Goal: Information Seeking & Learning: Learn about a topic

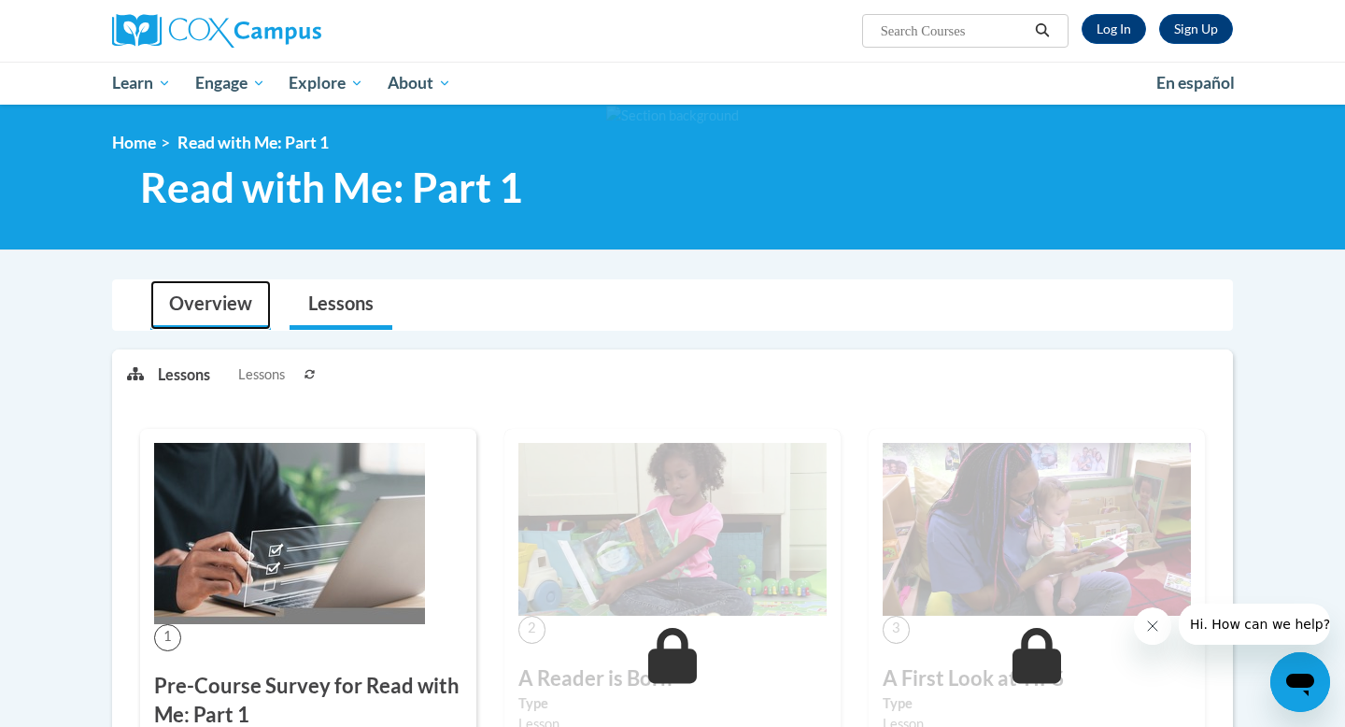
click at [207, 308] on link "Overview" at bounding box center [210, 305] width 120 height 50
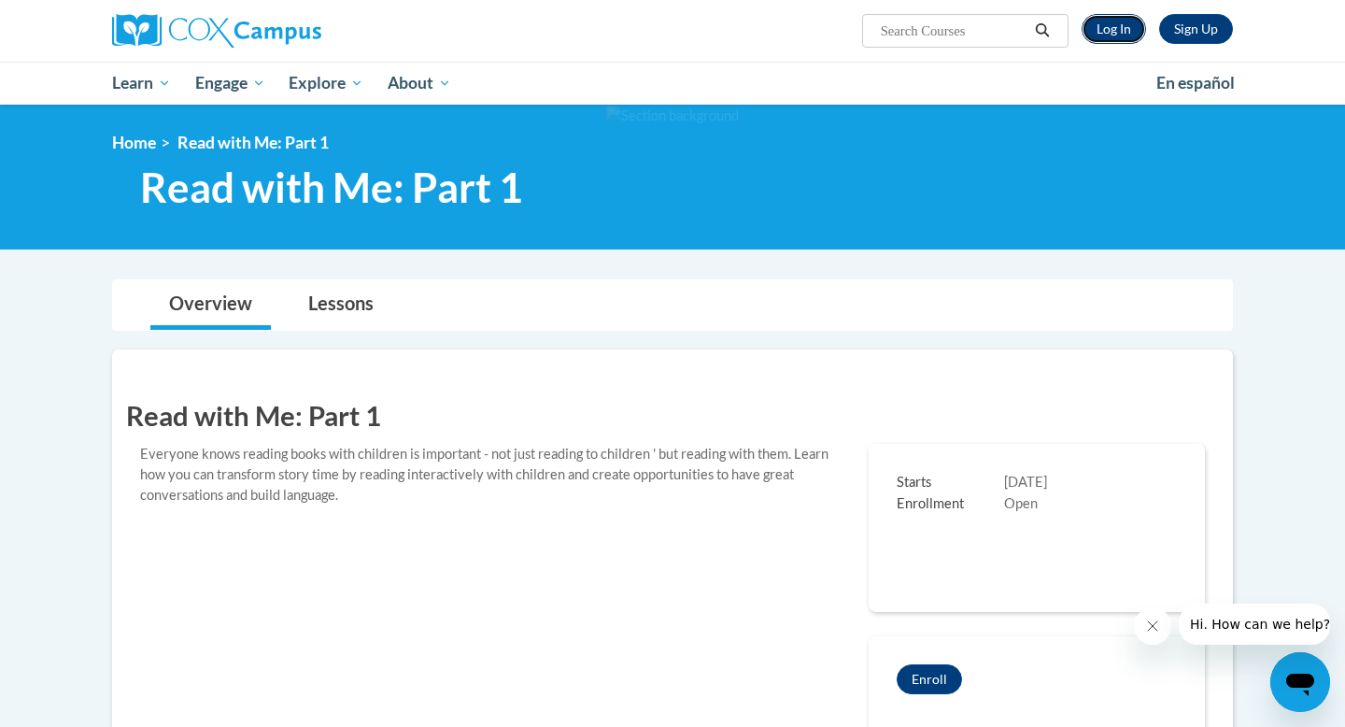
click at [1101, 29] on link "Log In" at bounding box center [1114, 29] width 64 height 30
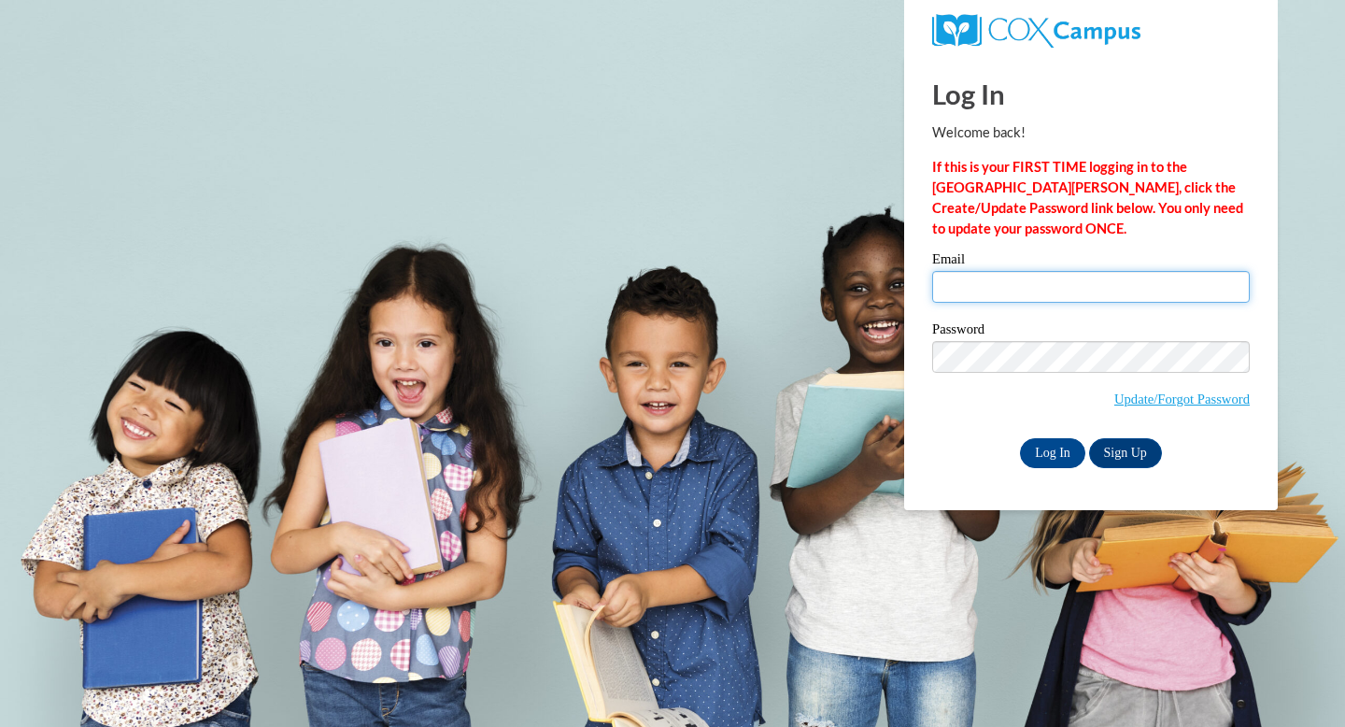
click at [974, 279] on input "Email" at bounding box center [1091, 287] width 318 height 32
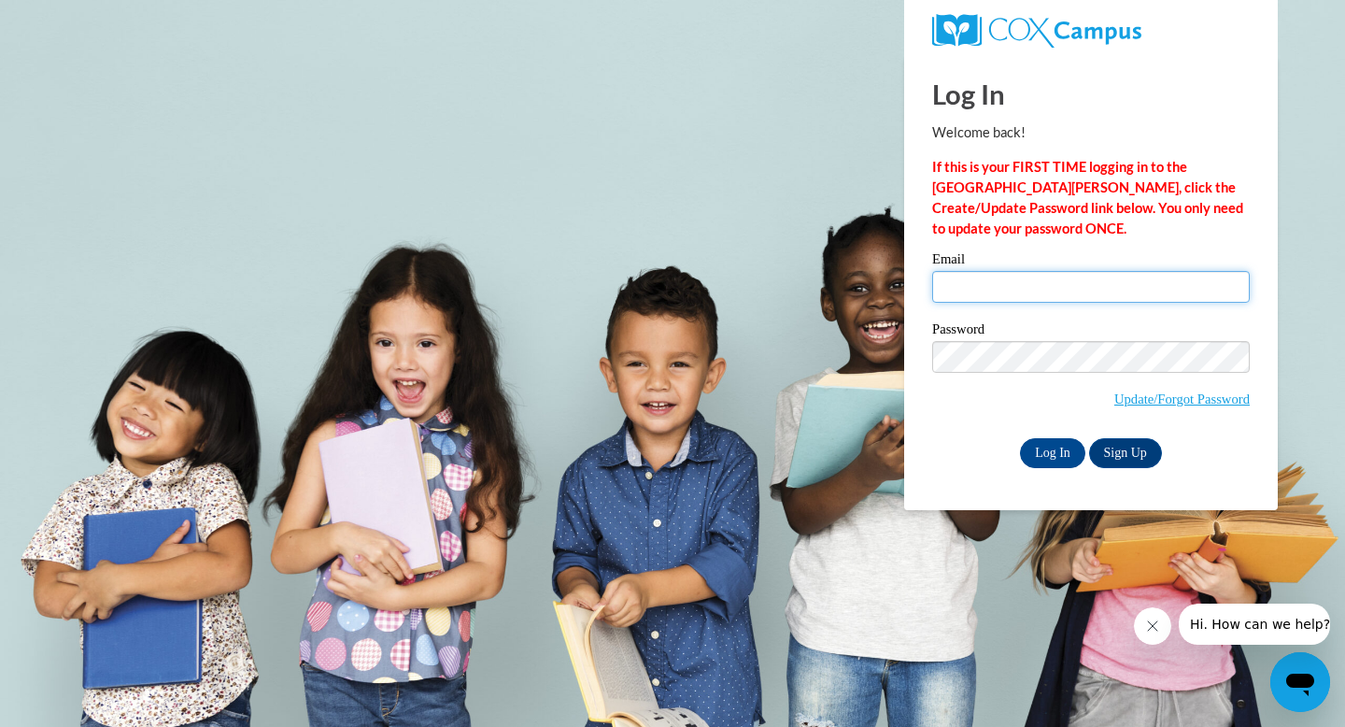
type input "beth.sparks@fuse.net"
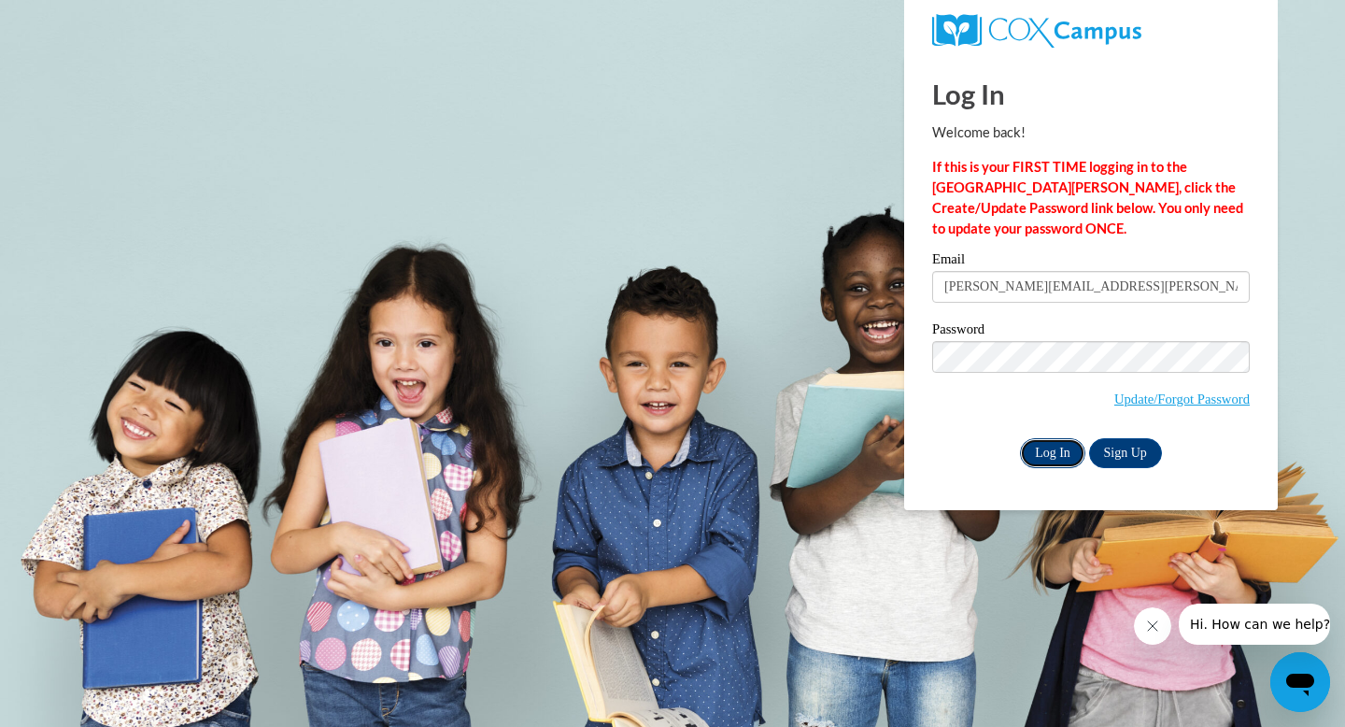
click at [1050, 460] on input "Log In" at bounding box center [1052, 453] width 65 height 30
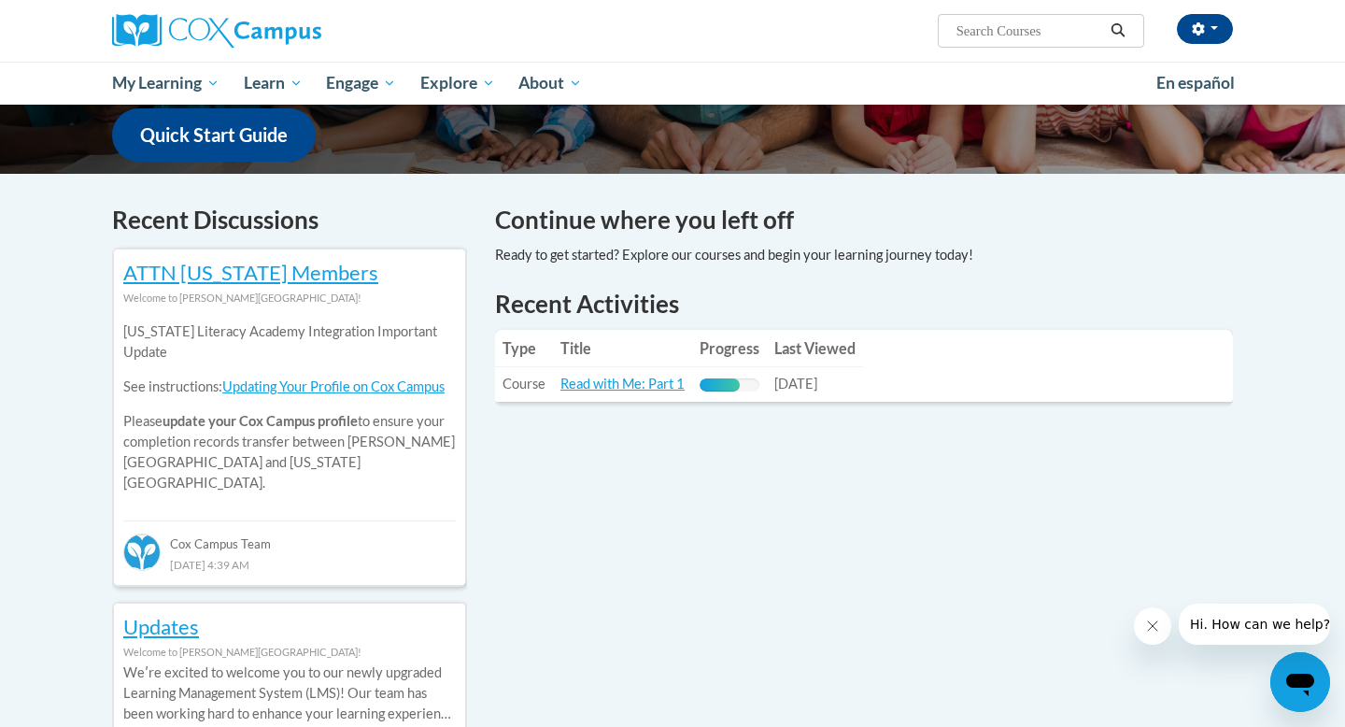
scroll to position [496, 0]
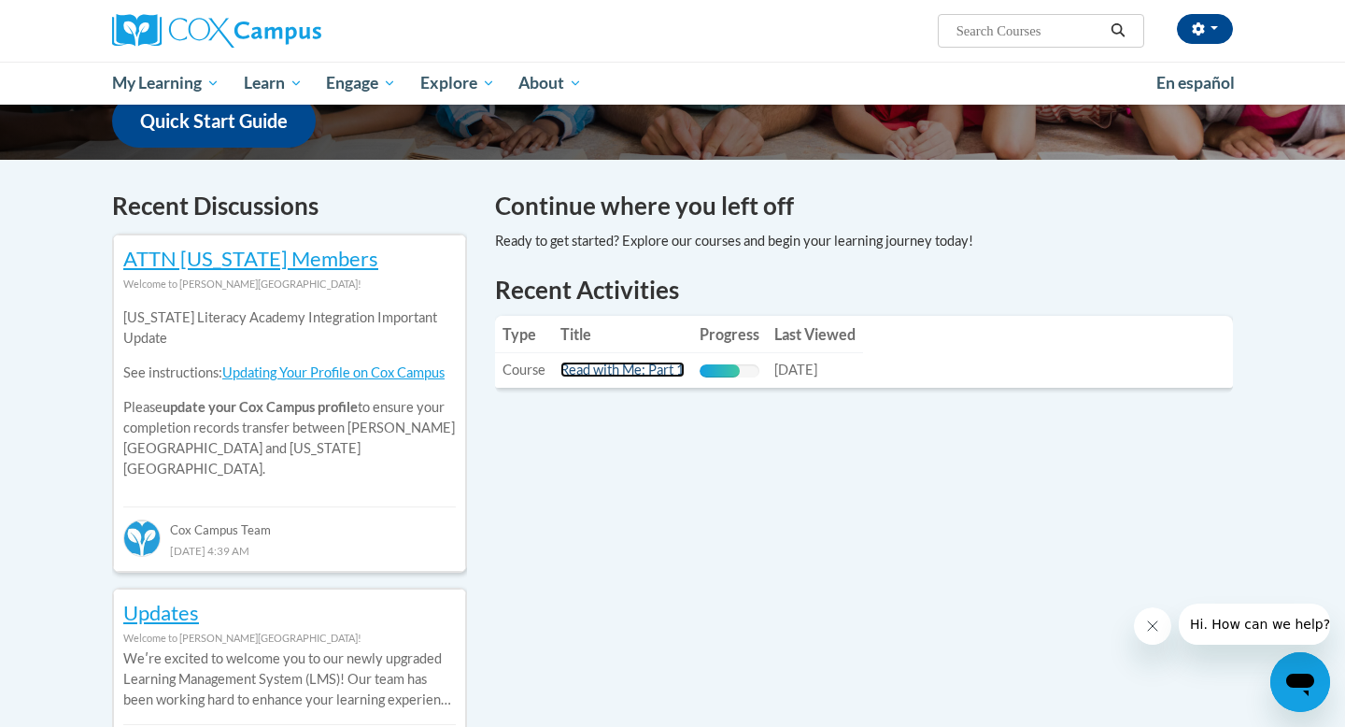
click at [658, 374] on link "Read with Me: Part 1" at bounding box center [622, 369] width 124 height 16
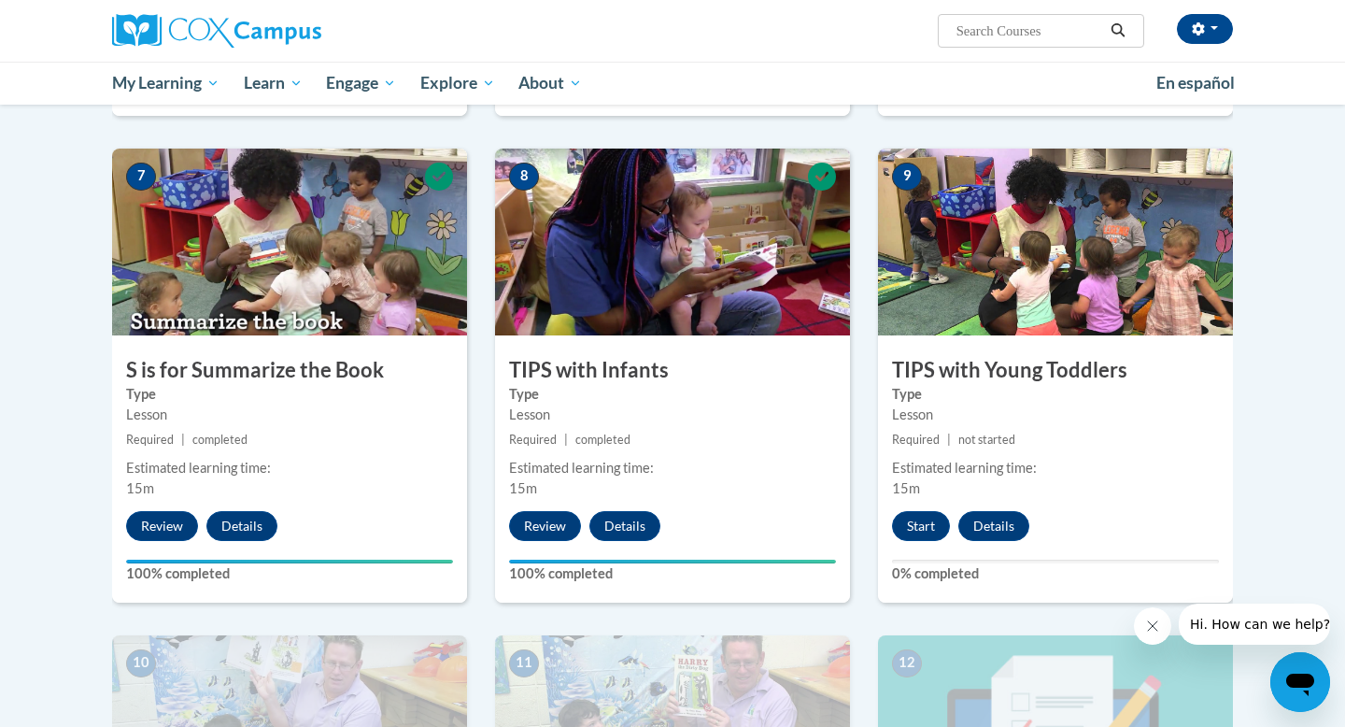
scroll to position [1310, 0]
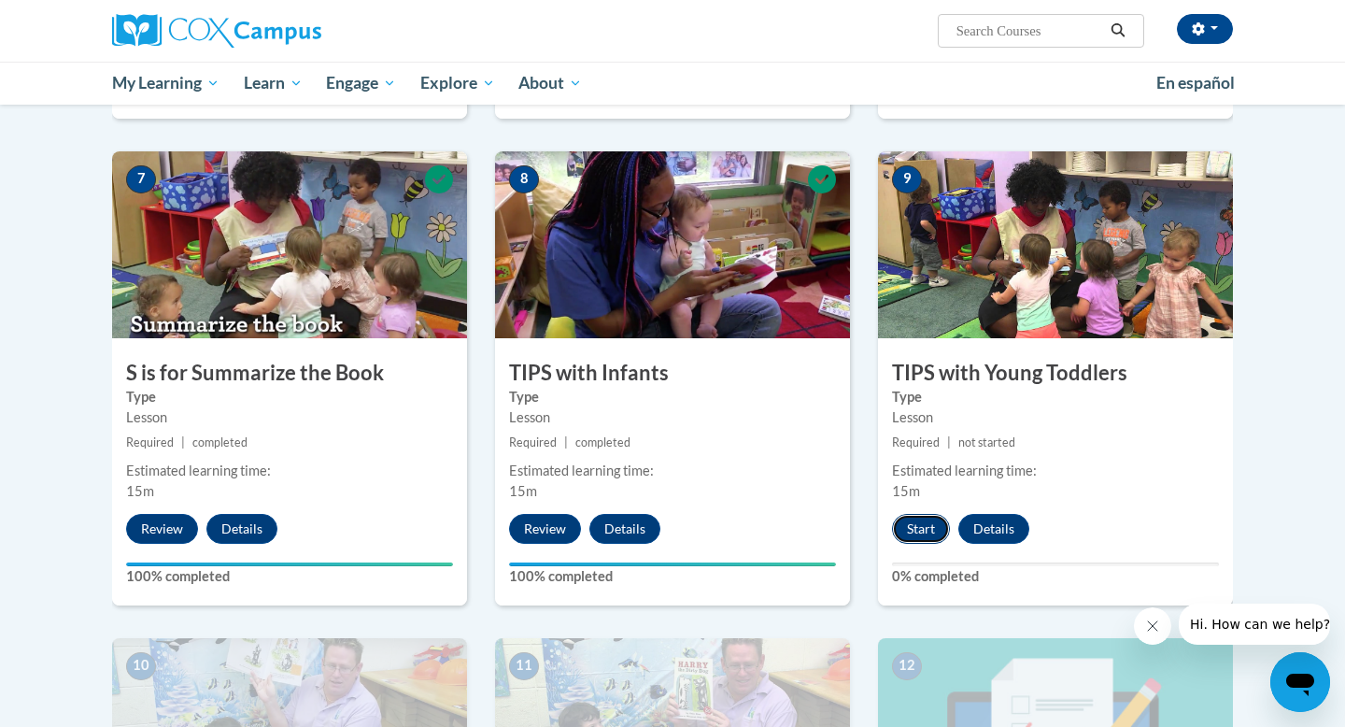
click at [920, 525] on button "Start" at bounding box center [921, 529] width 58 height 30
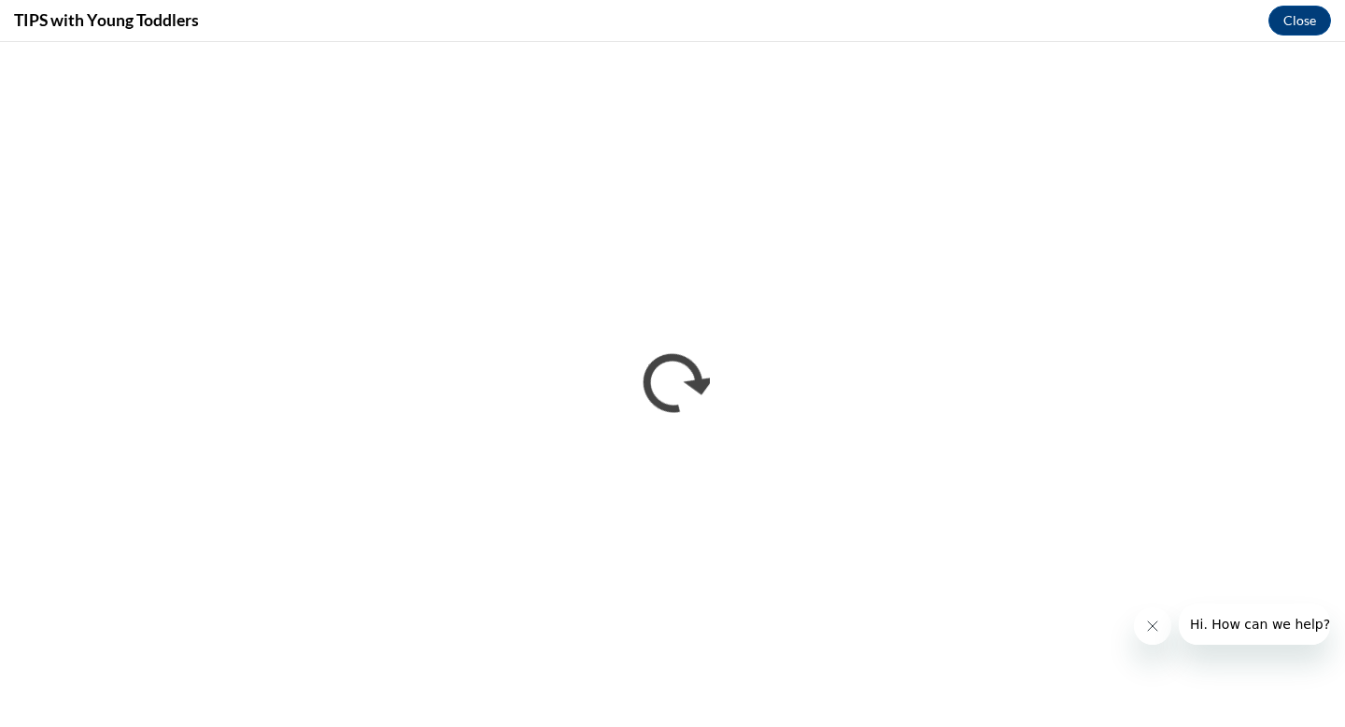
scroll to position [0, 0]
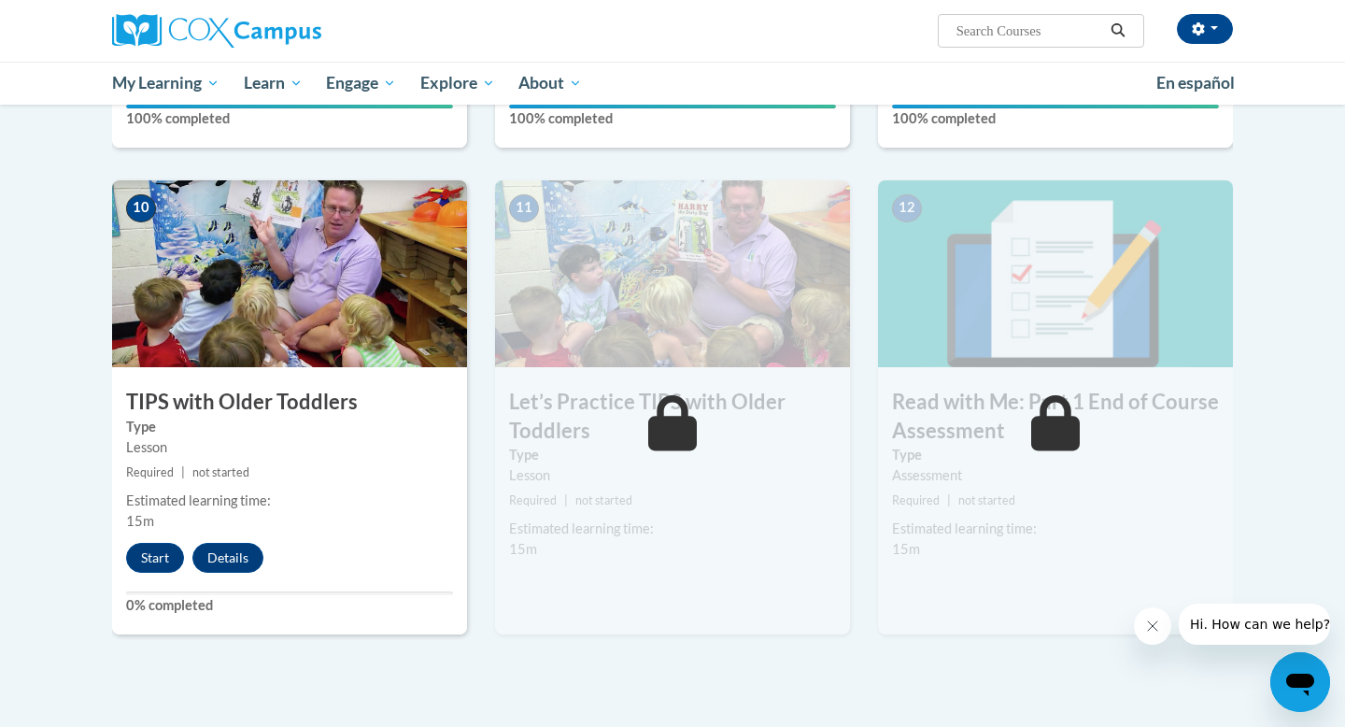
scroll to position [1772, 0]
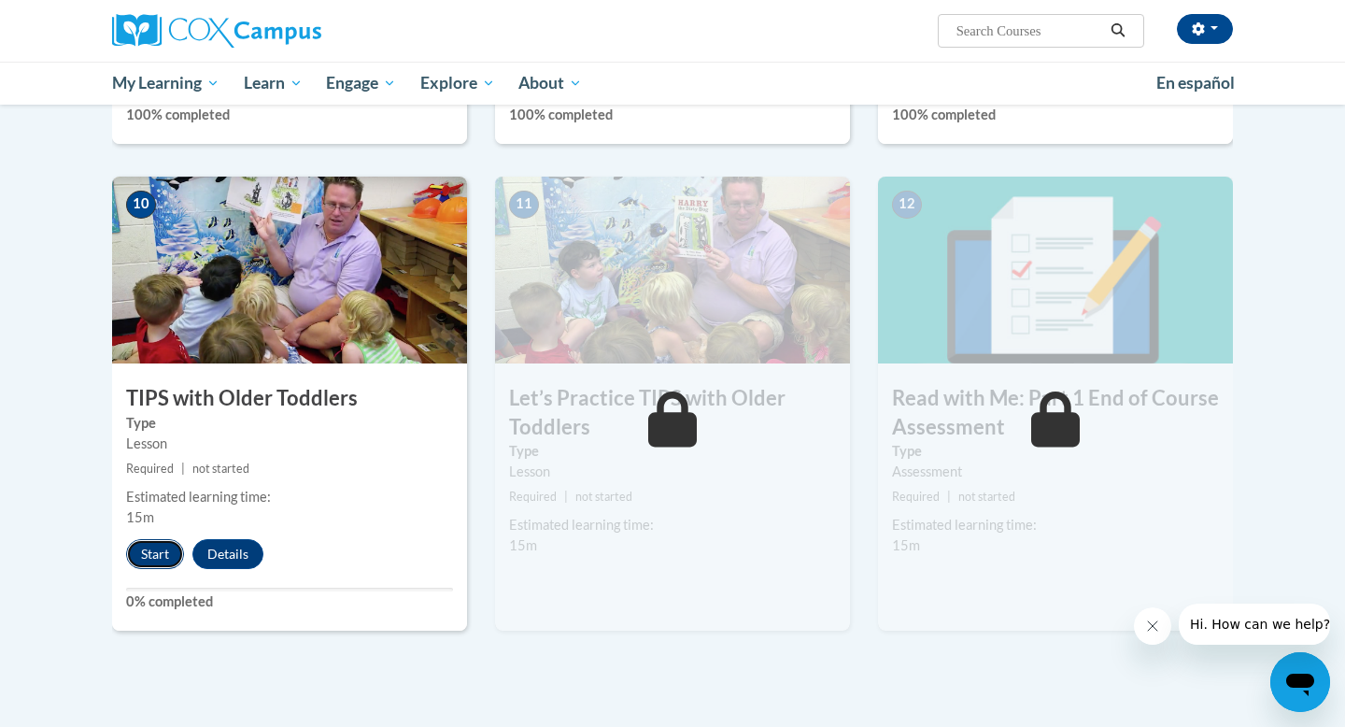
click at [153, 551] on button "Start" at bounding box center [155, 554] width 58 height 30
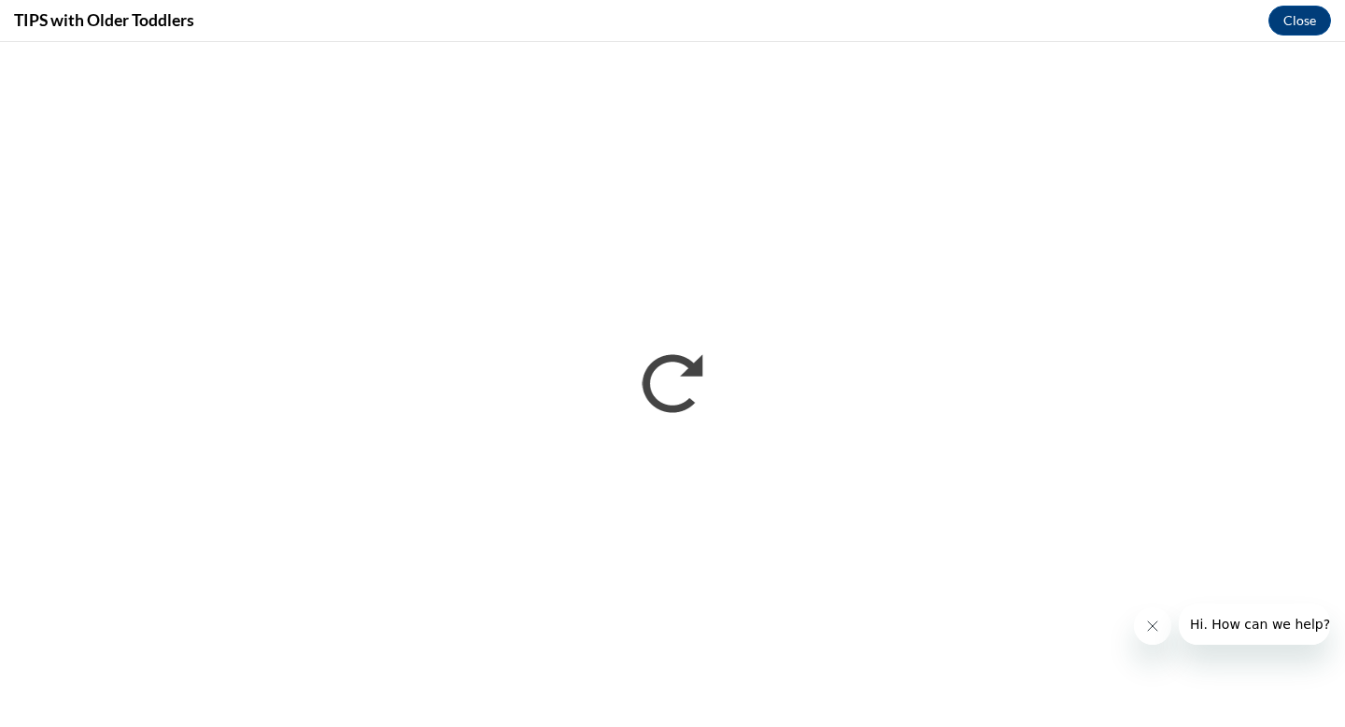
scroll to position [0, 0]
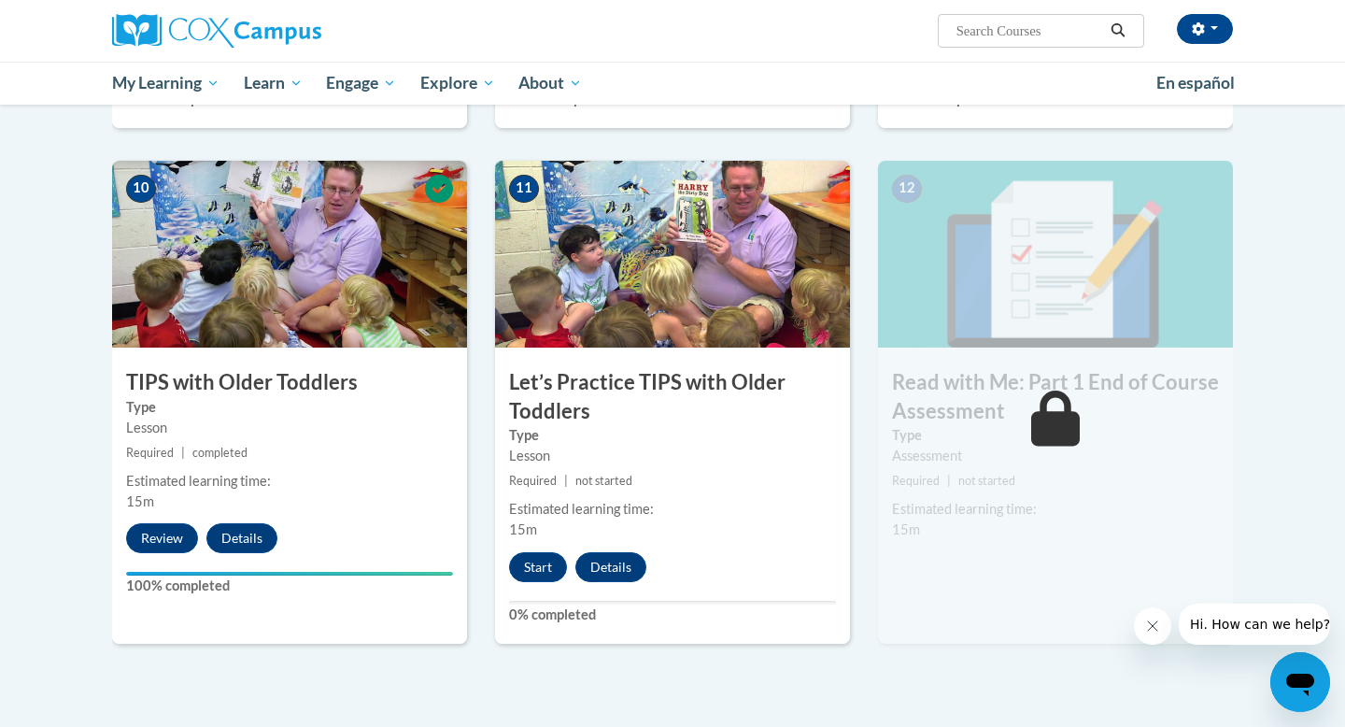
scroll to position [1789, 0]
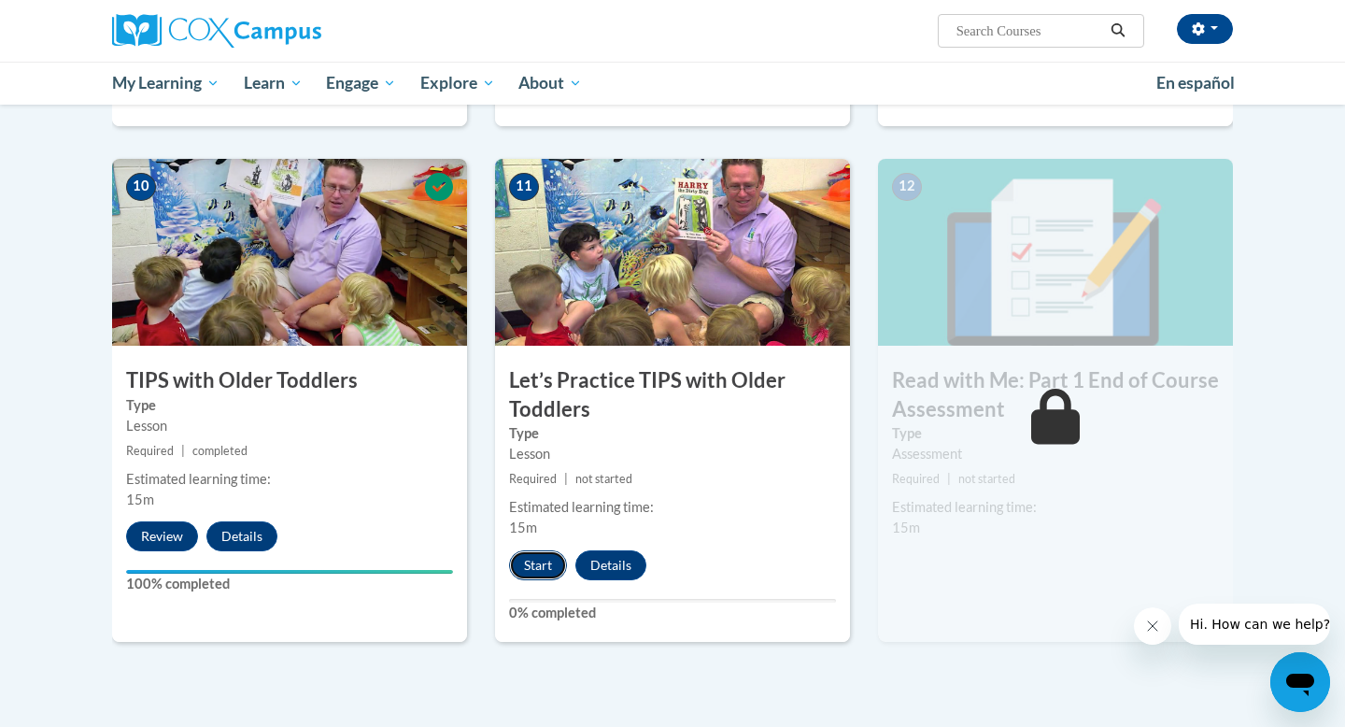
click at [538, 569] on button "Start" at bounding box center [538, 565] width 58 height 30
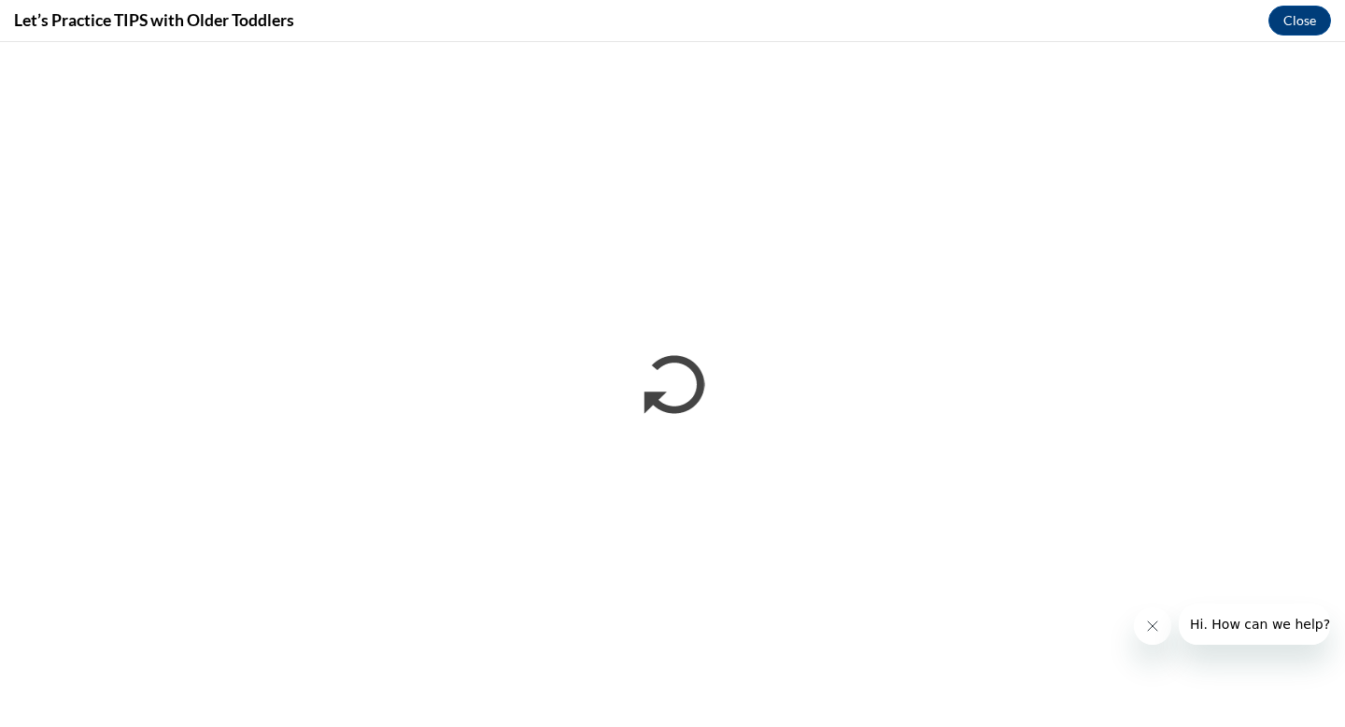
scroll to position [0, 0]
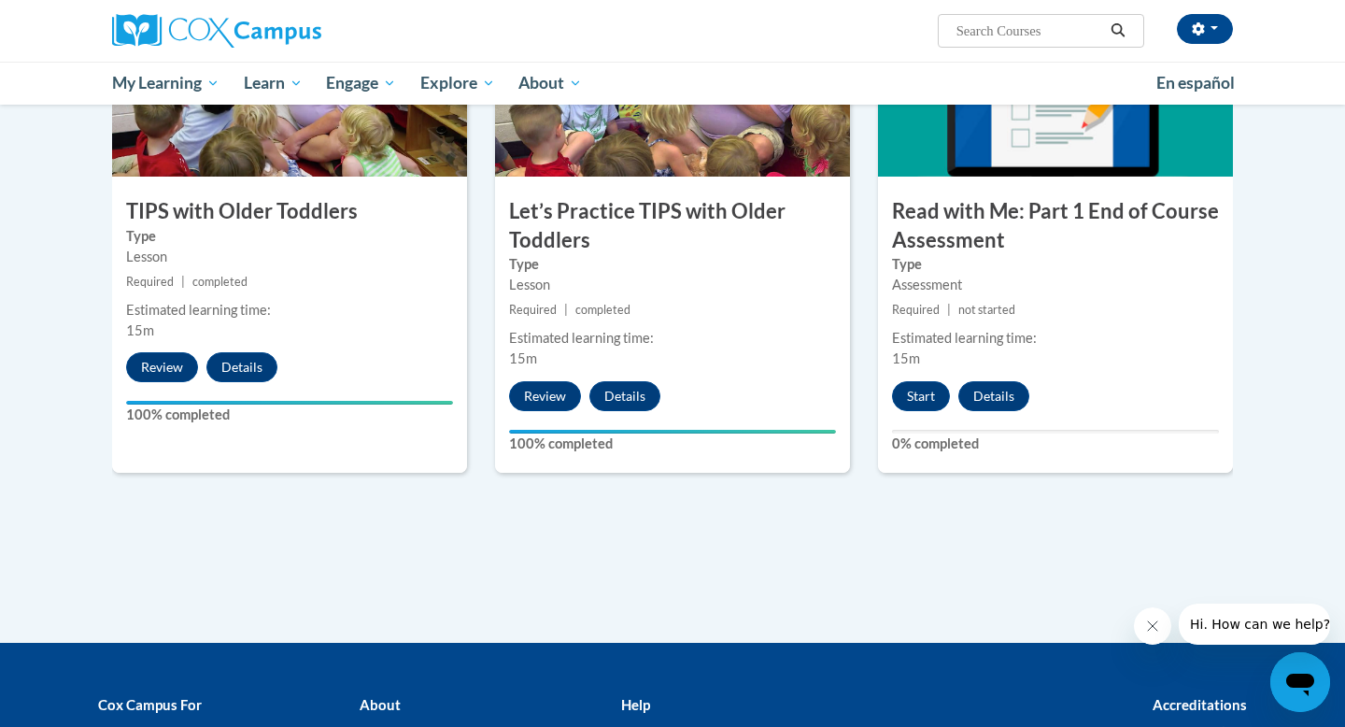
scroll to position [1960, 0]
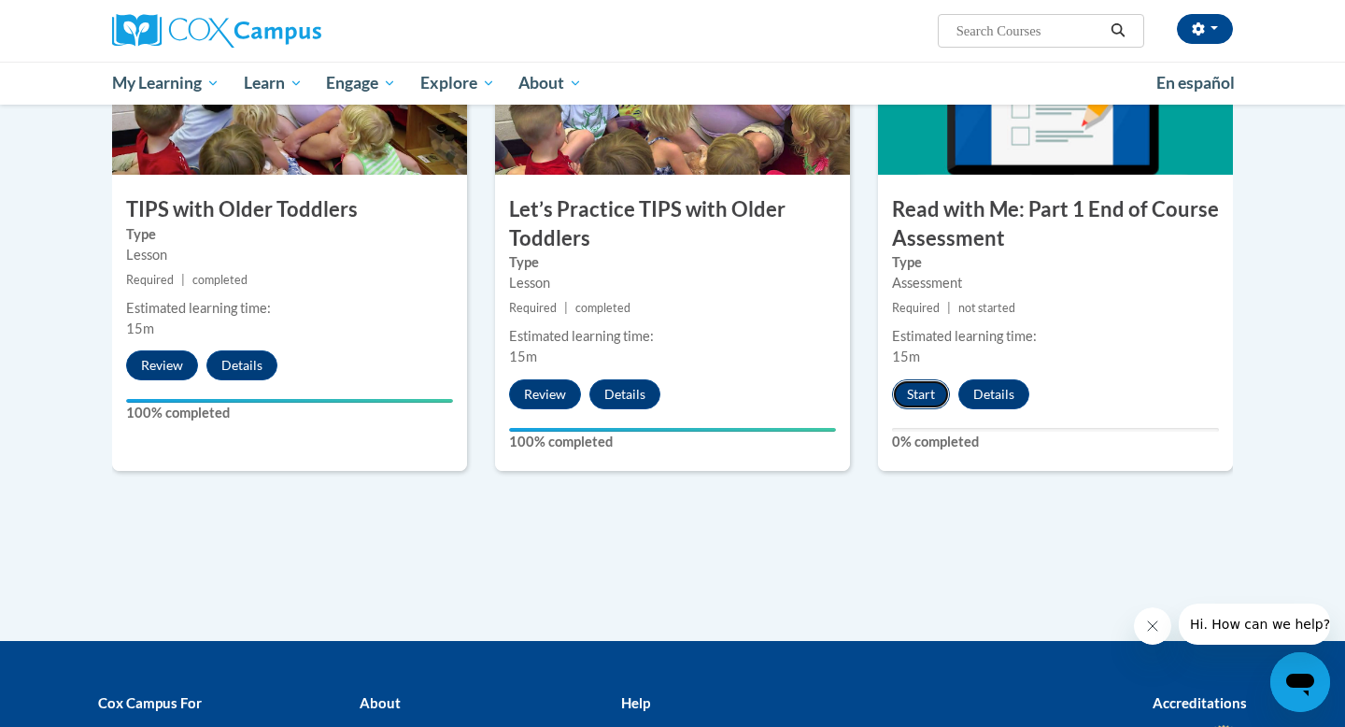
click at [920, 390] on button "Start" at bounding box center [921, 394] width 58 height 30
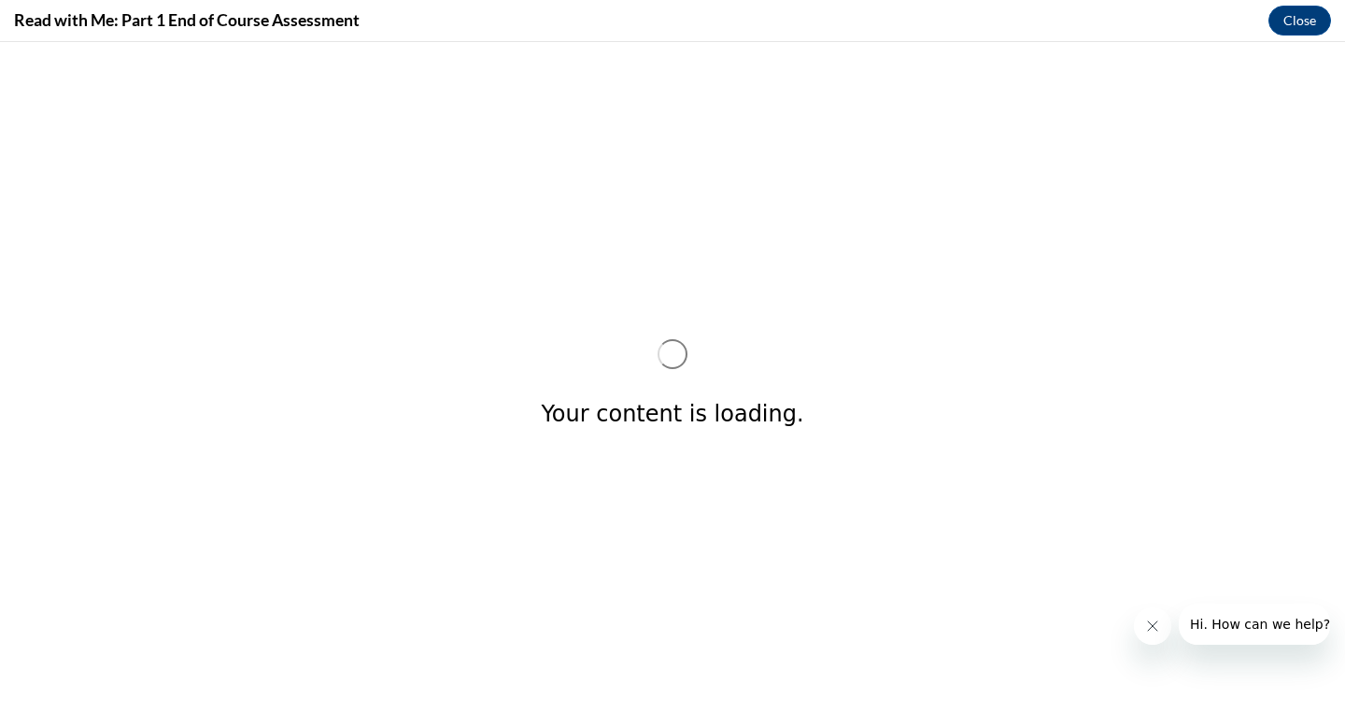
scroll to position [0, 0]
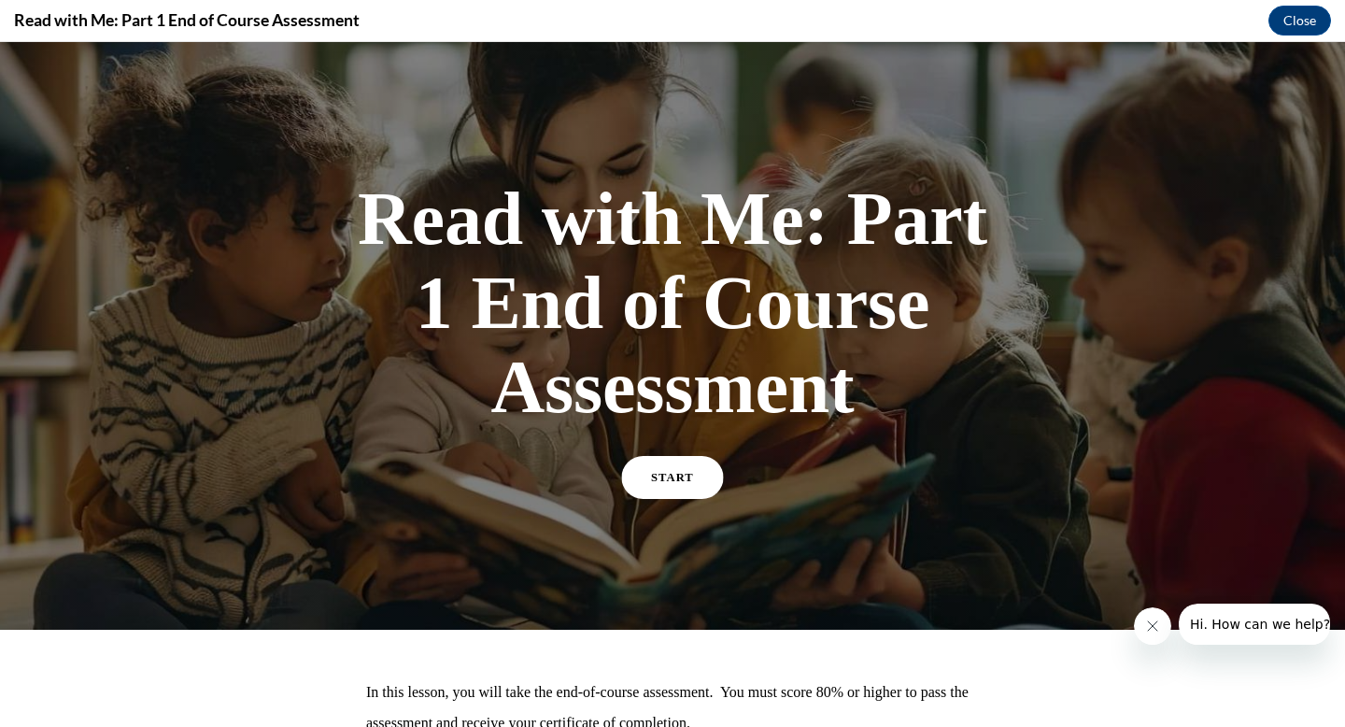
click at [669, 460] on link "START" at bounding box center [673, 477] width 102 height 43
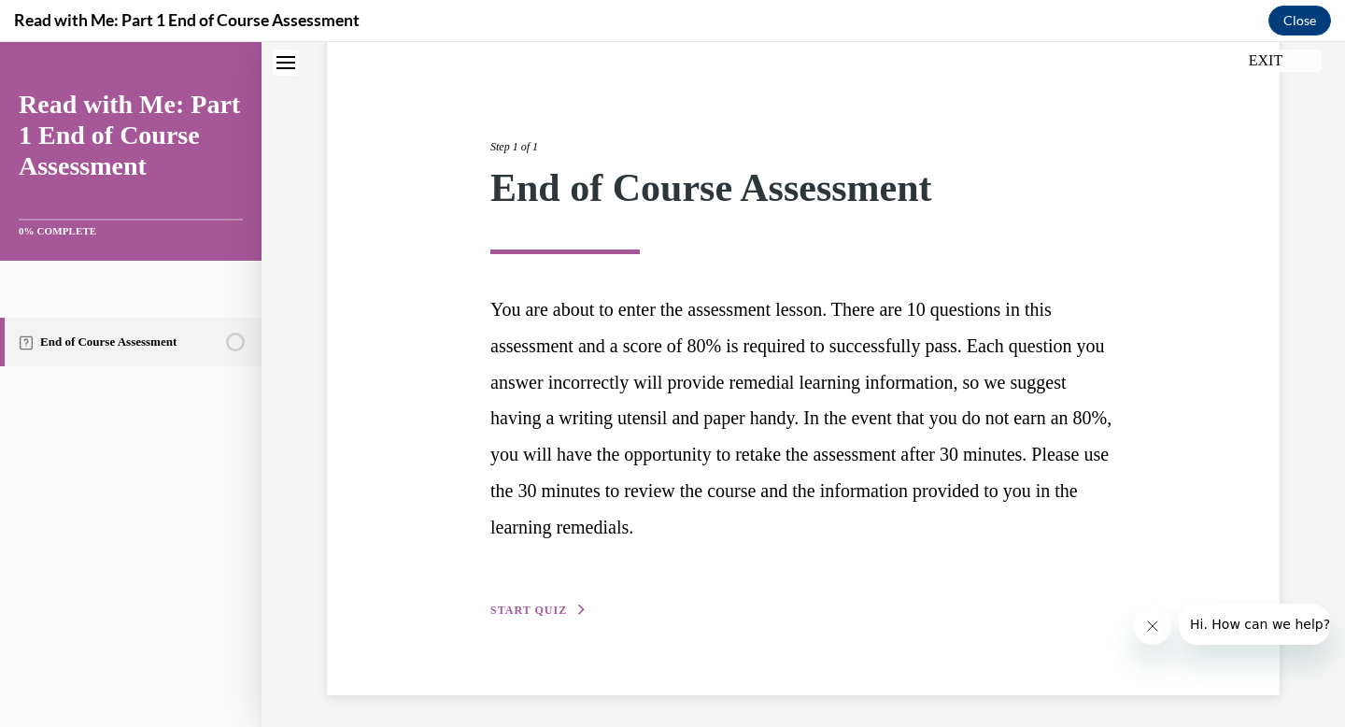
scroll to position [169, 0]
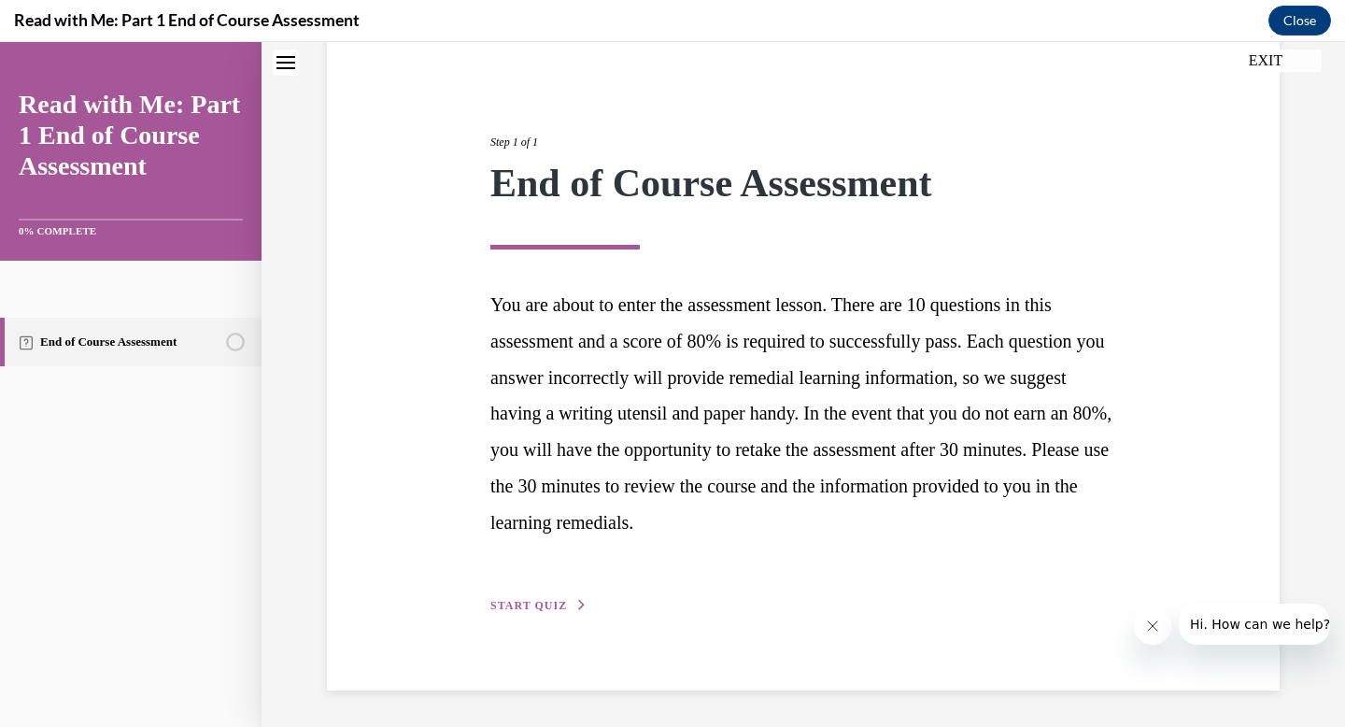
click at [552, 603] on span "START QUIZ" at bounding box center [528, 605] width 77 height 13
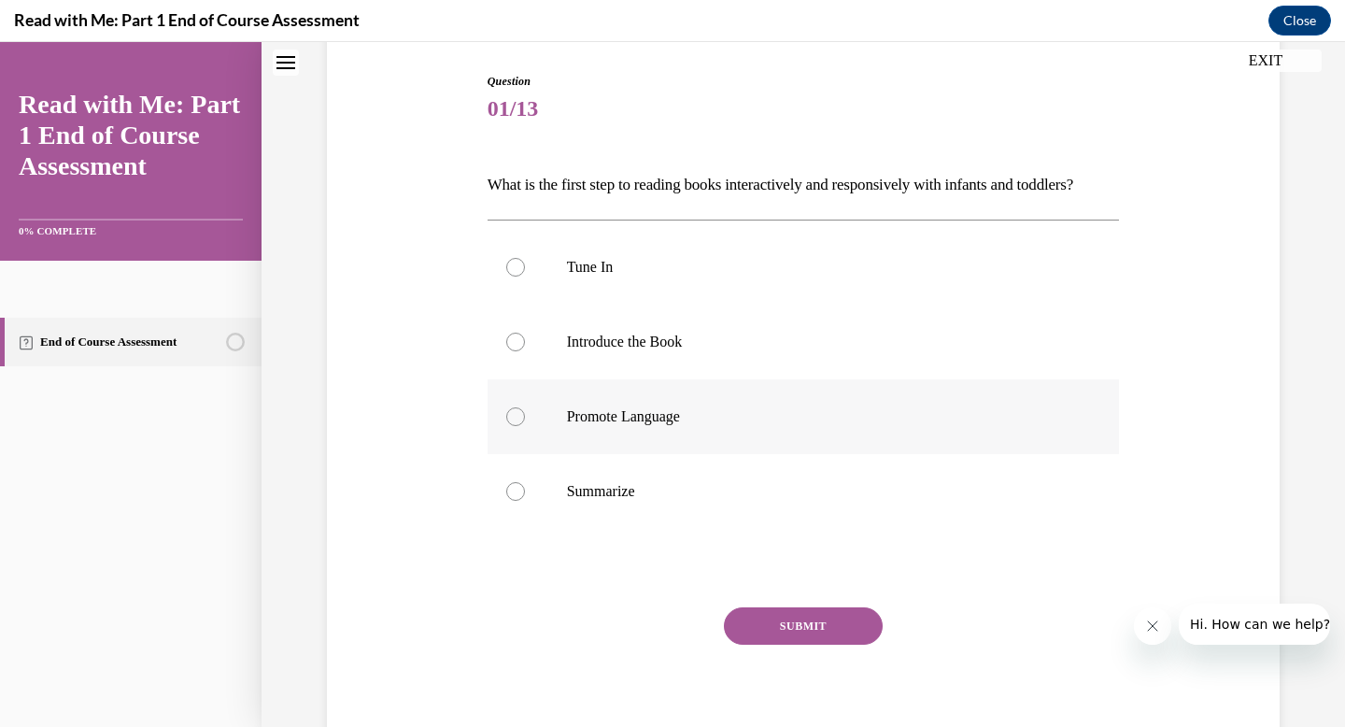
scroll to position [189, 0]
click at [510, 275] on div at bounding box center [515, 265] width 19 height 19
click at [510, 275] on input "Tune In" at bounding box center [515, 265] width 19 height 19
radio input "true"
click at [782, 643] on button "SUBMIT" at bounding box center [803, 623] width 159 height 37
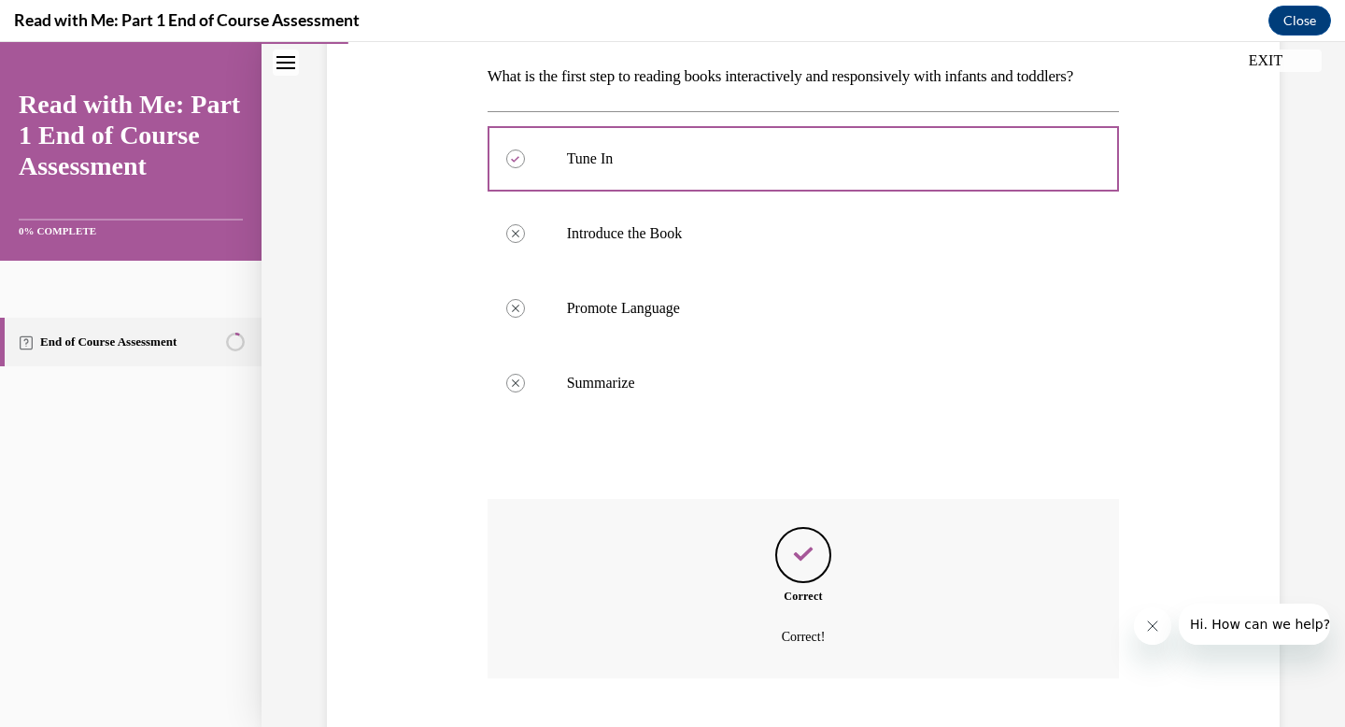
scroll to position [441, 0]
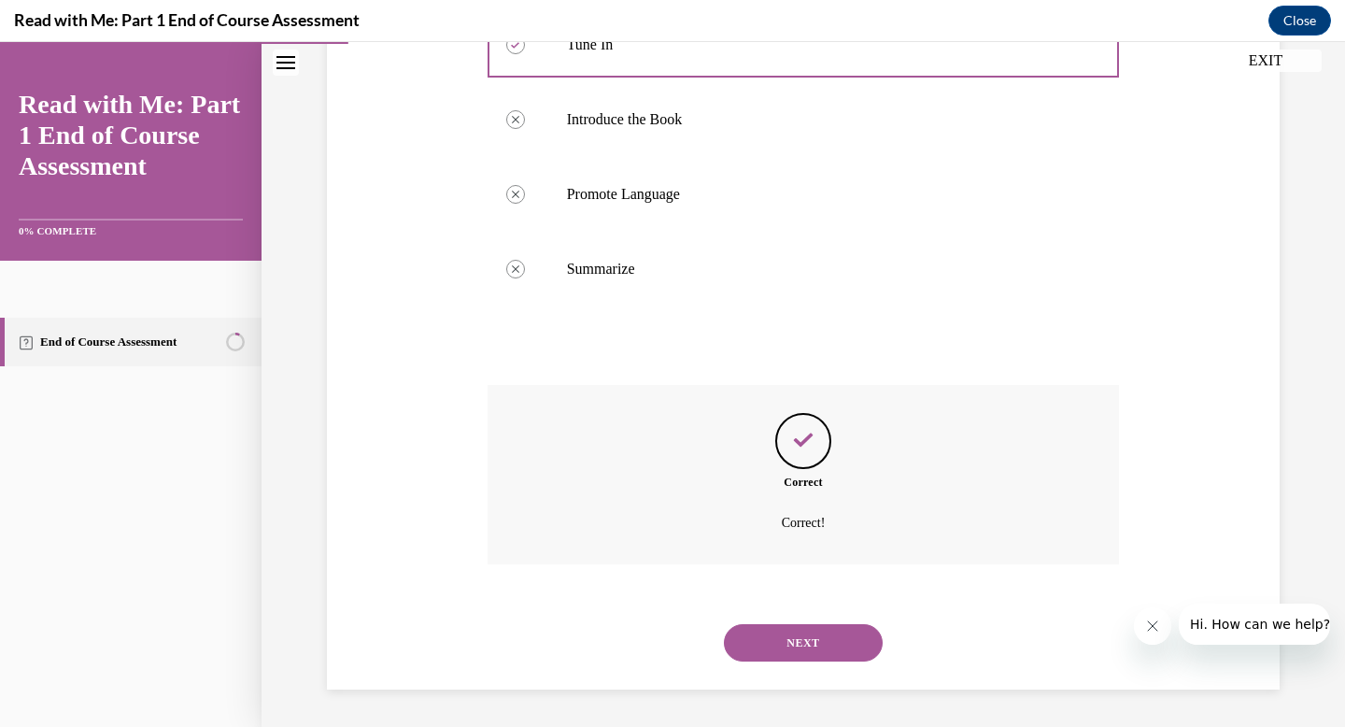
click at [813, 643] on button "NEXT" at bounding box center [803, 642] width 159 height 37
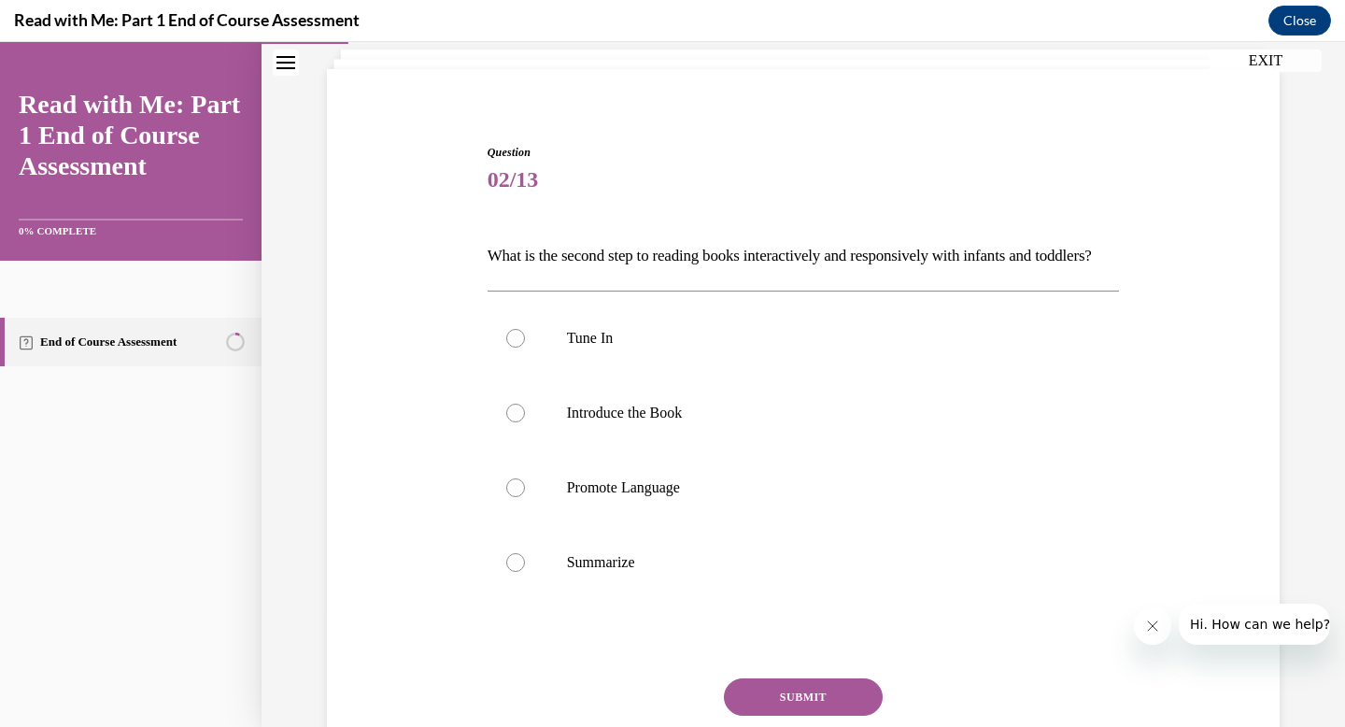
scroll to position [117, 0]
click at [517, 421] on div at bounding box center [515, 412] width 19 height 19
click at [517, 421] on input "Introduce the Book" at bounding box center [515, 412] width 19 height 19
radio input "true"
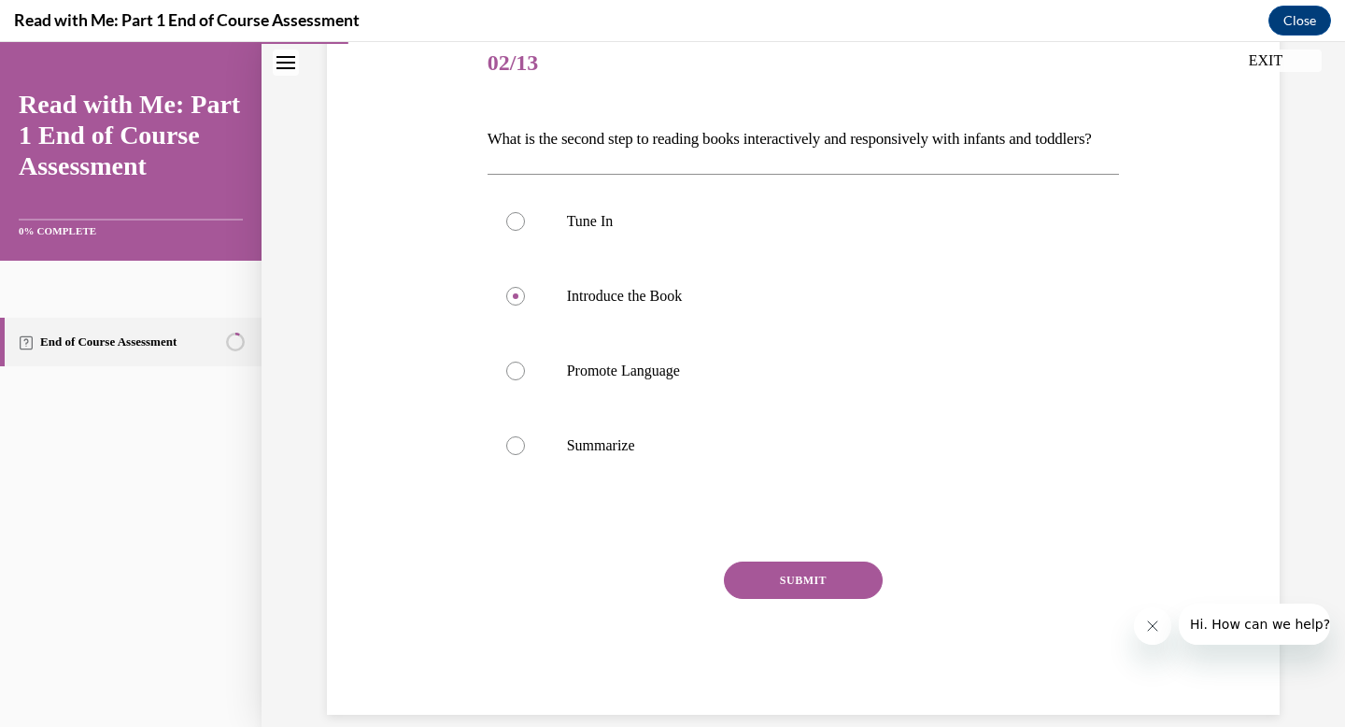
click at [815, 599] on button "SUBMIT" at bounding box center [803, 579] width 159 height 37
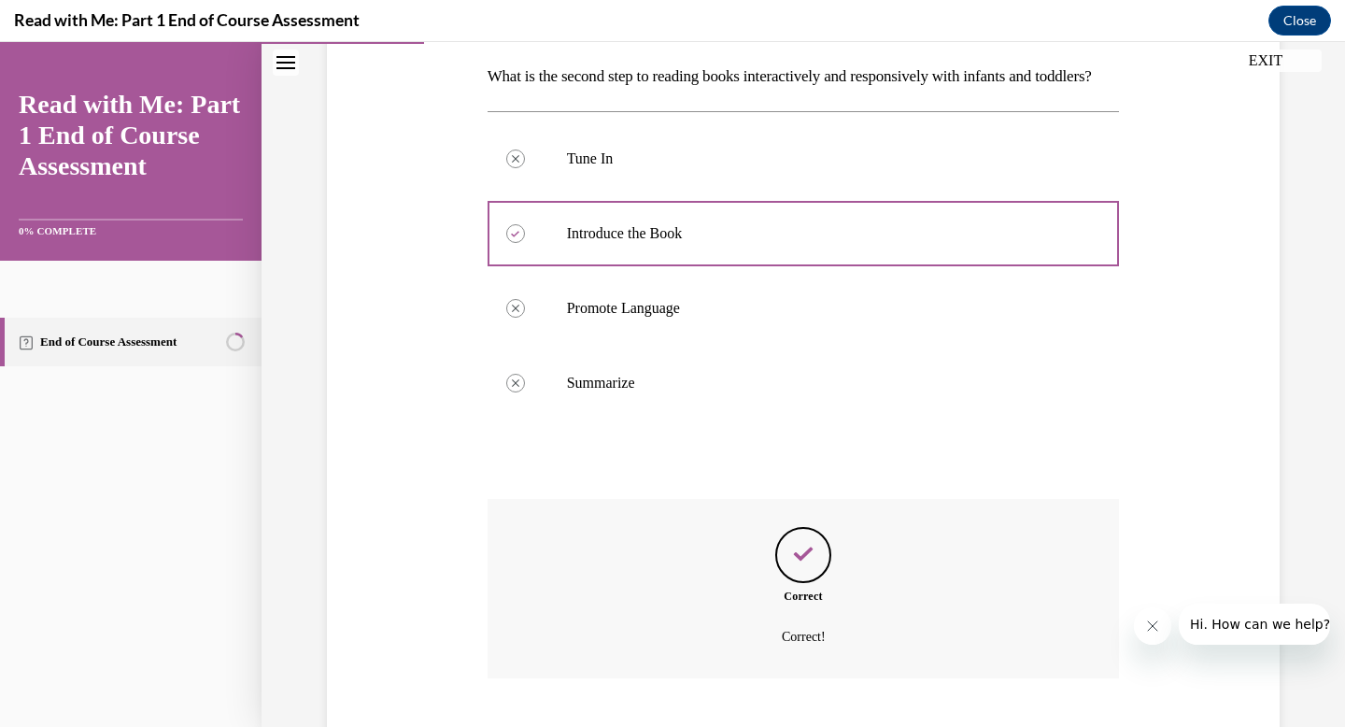
scroll to position [441, 0]
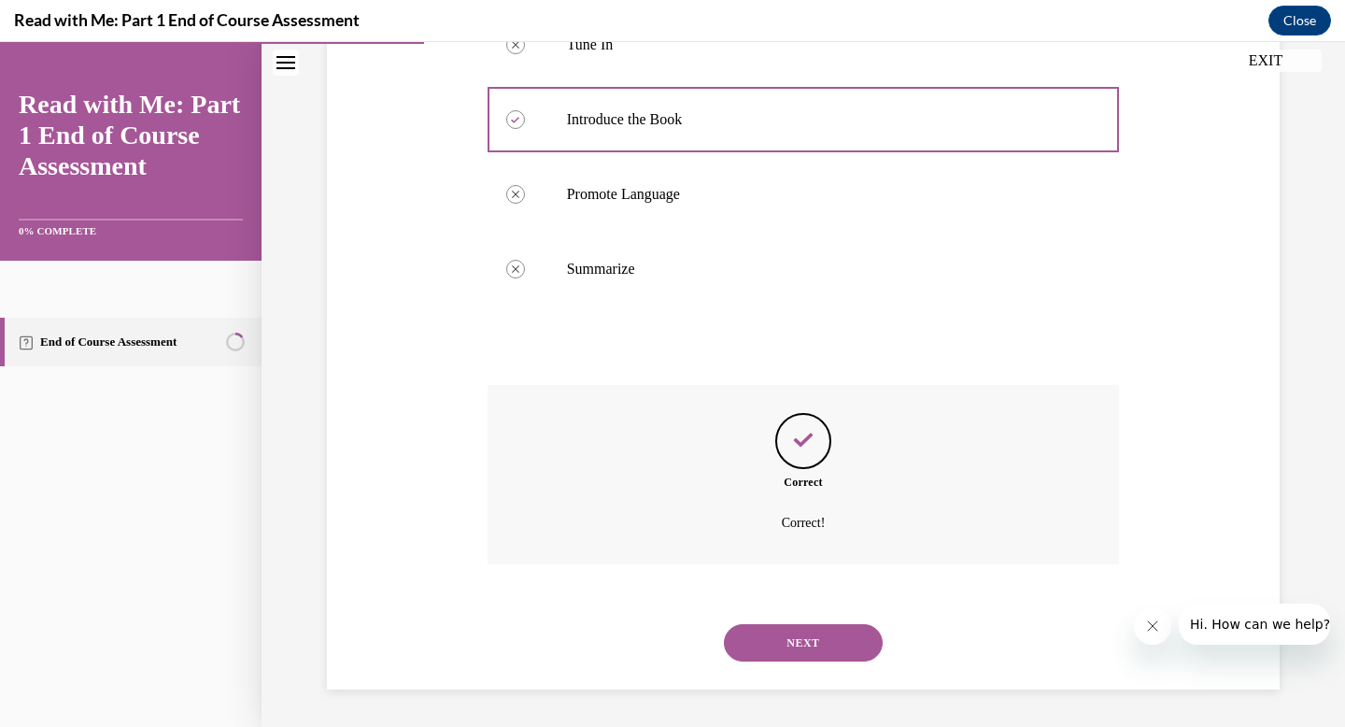
click at [806, 642] on button "NEXT" at bounding box center [803, 642] width 159 height 37
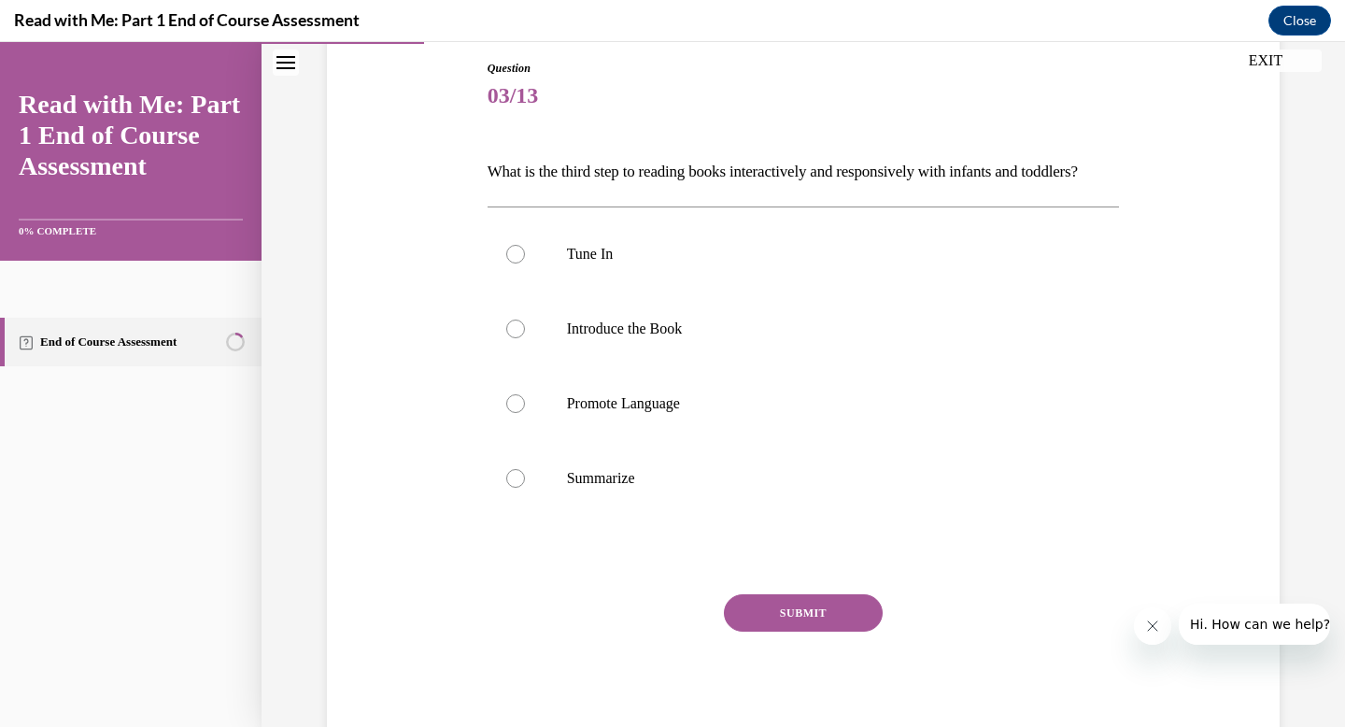
scroll to position [229, 0]
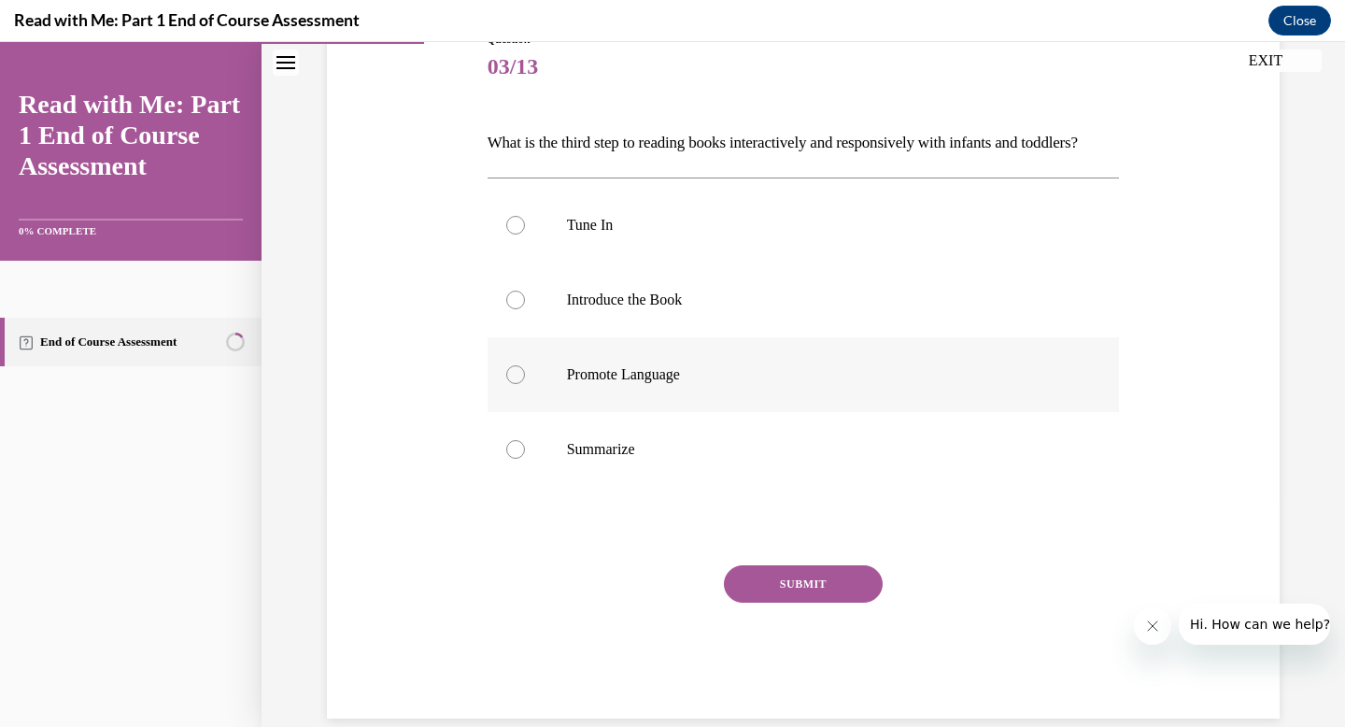
click at [515, 384] on div at bounding box center [515, 374] width 19 height 19
click at [515, 384] on input "Promote Language" at bounding box center [515, 374] width 19 height 19
radio input "true"
click at [782, 602] on button "SUBMIT" at bounding box center [803, 583] width 159 height 37
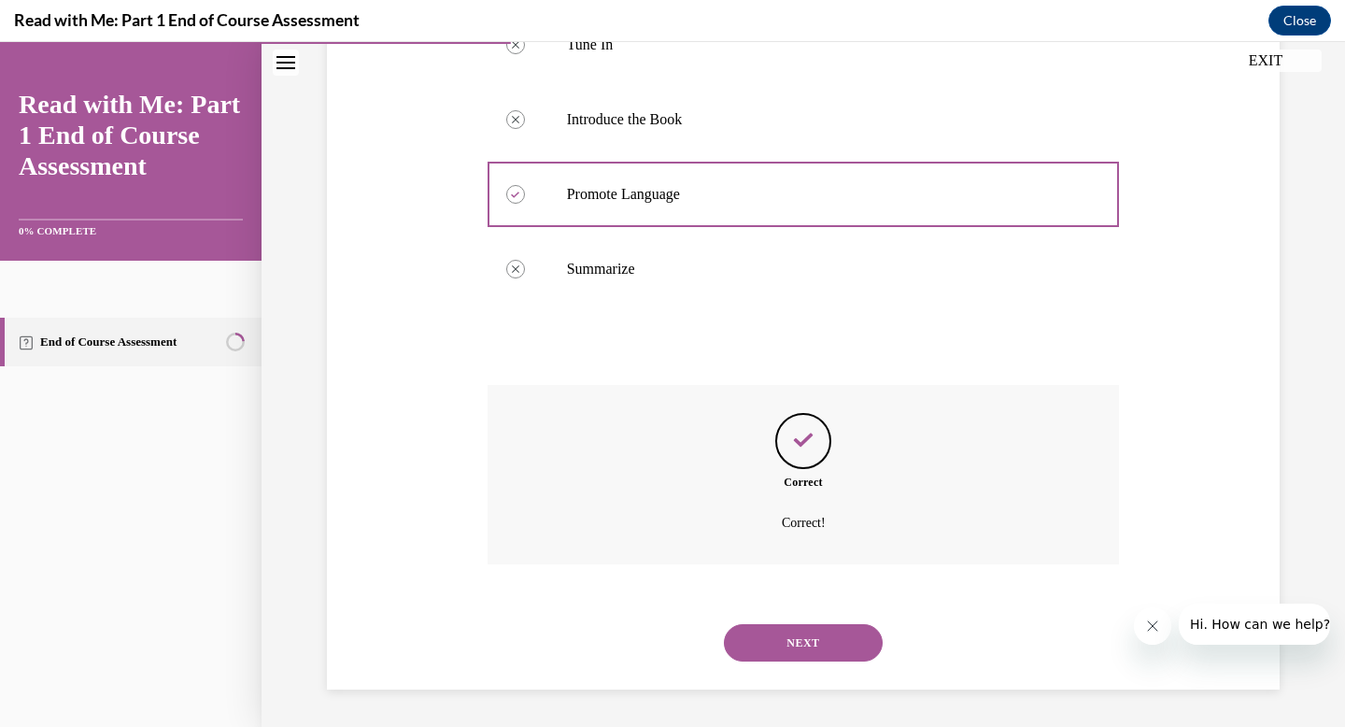
scroll to position [441, 0]
click at [787, 646] on button "NEXT" at bounding box center [803, 642] width 159 height 37
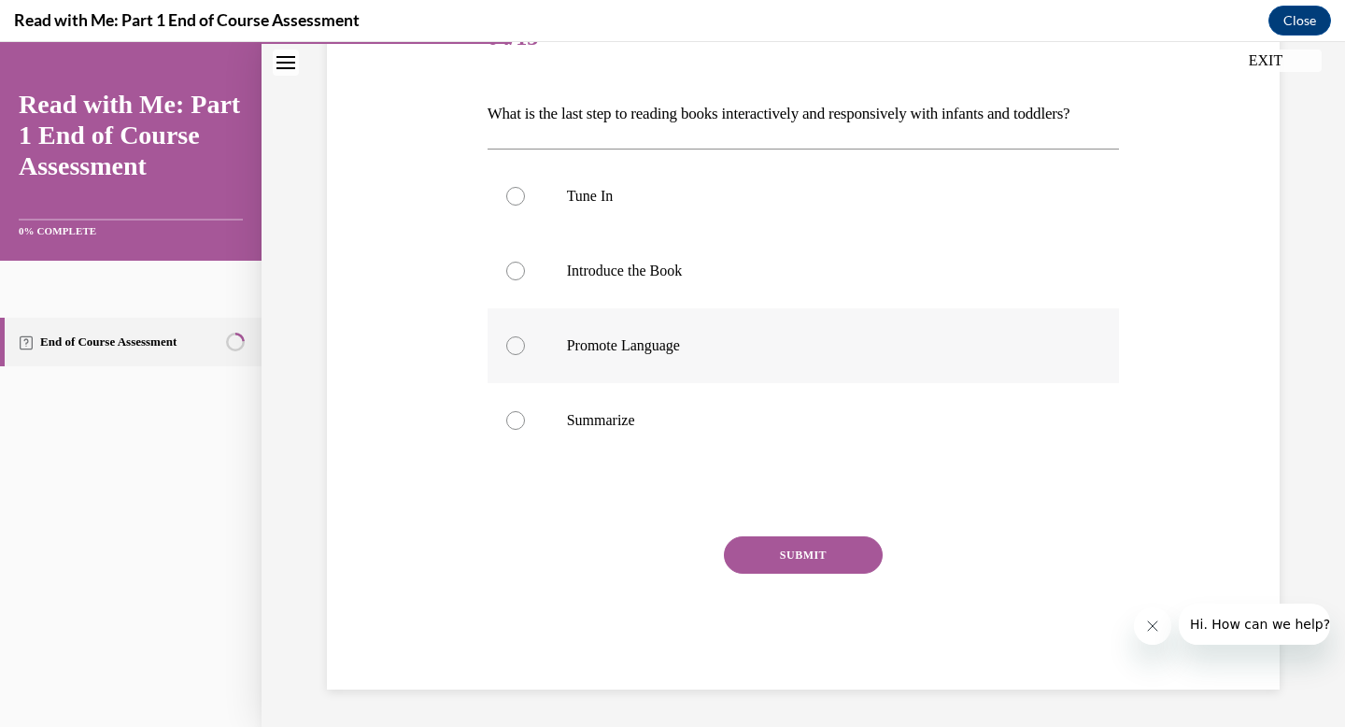
scroll to position [290, 0]
click at [511, 416] on div at bounding box center [515, 420] width 19 height 19
click at [511, 416] on input "Summarize" at bounding box center [515, 420] width 19 height 19
radio input "true"
click at [797, 547] on button "SUBMIT" at bounding box center [803, 554] width 159 height 37
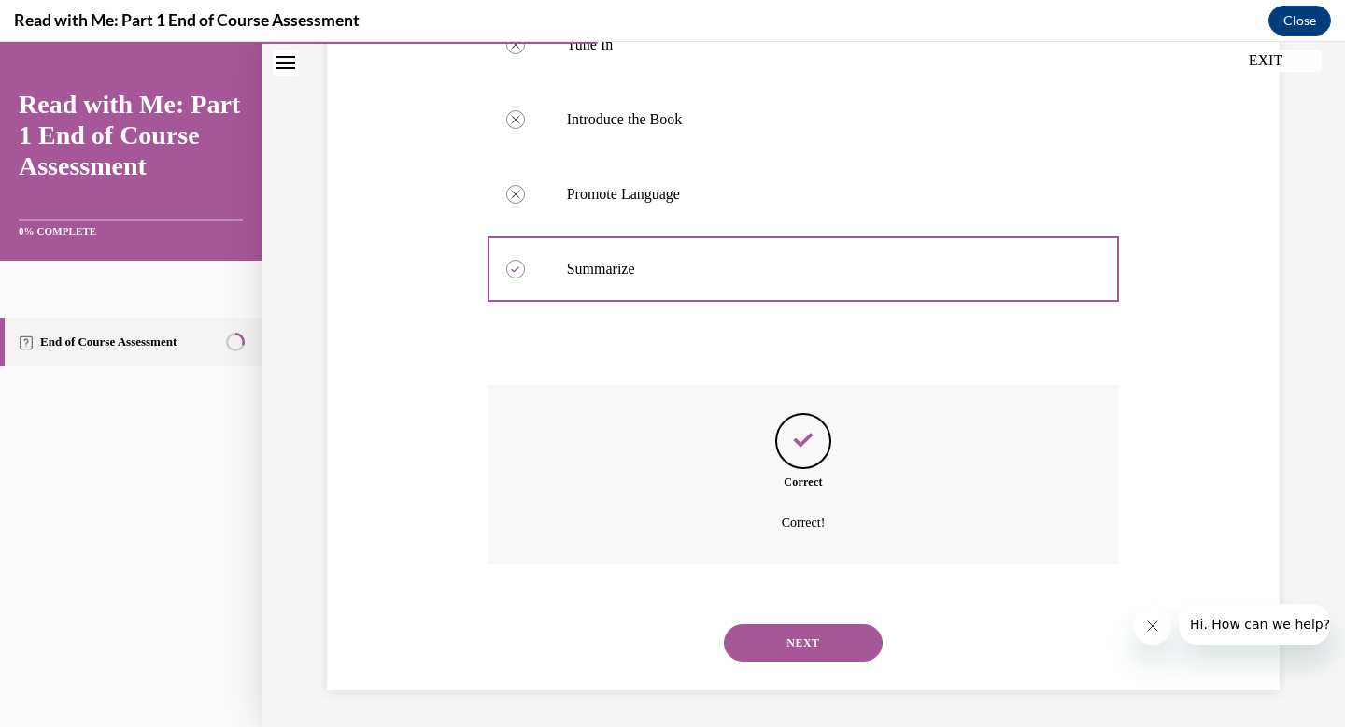
scroll to position [441, 0]
click at [812, 637] on button "NEXT" at bounding box center [803, 642] width 159 height 37
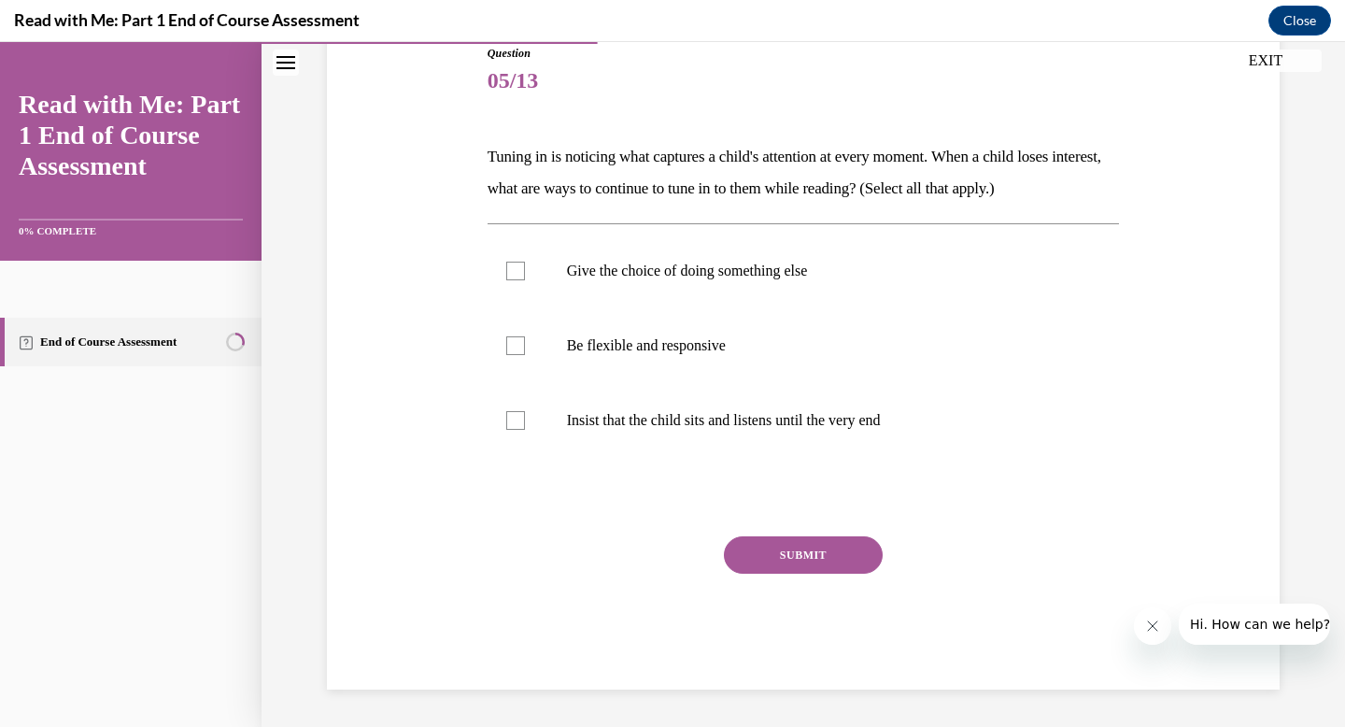
scroll to position [207, 0]
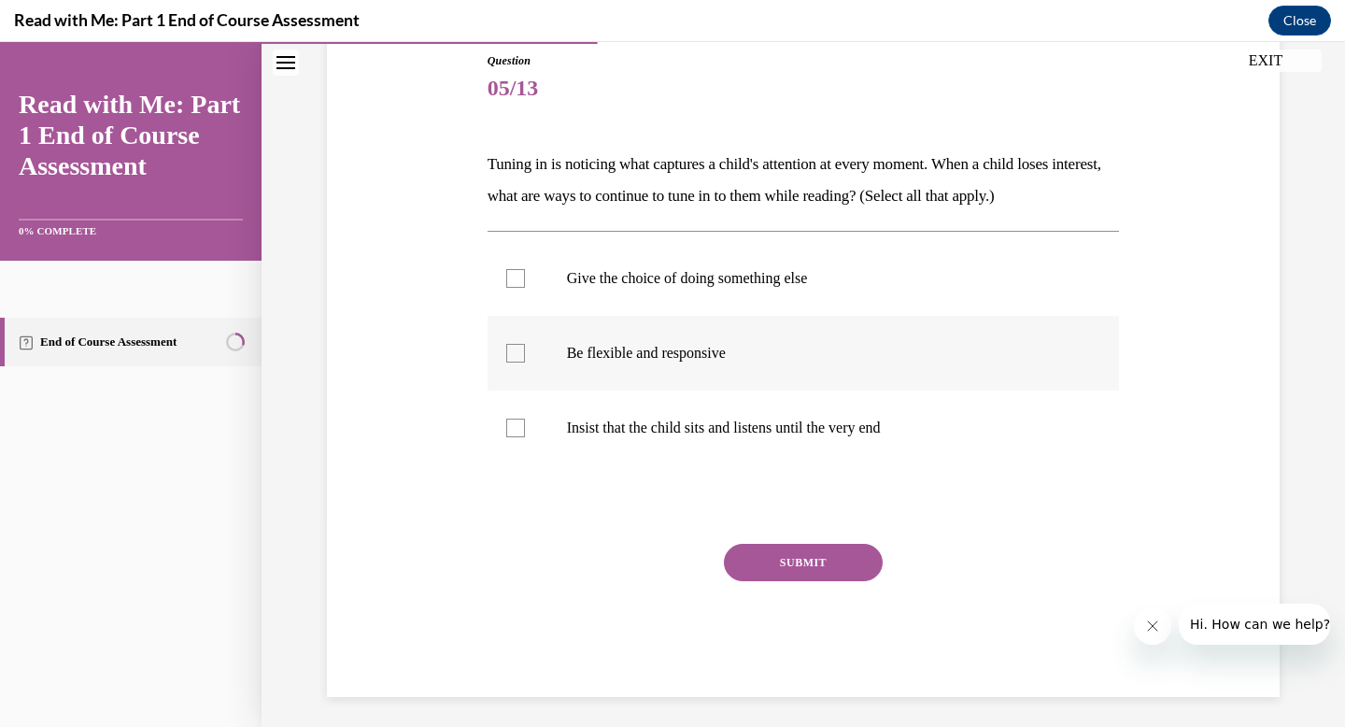
click at [516, 356] on div at bounding box center [515, 353] width 19 height 19
click at [516, 356] on input "Be flexible and responsive" at bounding box center [515, 353] width 19 height 19
checkbox input "true"
click at [757, 565] on button "SUBMIT" at bounding box center [803, 562] width 159 height 37
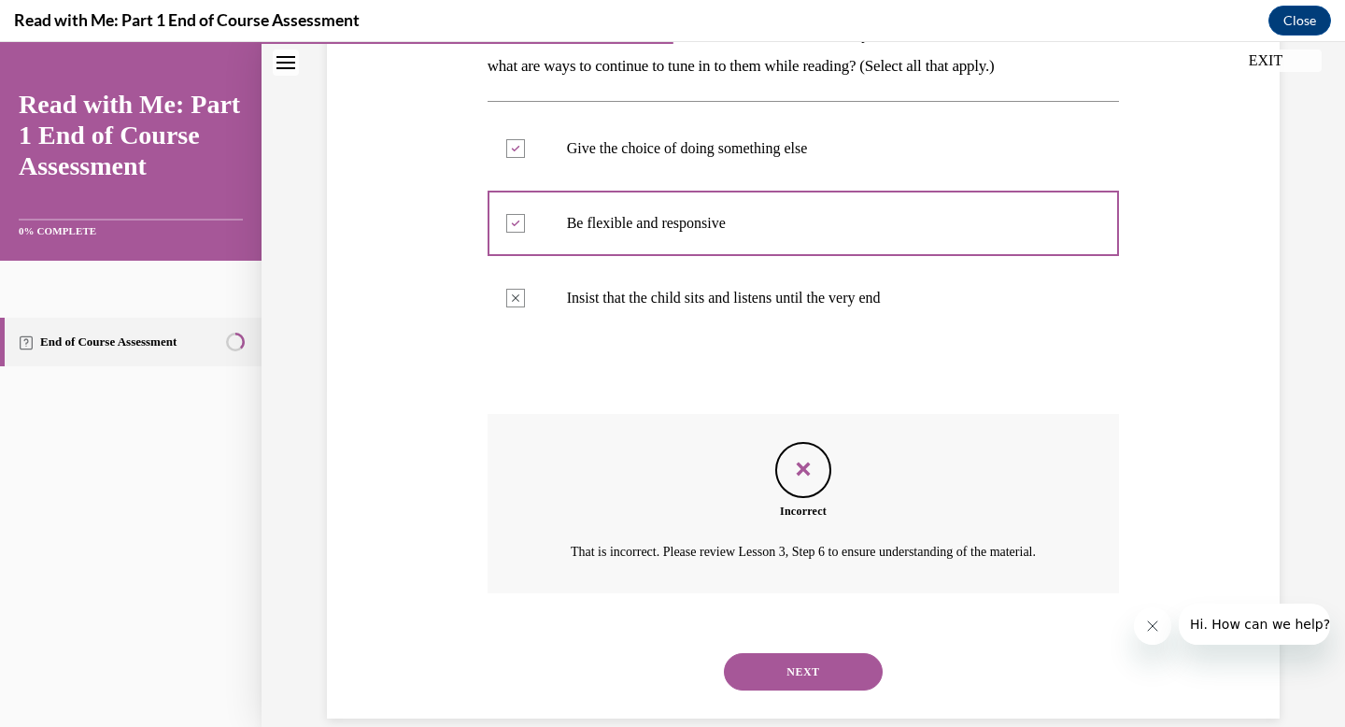
scroll to position [388, 0]
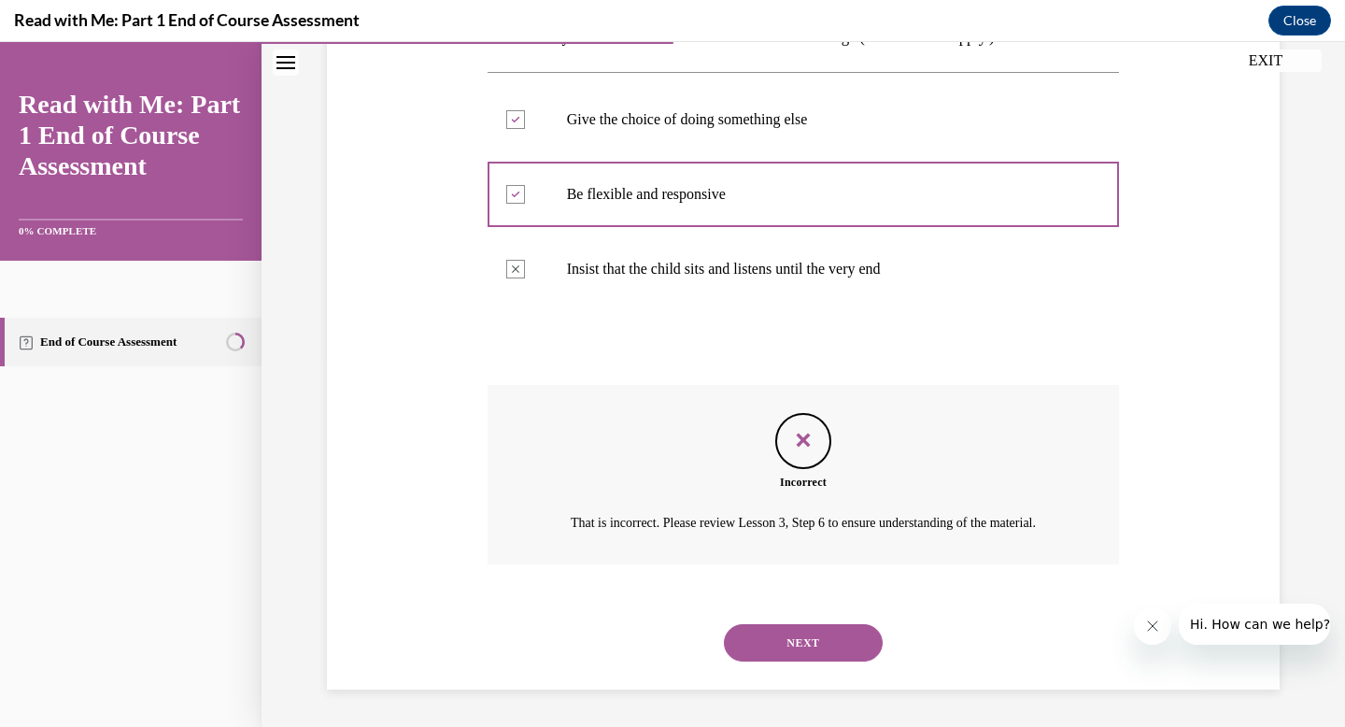
click at [802, 644] on button "NEXT" at bounding box center [803, 642] width 159 height 37
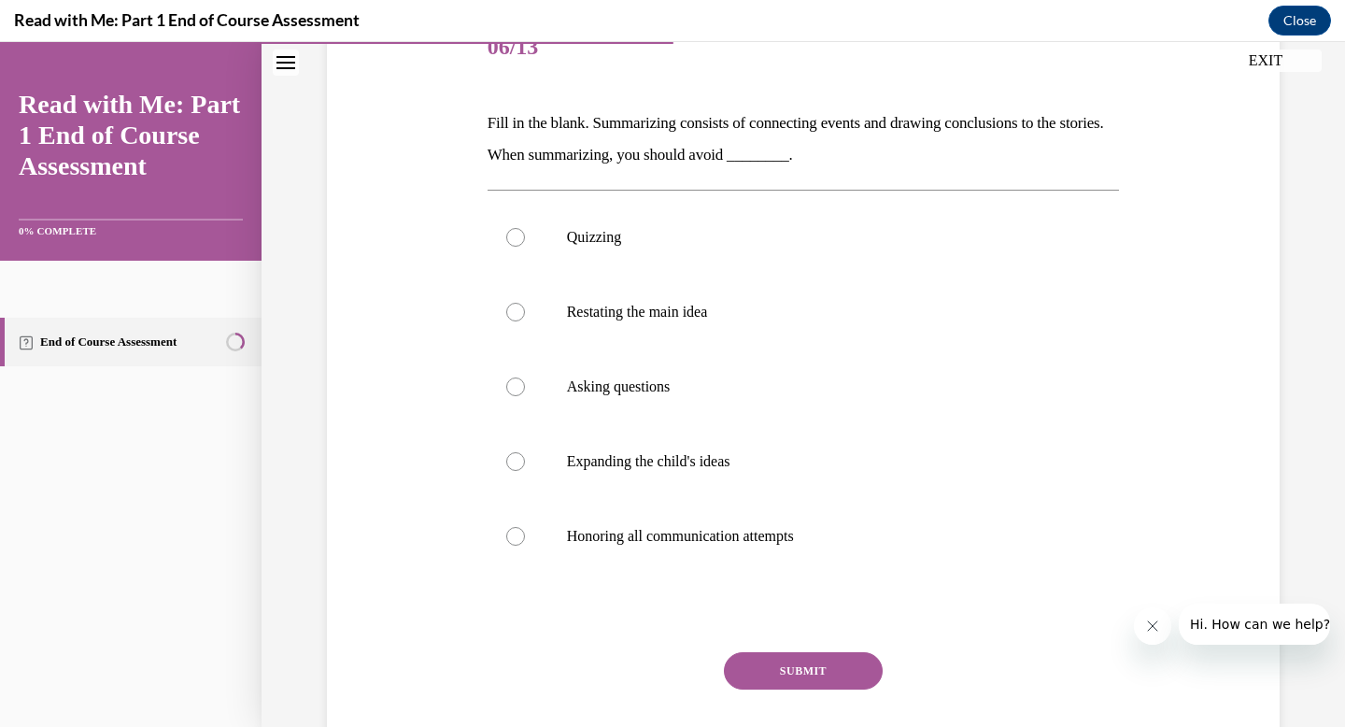
scroll to position [251, 0]
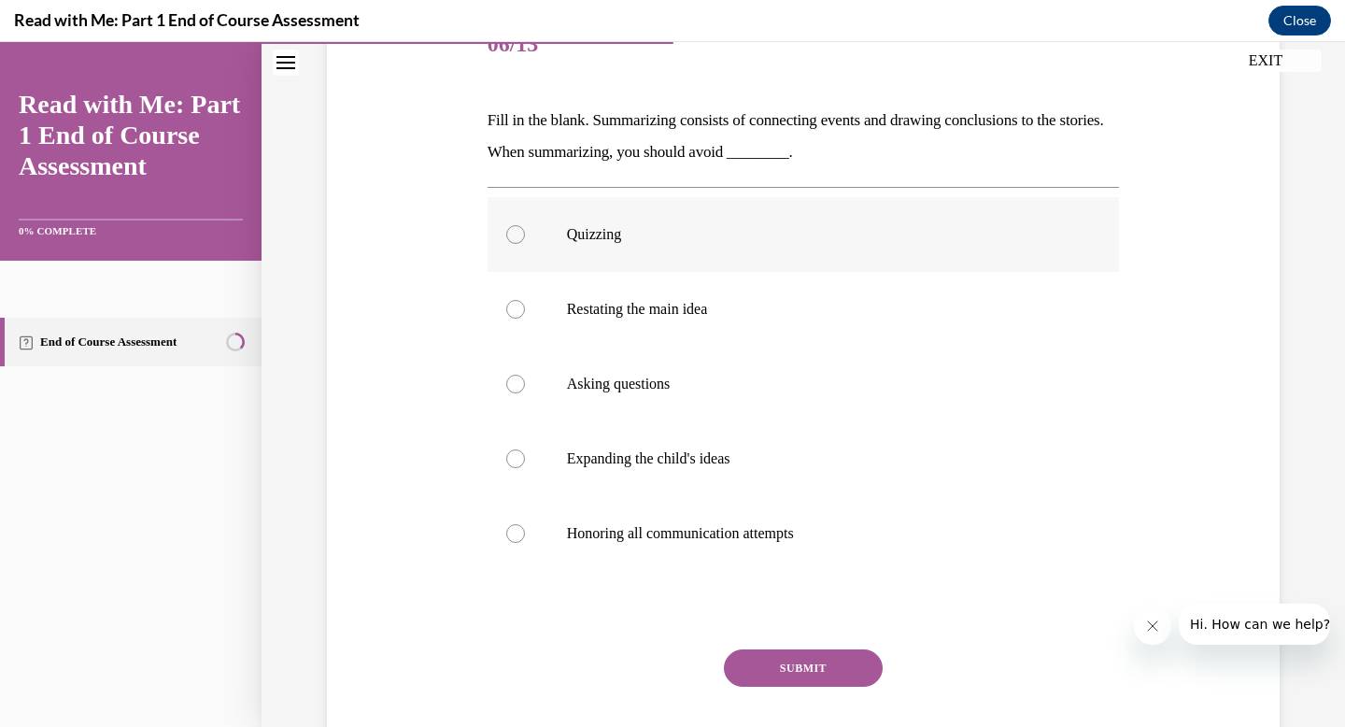
click at [513, 233] on div at bounding box center [515, 234] width 19 height 19
click at [513, 233] on input "Quizzing" at bounding box center [515, 234] width 19 height 19
radio input "true"
click at [793, 662] on button "SUBMIT" at bounding box center [803, 667] width 159 height 37
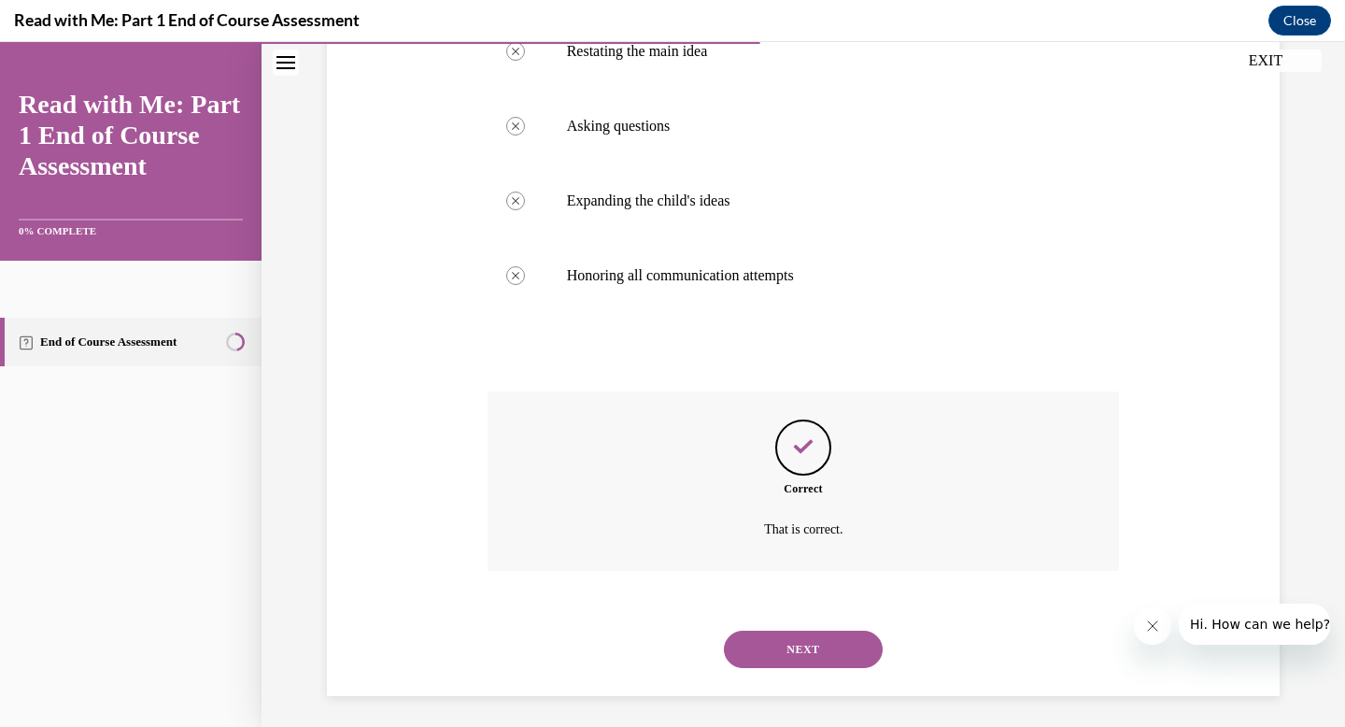
scroll to position [516, 0]
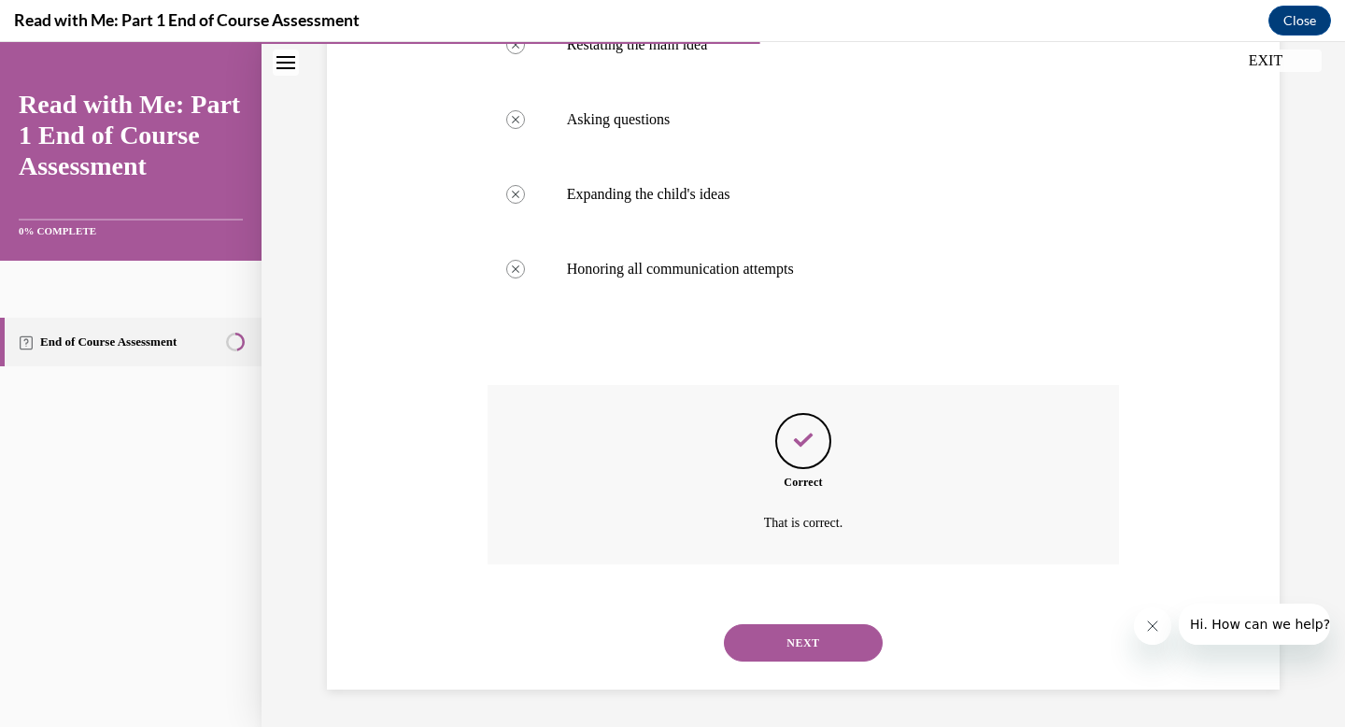
click at [793, 636] on button "NEXT" at bounding box center [803, 642] width 159 height 37
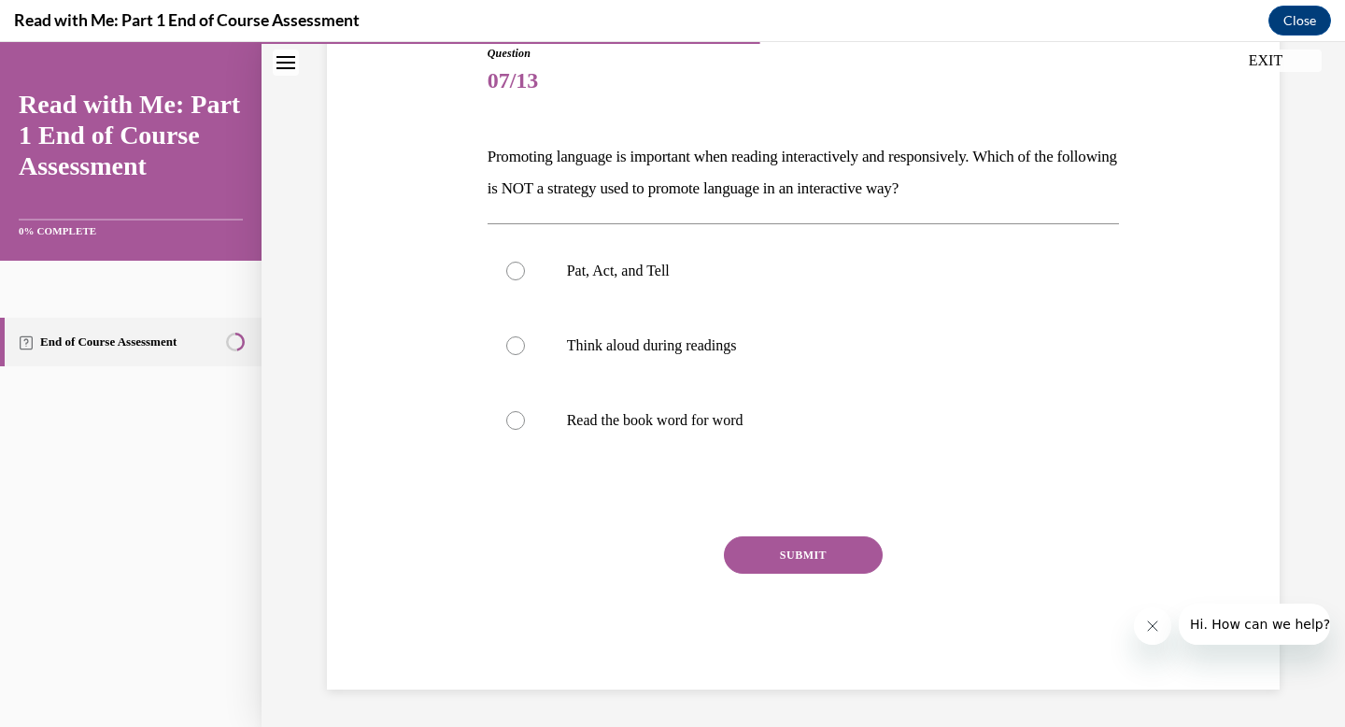
scroll to position [207, 0]
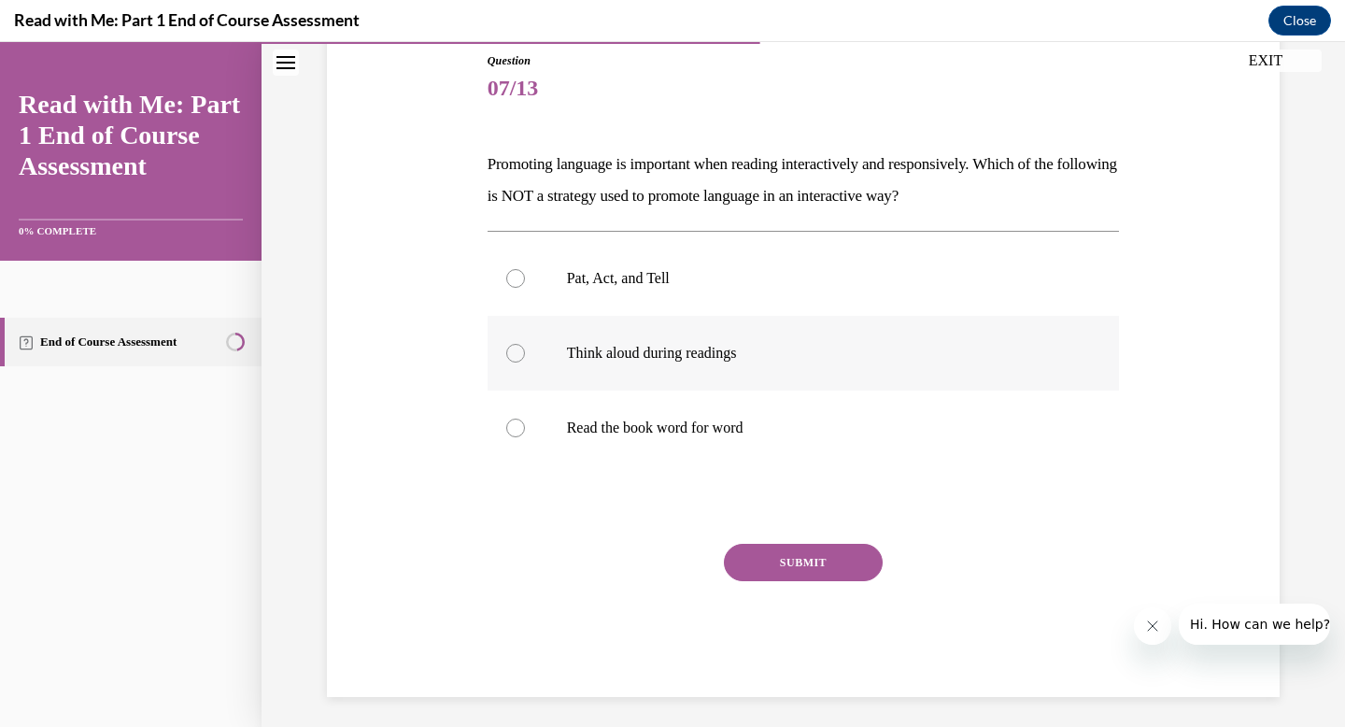
click at [514, 348] on div at bounding box center [515, 353] width 19 height 19
click at [514, 348] on input "Think aloud during readings" at bounding box center [515, 353] width 19 height 19
radio input "true"
click at [772, 568] on button "SUBMIT" at bounding box center [803, 562] width 159 height 37
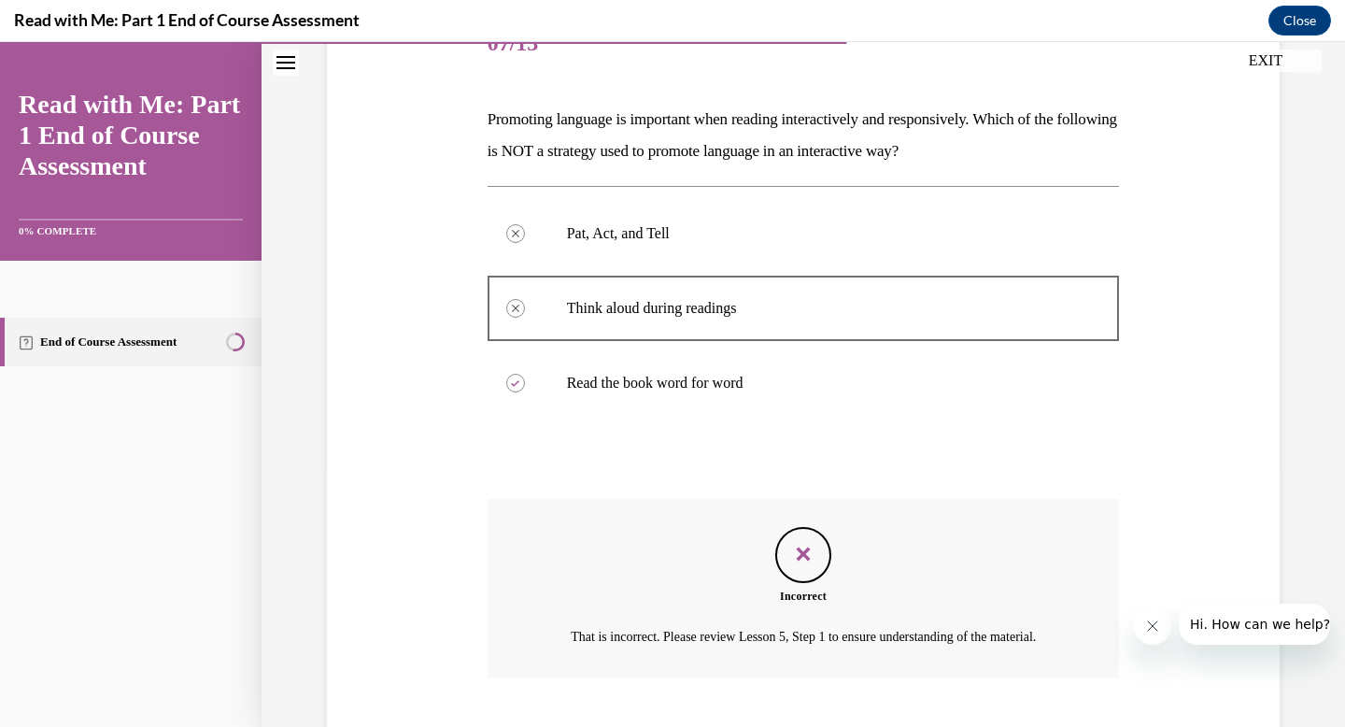
scroll to position [388, 0]
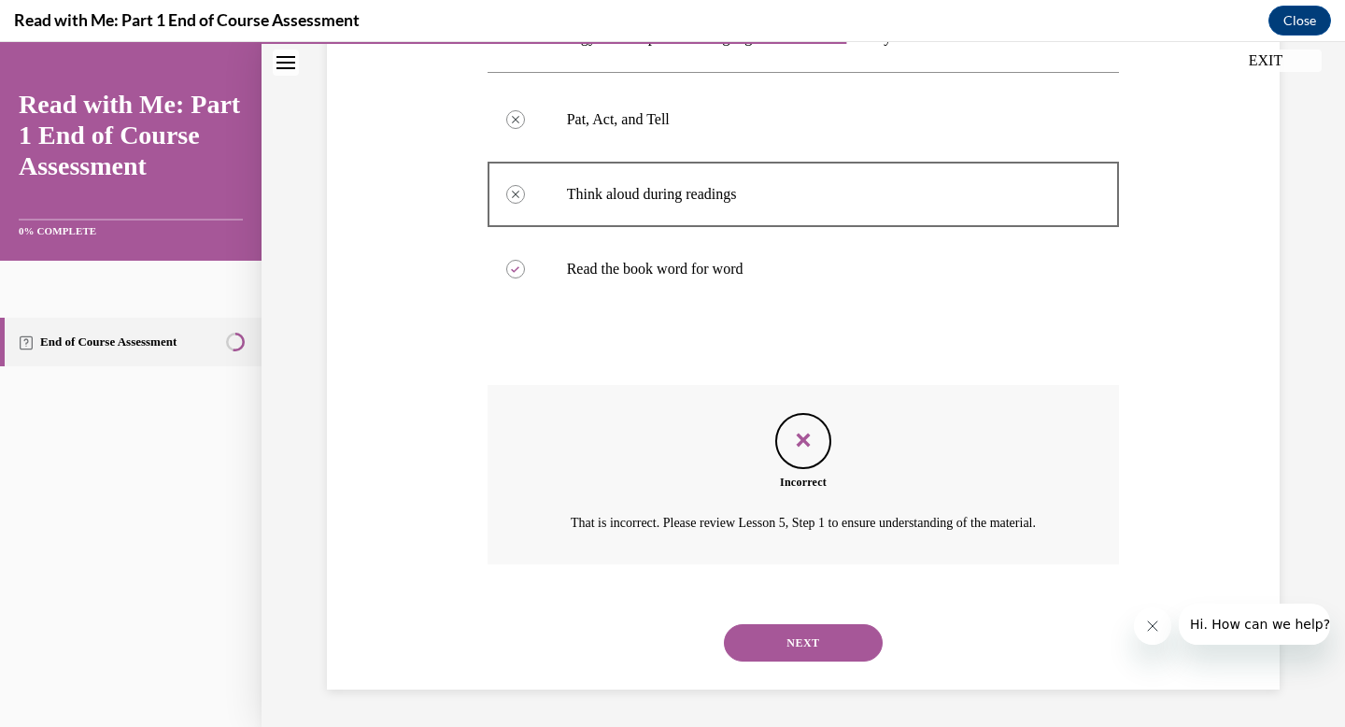
click at [785, 629] on button "NEXT" at bounding box center [803, 642] width 159 height 37
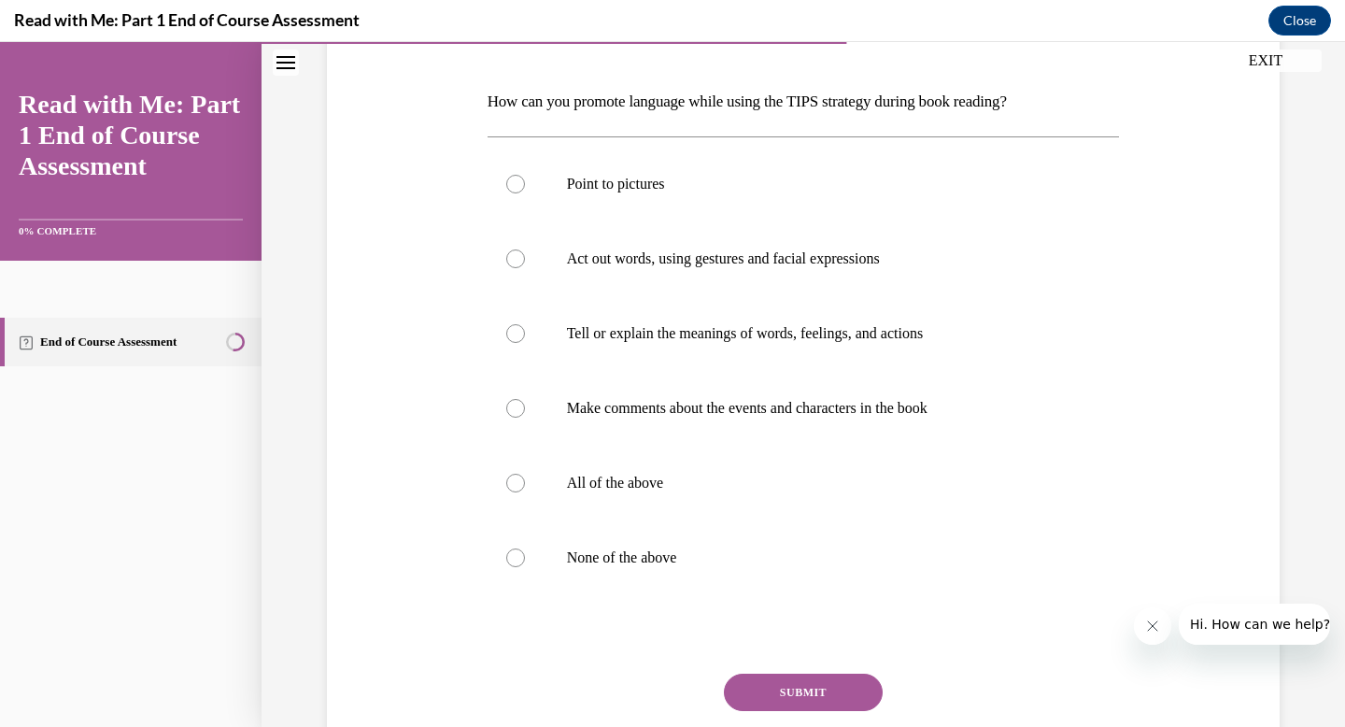
scroll to position [288, 0]
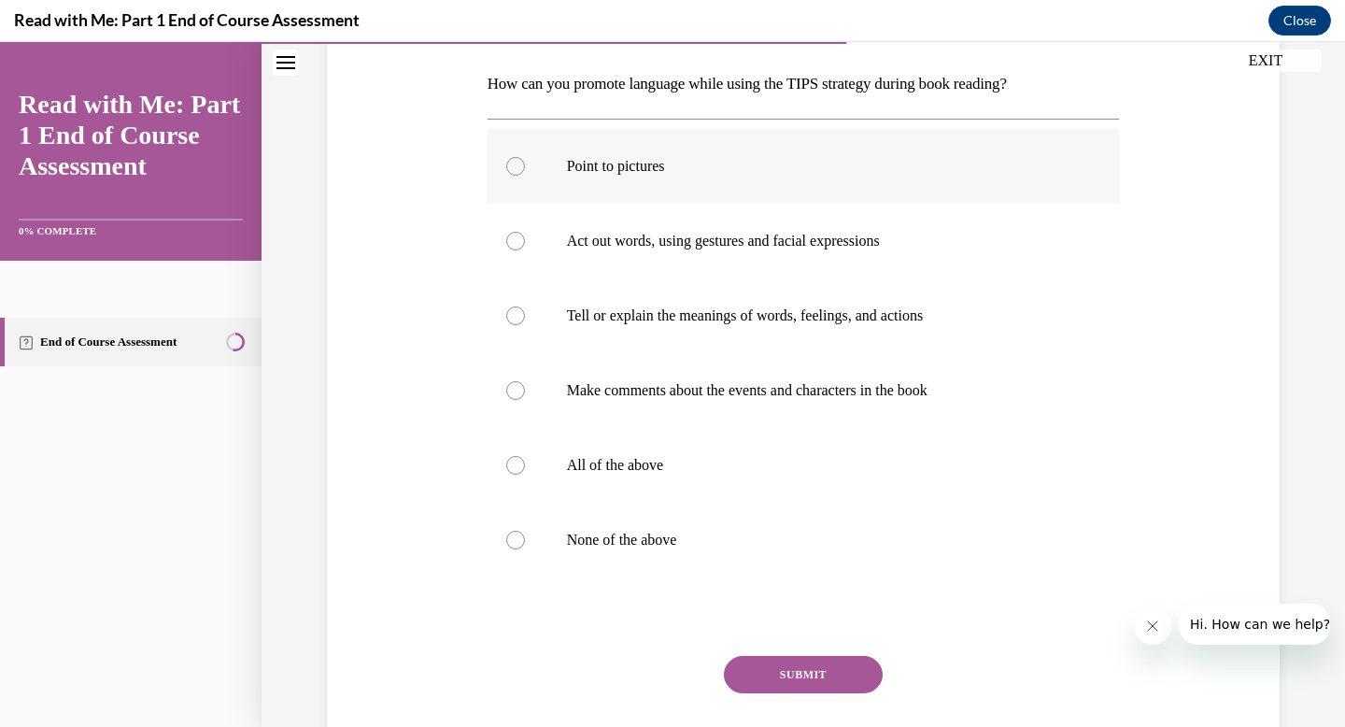
click at [515, 165] on div at bounding box center [515, 166] width 19 height 19
click at [515, 165] on input "Point to pictures" at bounding box center [515, 166] width 19 height 19
radio input "true"
click at [526, 237] on label "Act out words, using gestures and facial expressions" at bounding box center [804, 241] width 632 height 75
click at [525, 237] on input "Act out words, using gestures and facial expressions" at bounding box center [515, 241] width 19 height 19
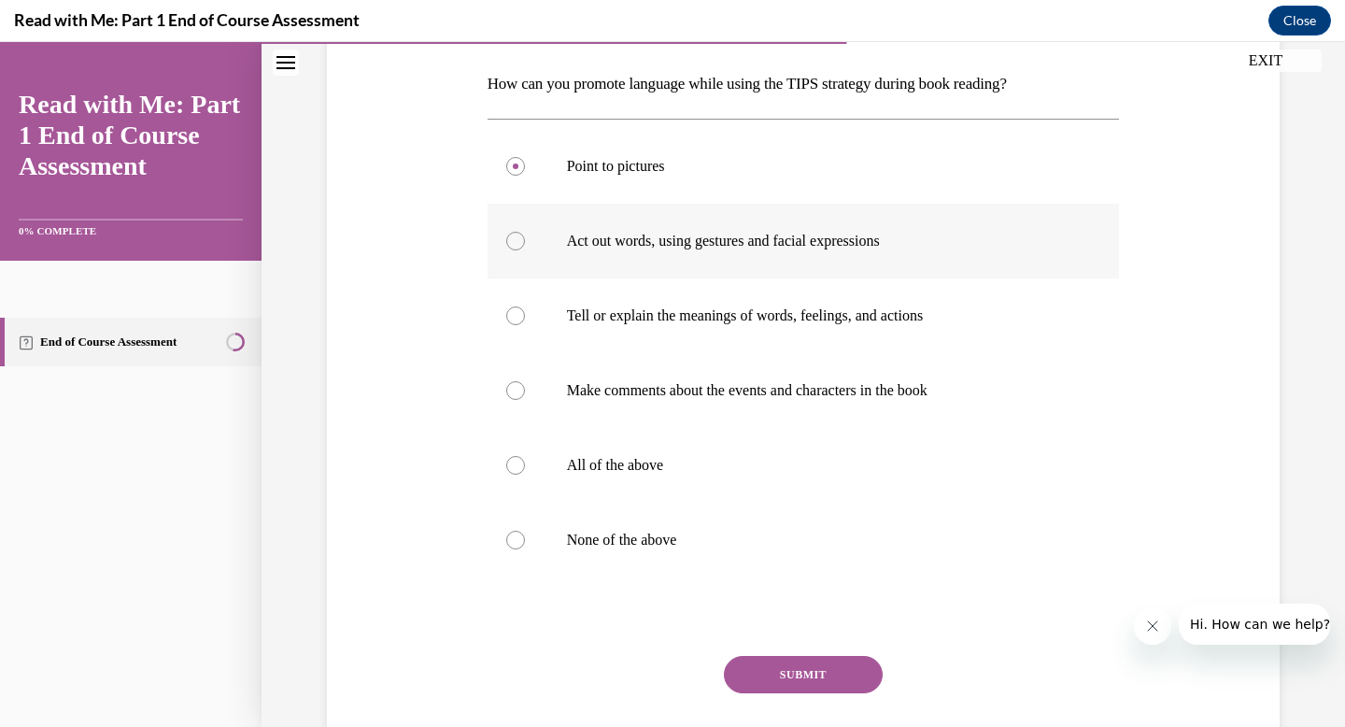
radio input "true"
click at [508, 318] on div at bounding box center [515, 315] width 19 height 19
click at [508, 318] on input "Tell or explain the meanings of words, feelings, and actions" at bounding box center [515, 315] width 19 height 19
radio input "true"
click at [513, 466] on div at bounding box center [515, 465] width 19 height 19
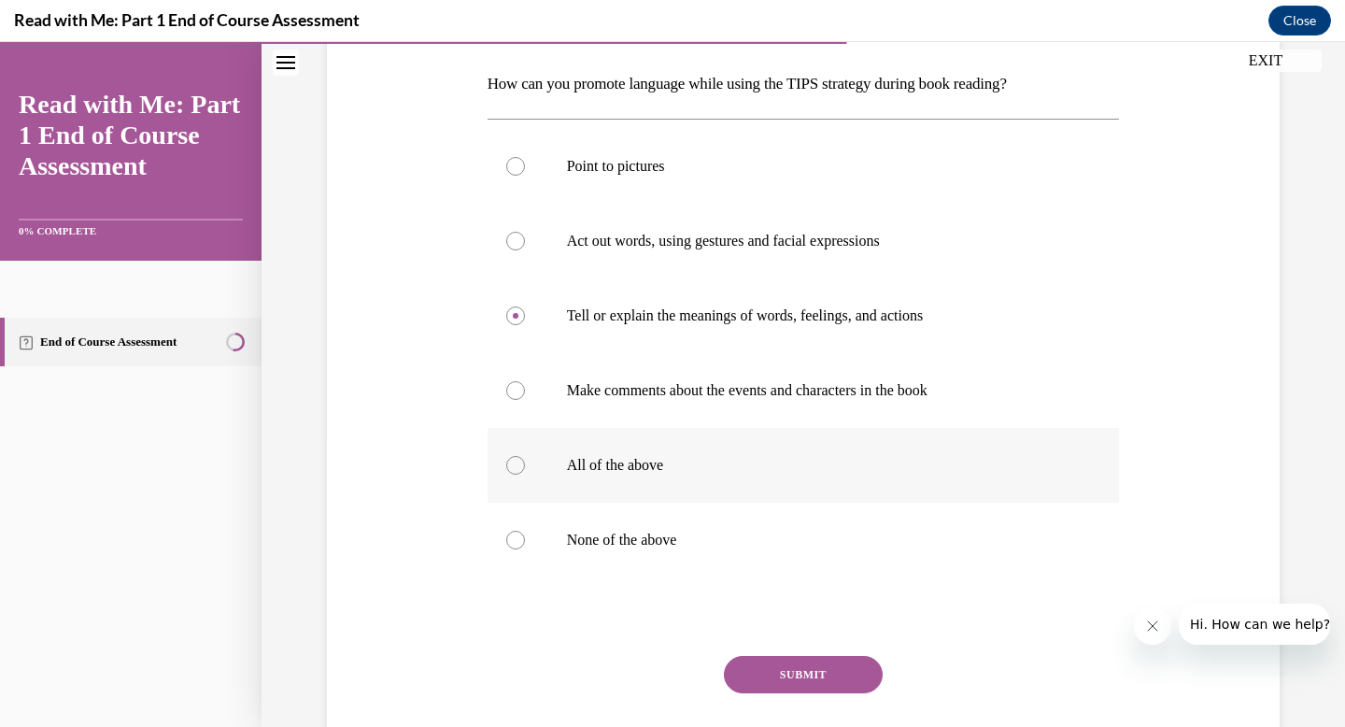
click at [513, 466] on input "All of the above" at bounding box center [515, 465] width 19 height 19
radio input "true"
click at [760, 664] on button "SUBMIT" at bounding box center [803, 674] width 159 height 37
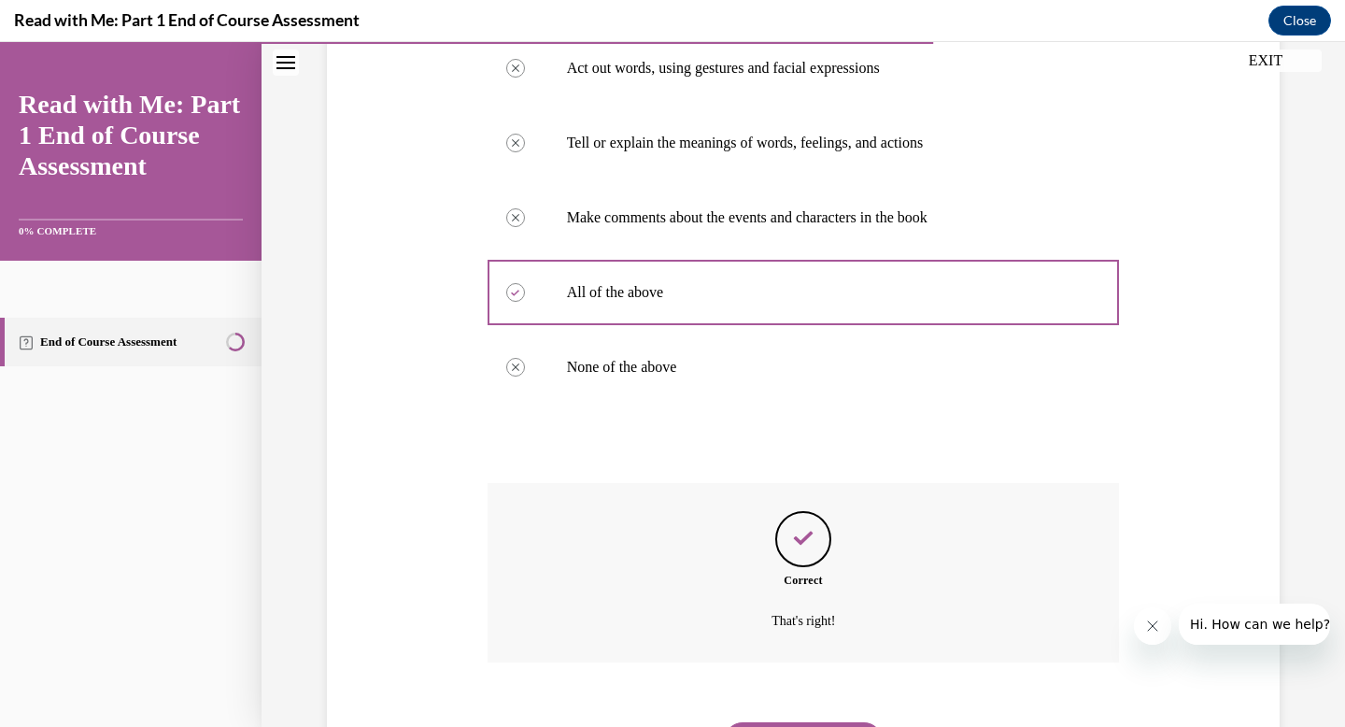
scroll to position [559, 0]
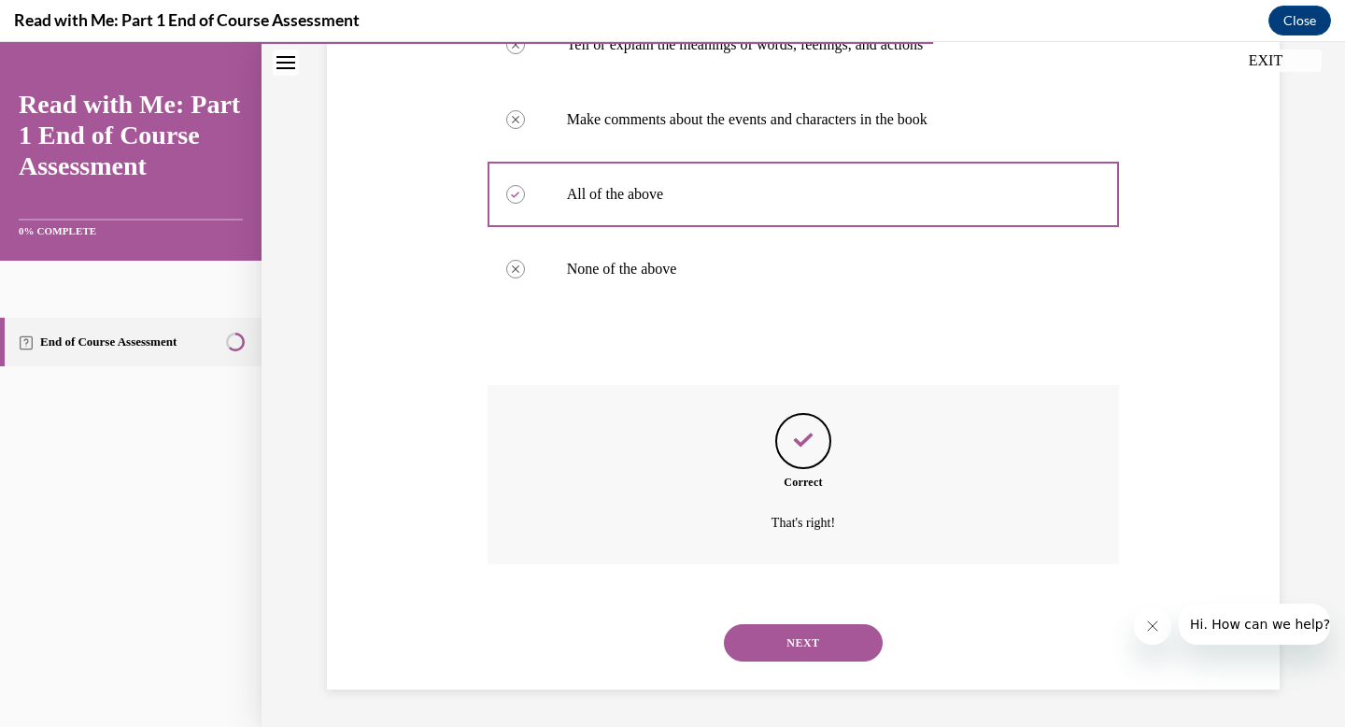
click at [789, 636] on button "NEXT" at bounding box center [803, 642] width 159 height 37
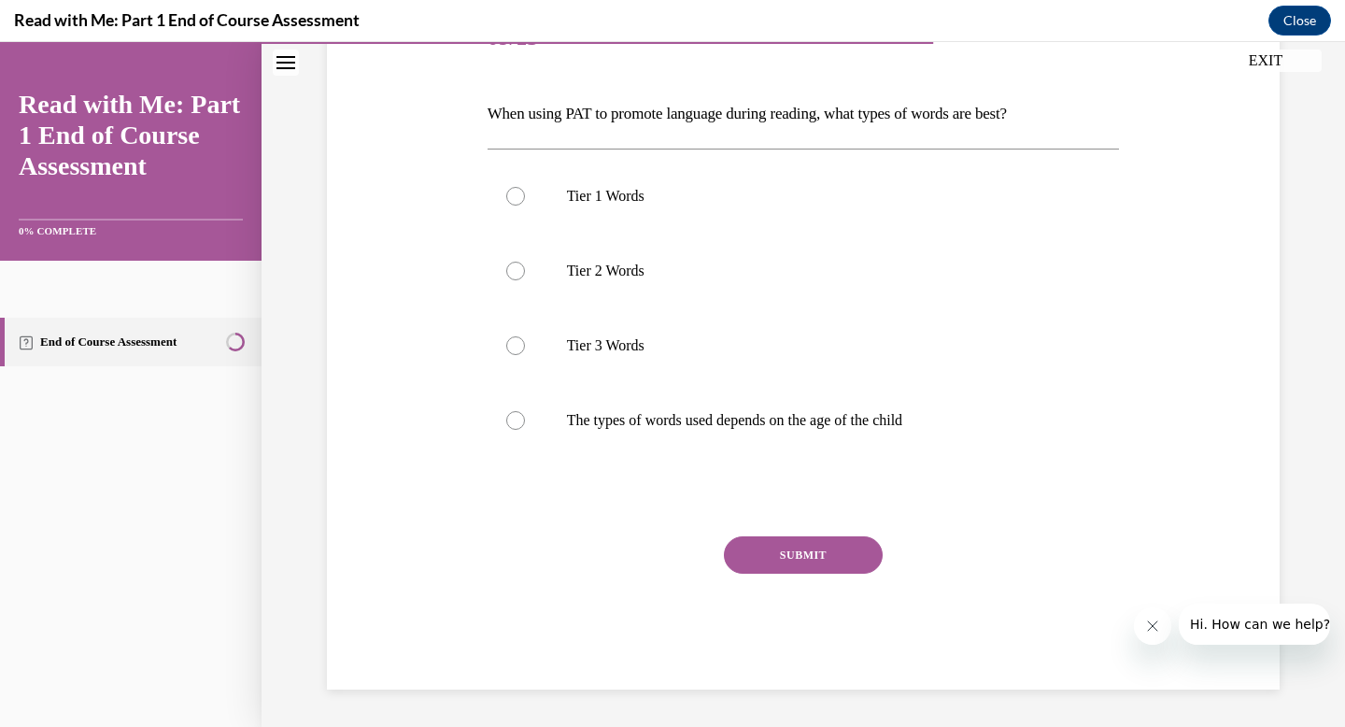
scroll to position [207, 0]
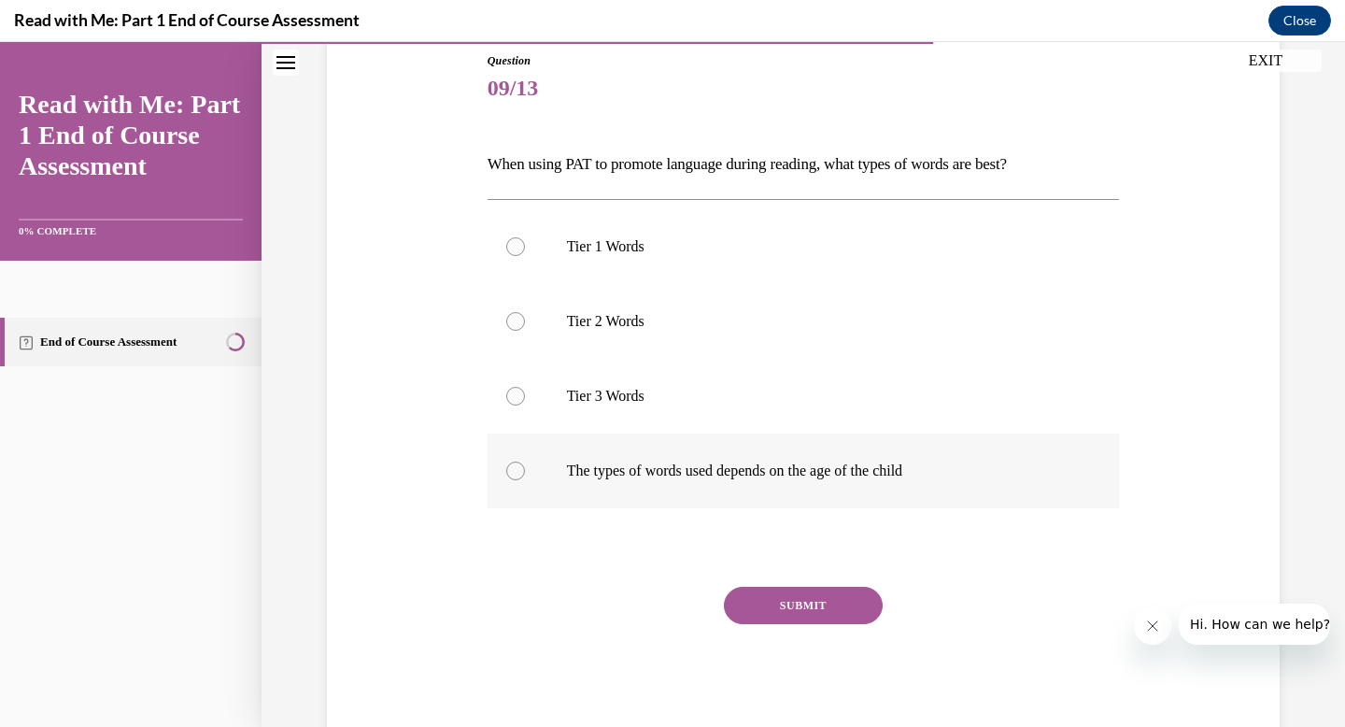
click at [509, 465] on div at bounding box center [515, 470] width 19 height 19
click at [509, 465] on input "The types of words used depends on the age of the child" at bounding box center [515, 470] width 19 height 19
radio input "true"
click at [769, 601] on button "SUBMIT" at bounding box center [803, 605] width 159 height 37
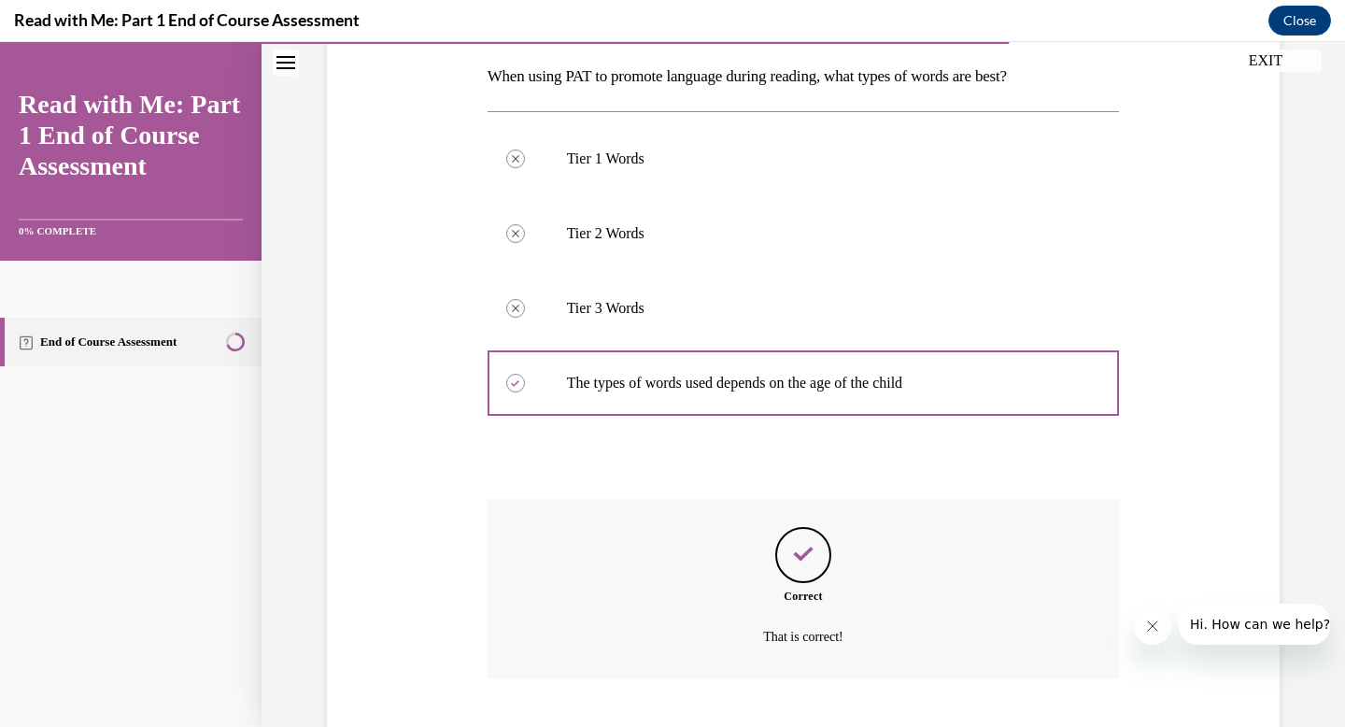
scroll to position [409, 0]
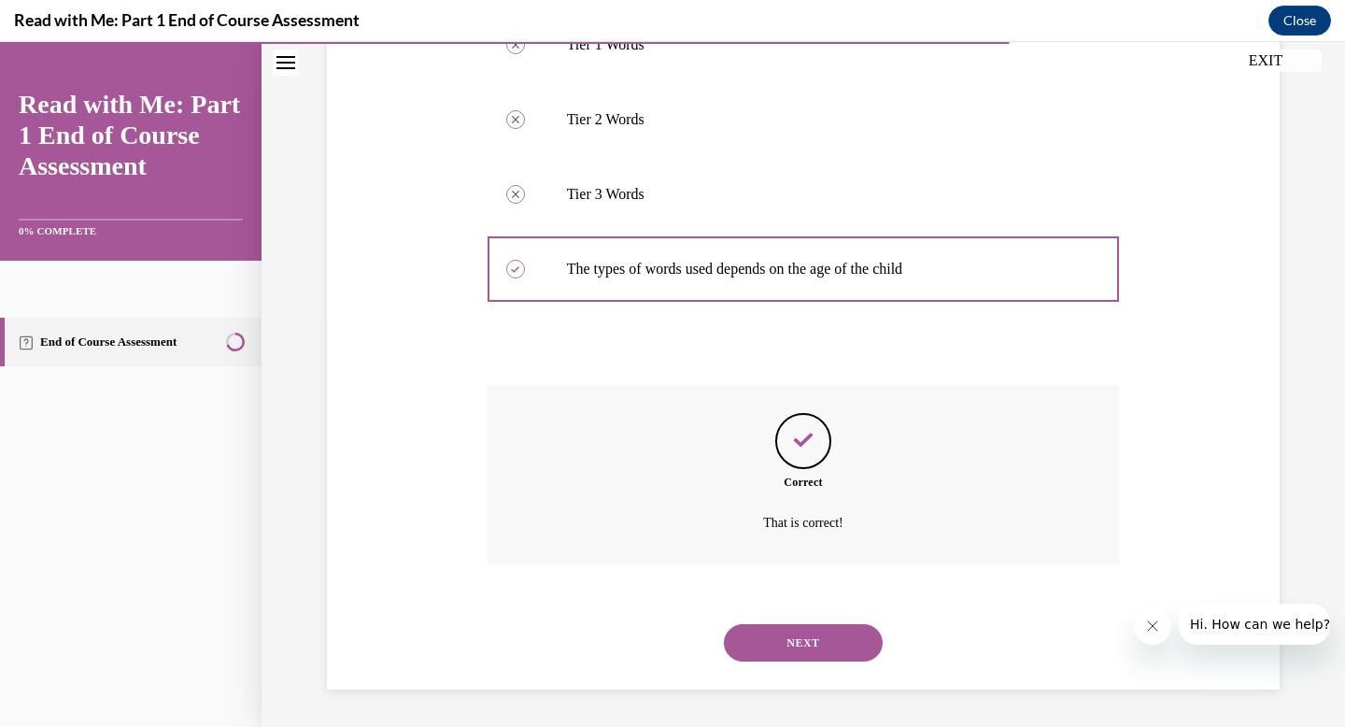
click at [783, 634] on button "NEXT" at bounding box center [803, 642] width 159 height 37
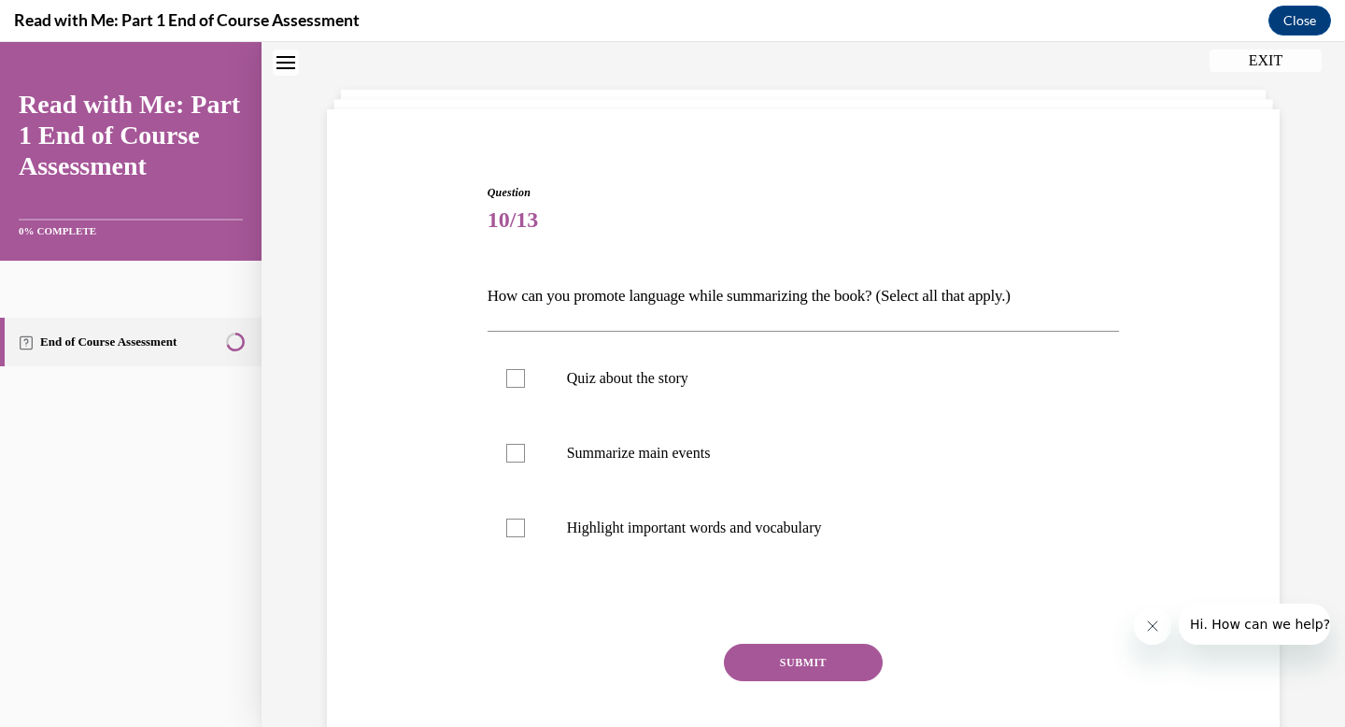
scroll to position [57, 0]
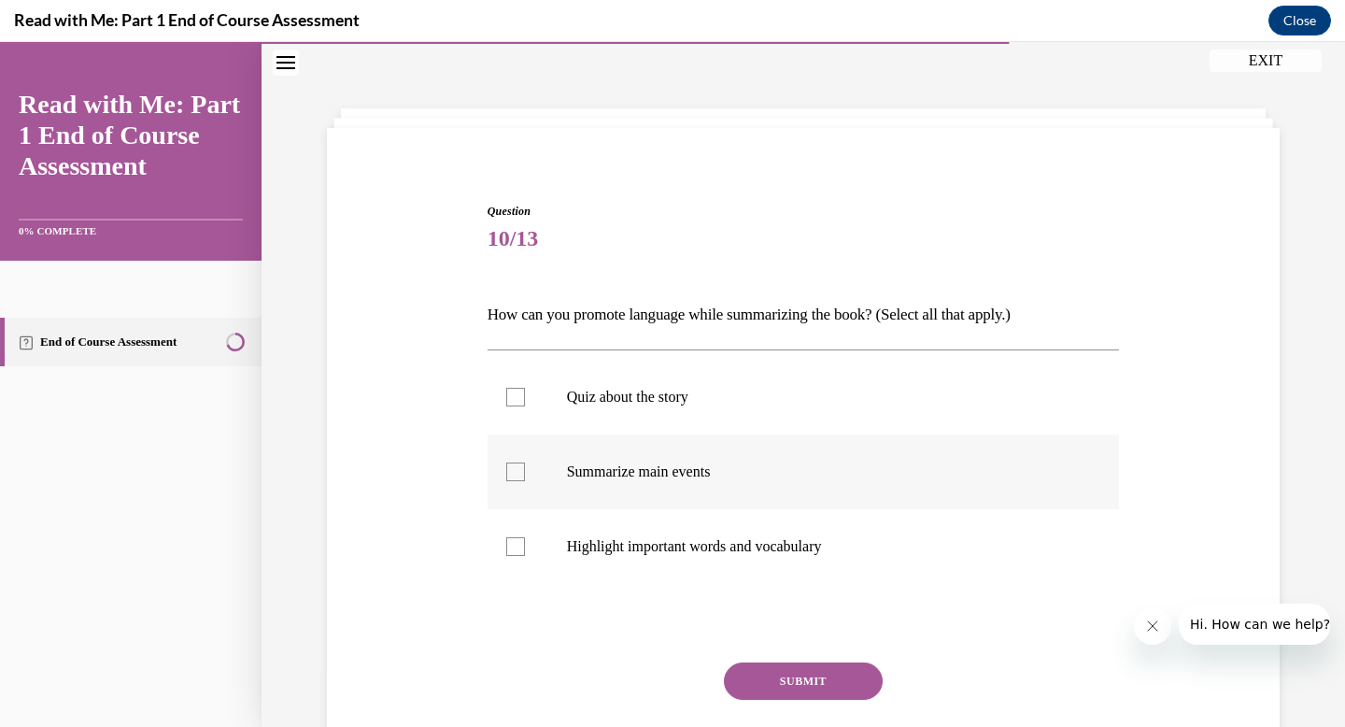
click at [504, 468] on label "Summarize main events" at bounding box center [804, 471] width 632 height 75
click at [506, 468] on input "Summarize main events" at bounding box center [515, 471] width 19 height 19
checkbox input "true"
click at [514, 541] on div at bounding box center [515, 546] width 19 height 19
click at [514, 541] on input "Highlight important words and vocabulary" at bounding box center [515, 546] width 19 height 19
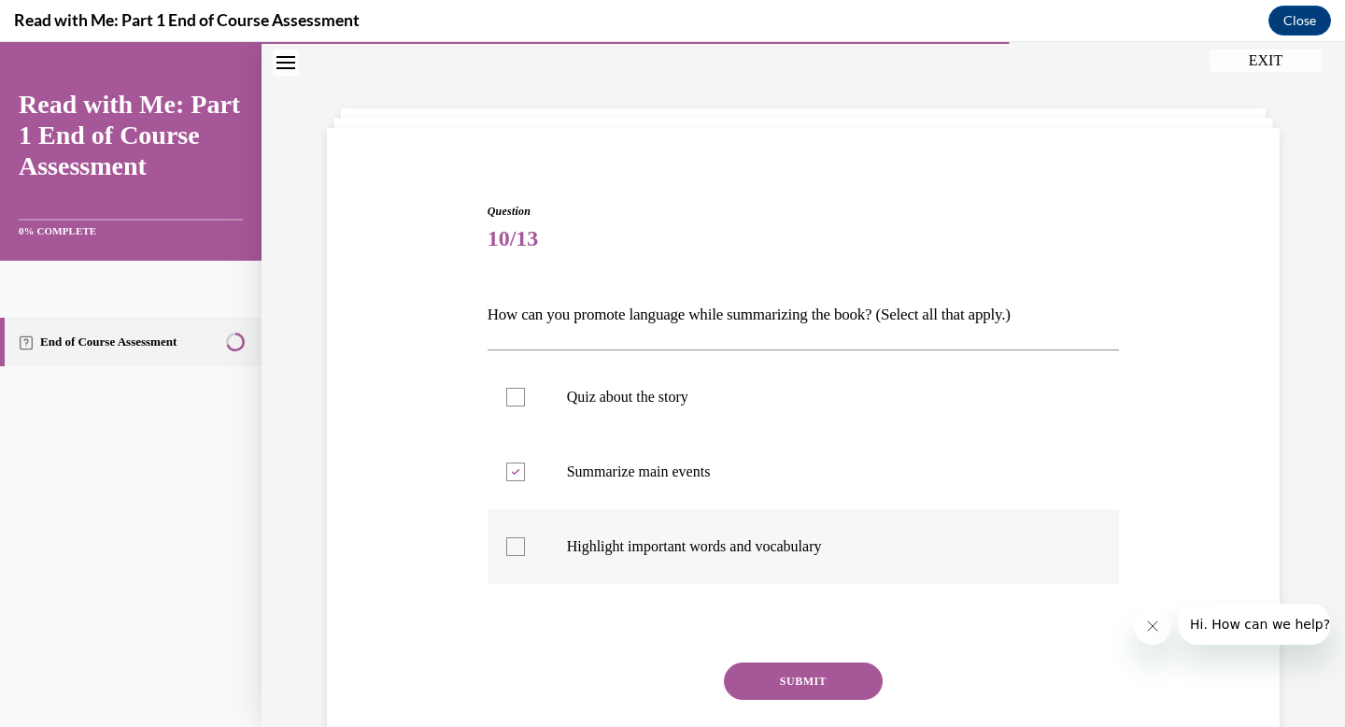
checkbox input "true"
click at [753, 669] on button "SUBMIT" at bounding box center [803, 680] width 159 height 37
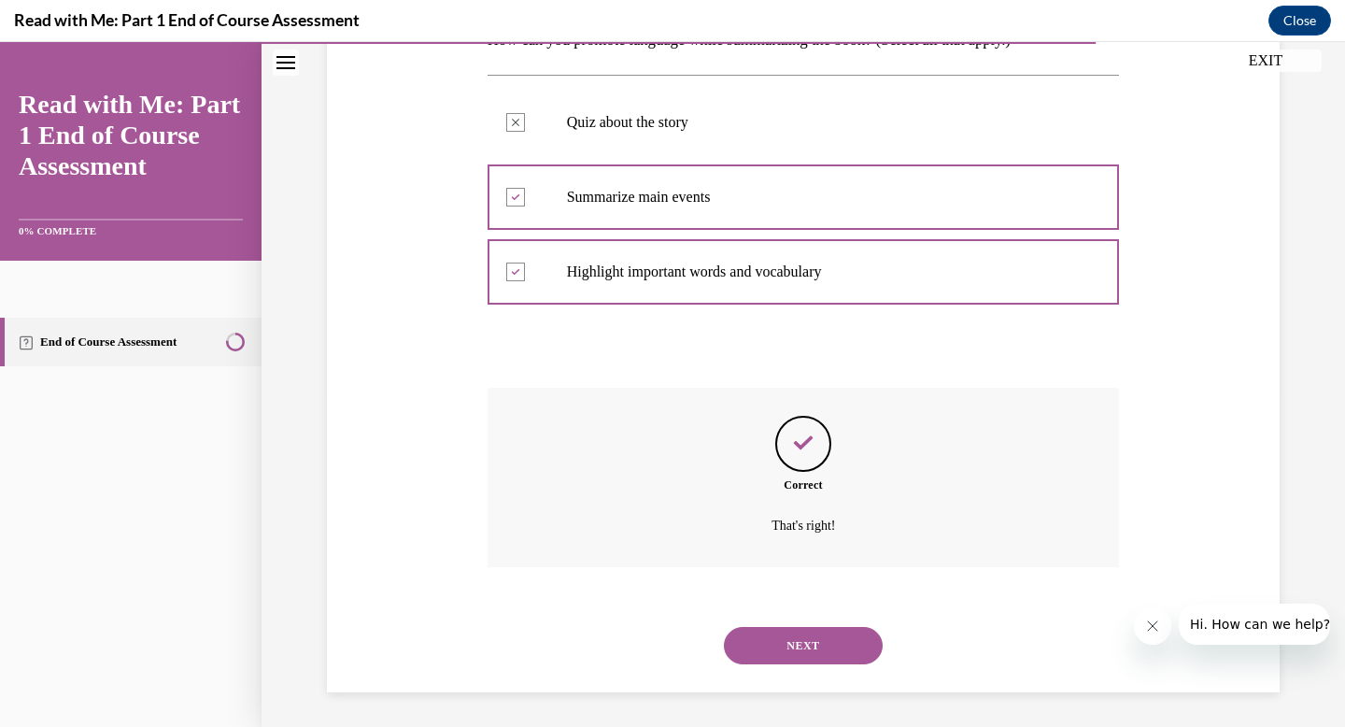
scroll to position [334, 0]
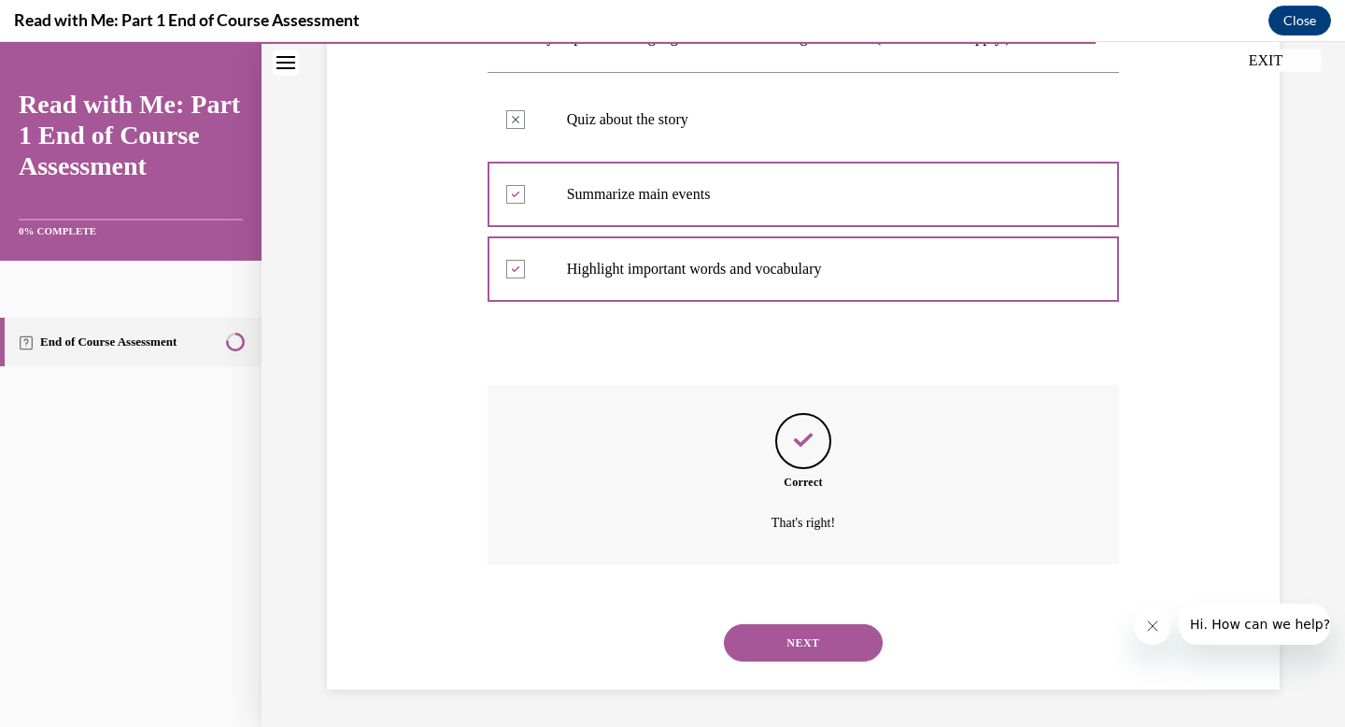
click at [785, 645] on button "NEXT" at bounding box center [803, 642] width 159 height 37
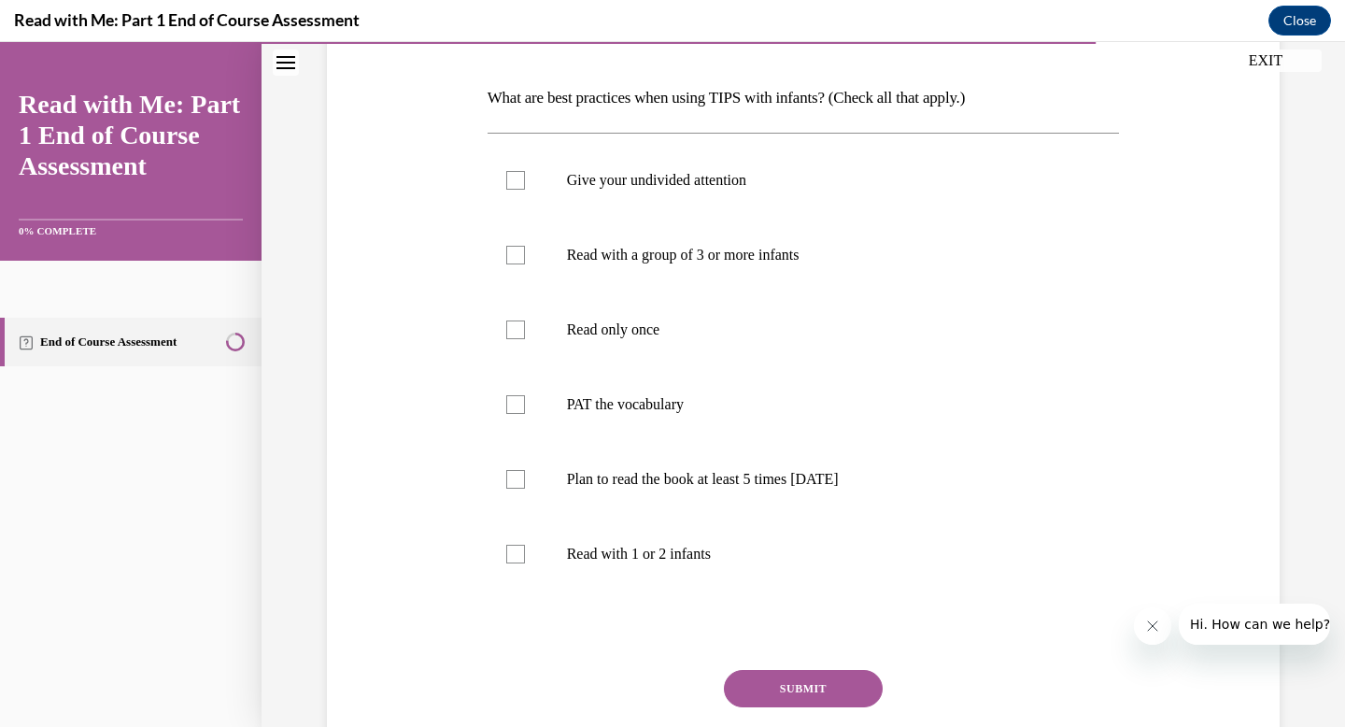
scroll to position [276, 0]
click at [507, 473] on div at bounding box center [515, 477] width 19 height 19
click at [507, 473] on input "Plan to read the book at least 5 times in 2 weeks" at bounding box center [515, 477] width 19 height 19
checkbox input "true"
click at [782, 688] on button "SUBMIT" at bounding box center [803, 686] width 159 height 37
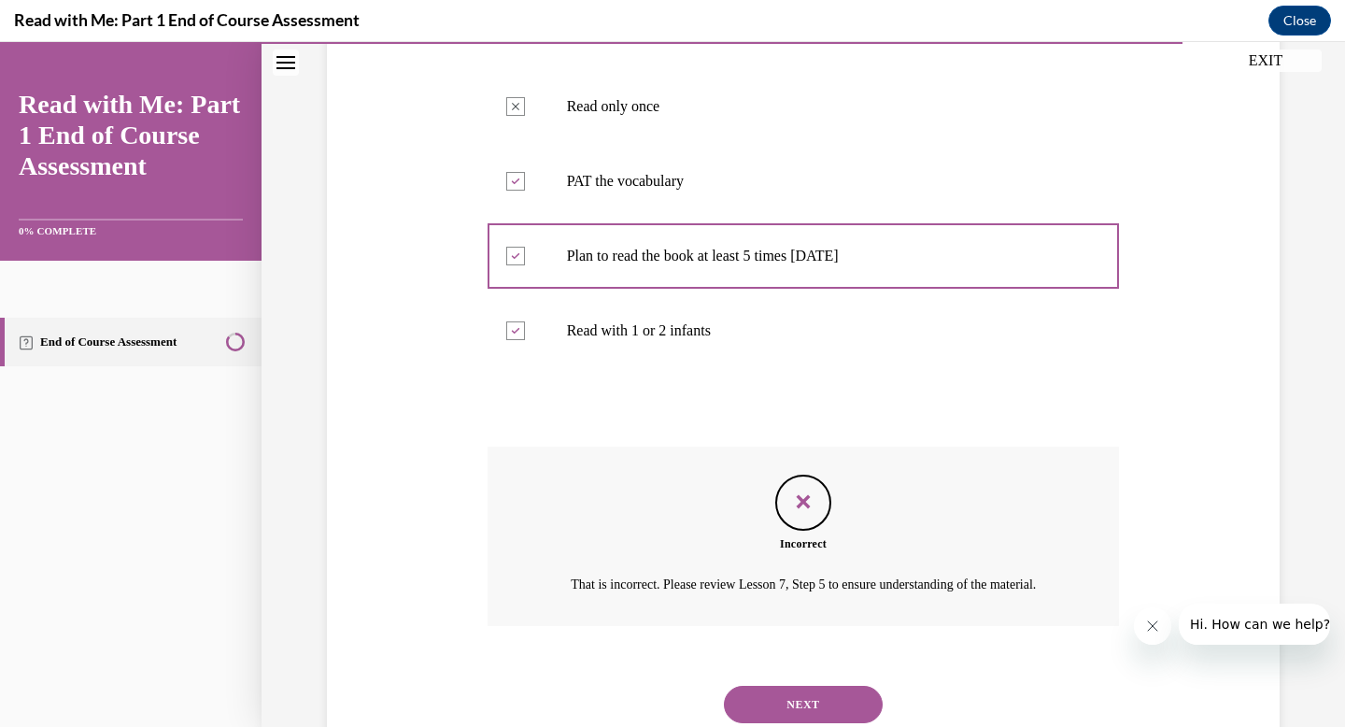
scroll to position [498, 0]
click at [806, 713] on button "NEXT" at bounding box center [803, 703] width 159 height 37
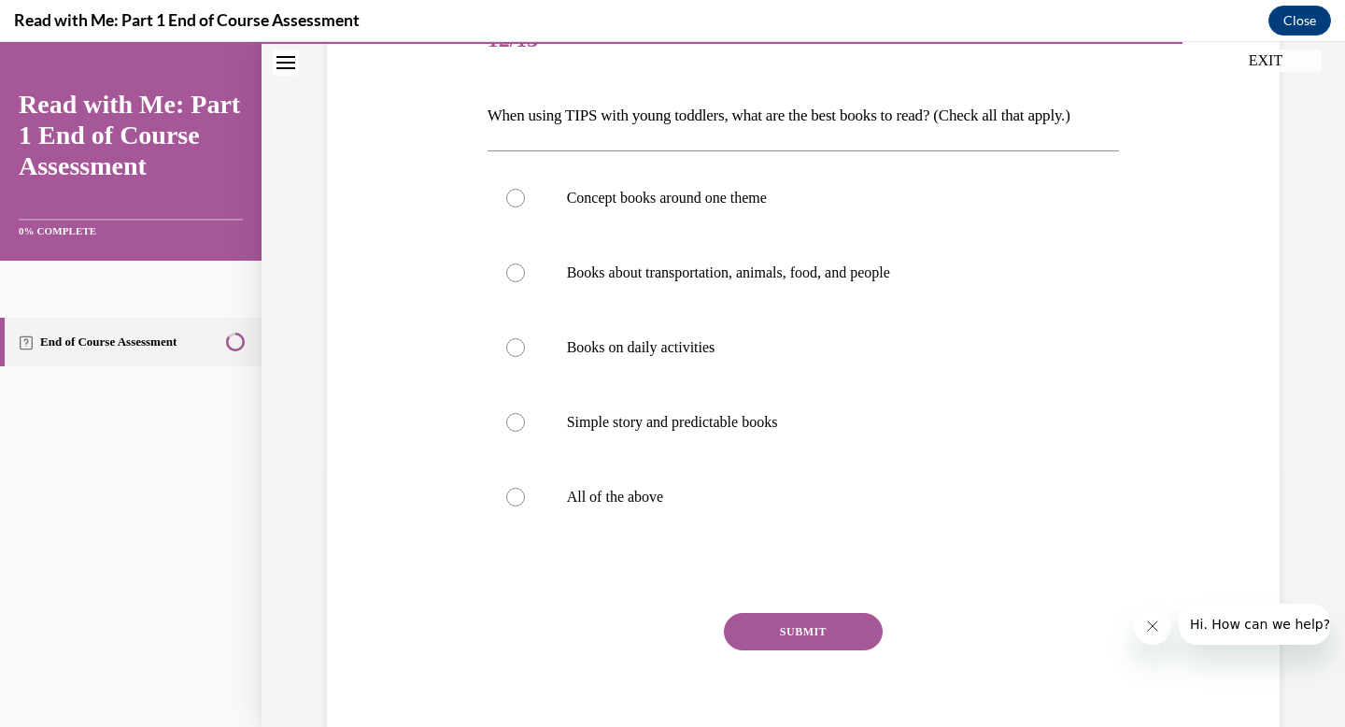
scroll to position [260, 0]
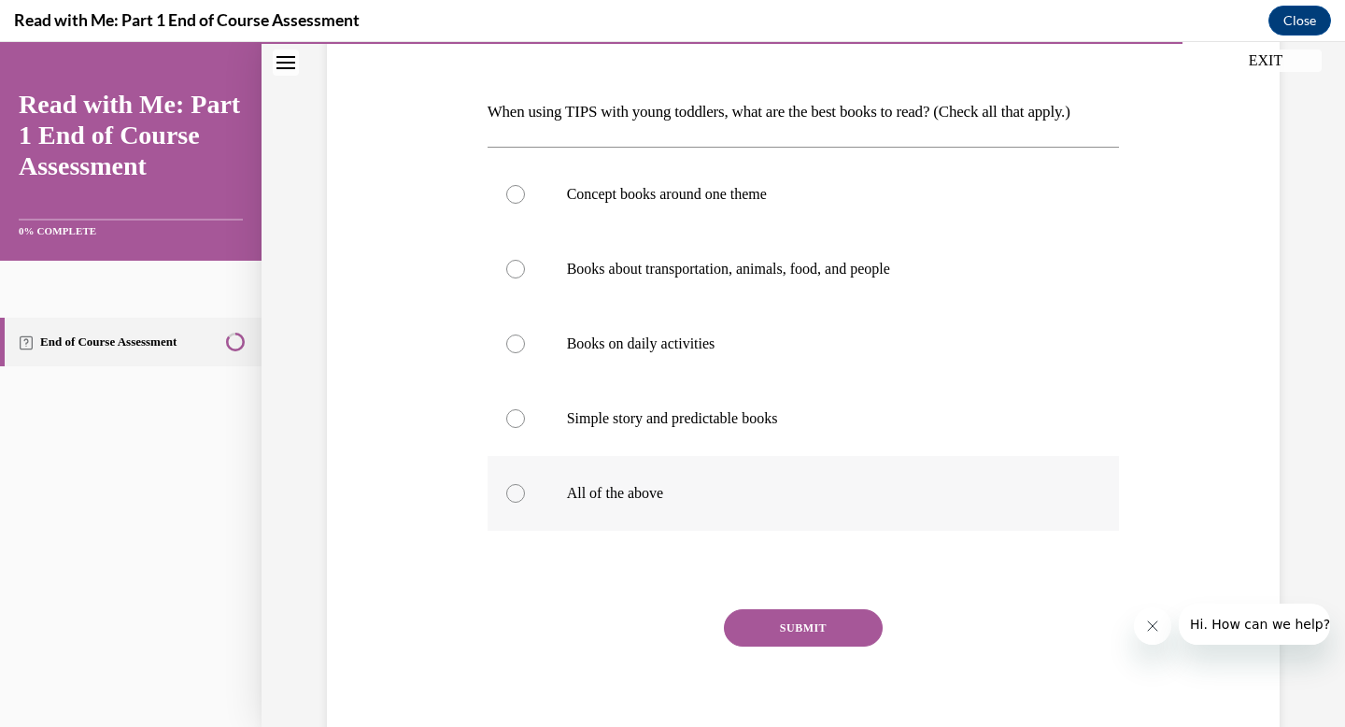
click at [513, 496] on div at bounding box center [515, 493] width 19 height 19
click at [513, 496] on input "All of the above" at bounding box center [515, 493] width 19 height 19
radio input "true"
click at [775, 628] on button "SUBMIT" at bounding box center [803, 627] width 159 height 37
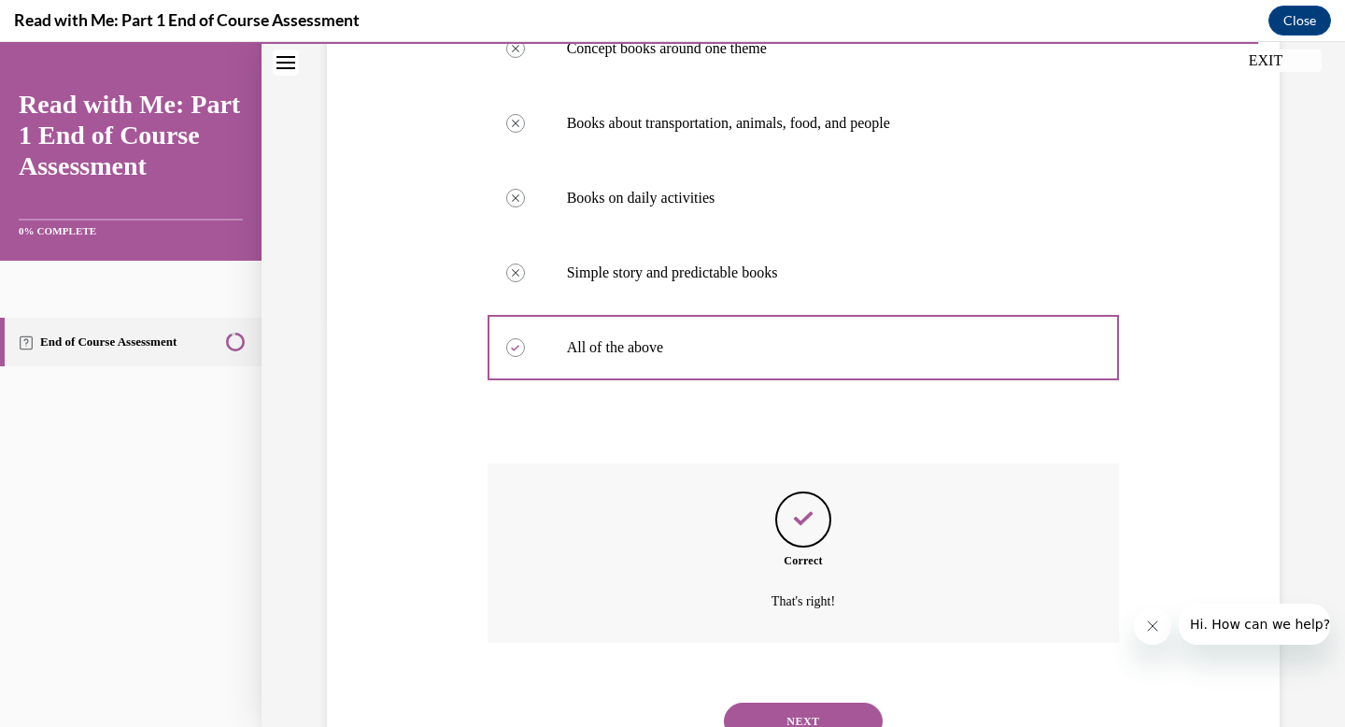
scroll to position [408, 0]
click at [833, 710] on button "NEXT" at bounding box center [803, 718] width 159 height 37
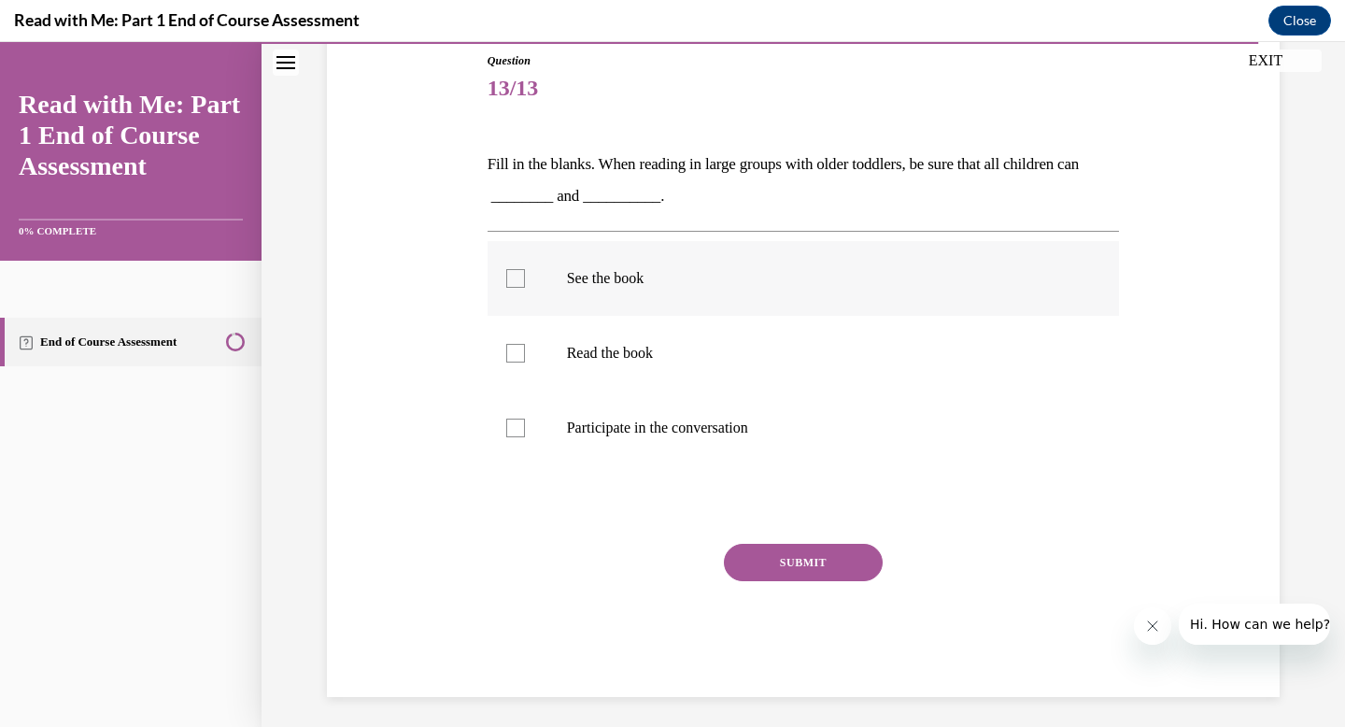
click at [510, 276] on div at bounding box center [515, 278] width 19 height 19
click at [510, 276] on input "See the book" at bounding box center [515, 278] width 19 height 19
checkbox input "true"
click at [511, 429] on div at bounding box center [515, 427] width 19 height 19
click at [511, 429] on input "Participate in the conversation" at bounding box center [515, 427] width 19 height 19
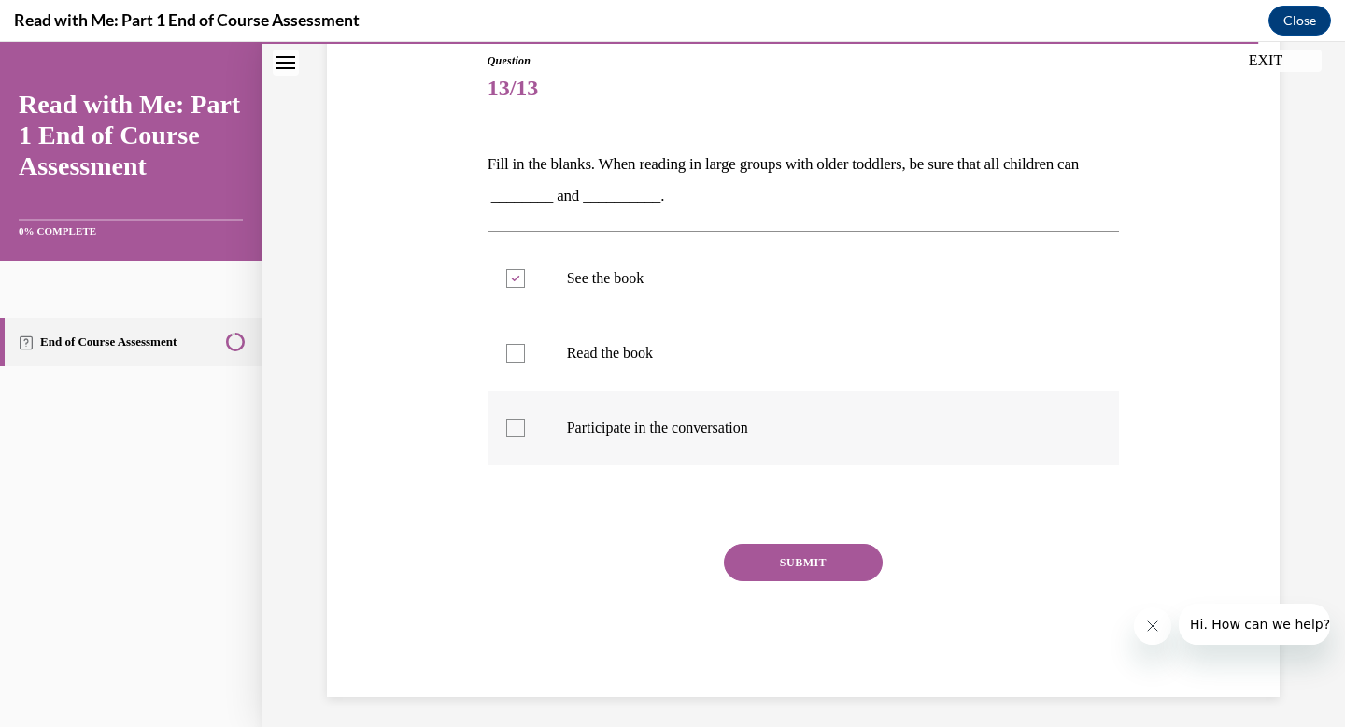
checkbox input "true"
click at [790, 561] on button "SUBMIT" at bounding box center [803, 562] width 159 height 37
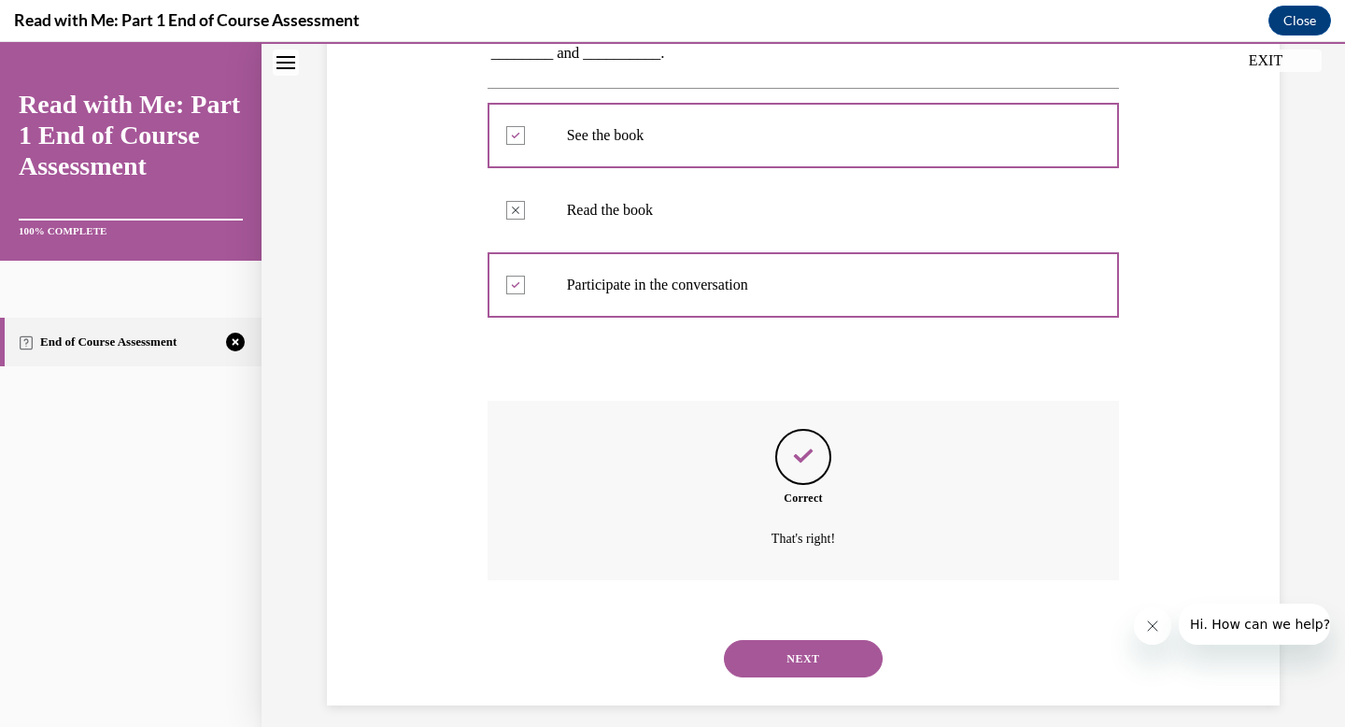
scroll to position [366, 0]
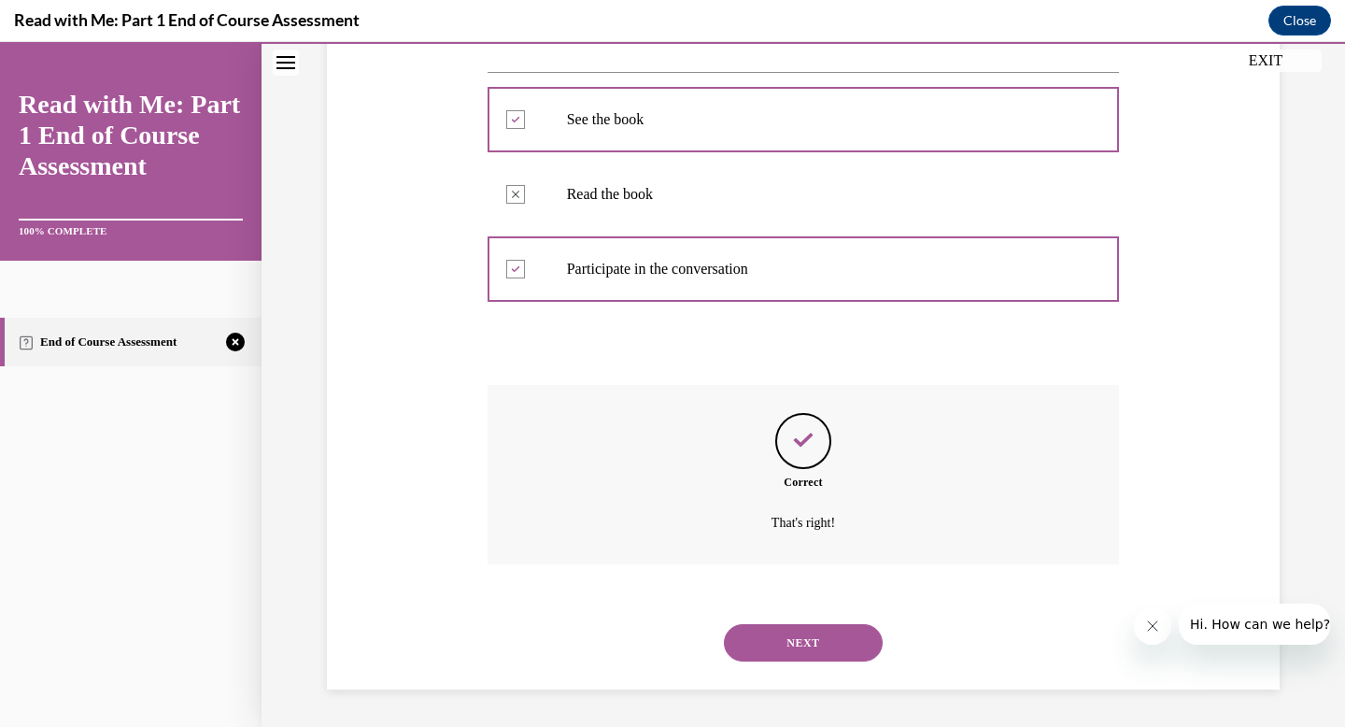
click at [793, 634] on button "NEXT" at bounding box center [803, 642] width 159 height 37
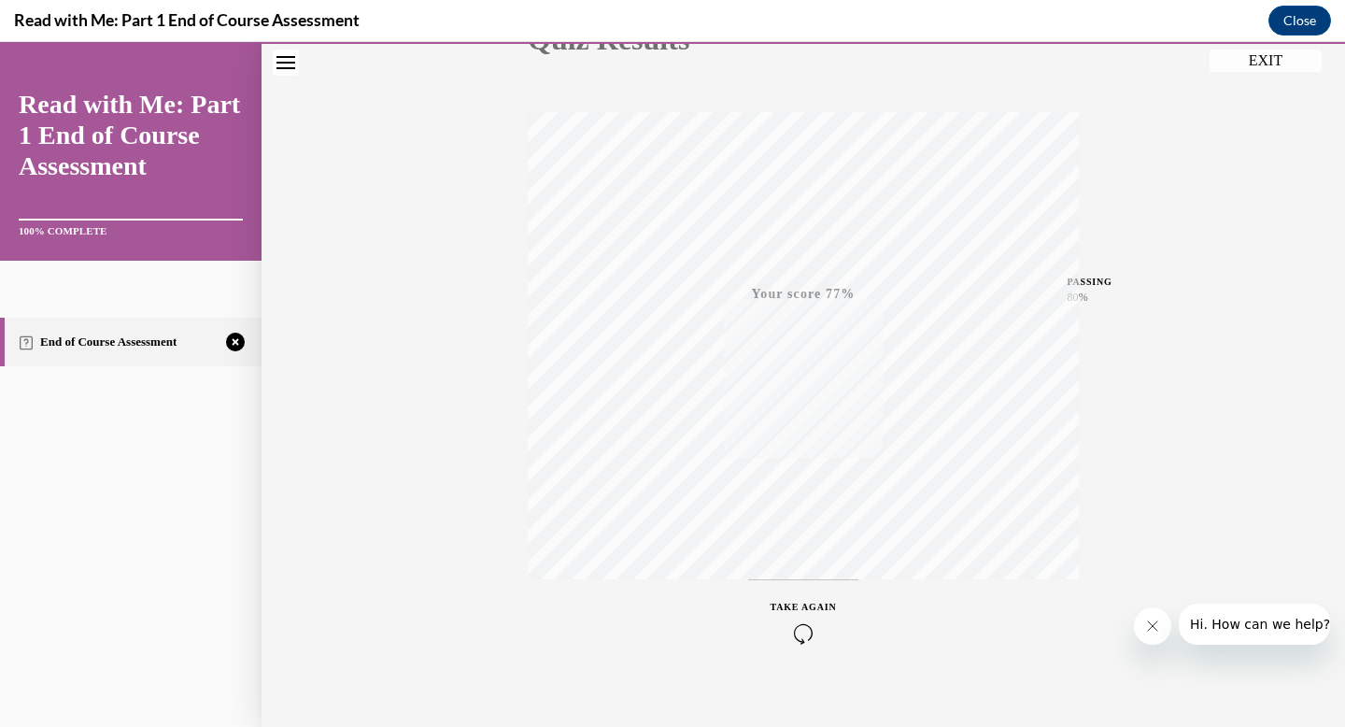
scroll to position [273, 0]
click at [799, 605] on icon "button" at bounding box center [804, 612] width 66 height 21
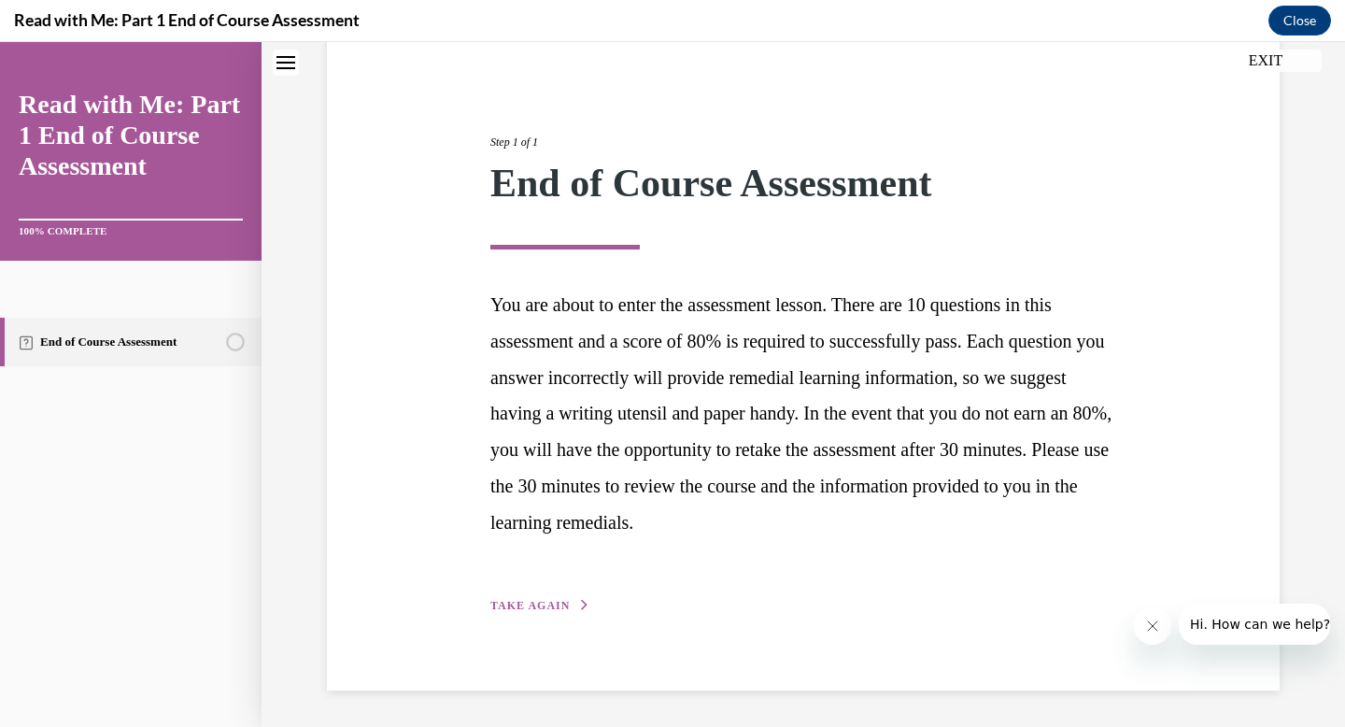
click at [527, 601] on span "TAKE AGAIN" at bounding box center [529, 605] width 79 height 13
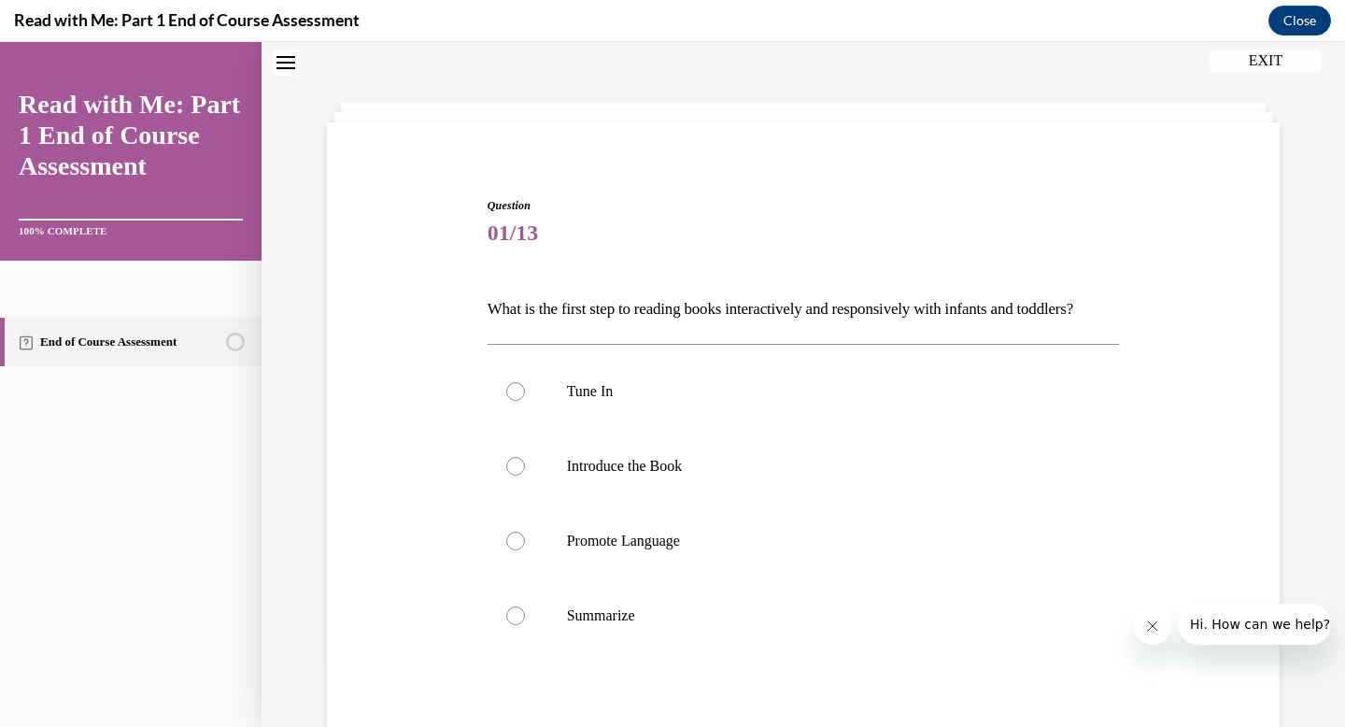
scroll to position [57, 0]
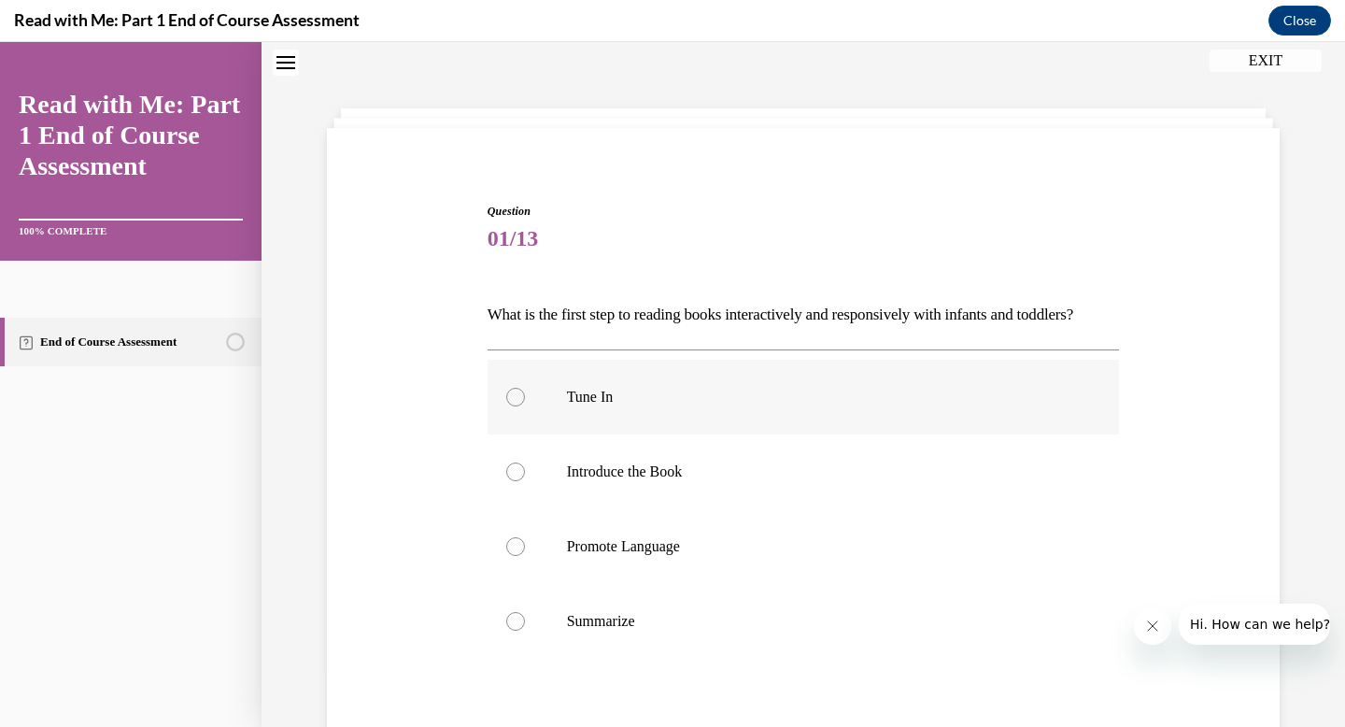
click at [510, 406] on div at bounding box center [515, 397] width 19 height 19
click at [510, 406] on input "Tune In" at bounding box center [515, 397] width 19 height 19
radio input "true"
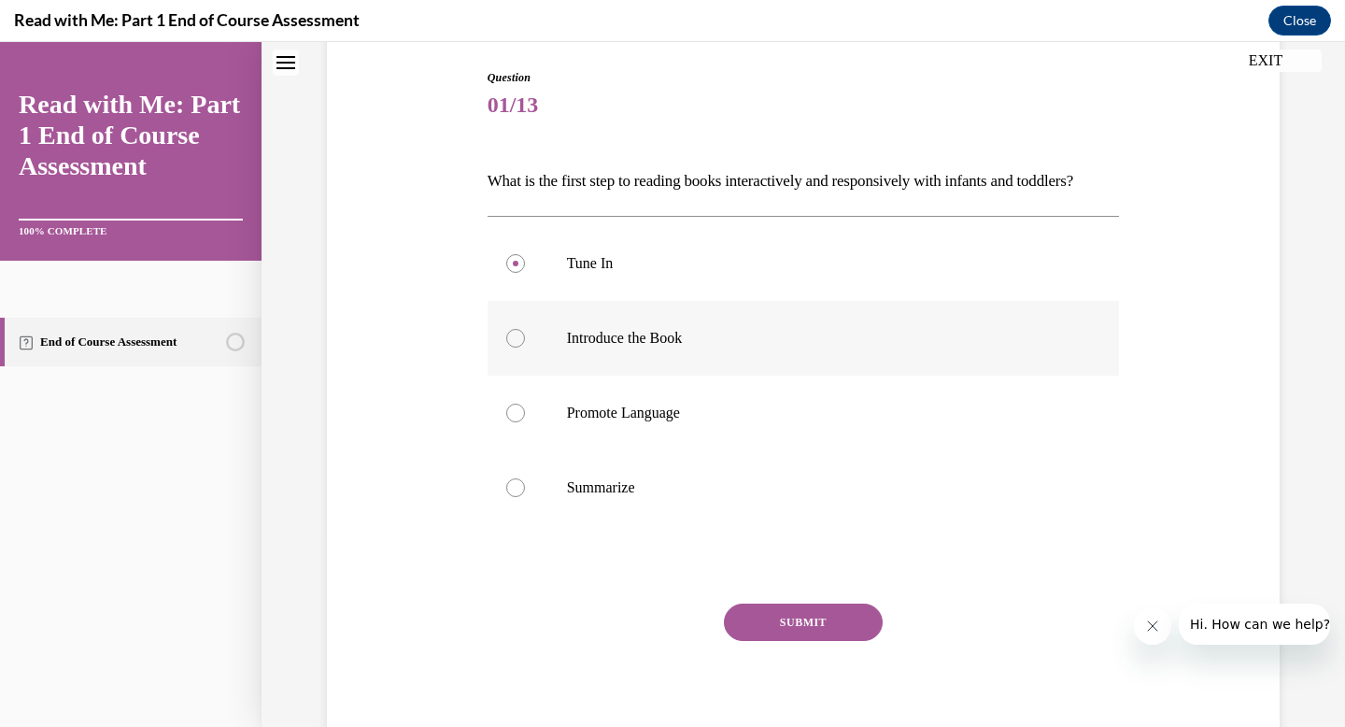
scroll to position [207, 0]
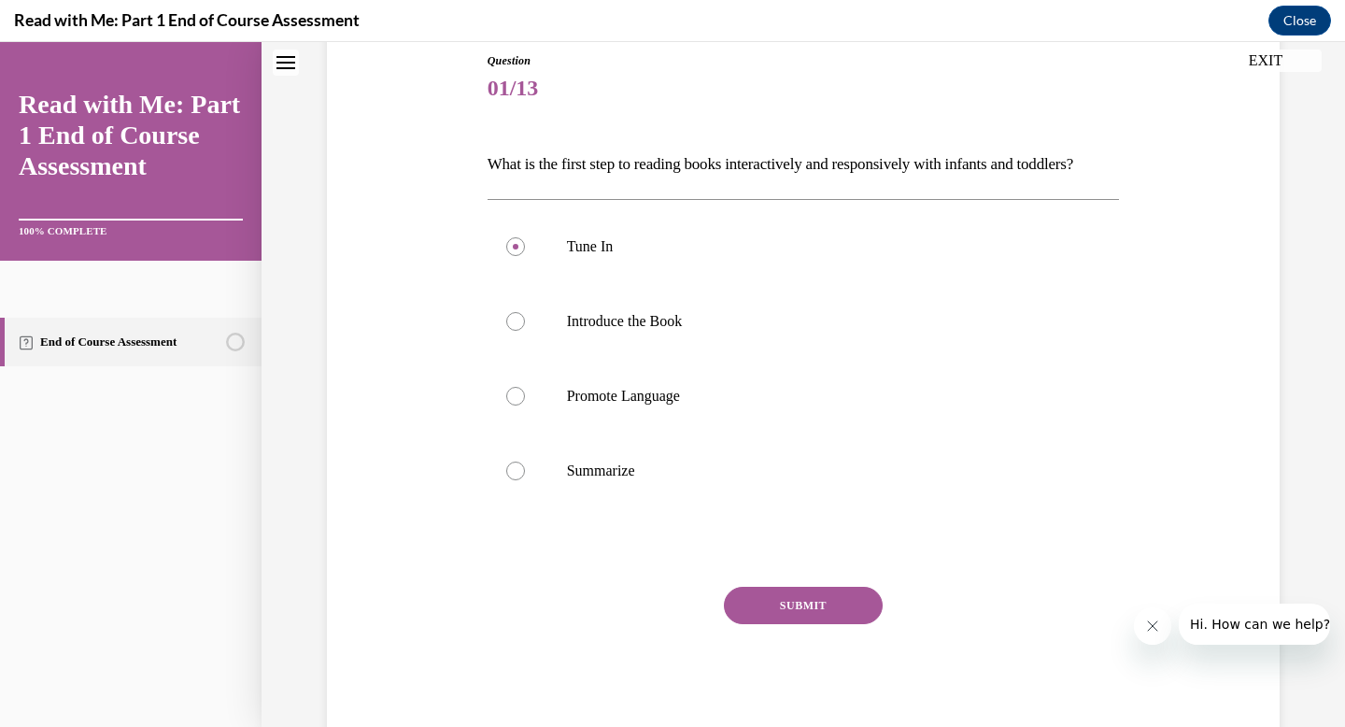
click at [785, 624] on button "SUBMIT" at bounding box center [803, 605] width 159 height 37
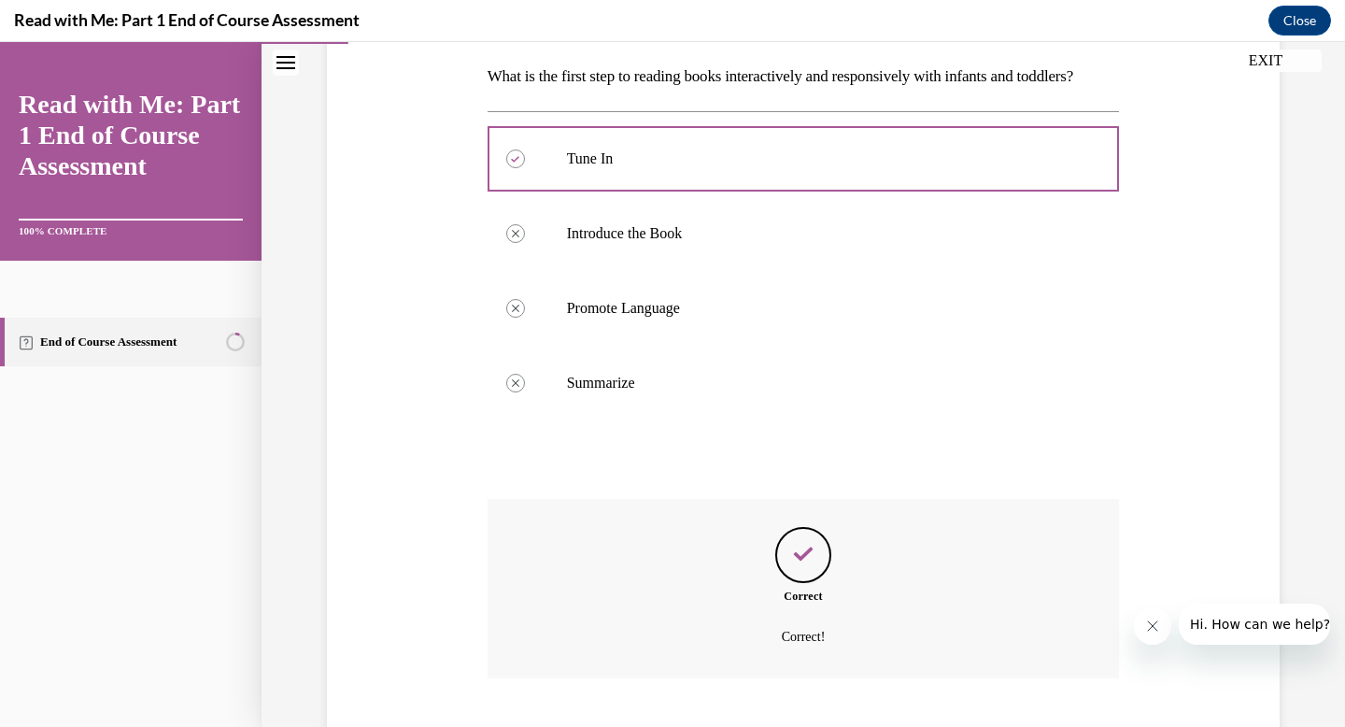
scroll to position [441, 0]
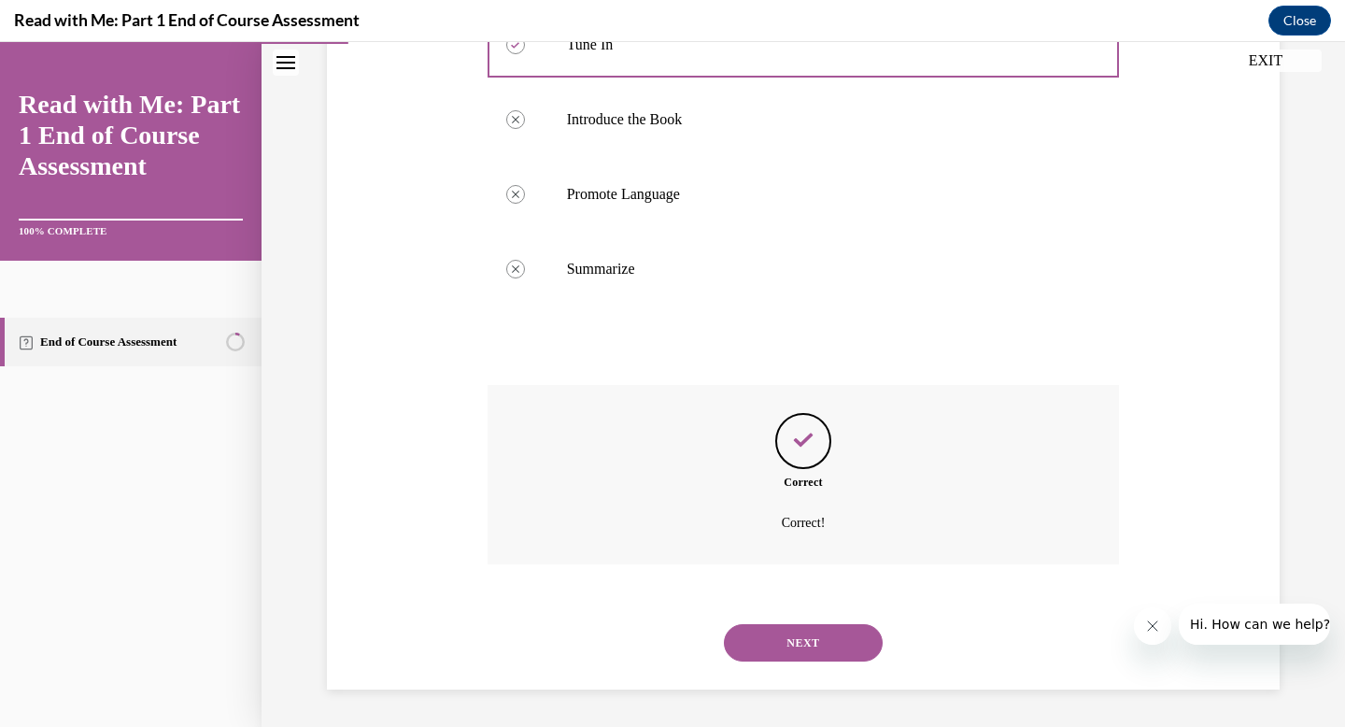
click at [785, 643] on button "NEXT" at bounding box center [803, 642] width 159 height 37
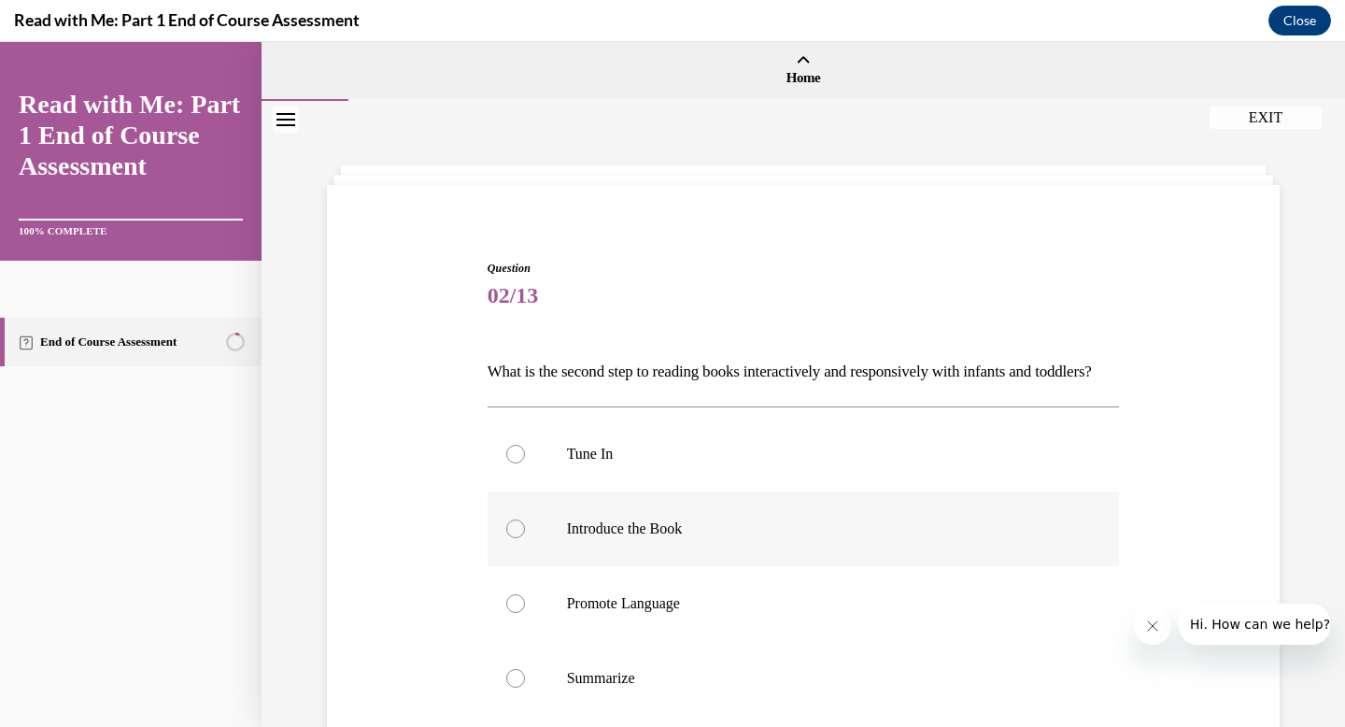
click at [512, 538] on div at bounding box center [515, 528] width 19 height 19
click at [512, 538] on input "Introduce the Book" at bounding box center [515, 528] width 19 height 19
radio input "true"
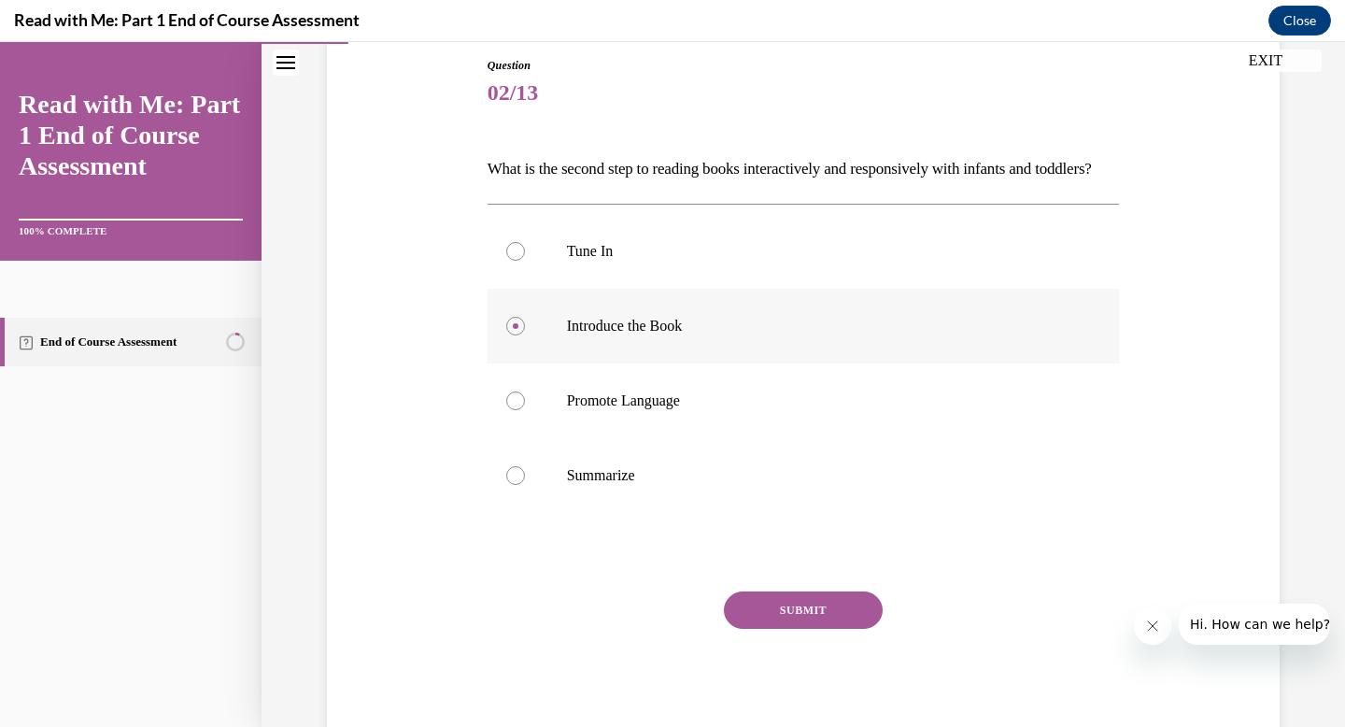
scroll to position [209, 0]
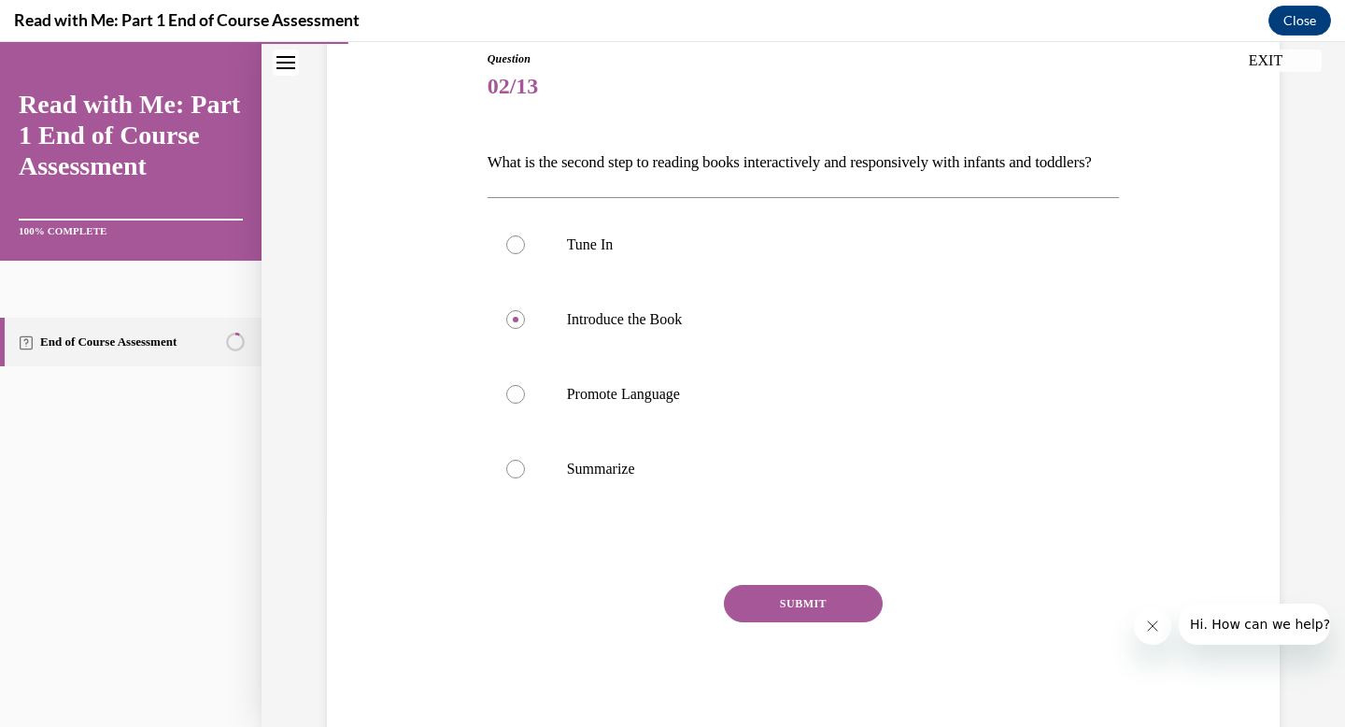
click at [786, 622] on button "SUBMIT" at bounding box center [803, 603] width 159 height 37
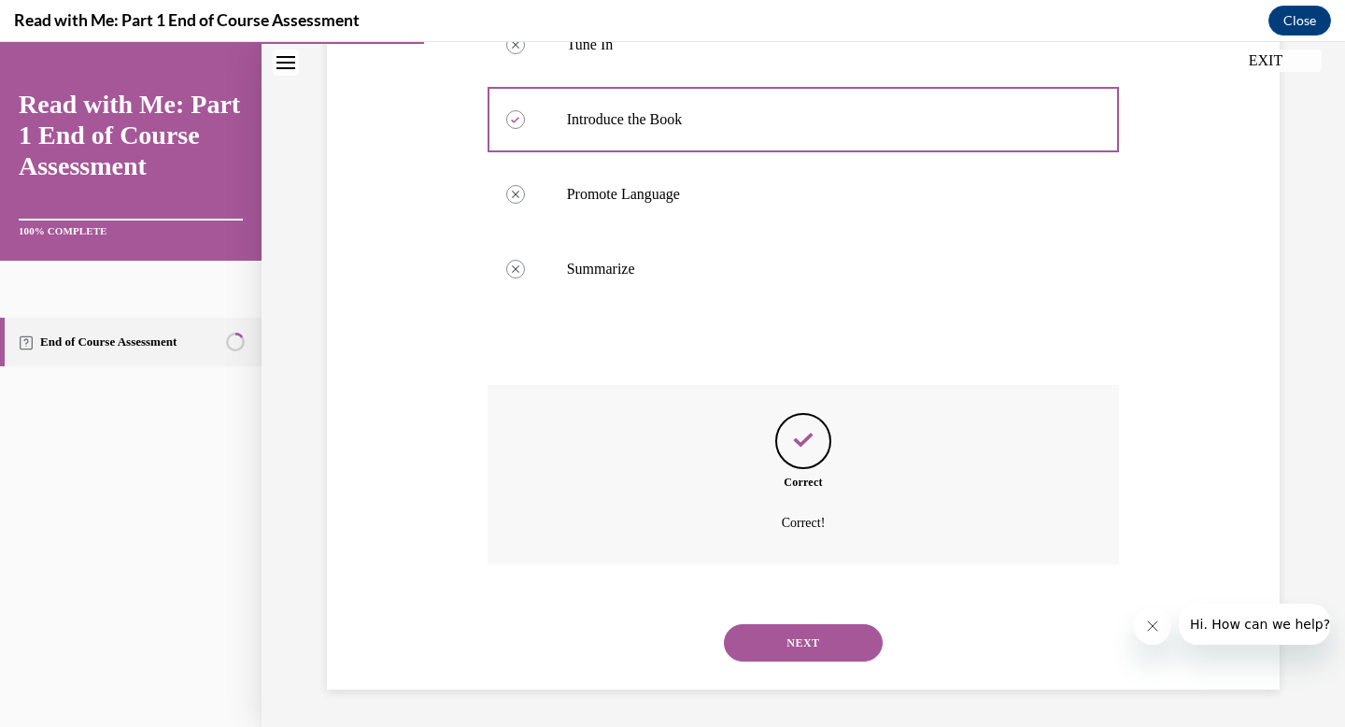
scroll to position [441, 0]
click at [800, 637] on button "NEXT" at bounding box center [803, 642] width 159 height 37
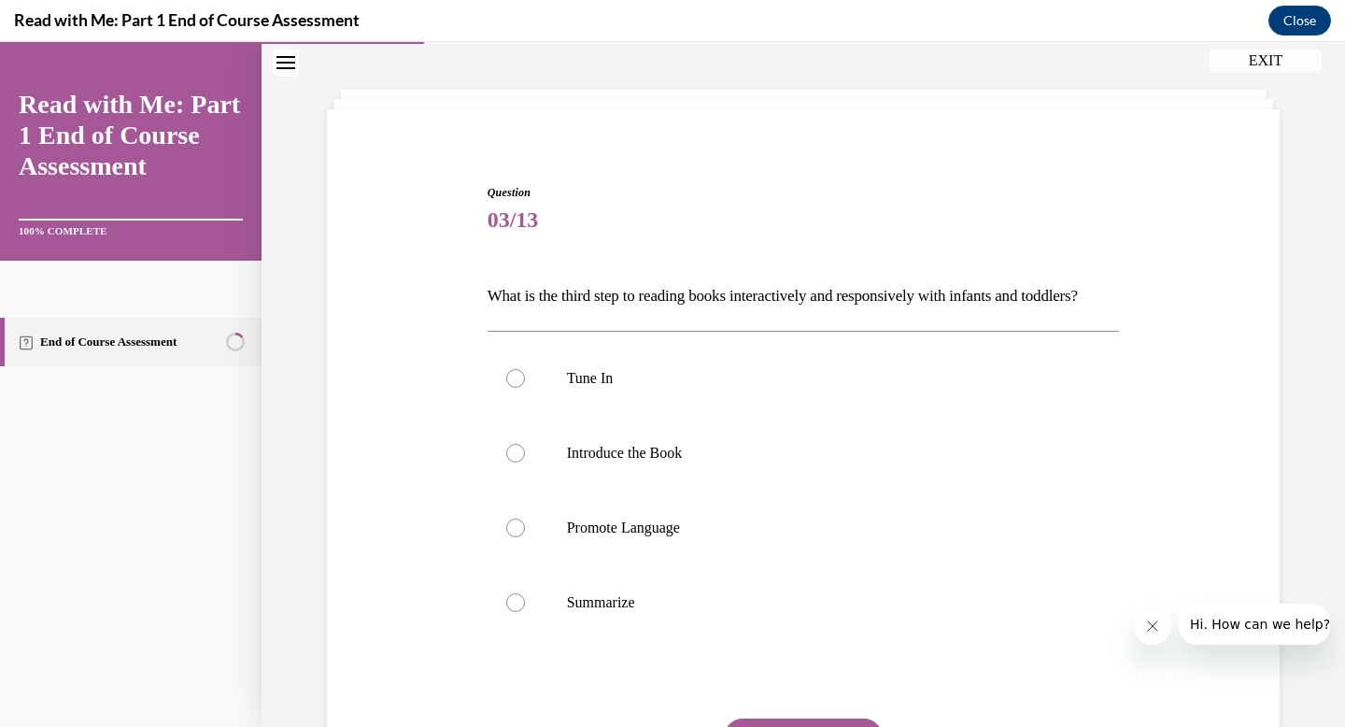
scroll to position [81, 0]
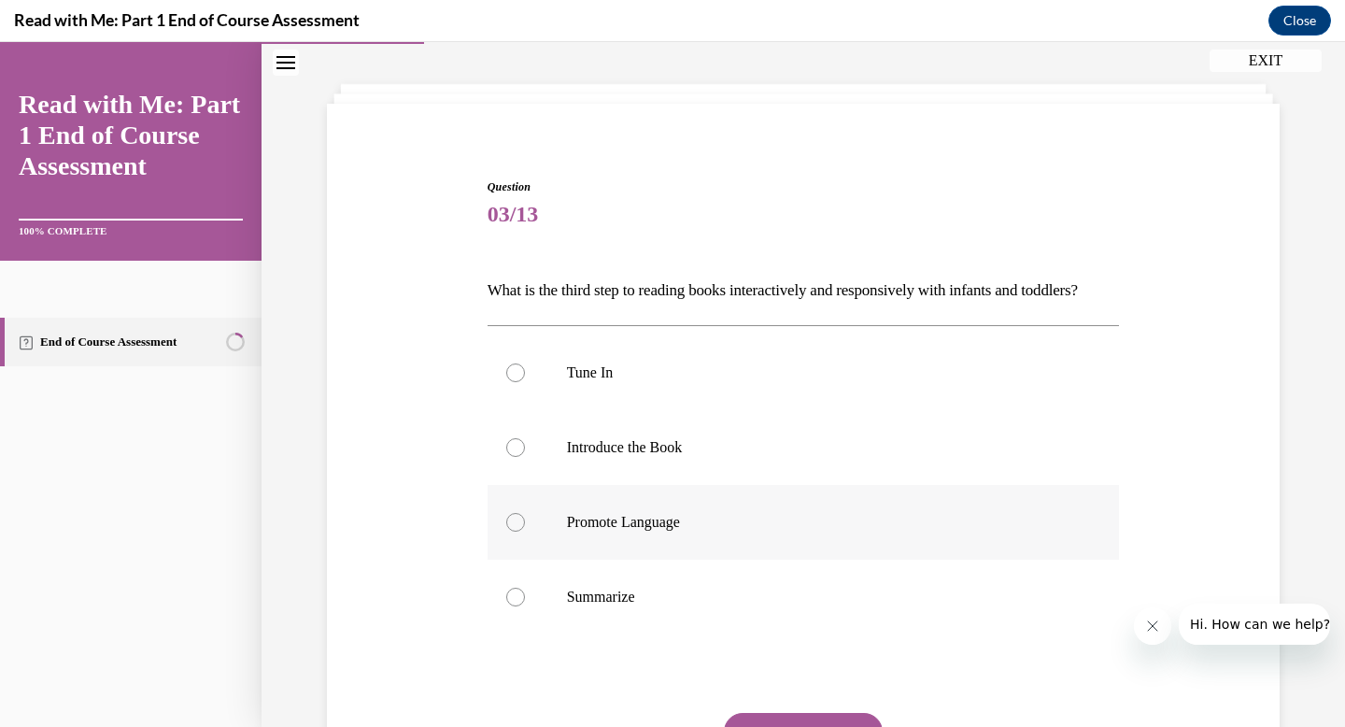
click at [511, 531] on div at bounding box center [515, 522] width 19 height 19
click at [511, 531] on input "Promote Language" at bounding box center [515, 522] width 19 height 19
radio input "true"
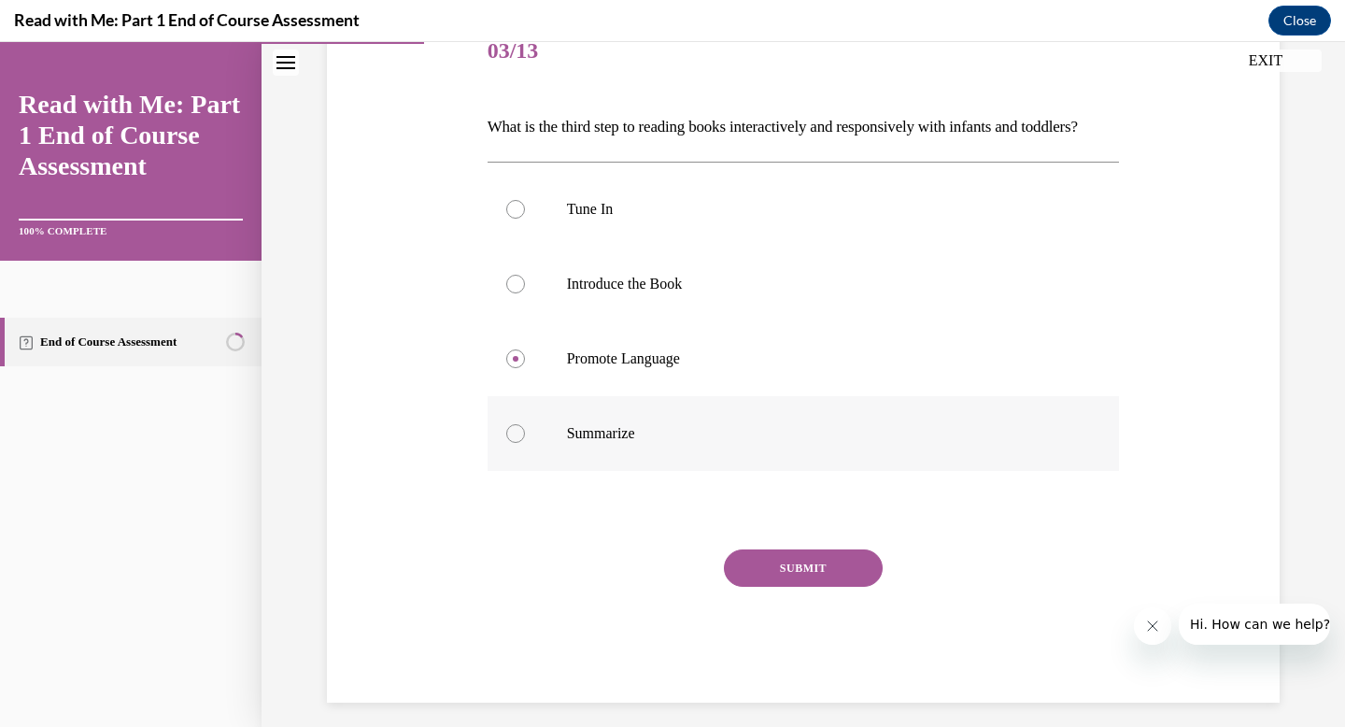
scroll to position [290, 0]
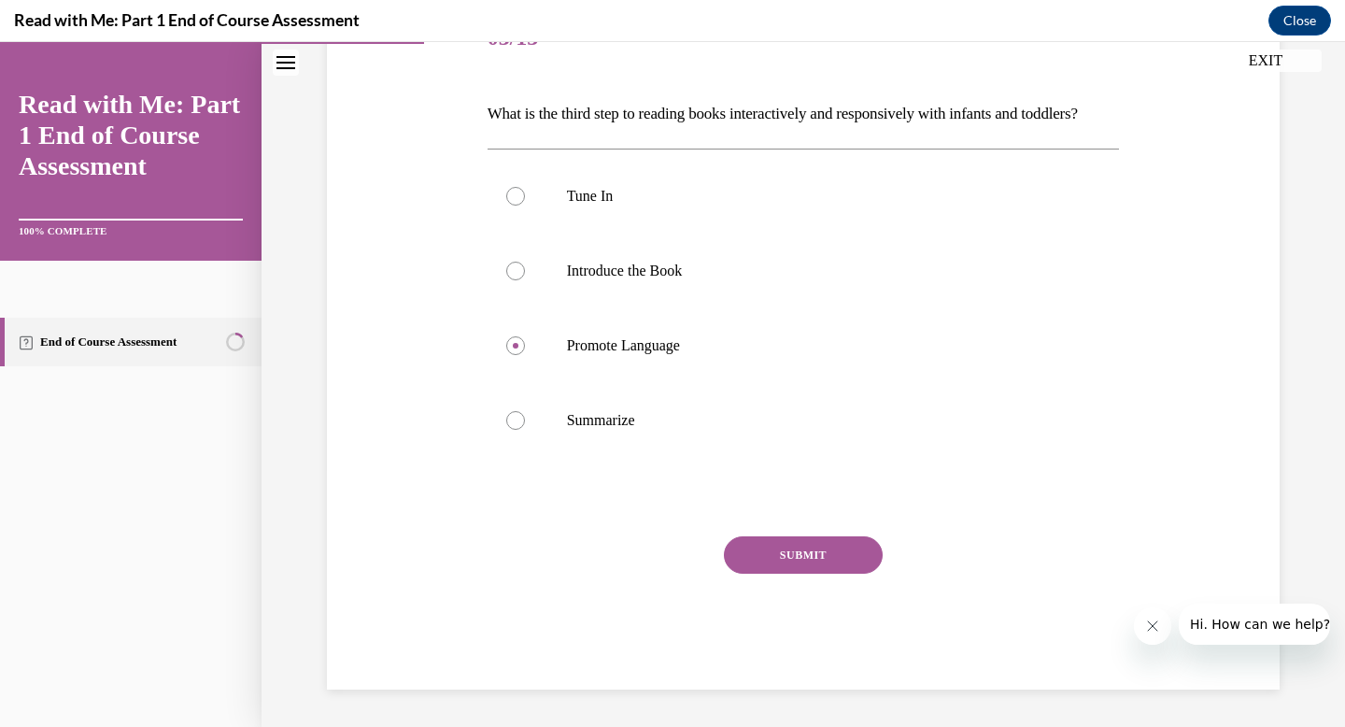
click at [782, 553] on button "SUBMIT" at bounding box center [803, 554] width 159 height 37
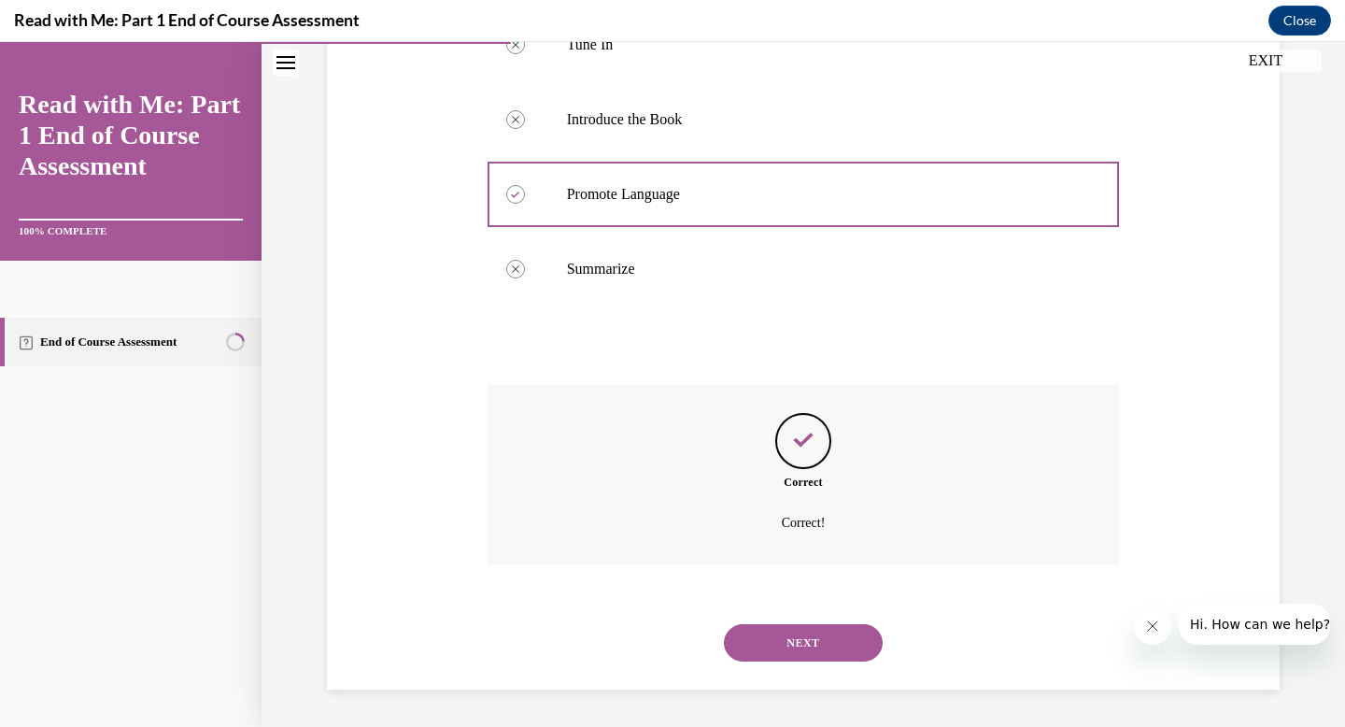
scroll to position [441, 0]
click at [803, 629] on button "NEXT" at bounding box center [803, 642] width 159 height 37
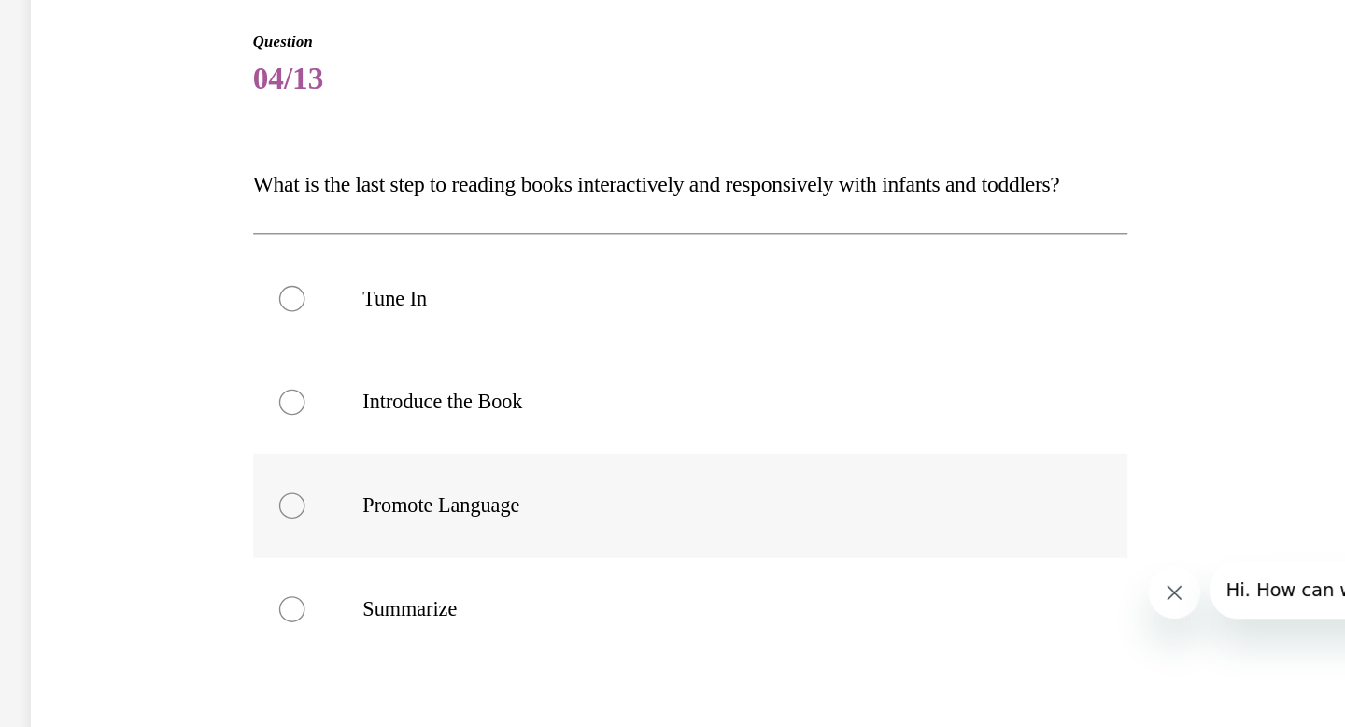
scroll to position [45, 0]
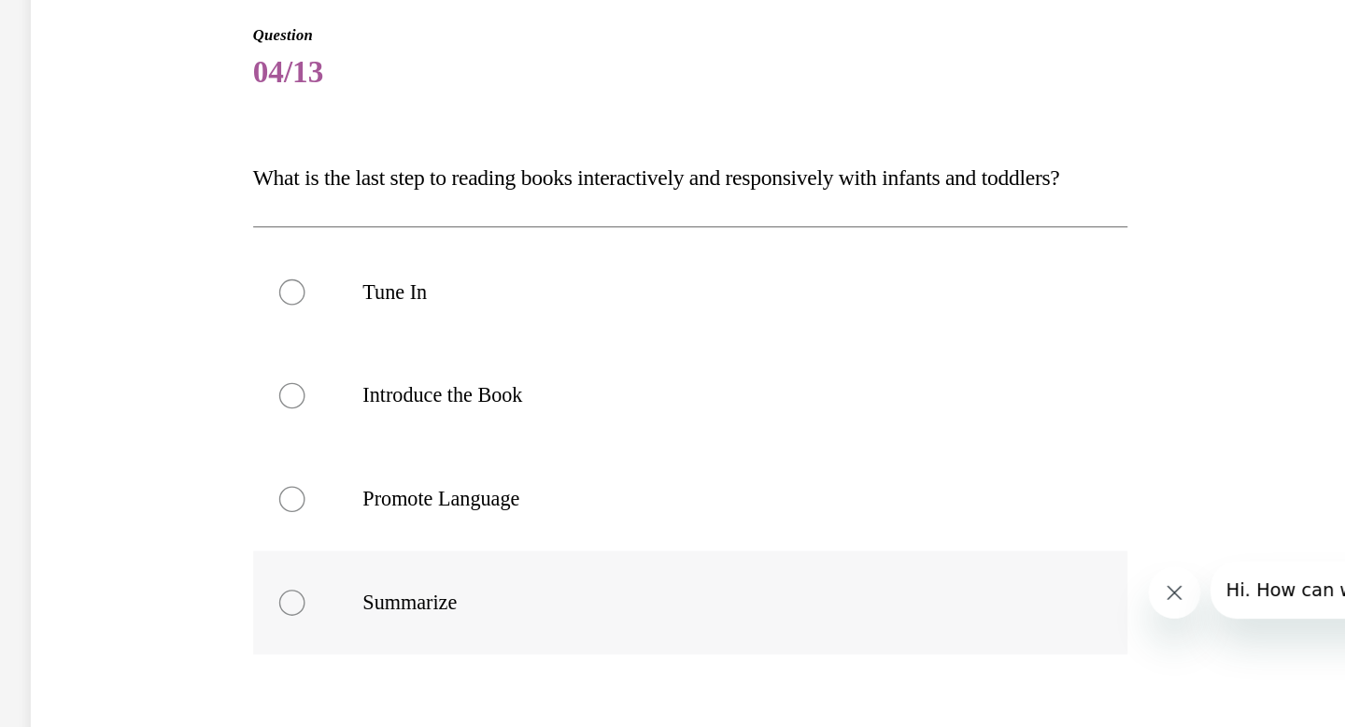
click at [90, 385] on div at bounding box center [94, 375] width 19 height 19
click at [90, 385] on input "Summarize" at bounding box center [94, 375] width 19 height 19
radio input "true"
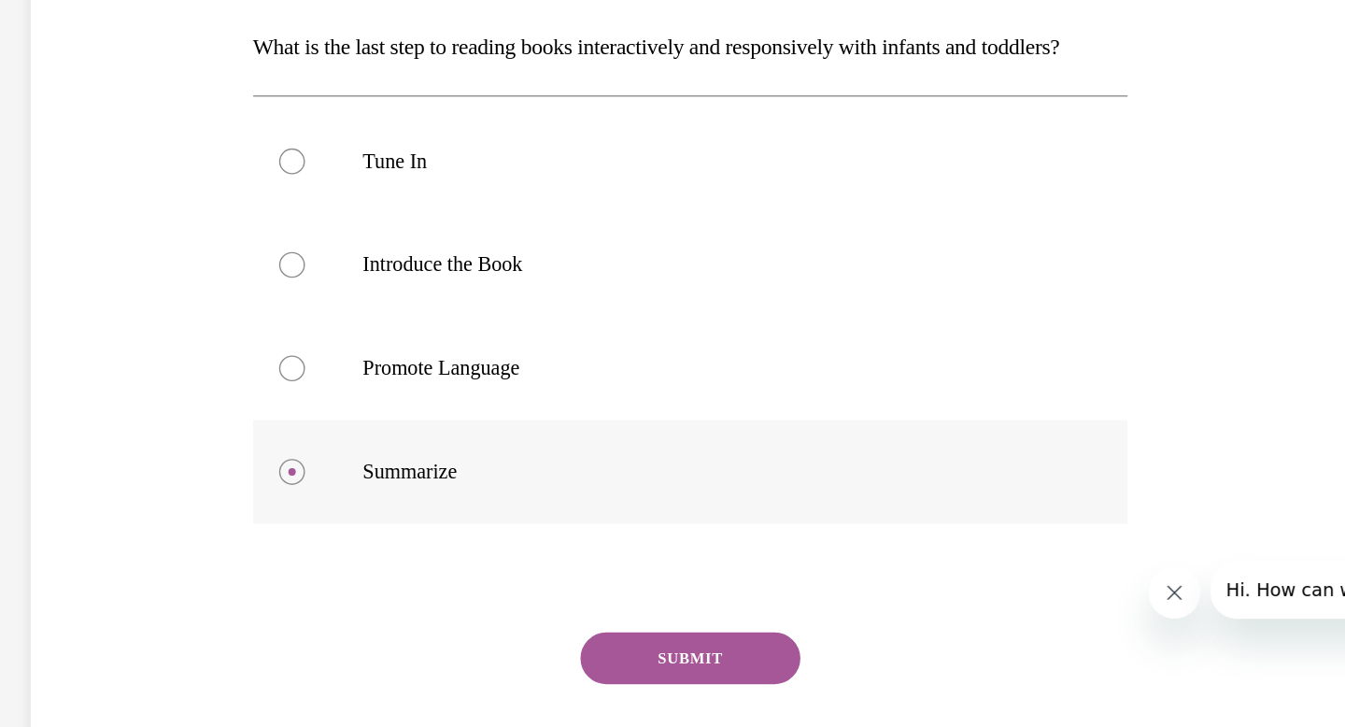
scroll to position [139, 0]
click at [357, 434] on button "SUBMIT" at bounding box center [382, 415] width 159 height 37
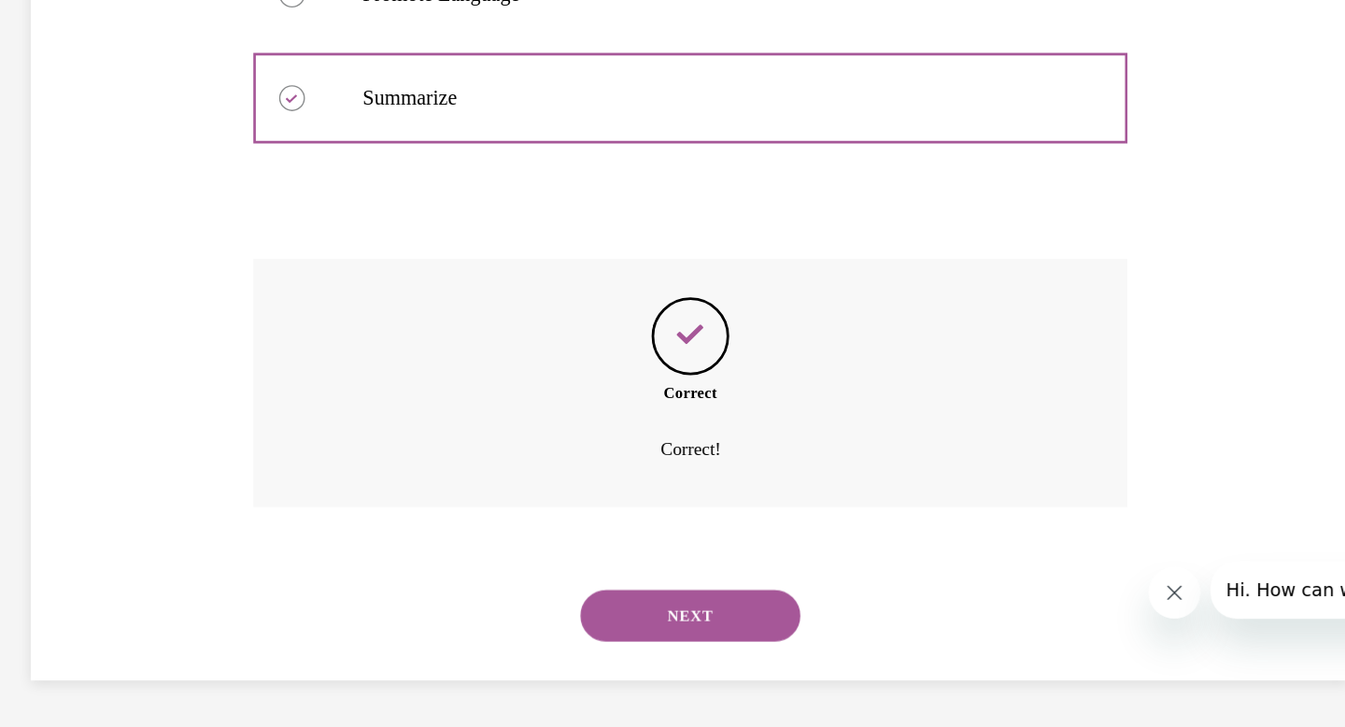
scroll to position [441, 0]
click at [395, 385] on button "NEXT" at bounding box center [382, 384] width 159 height 37
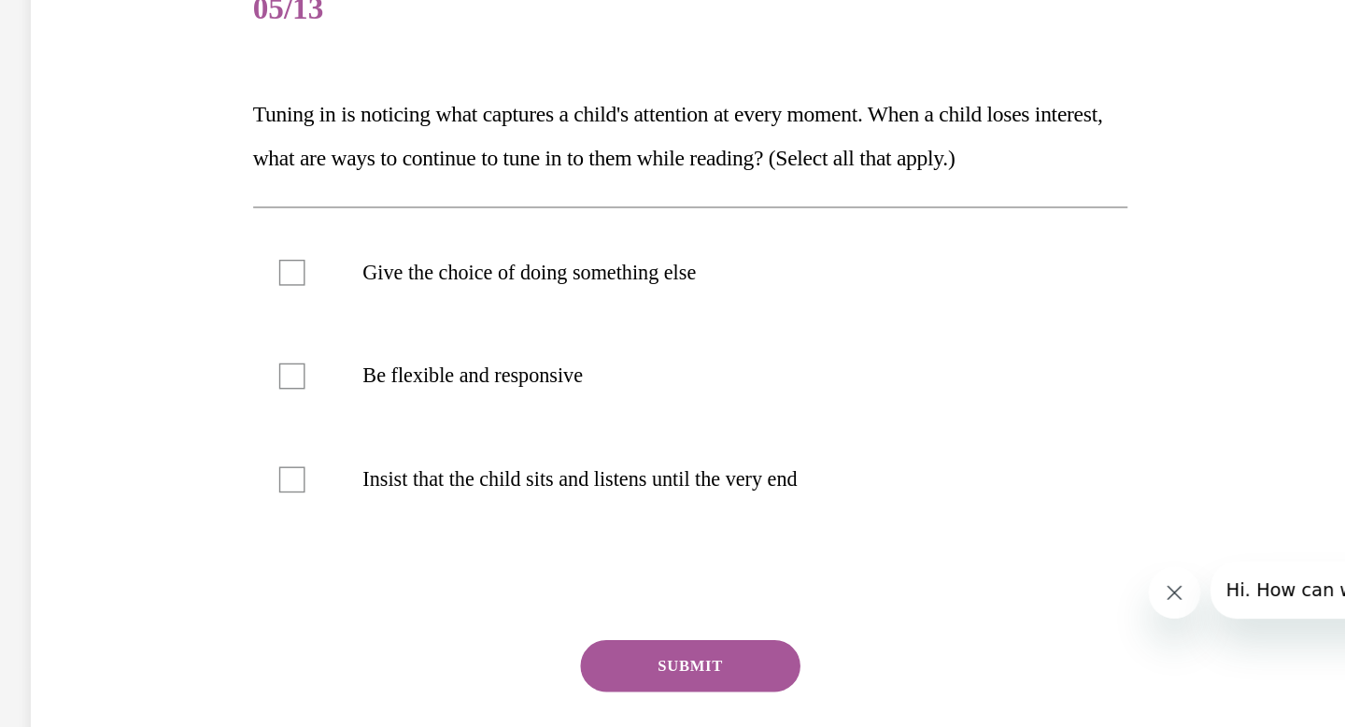
scroll to position [94, 0]
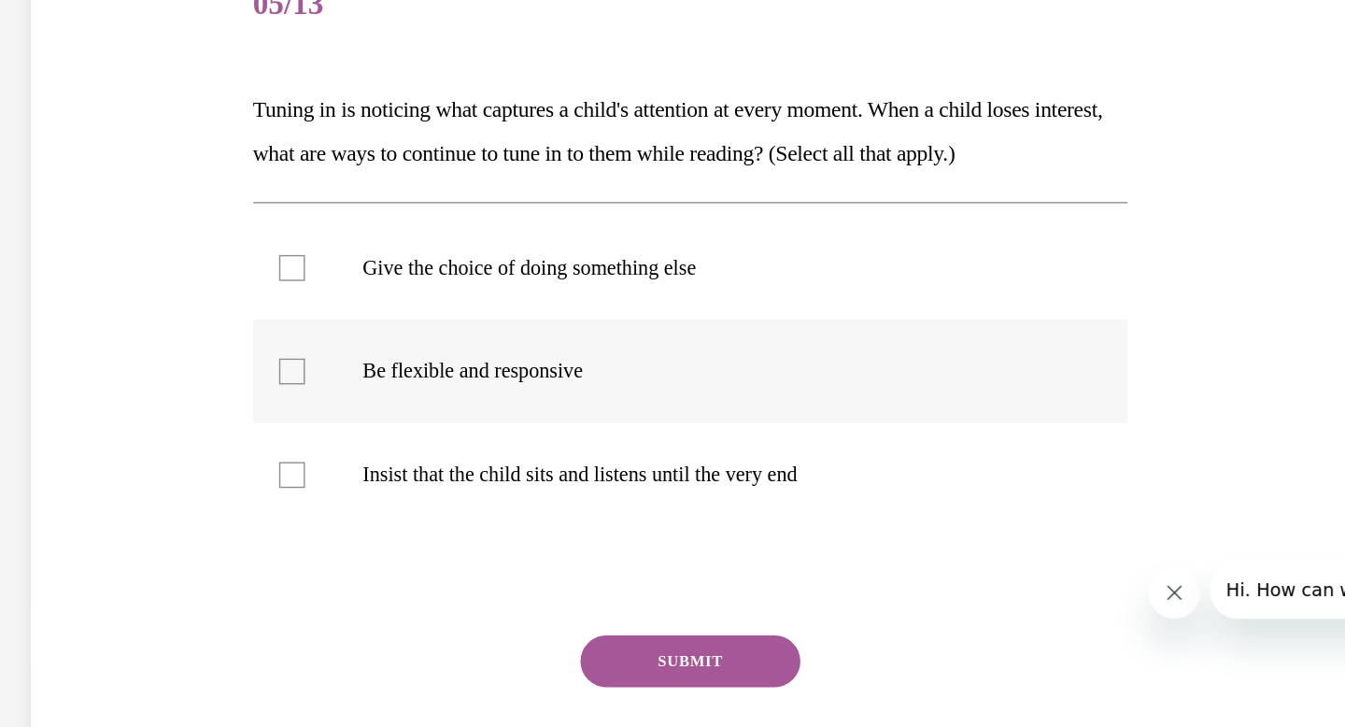
click at [97, 205] on div at bounding box center [94, 208] width 19 height 19
click at [97, 205] on input "Be flexible and responsive" at bounding box center [94, 208] width 19 height 19
checkbox input "true"
click at [370, 411] on button "SUBMIT" at bounding box center [382, 417] width 159 height 37
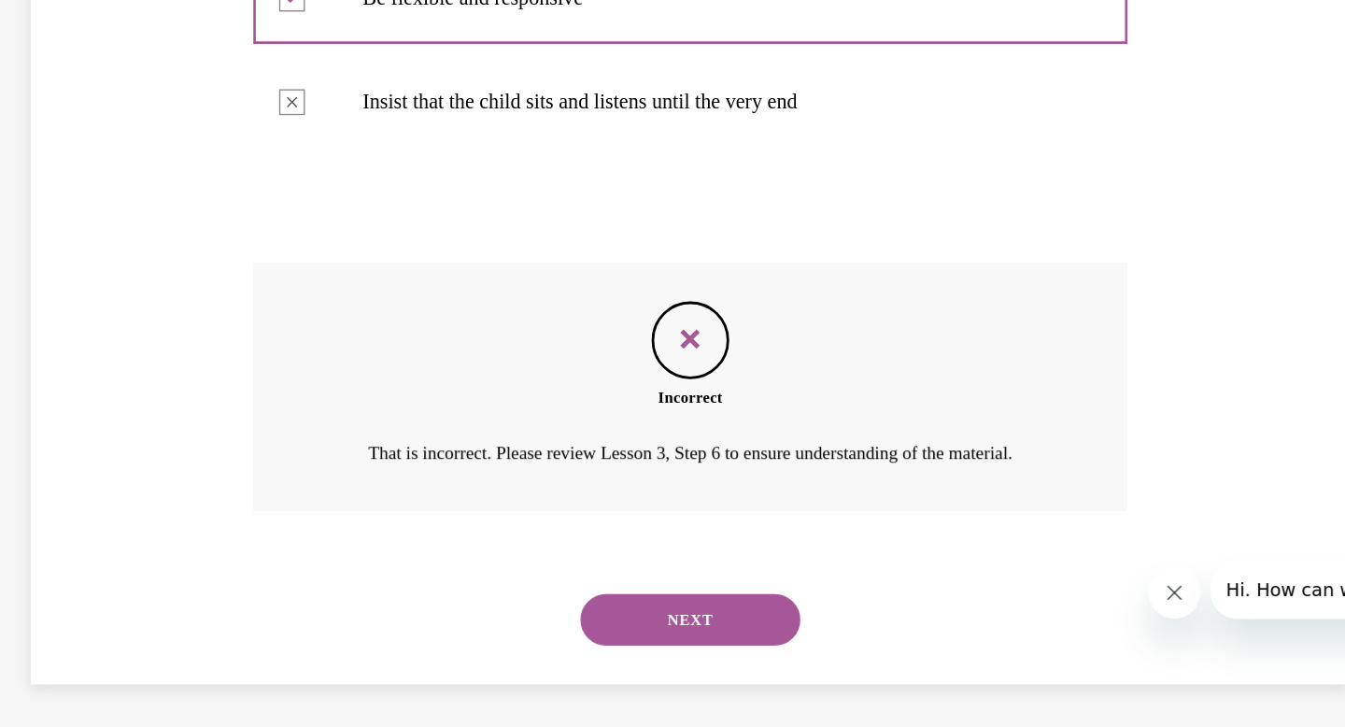
scroll to position [367, 0]
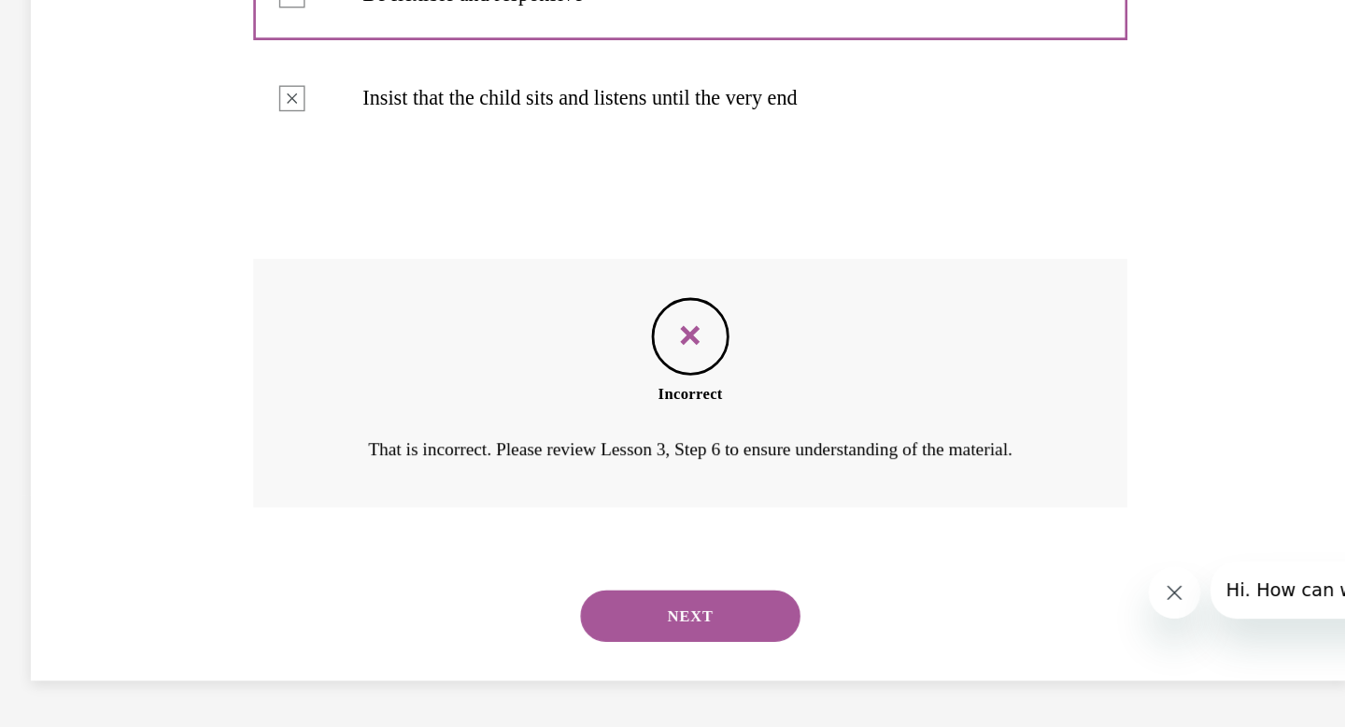
click at [392, 400] on button "NEXT" at bounding box center [382, 384] width 159 height 37
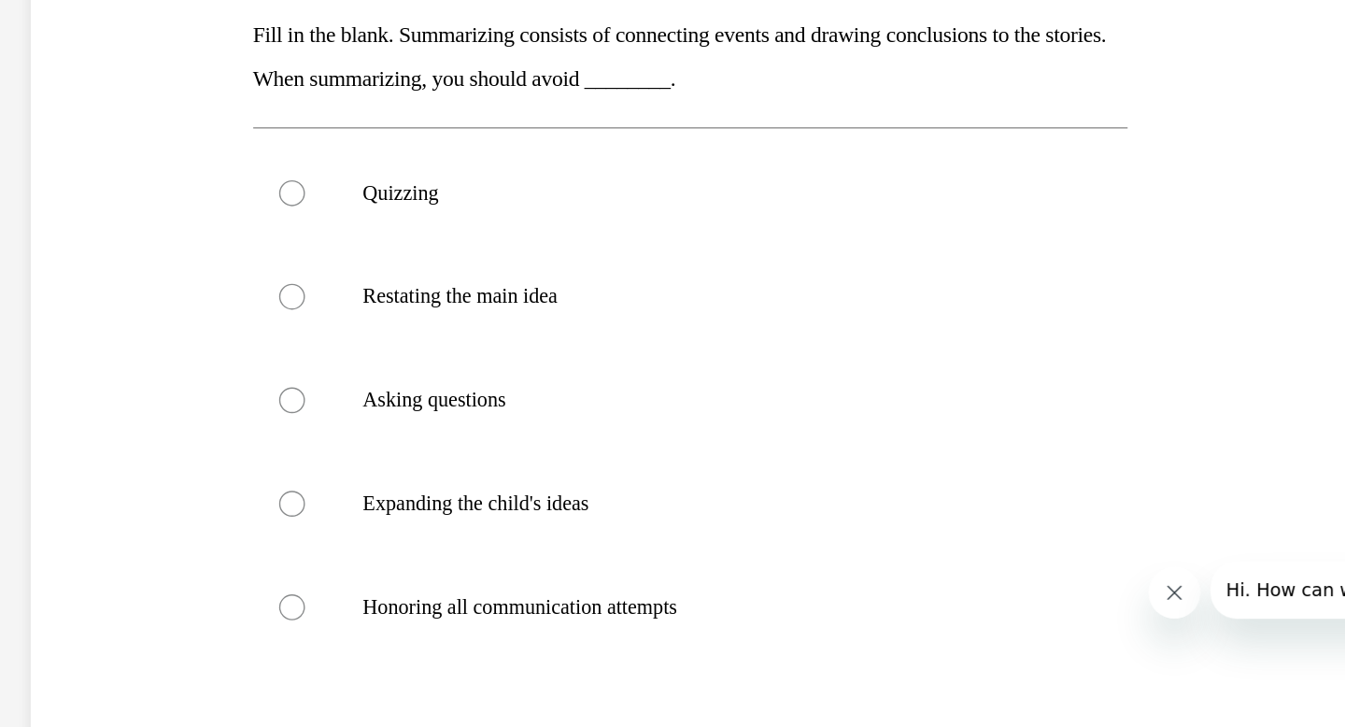
scroll to position [170, 0]
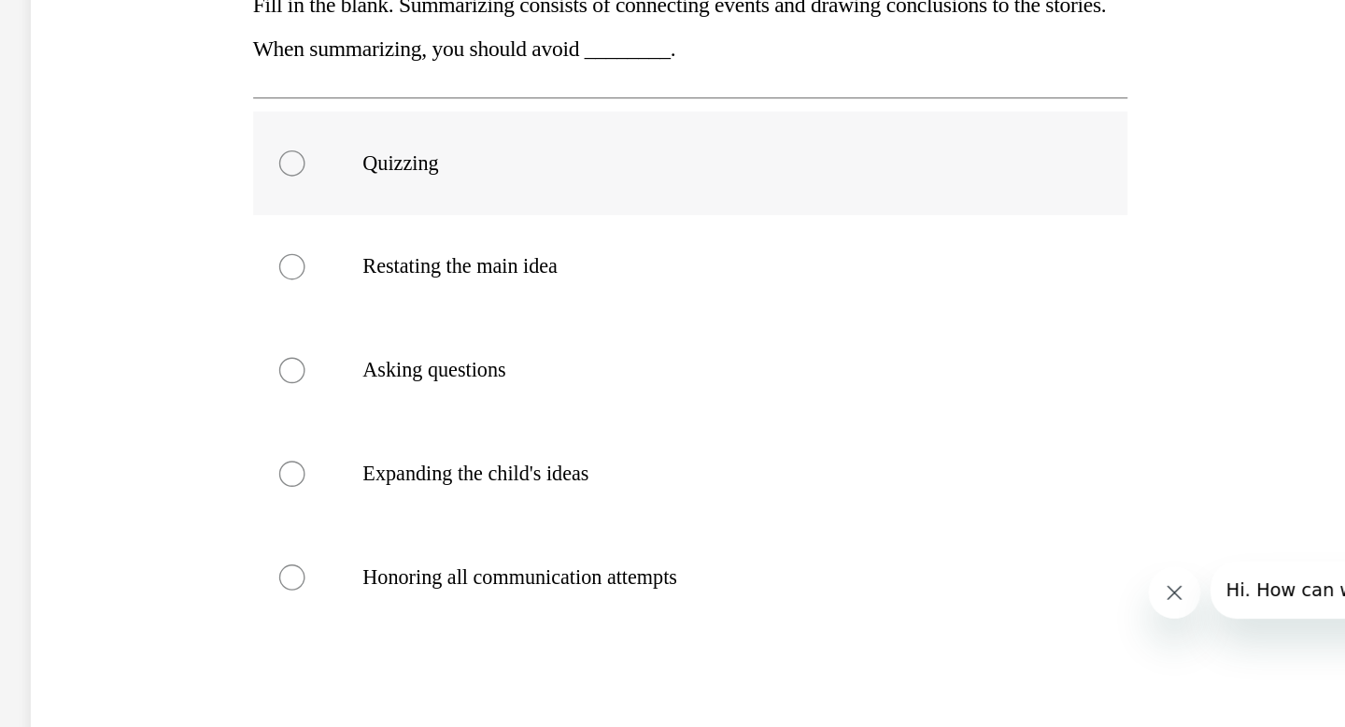
click at [93, 58] on div at bounding box center [94, 58] width 19 height 19
click at [93, 58] on input "Quizzing" at bounding box center [94, 58] width 19 height 19
radio input "true"
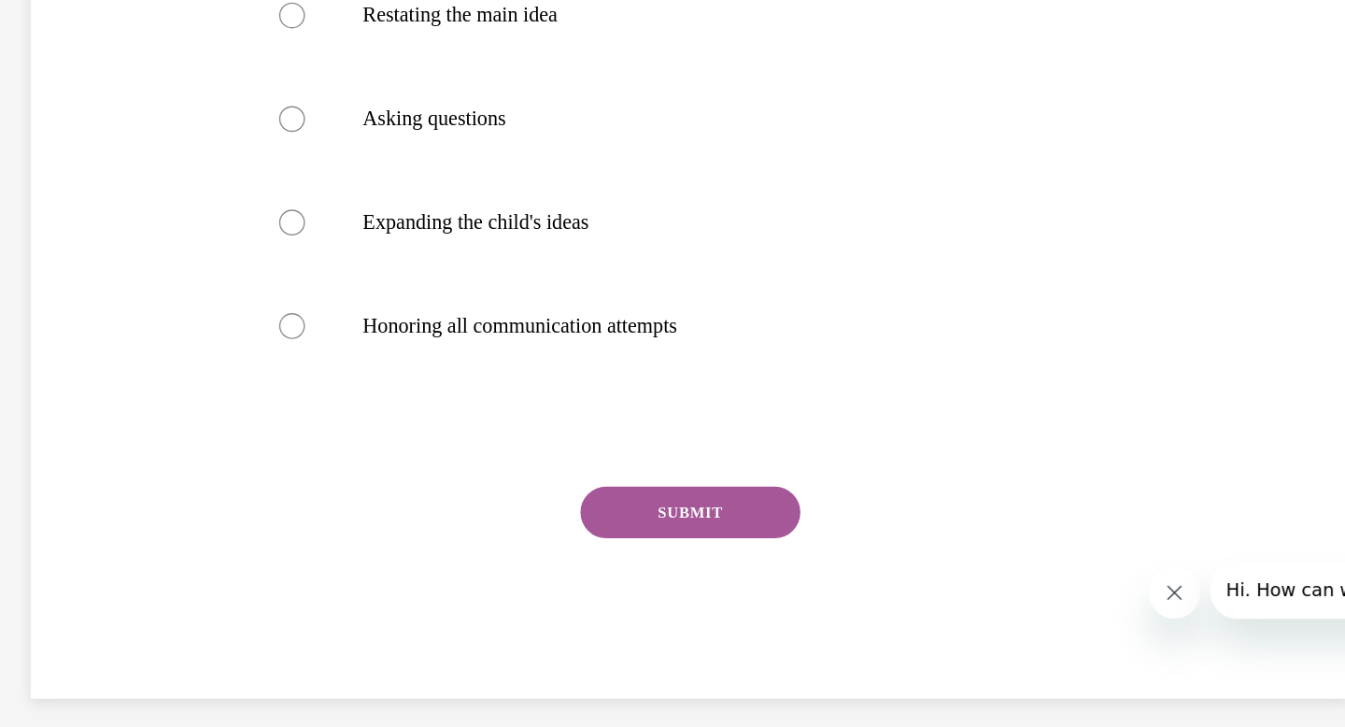
click at [414, 313] on button "SUBMIT" at bounding box center [382, 309] width 159 height 37
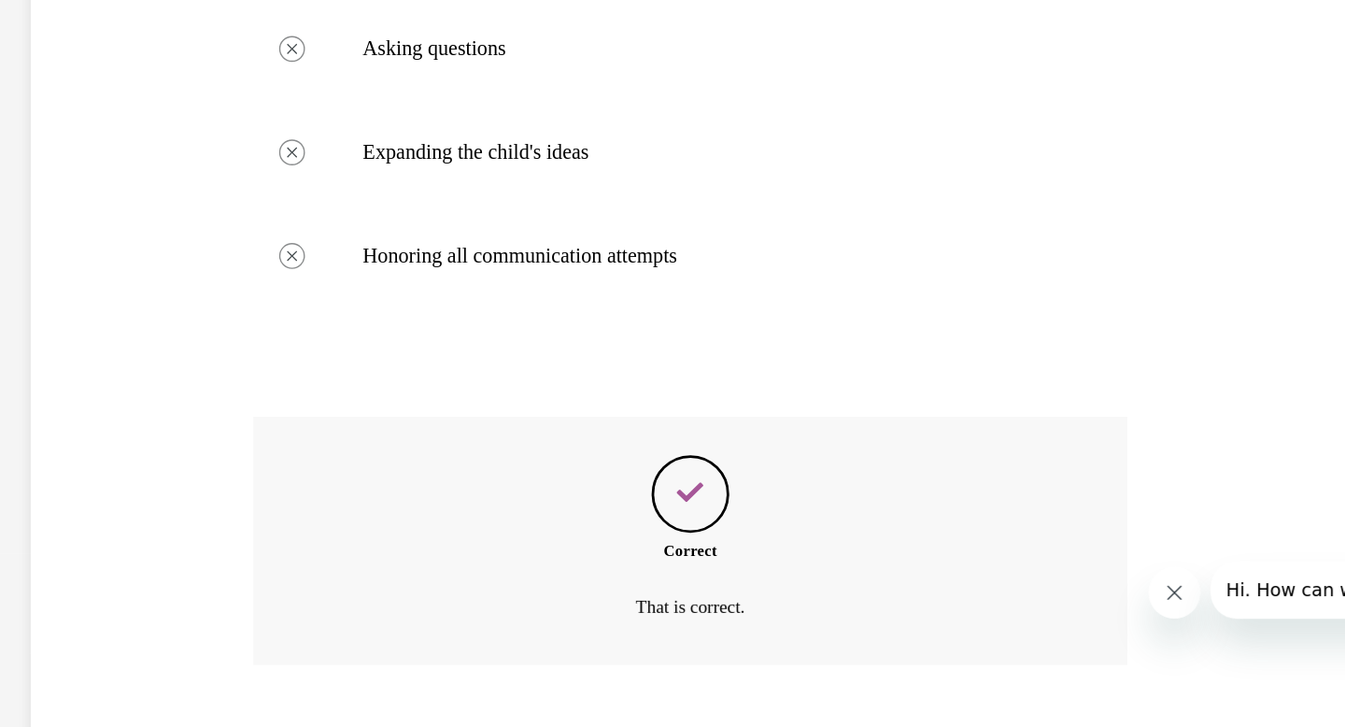
scroll to position [516, 0]
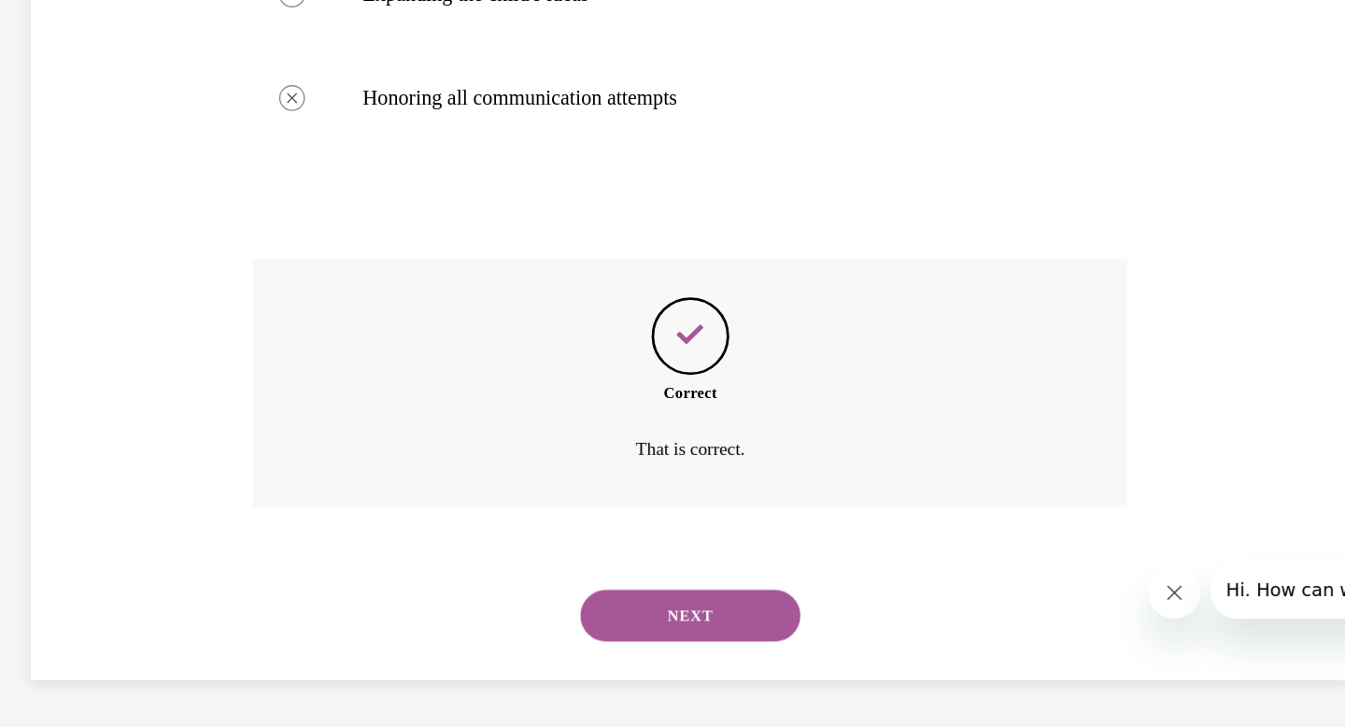
click at [401, 378] on button "NEXT" at bounding box center [382, 384] width 159 height 37
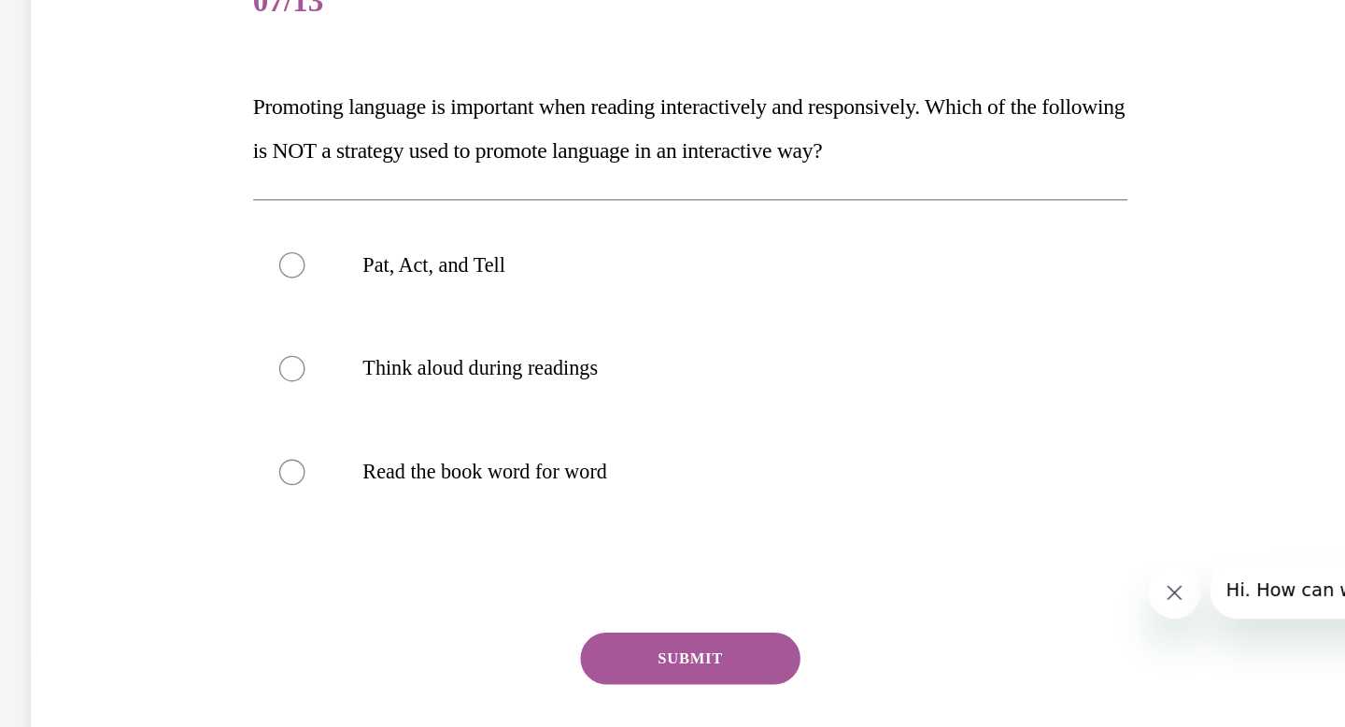
scroll to position [91, 0]
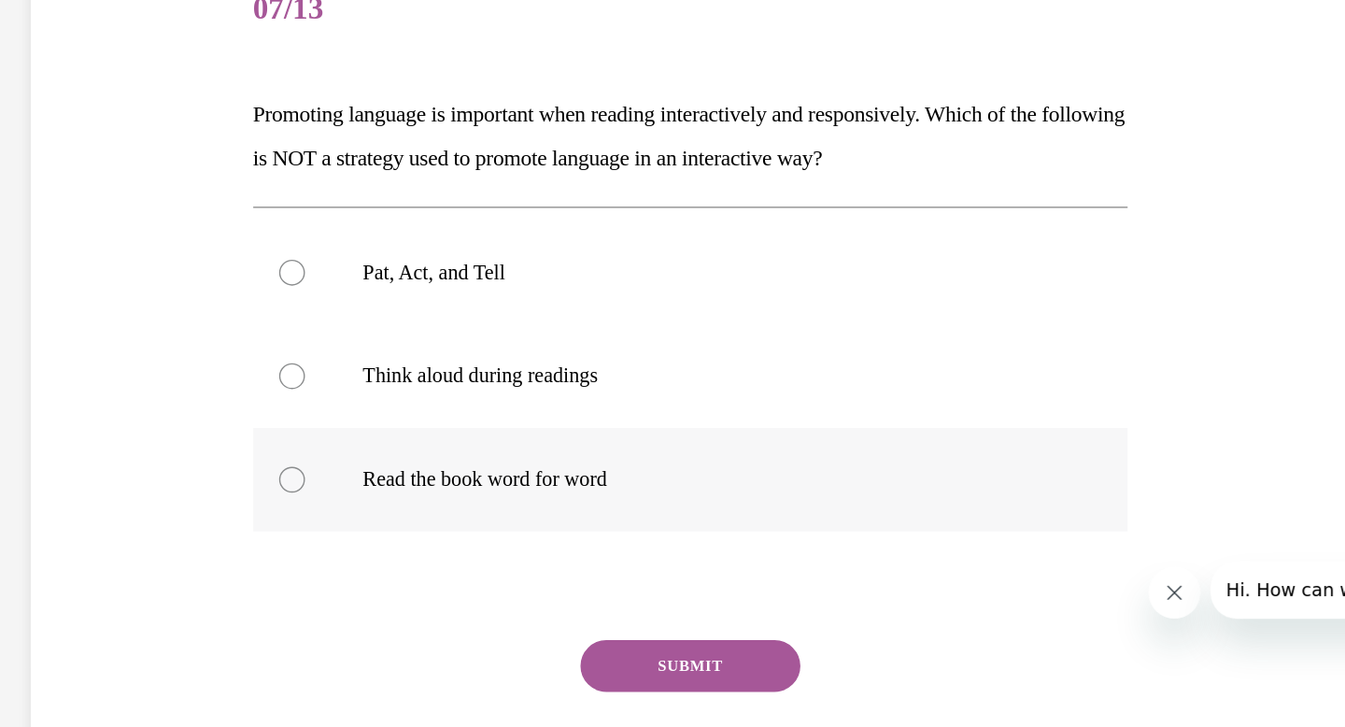
click at [97, 285] on div at bounding box center [94, 286] width 19 height 19
click at [97, 285] on input "Read the book word for word" at bounding box center [94, 286] width 19 height 19
radio input "true"
click at [361, 415] on button "SUBMIT" at bounding box center [382, 421] width 159 height 37
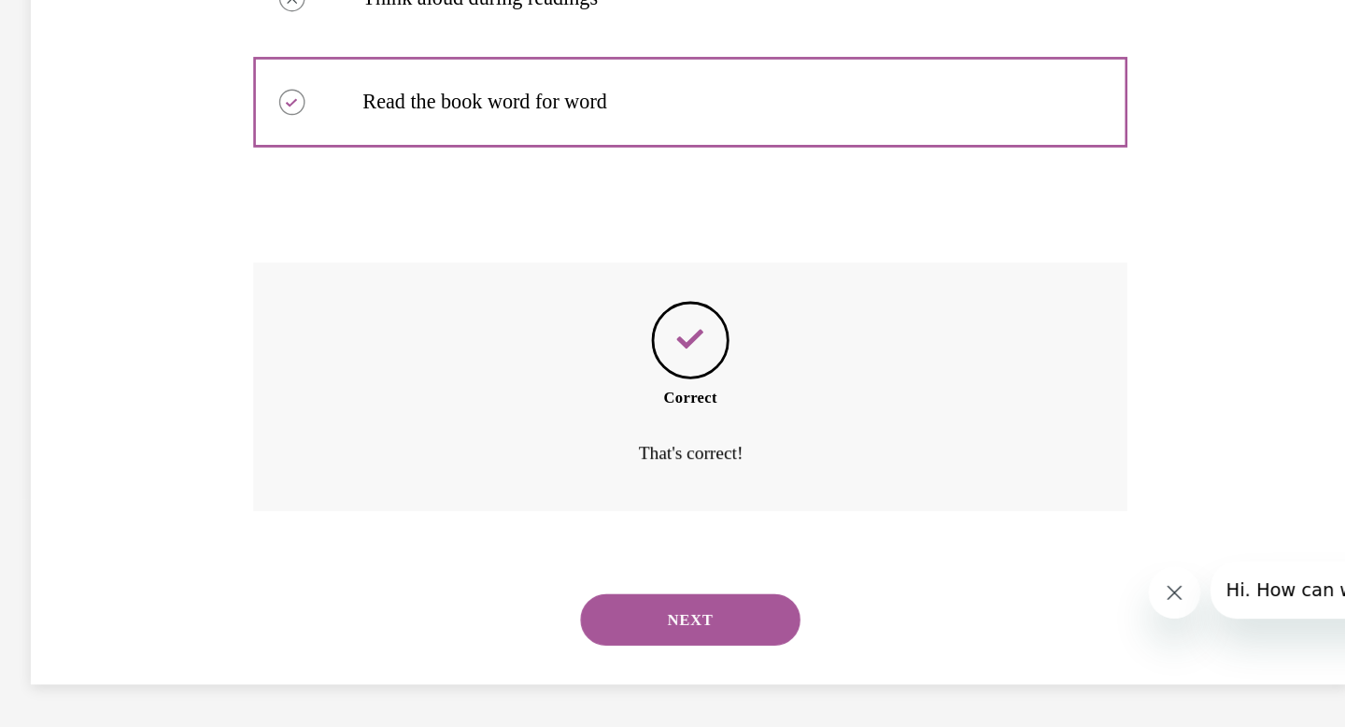
scroll to position [366, 0]
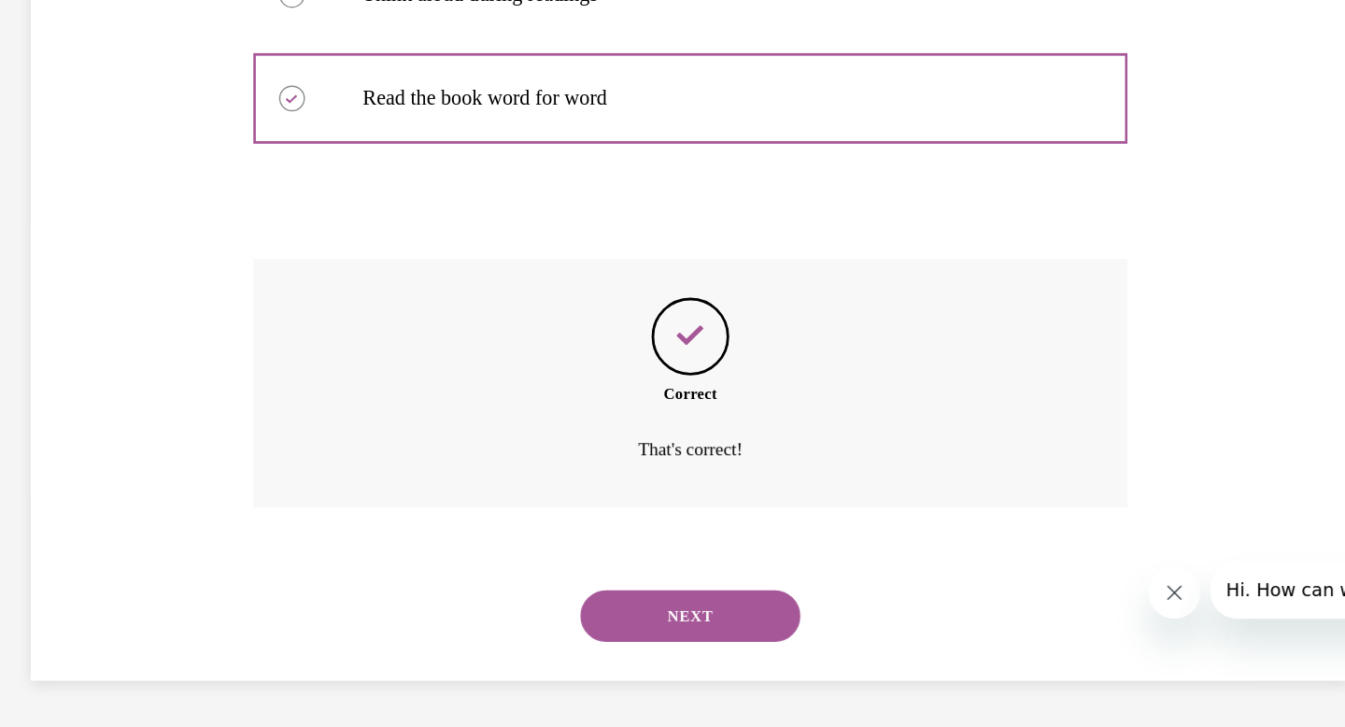
click at [392, 387] on button "NEXT" at bounding box center [382, 384] width 159 height 37
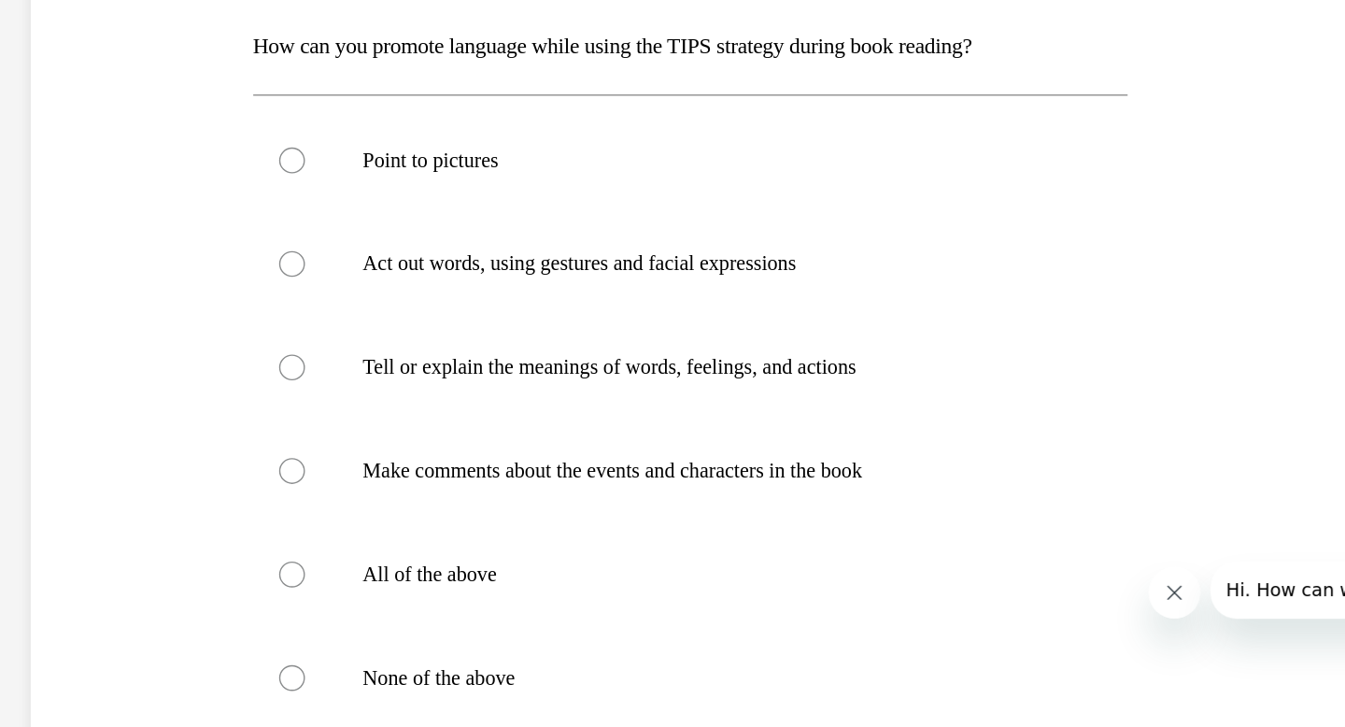
scroll to position [141, 0]
click at [91, 350] on div at bounding box center [94, 354] width 19 height 19
click at [91, 350] on input "All of the above" at bounding box center [94, 354] width 19 height 19
radio input "true"
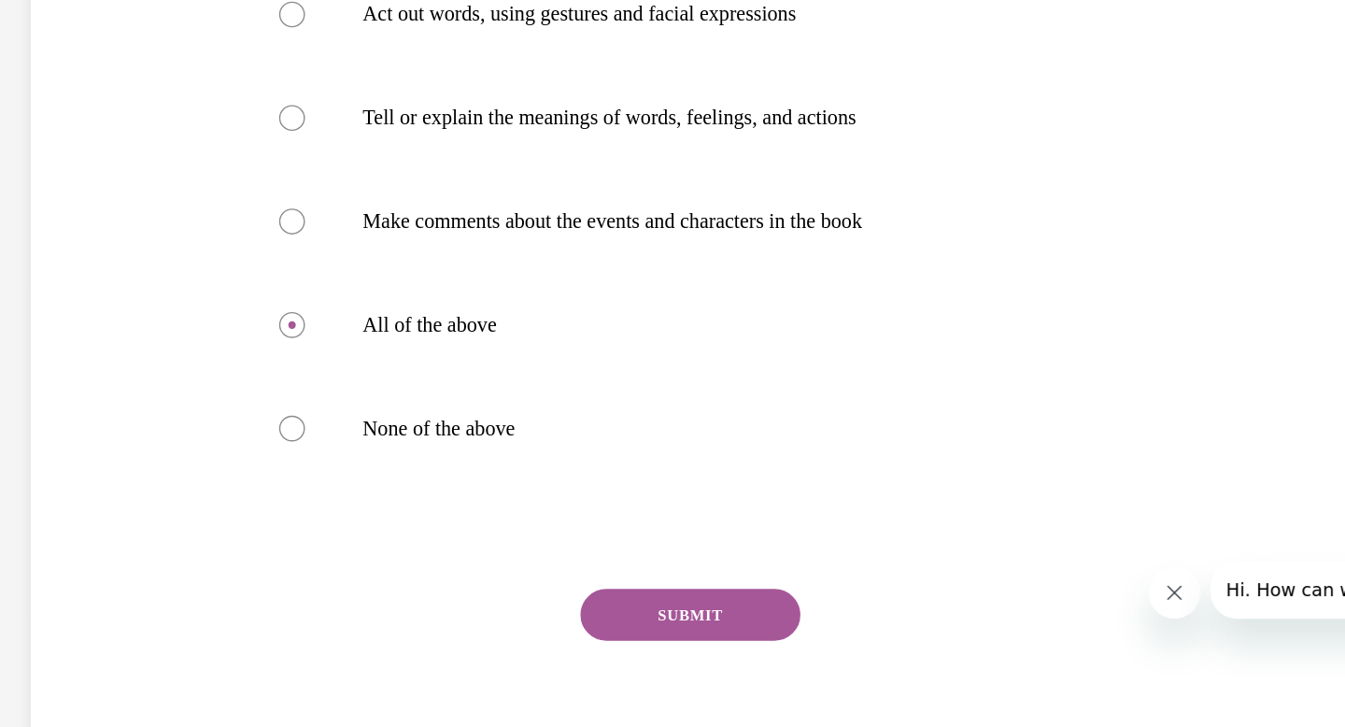
click at [424, 375] on button "SUBMIT" at bounding box center [382, 383] width 159 height 37
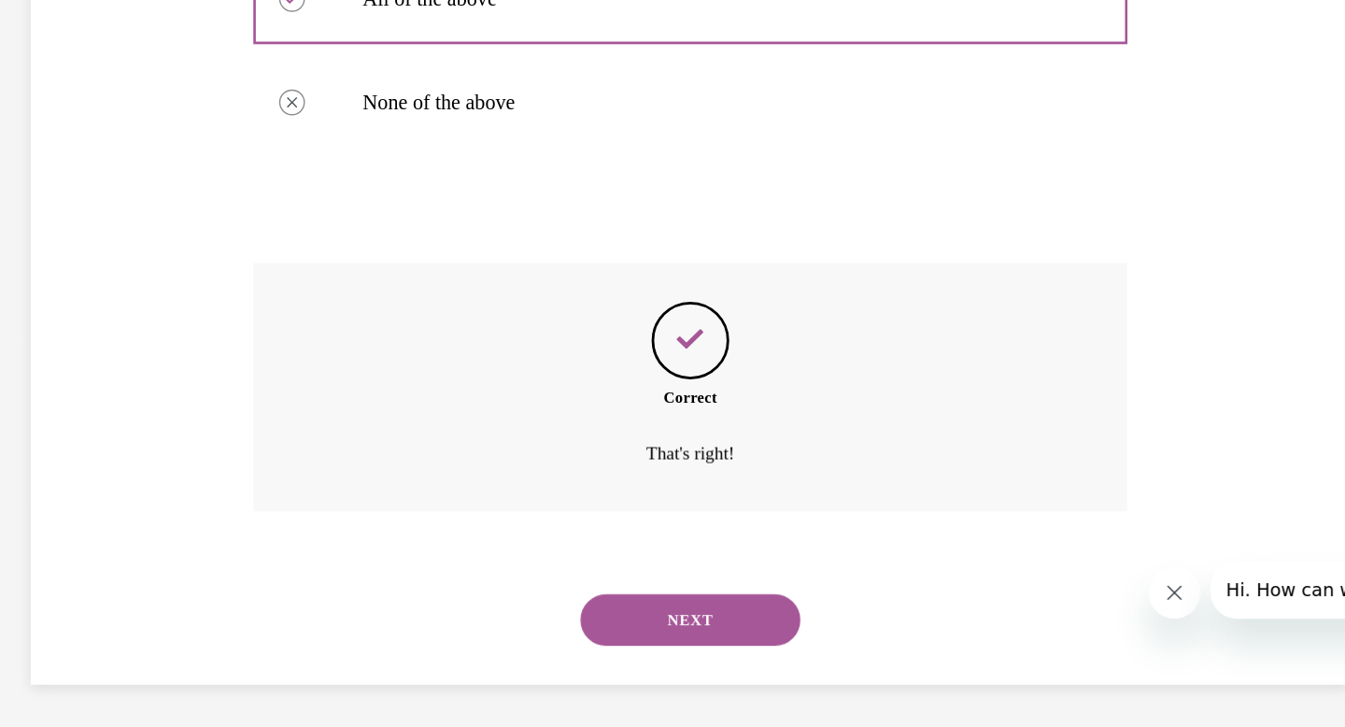
scroll to position [559, 0]
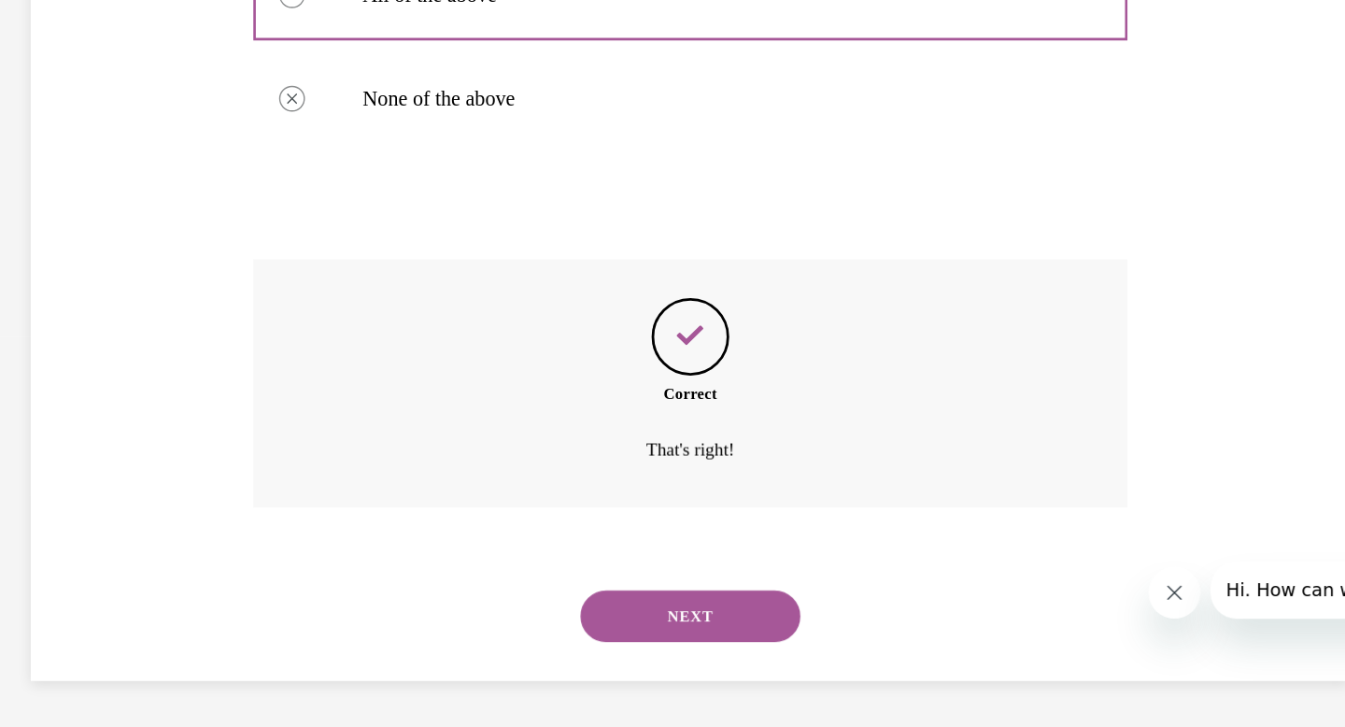
click at [419, 384] on button "NEXT" at bounding box center [382, 384] width 159 height 37
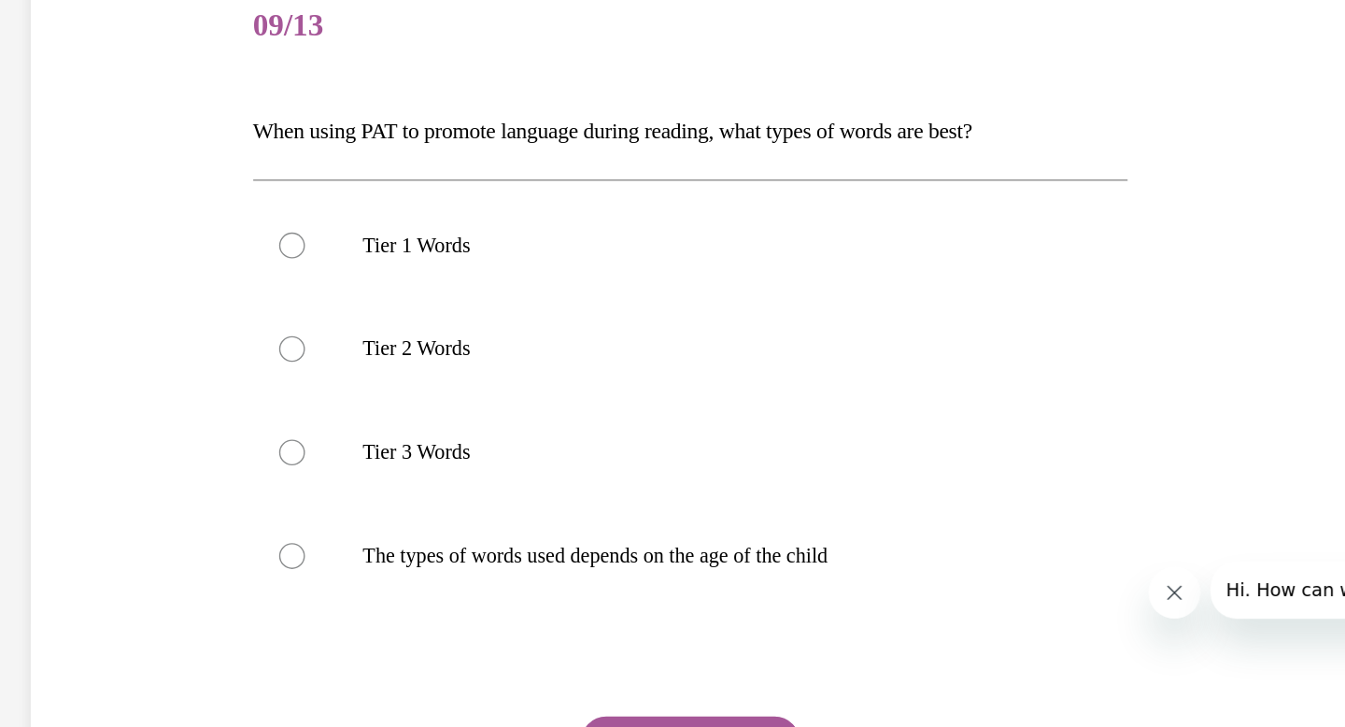
scroll to position [76, 0]
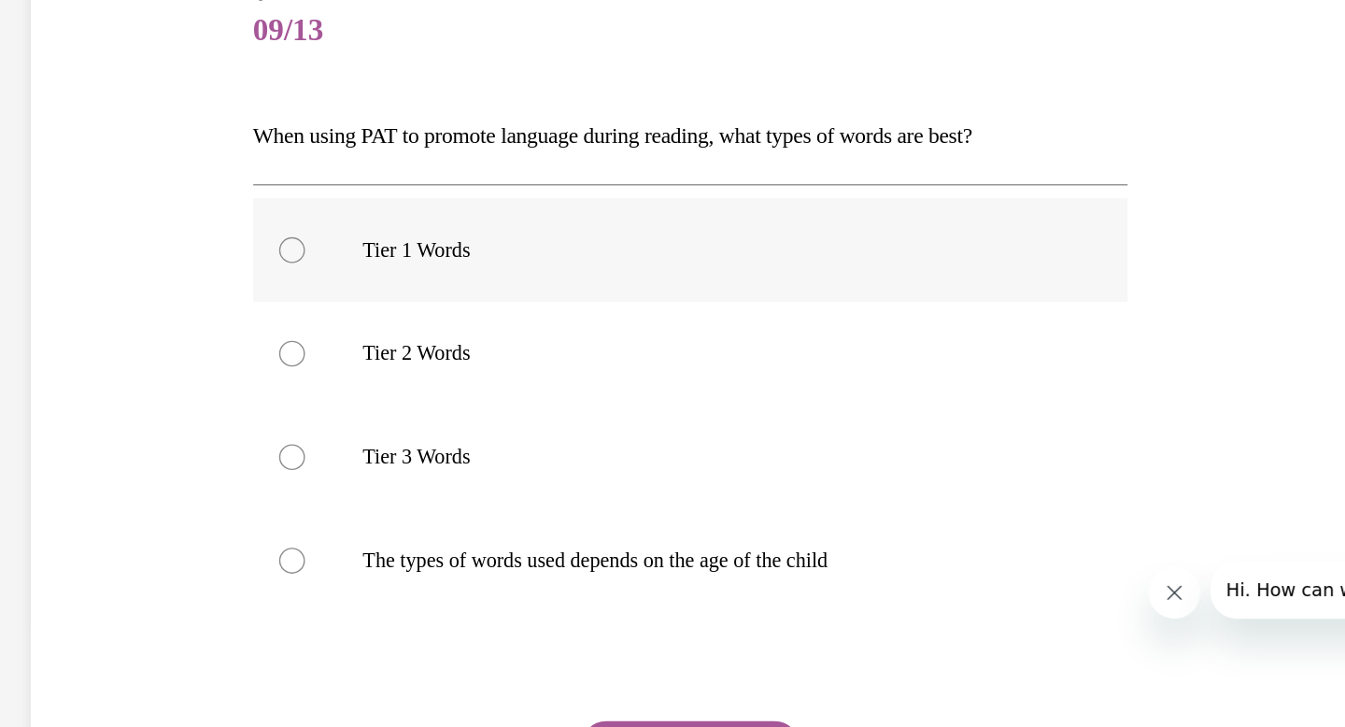
click at [93, 122] on div at bounding box center [94, 120] width 19 height 19
click at [93, 122] on input "Tier 1 Words" at bounding box center [94, 120] width 19 height 19
radio input "true"
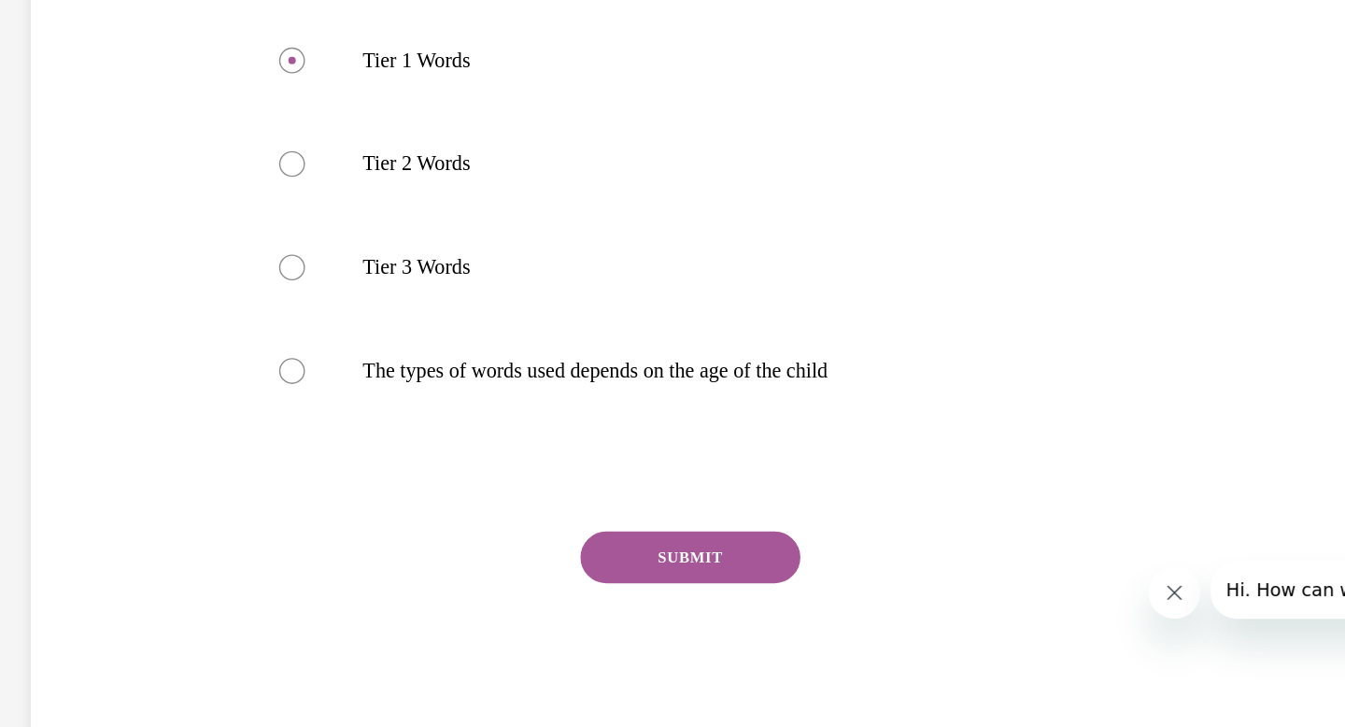
click at [420, 336] on button "SUBMIT" at bounding box center [382, 342] width 159 height 37
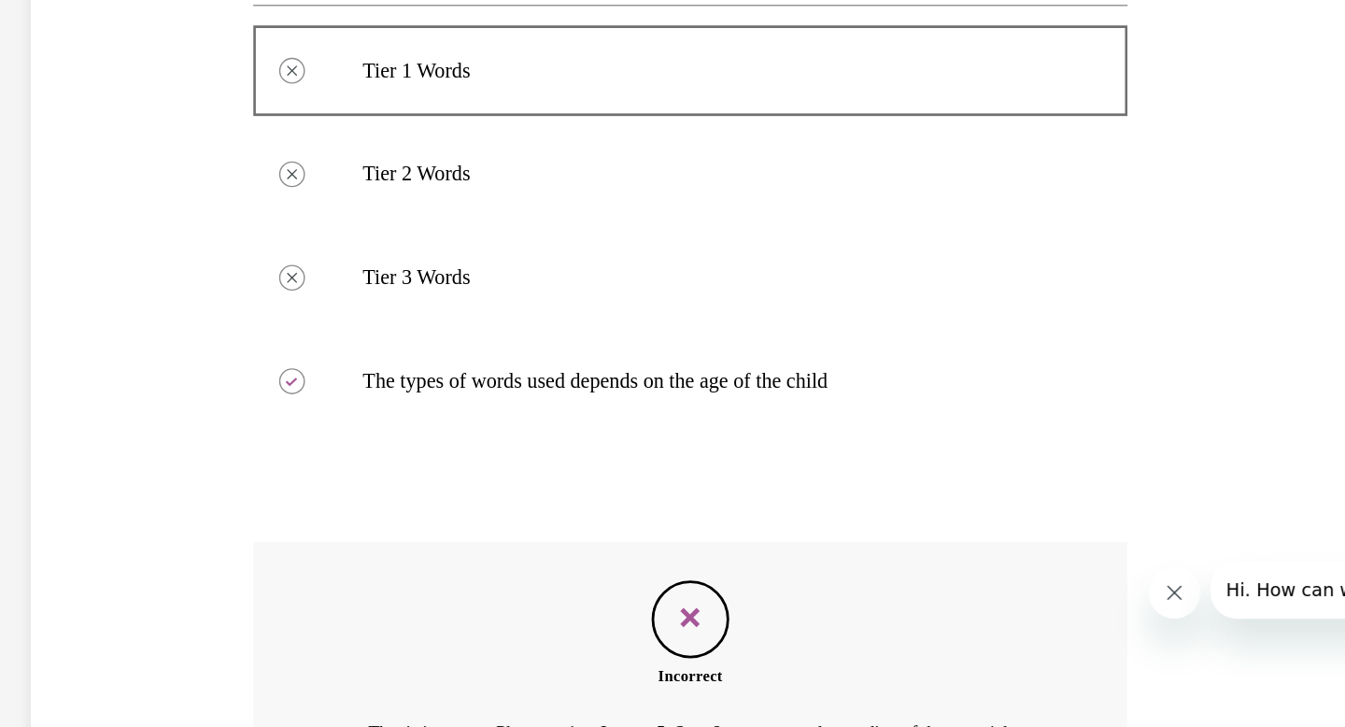
scroll to position [202, 0]
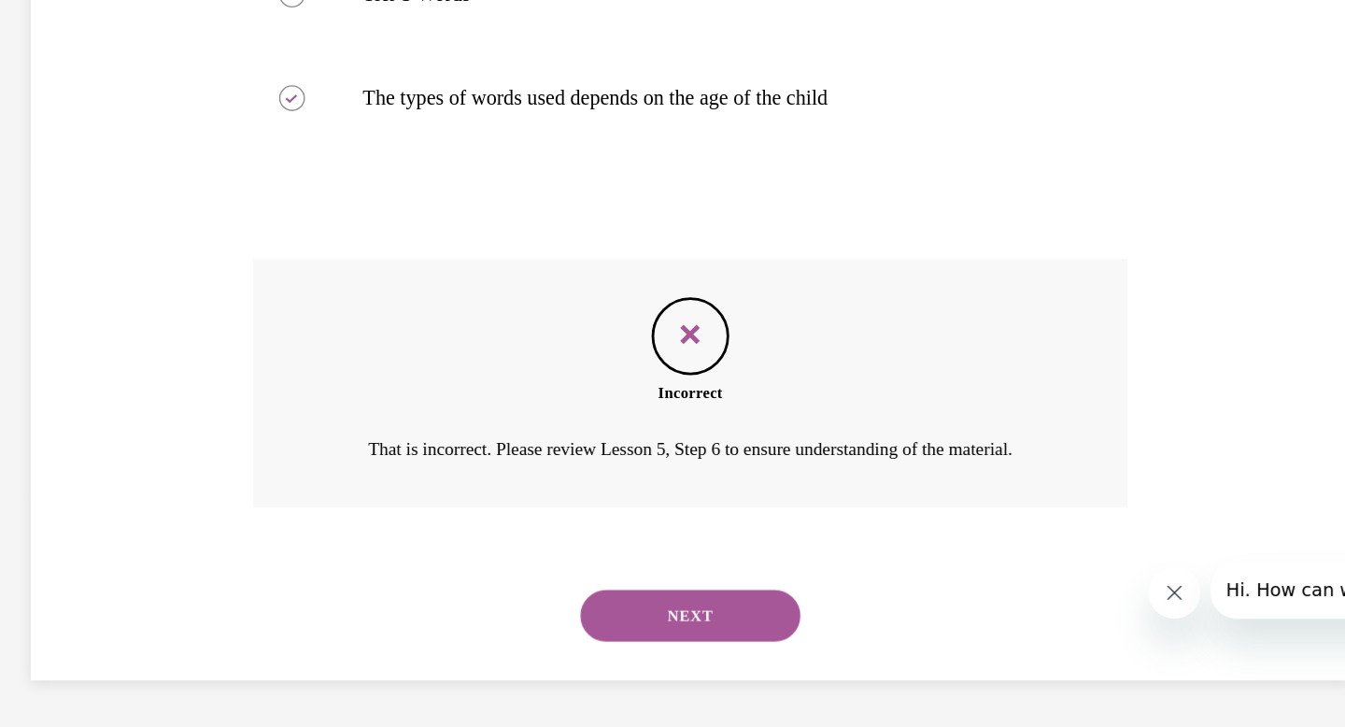
click at [387, 385] on button "NEXT" at bounding box center [382, 384] width 159 height 37
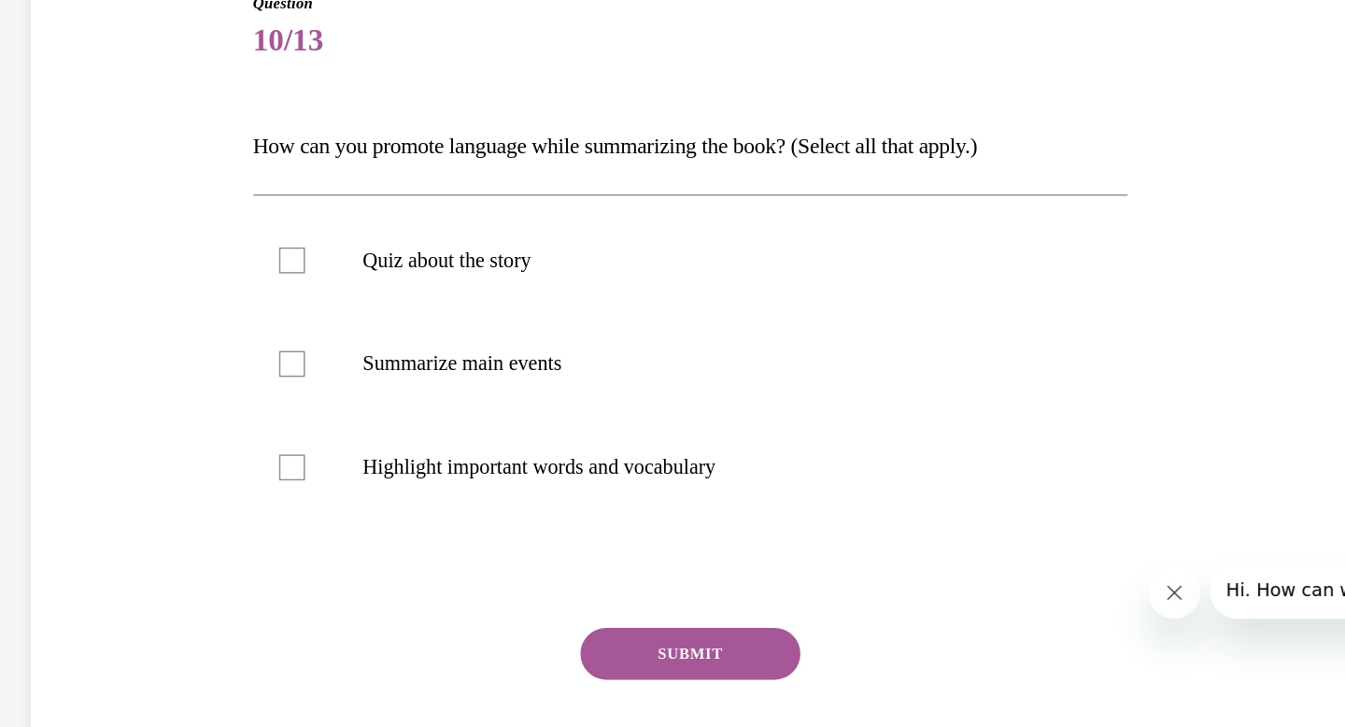
scroll to position [57, 0]
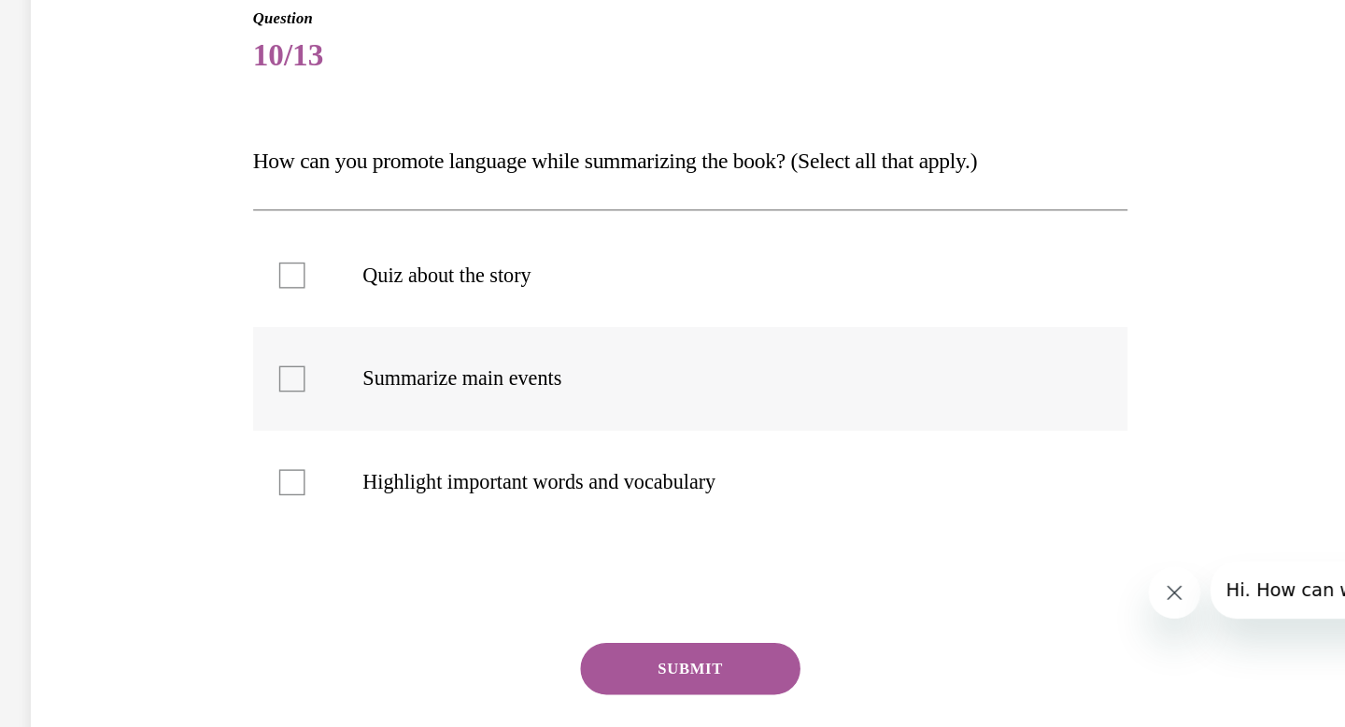
click at [97, 214] on div at bounding box center [94, 214] width 19 height 19
click at [97, 214] on input "Summarize main events" at bounding box center [94, 214] width 19 height 19
checkbox input "true"
click at [97, 294] on div at bounding box center [94, 288] width 19 height 19
click at [97, 294] on input "Highlight important words and vocabulary" at bounding box center [94, 288] width 19 height 19
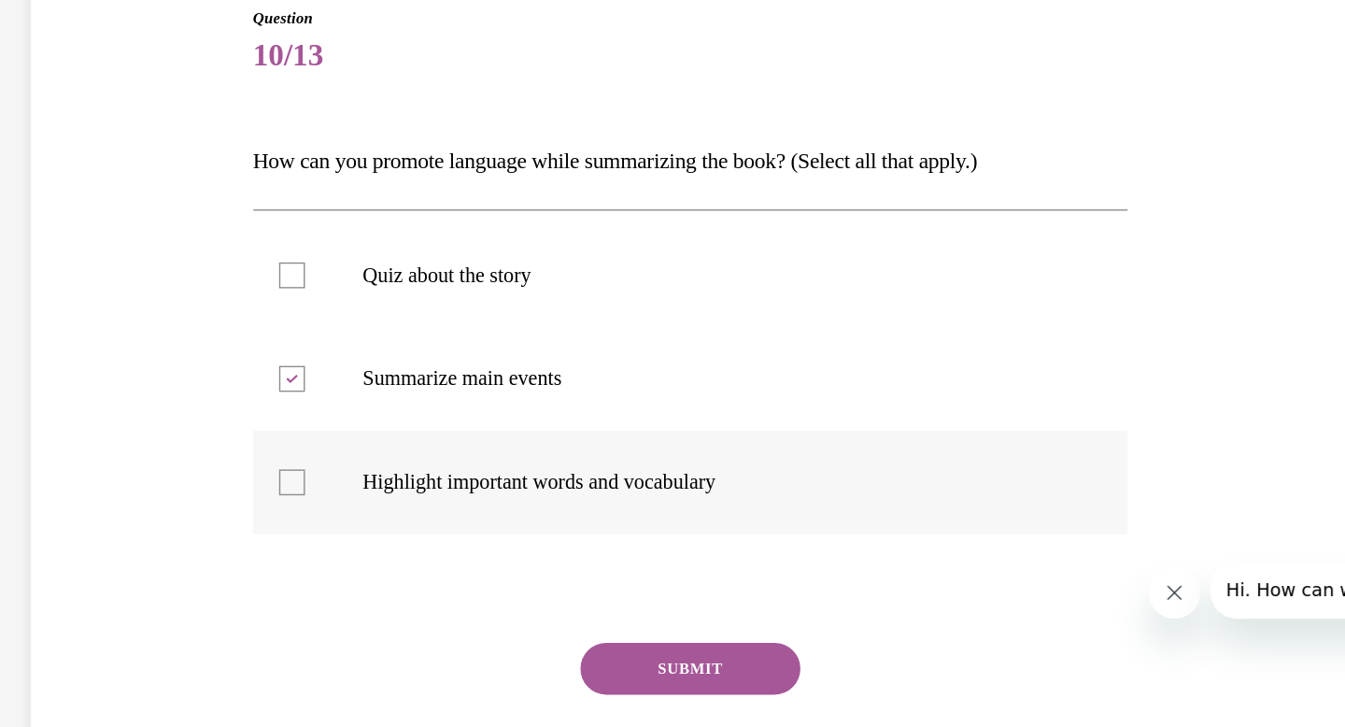
checkbox input "true"
click at [361, 421] on button "SUBMIT" at bounding box center [382, 422] width 159 height 37
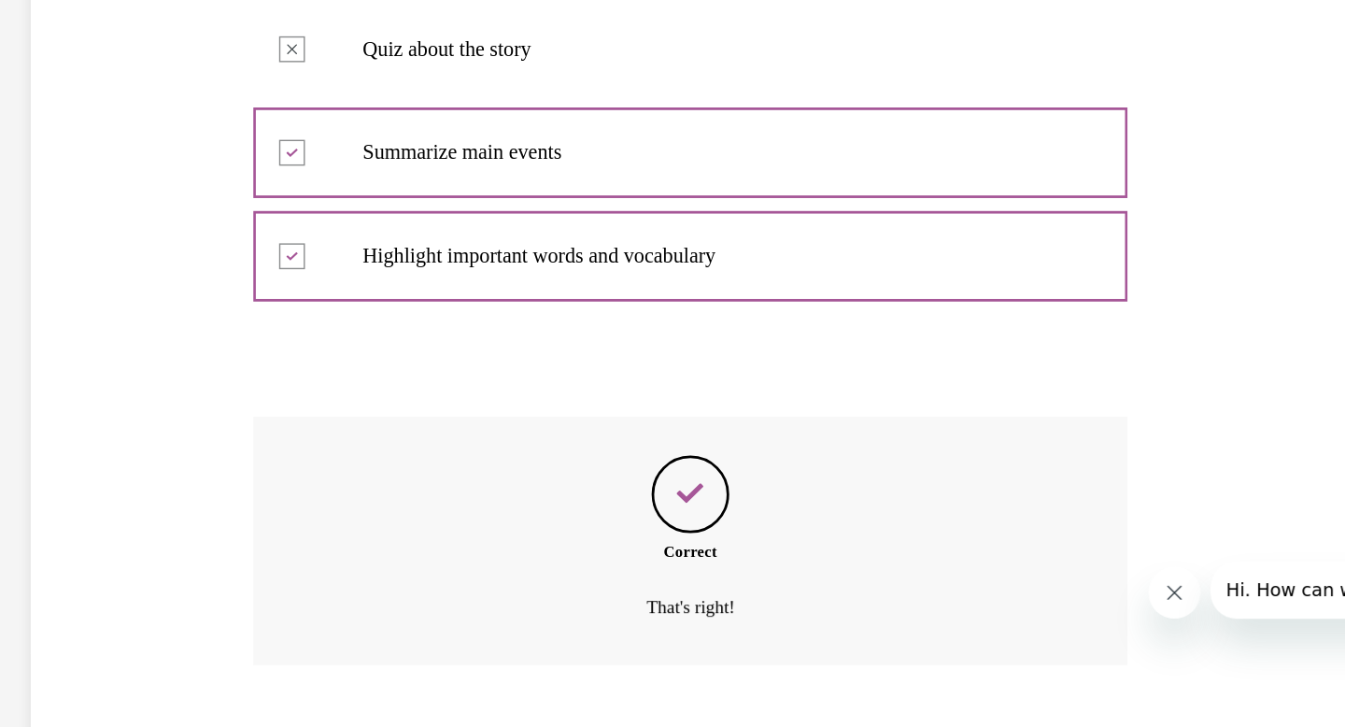
scroll to position [334, 0]
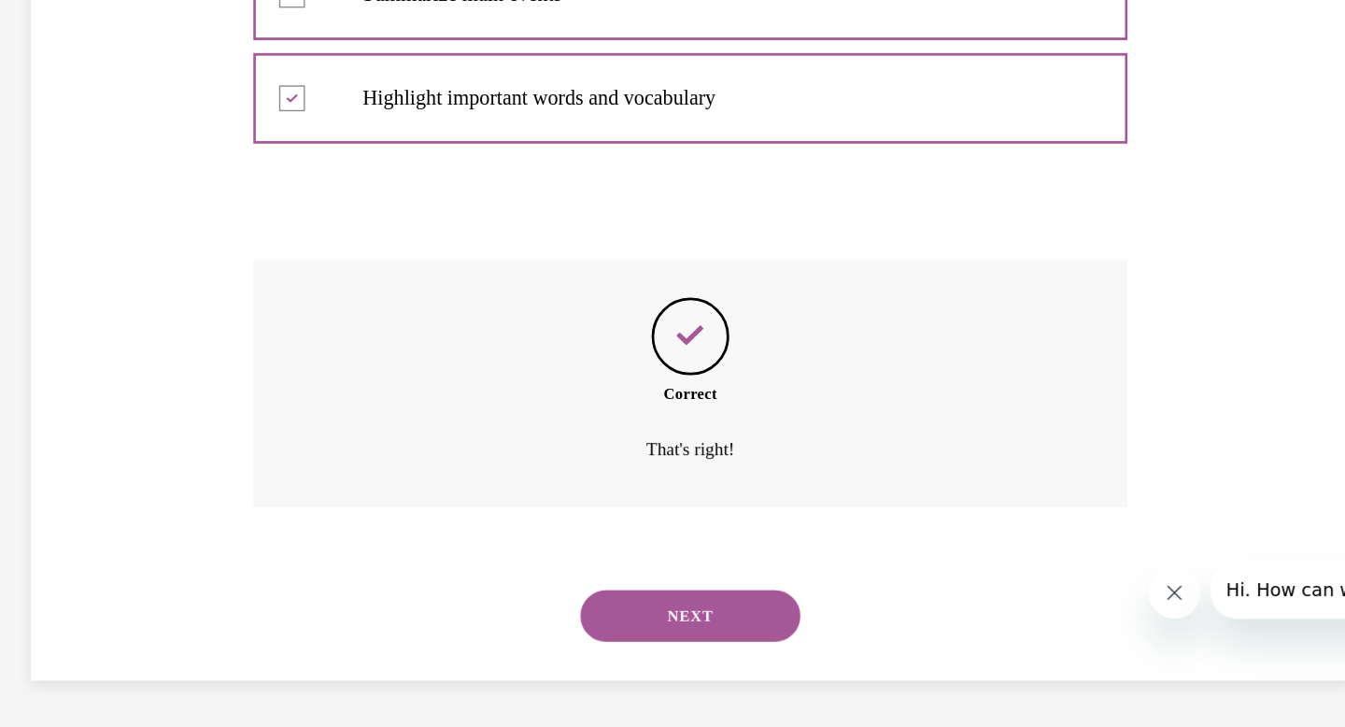
click at [377, 386] on button "NEXT" at bounding box center [382, 384] width 159 height 37
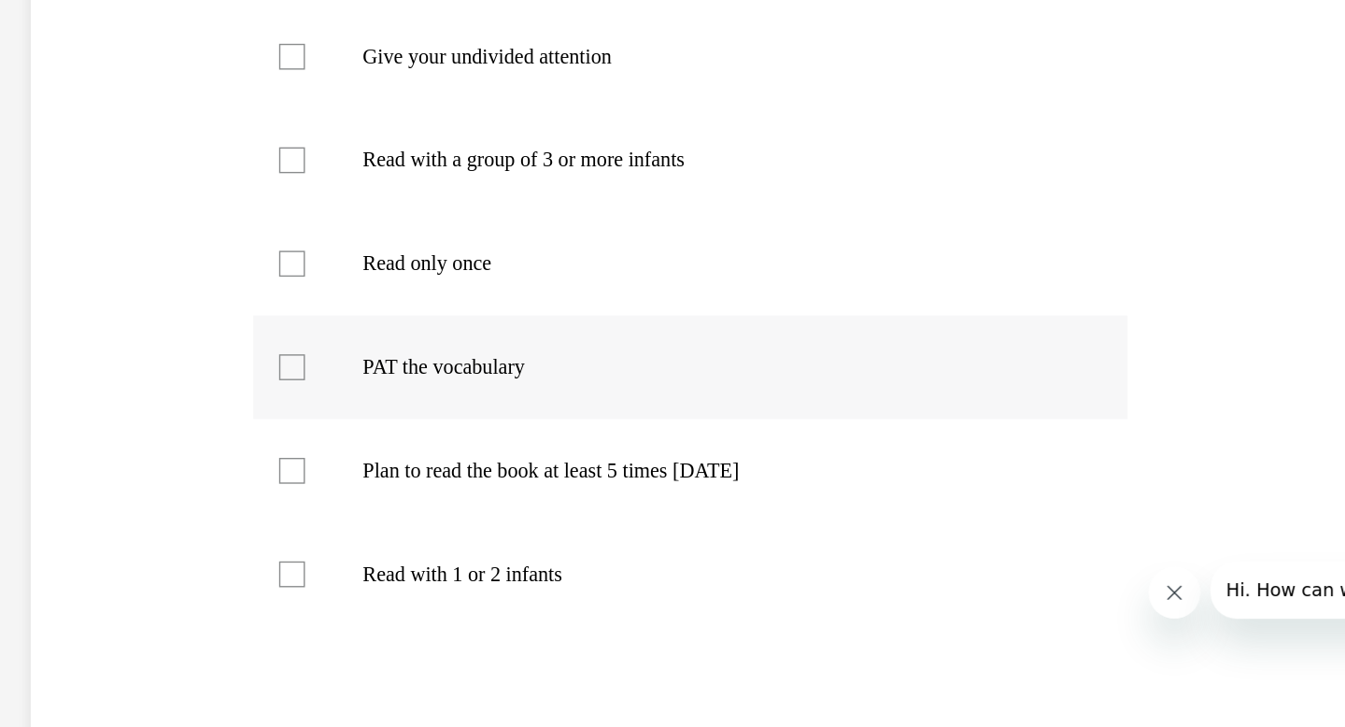
scroll to position [231, 0]
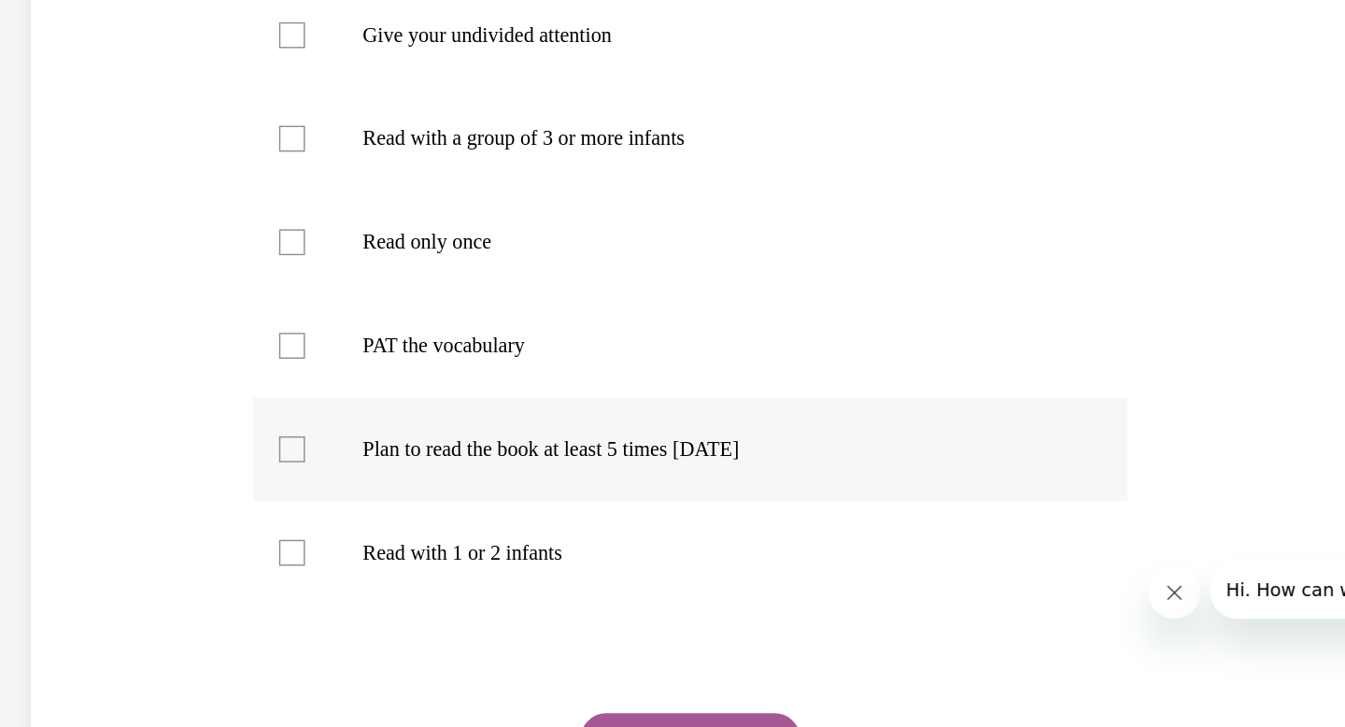
click at [93, 262] on div at bounding box center [94, 264] width 19 height 19
click at [93, 262] on input "Plan to read the book at least 5 times in 2 weeks" at bounding box center [94, 264] width 19 height 19
checkbox input "true"
click at [93, 191] on div at bounding box center [94, 189] width 19 height 19
click at [93, 191] on input "PAT the vocabulary" at bounding box center [94, 189] width 19 height 19
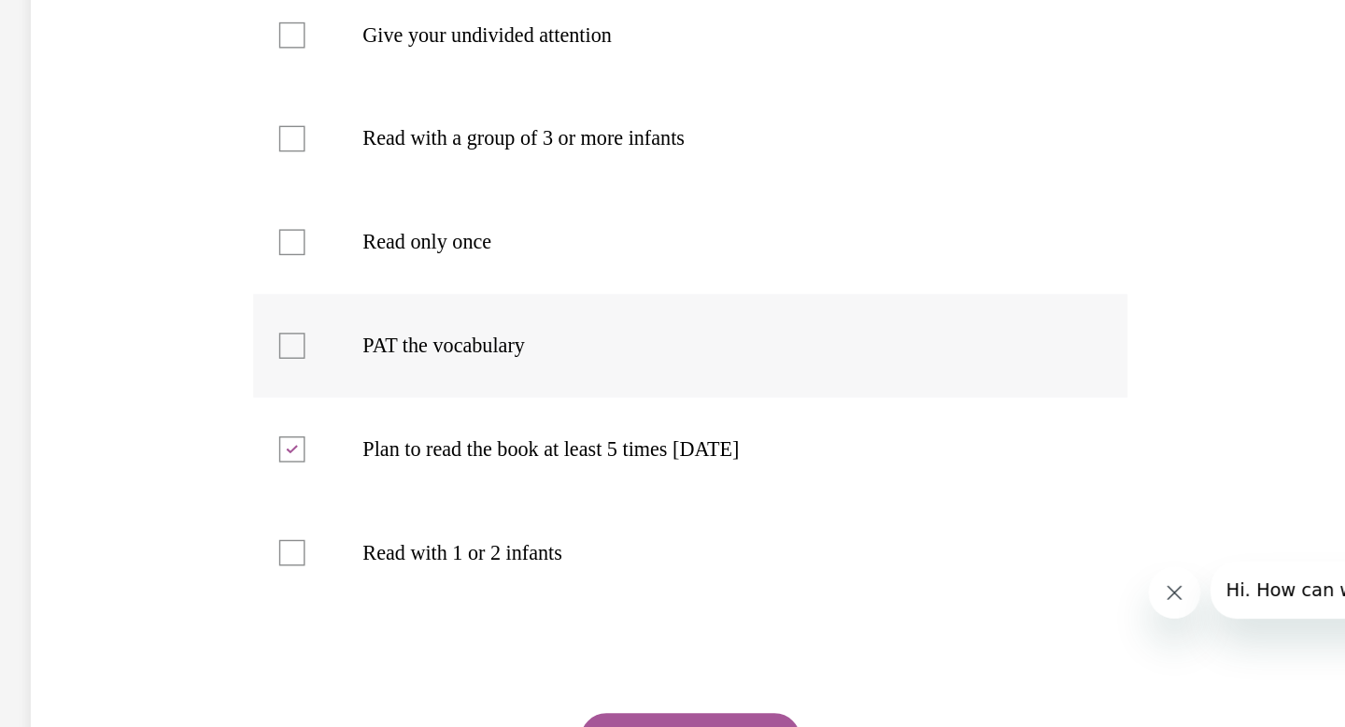
checkbox input "true"
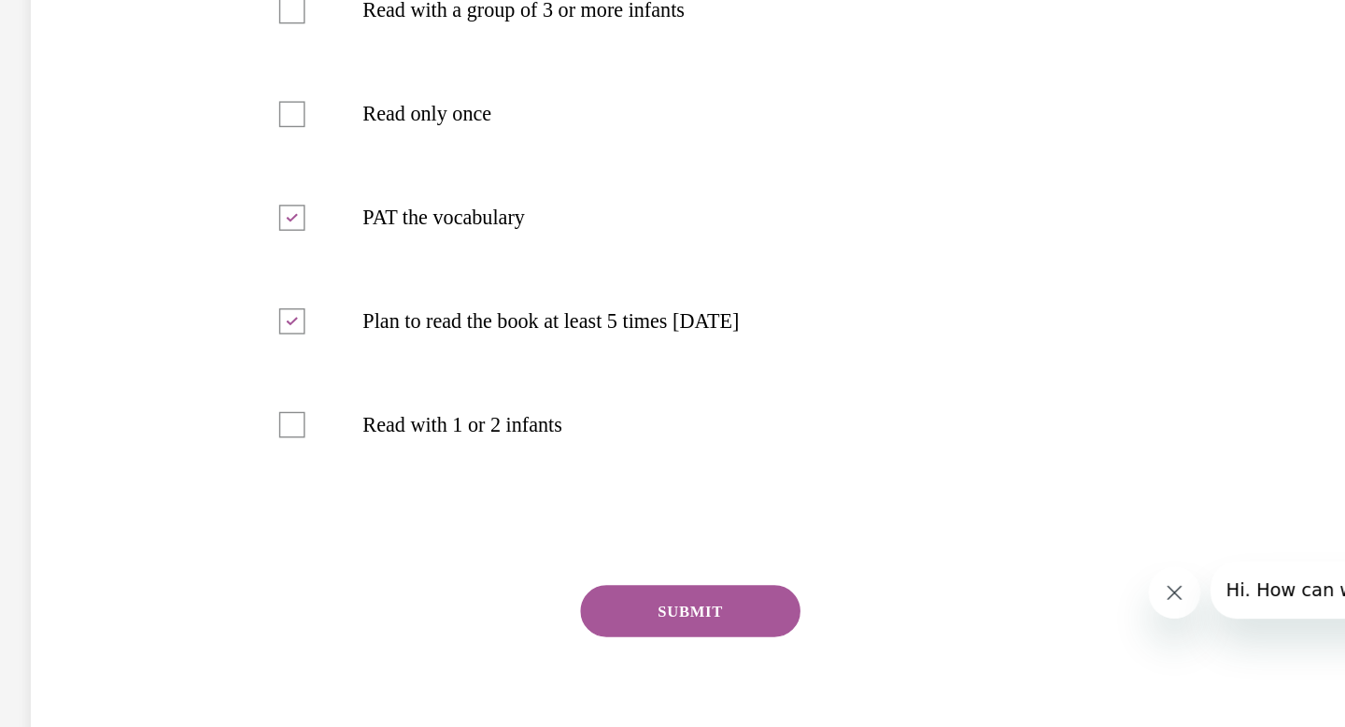
click at [420, 379] on button "SUBMIT" at bounding box center [382, 380] width 159 height 37
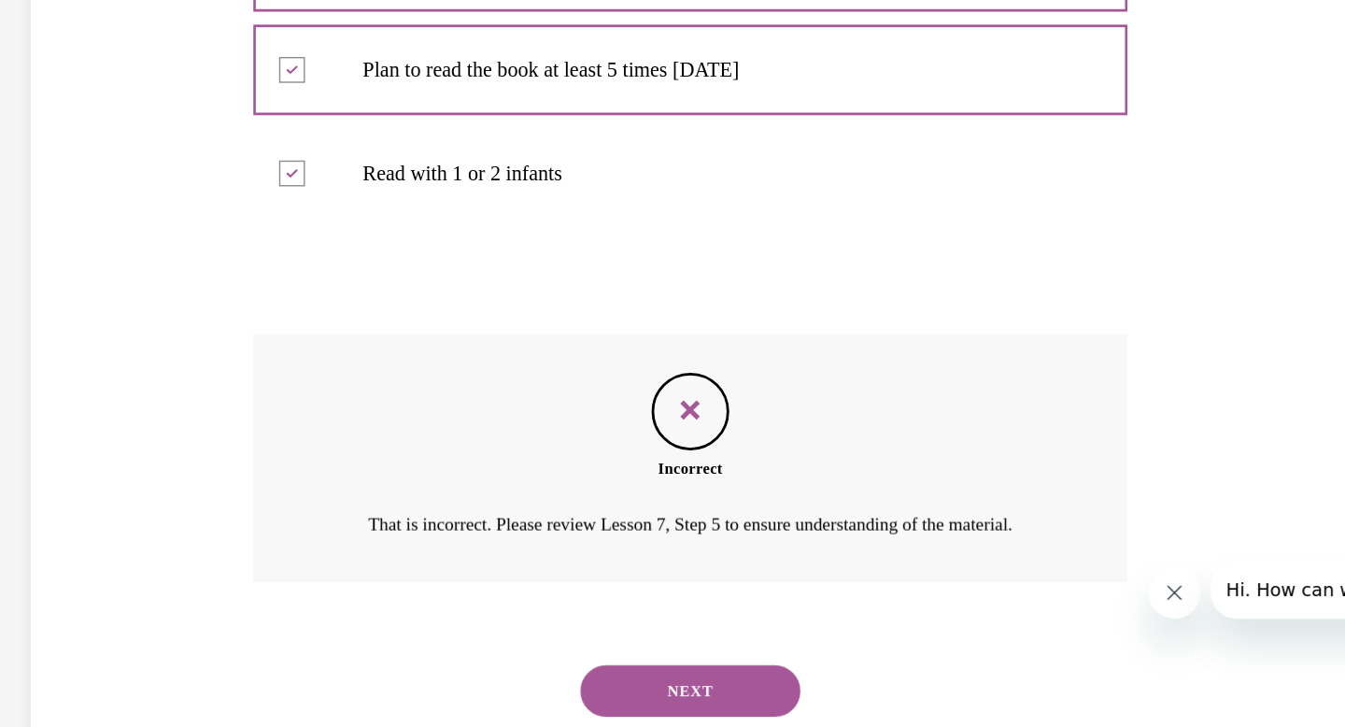
scroll to position [560, 0]
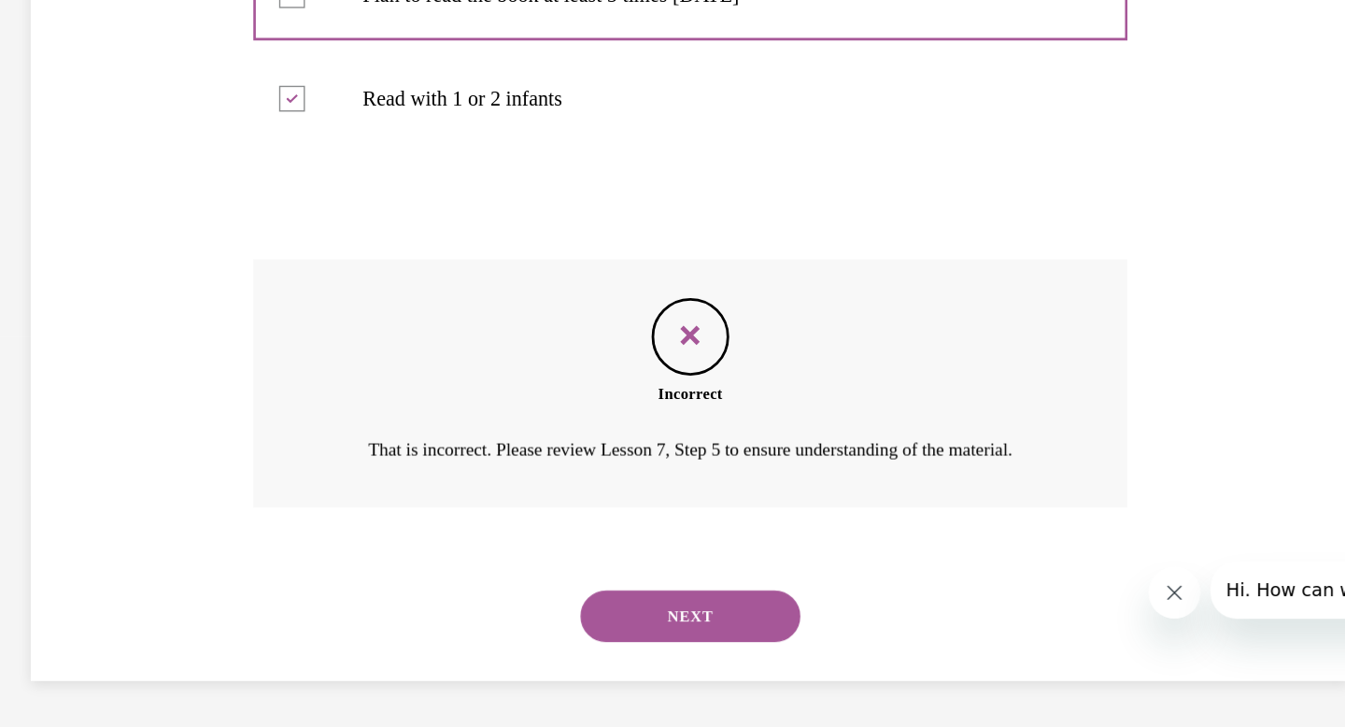
click at [413, 399] on button "NEXT" at bounding box center [382, 384] width 159 height 37
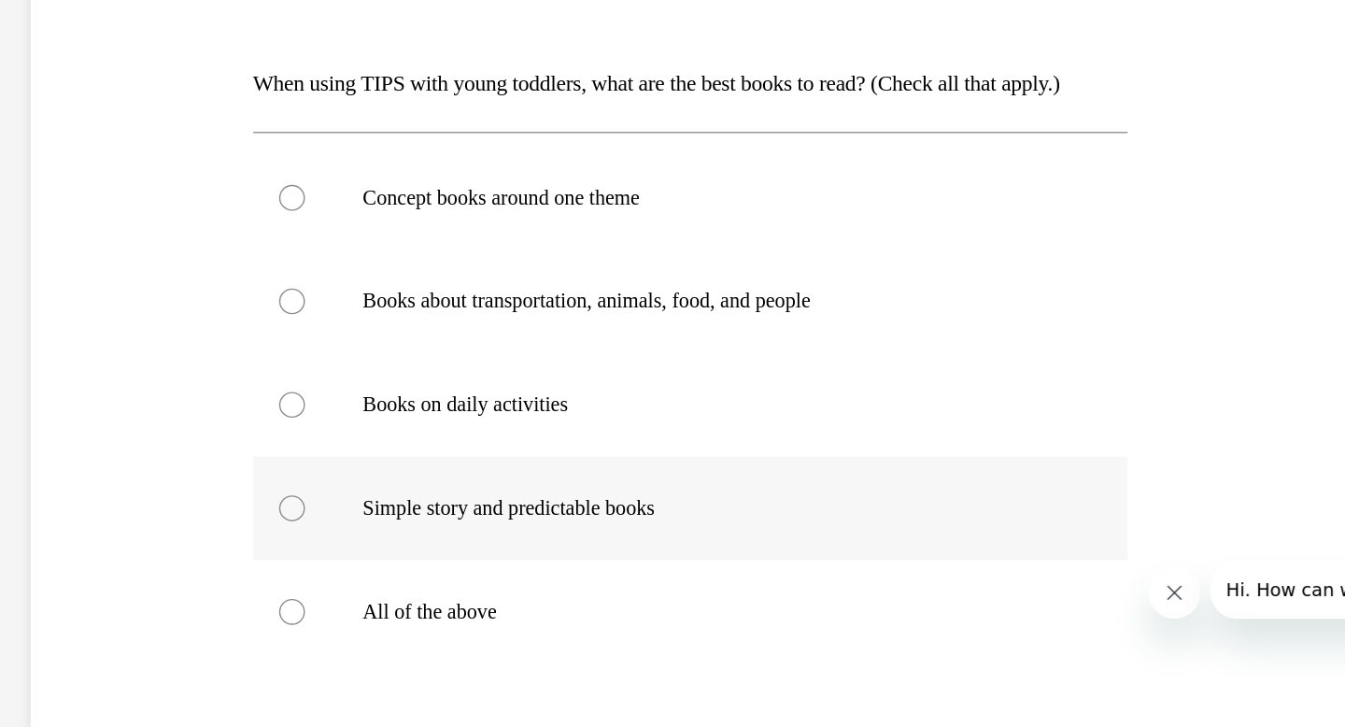
scroll to position [158, 0]
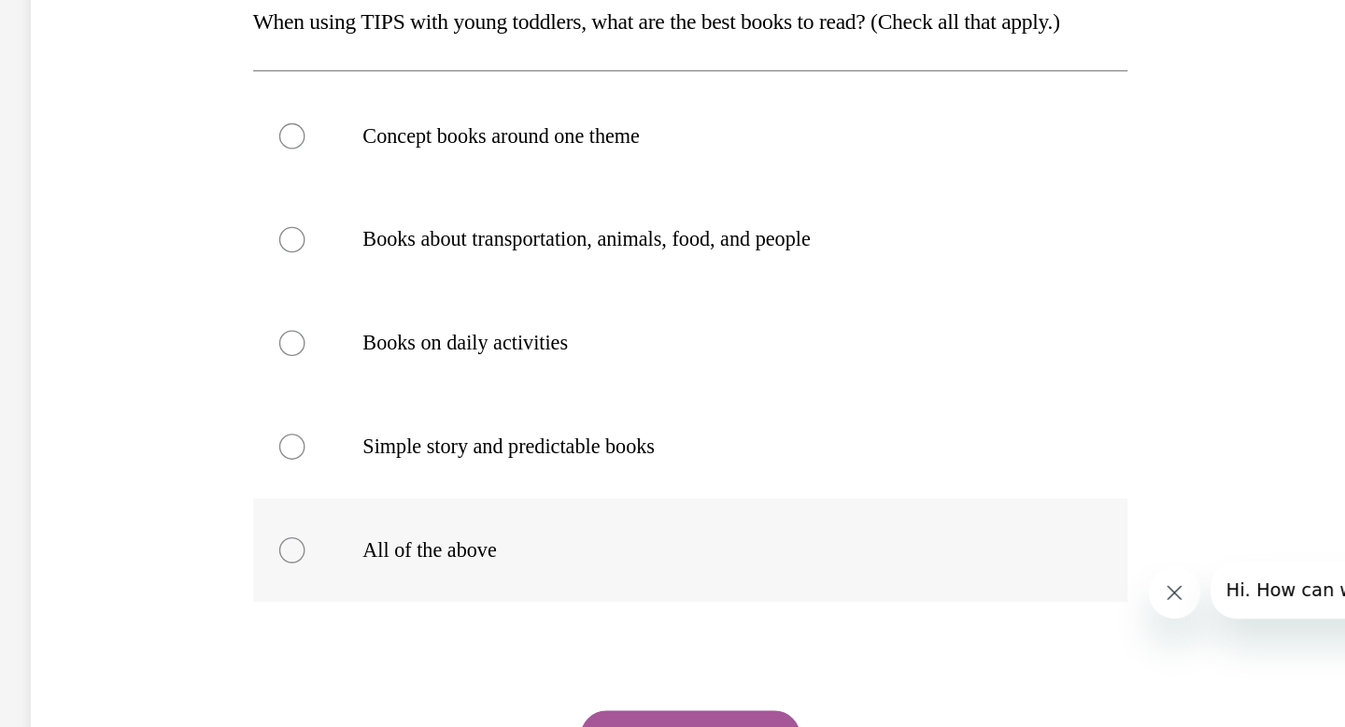
click at [100, 328] on label "All of the above" at bounding box center [382, 337] width 632 height 75
click at [100, 328] on input "All of the above" at bounding box center [94, 337] width 19 height 19
radio input "true"
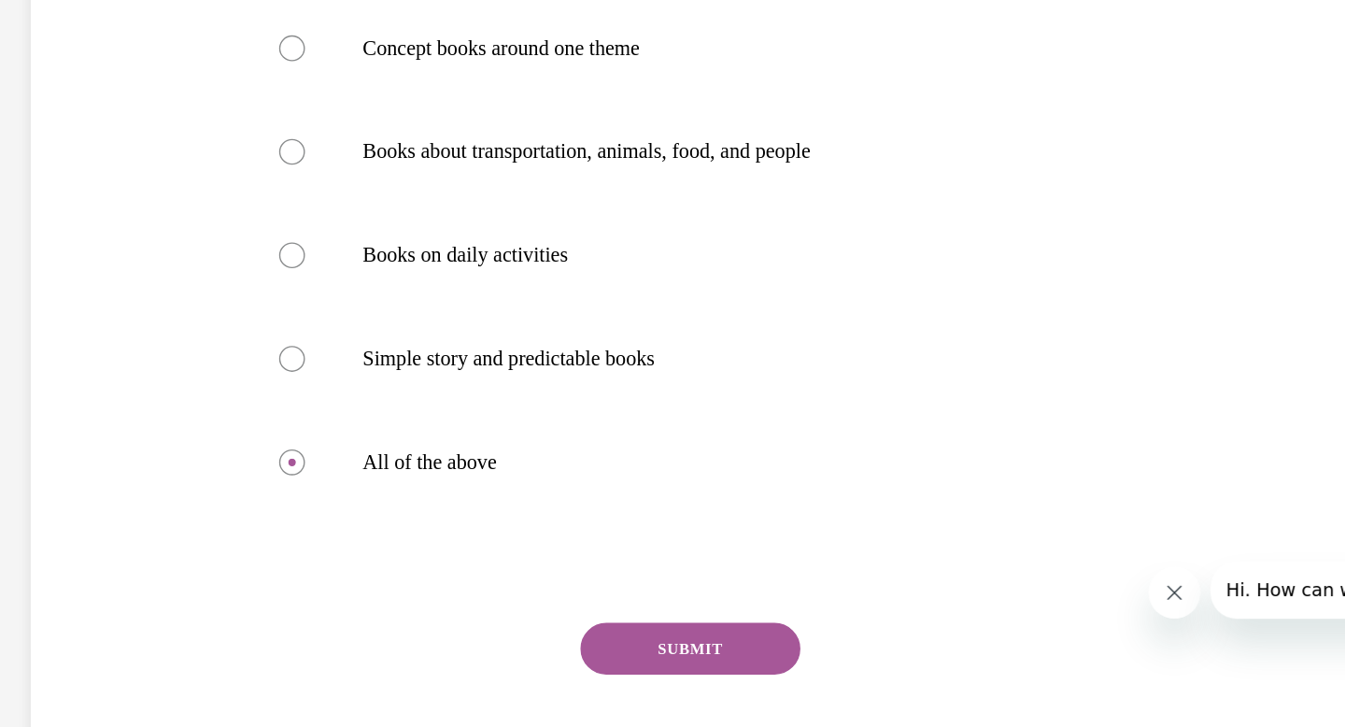
scroll to position [222, 0]
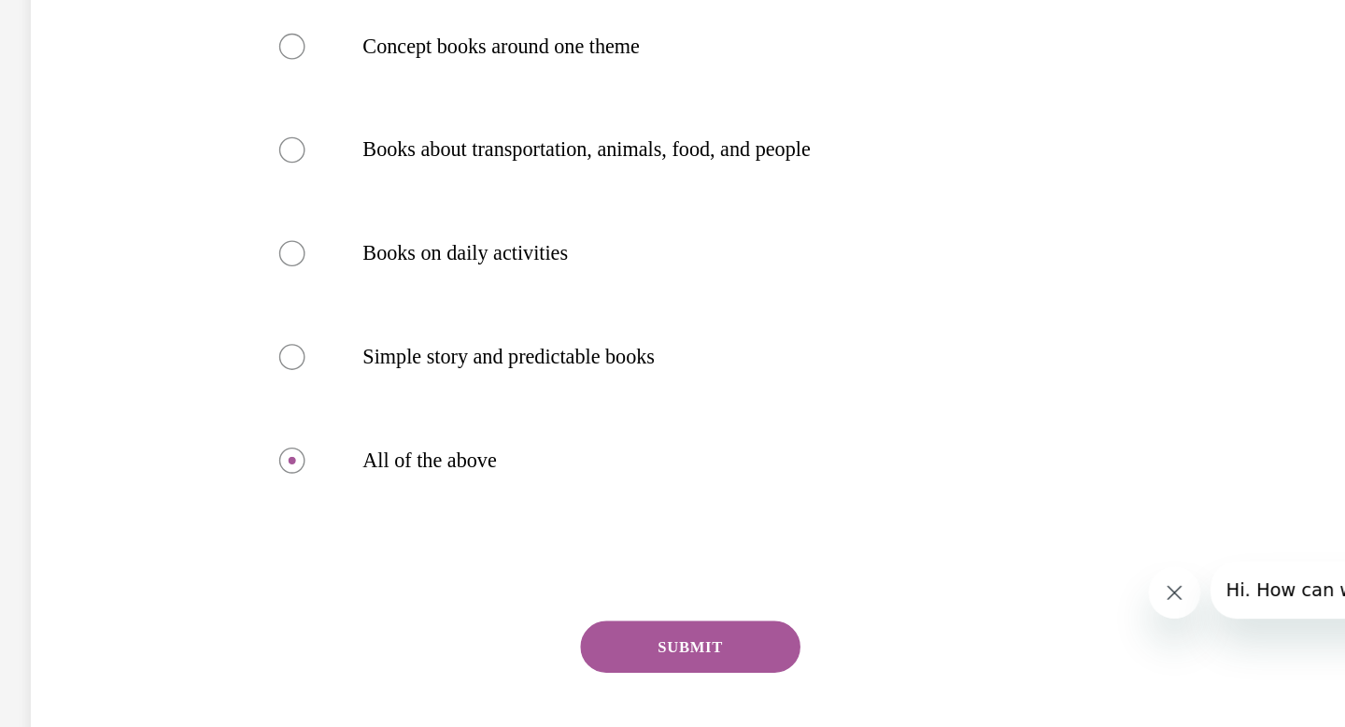
click at [415, 404] on button "SUBMIT" at bounding box center [382, 407] width 159 height 37
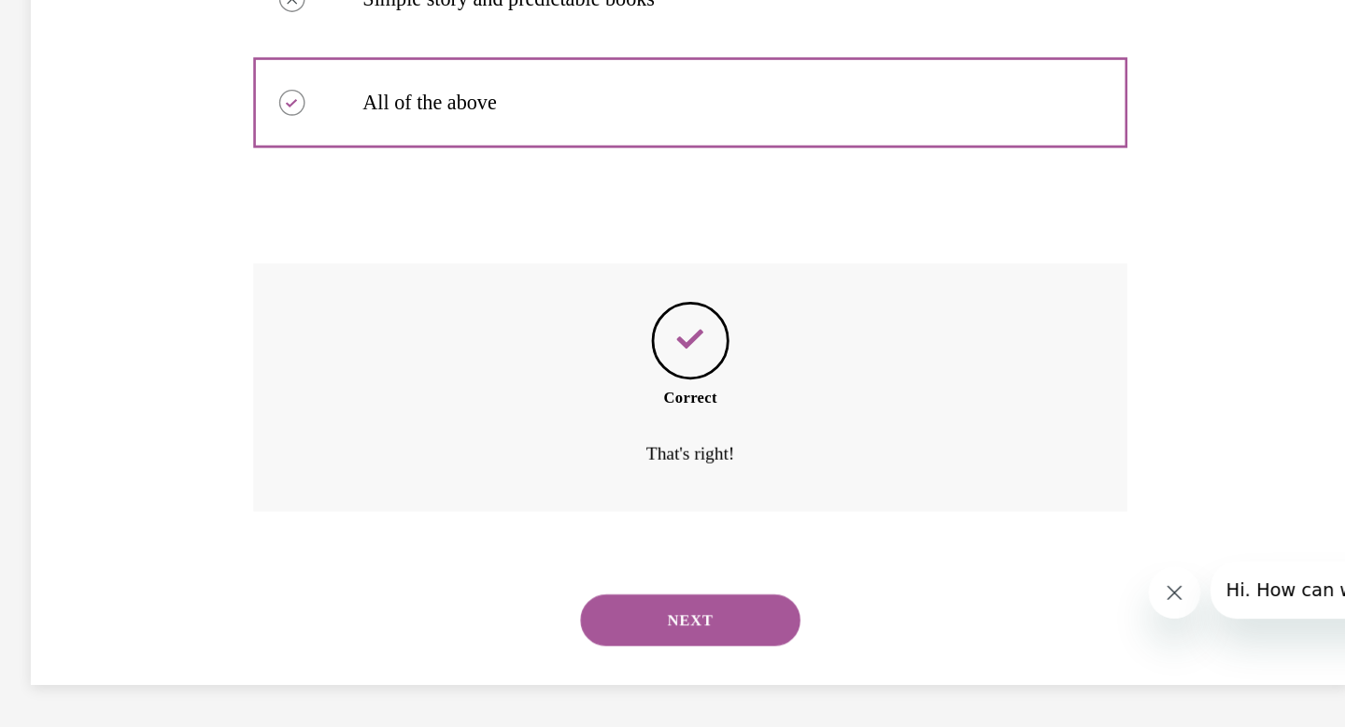
scroll to position [484, 0]
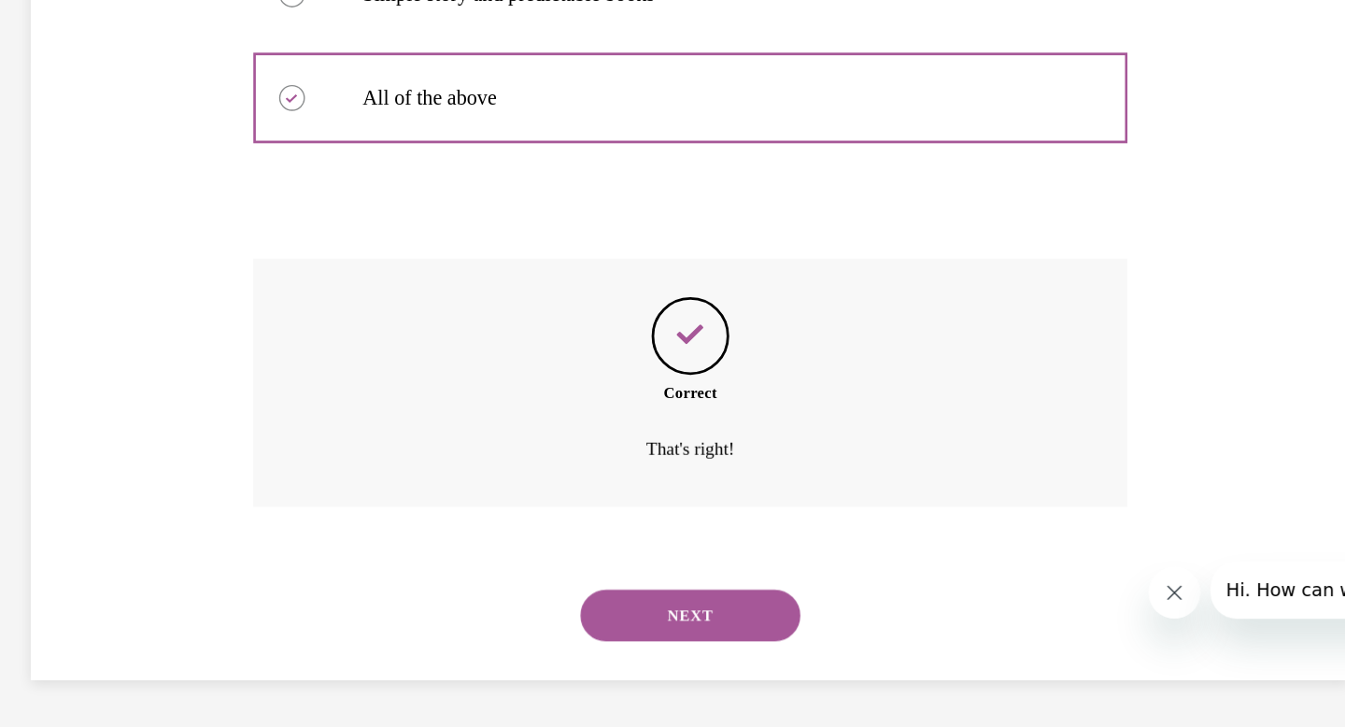
click at [413, 377] on button "NEXT" at bounding box center [382, 384] width 159 height 37
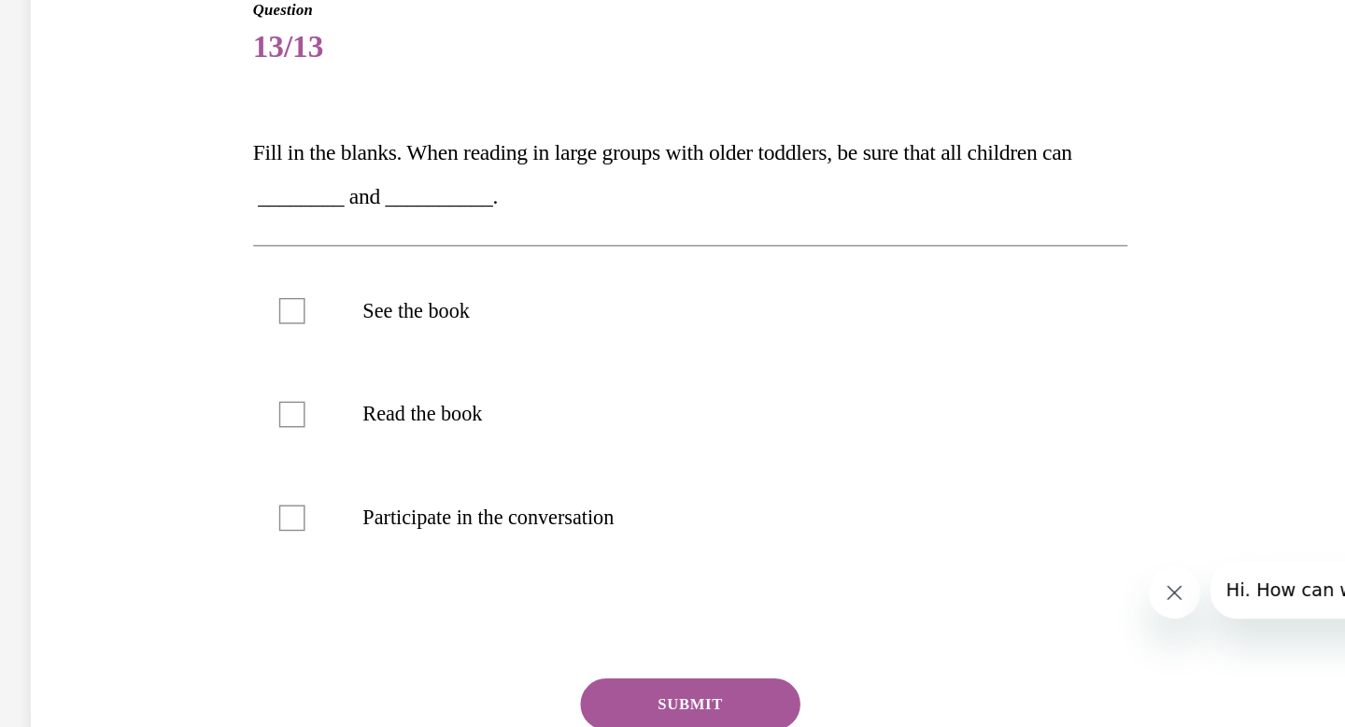
scroll to position [62, 0]
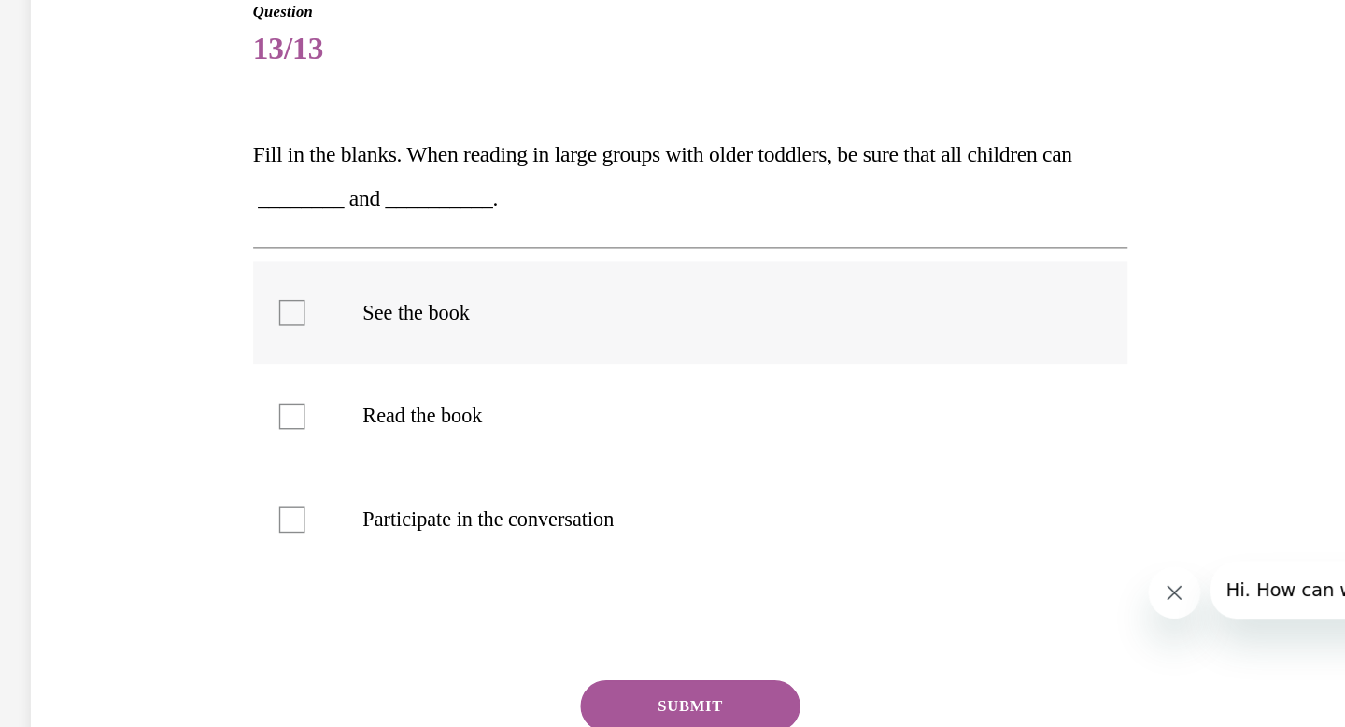
click at [97, 166] on div at bounding box center [94, 166] width 19 height 19
click at [97, 166] on input "See the book" at bounding box center [94, 166] width 19 height 19
checkbox input "true"
click at [97, 311] on div at bounding box center [94, 315] width 19 height 19
click at [97, 311] on input "Participate in the conversation" at bounding box center [94, 315] width 19 height 19
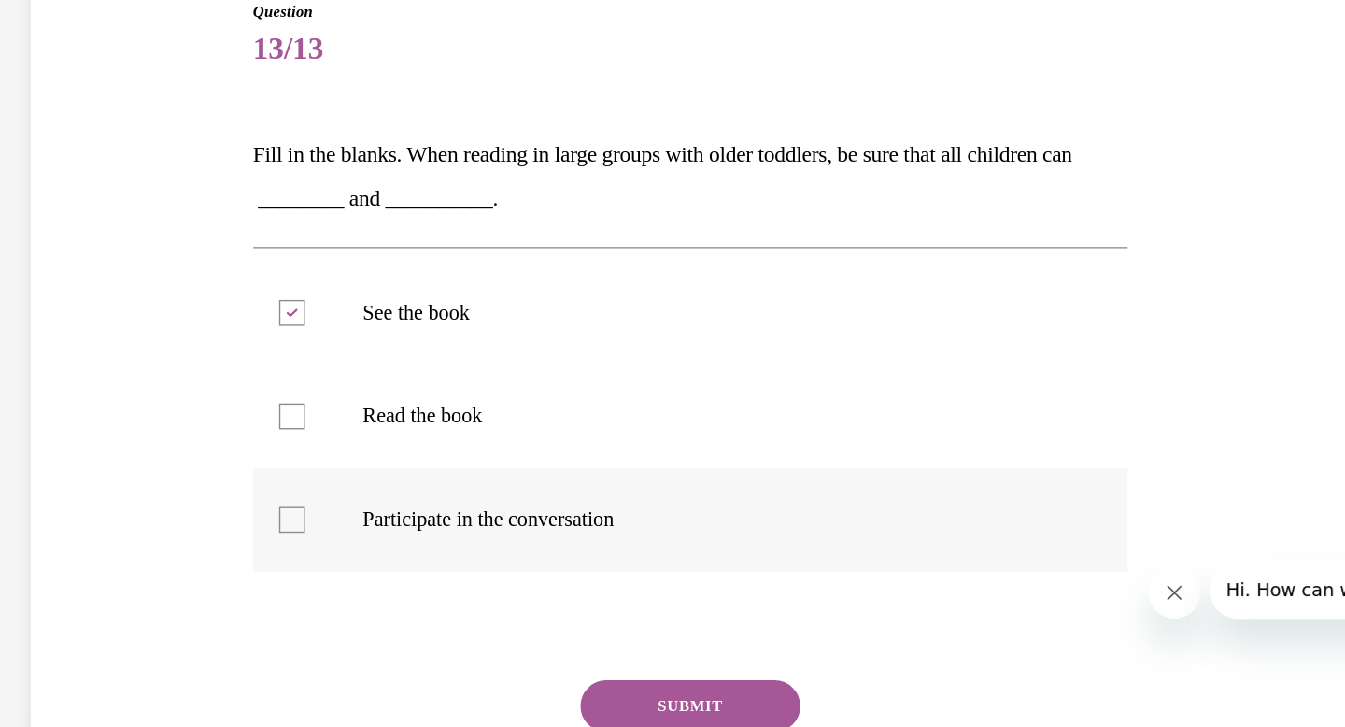
checkbox input "true"
click at [367, 444] on button "SUBMIT" at bounding box center [382, 449] width 159 height 37
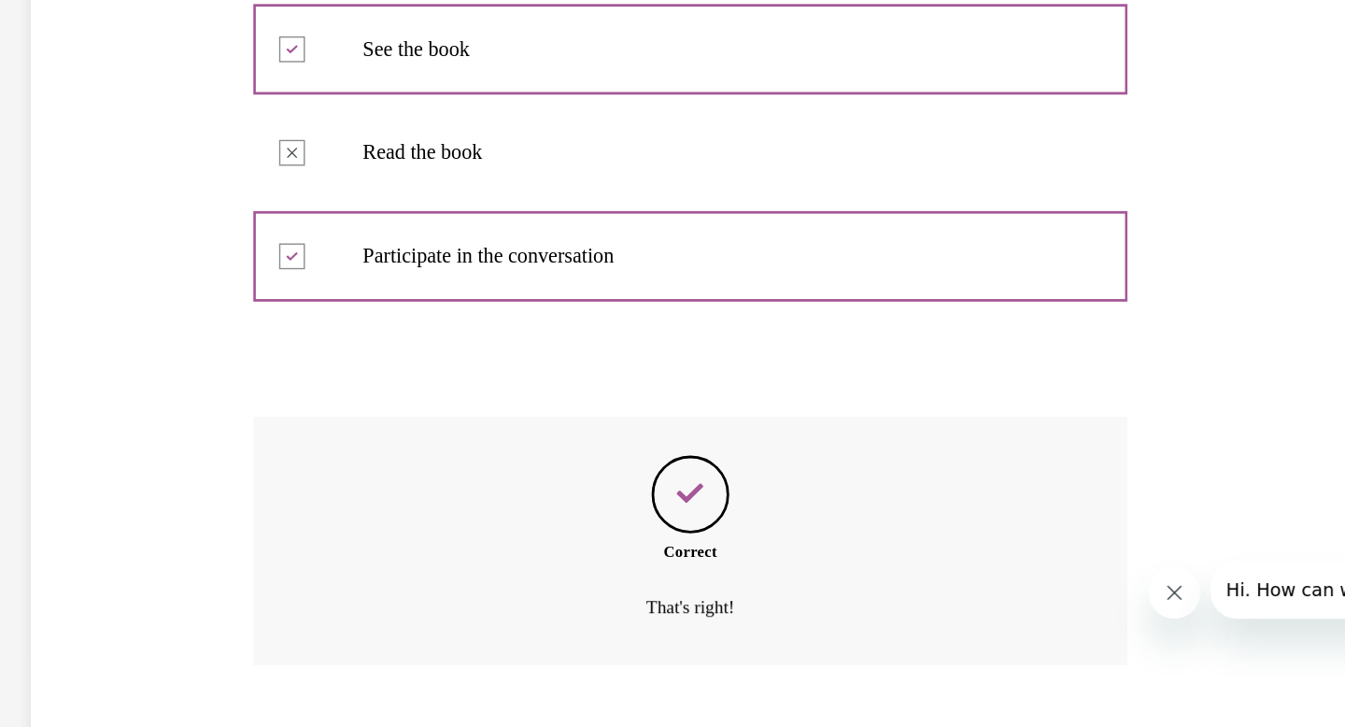
scroll to position [366, 0]
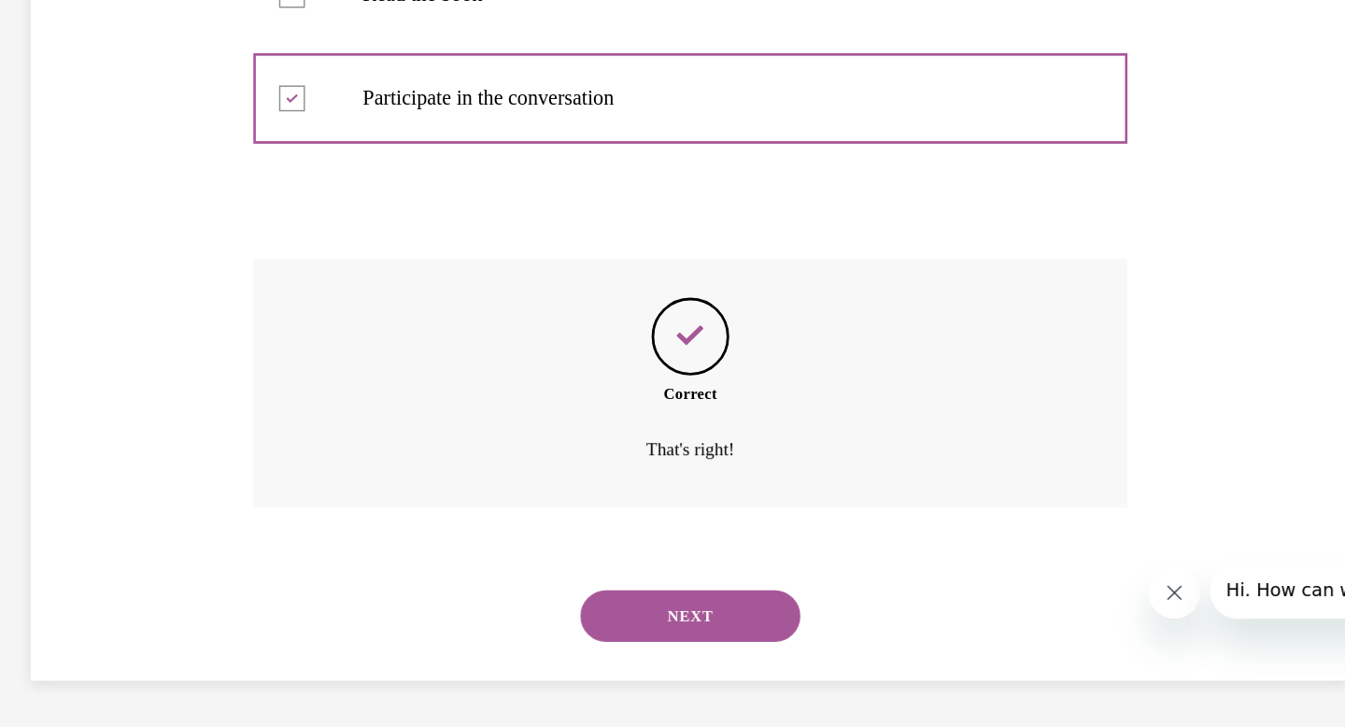
click at [396, 386] on button "NEXT" at bounding box center [382, 384] width 159 height 37
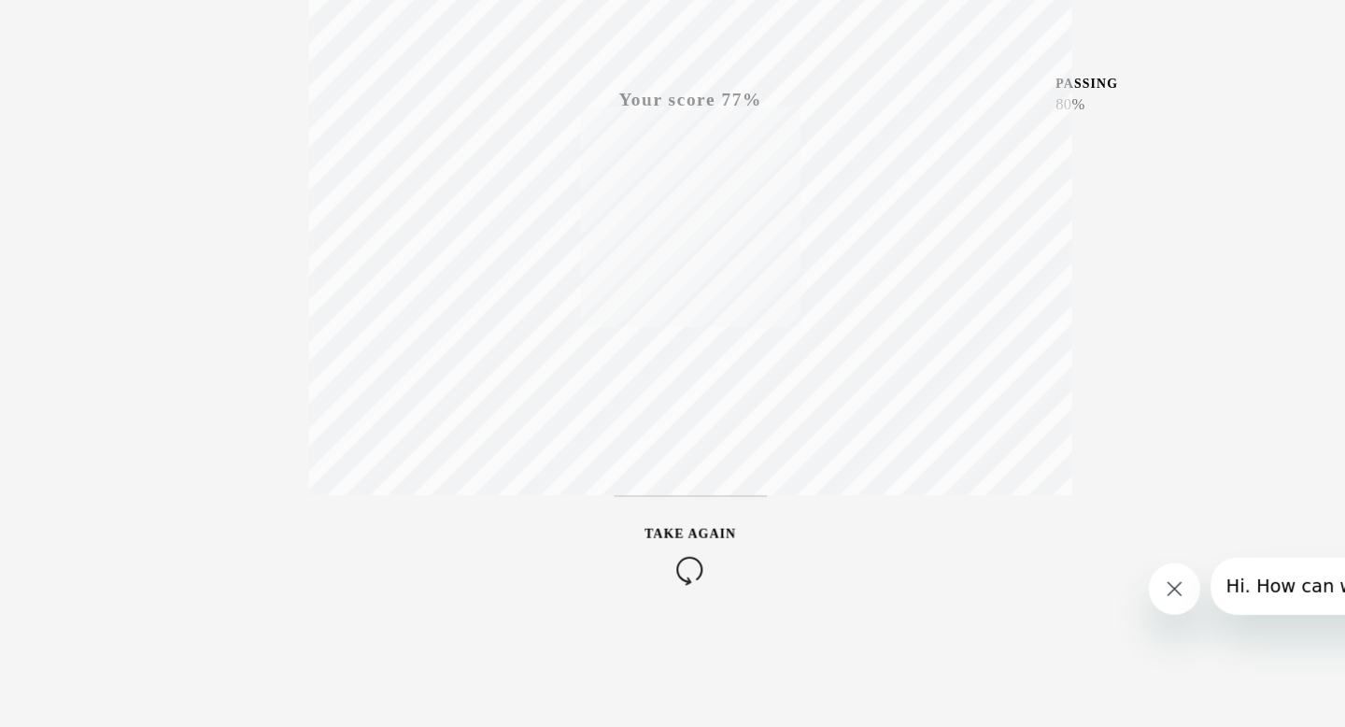
scroll to position [1969, 0]
click at [383, 343] on icon "button" at bounding box center [382, 350] width 66 height 21
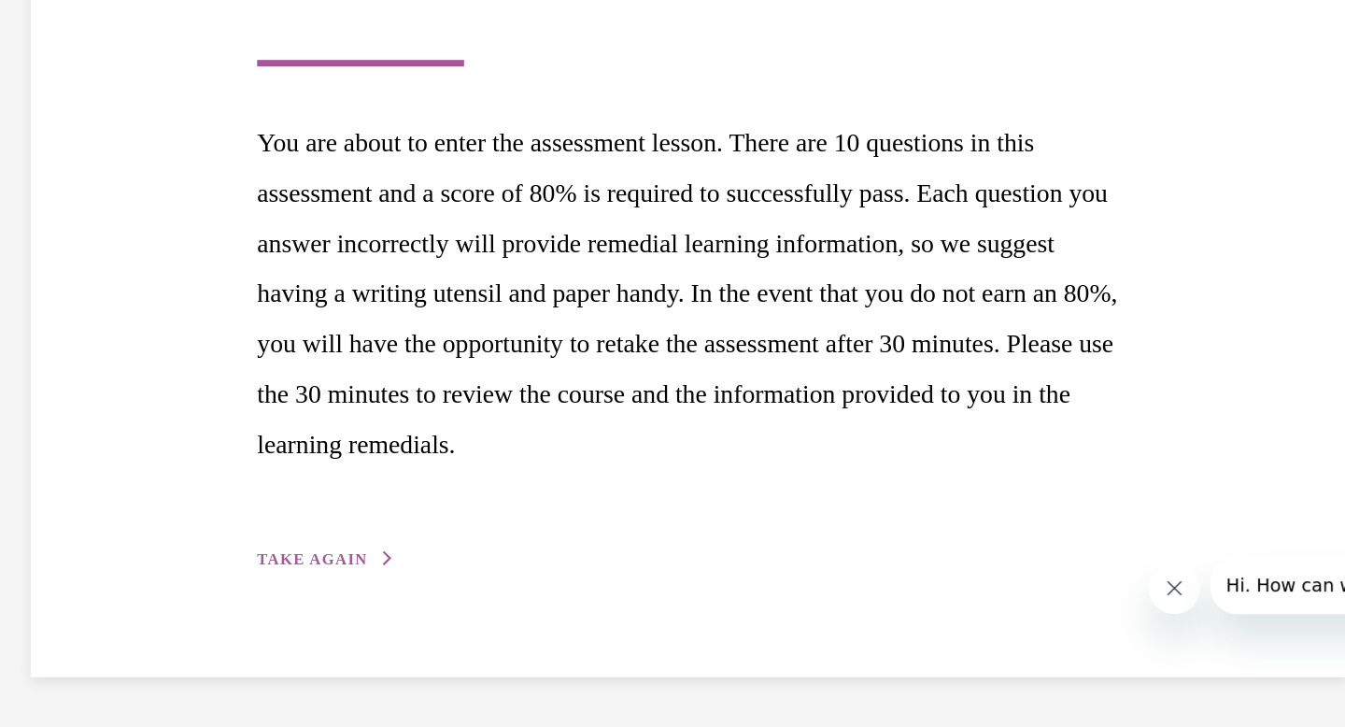
click at [135, 341] on span "TAKE AGAIN" at bounding box center [108, 342] width 79 height 13
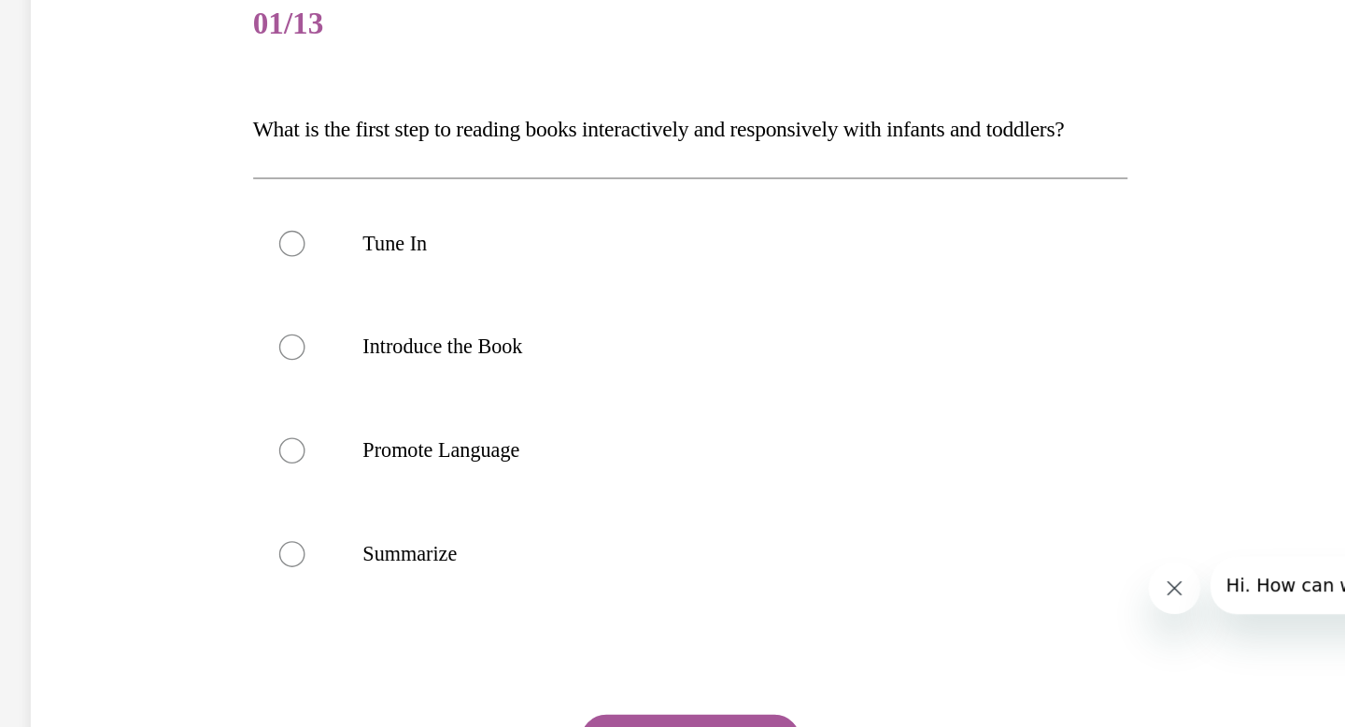
scroll to position [57, 0]
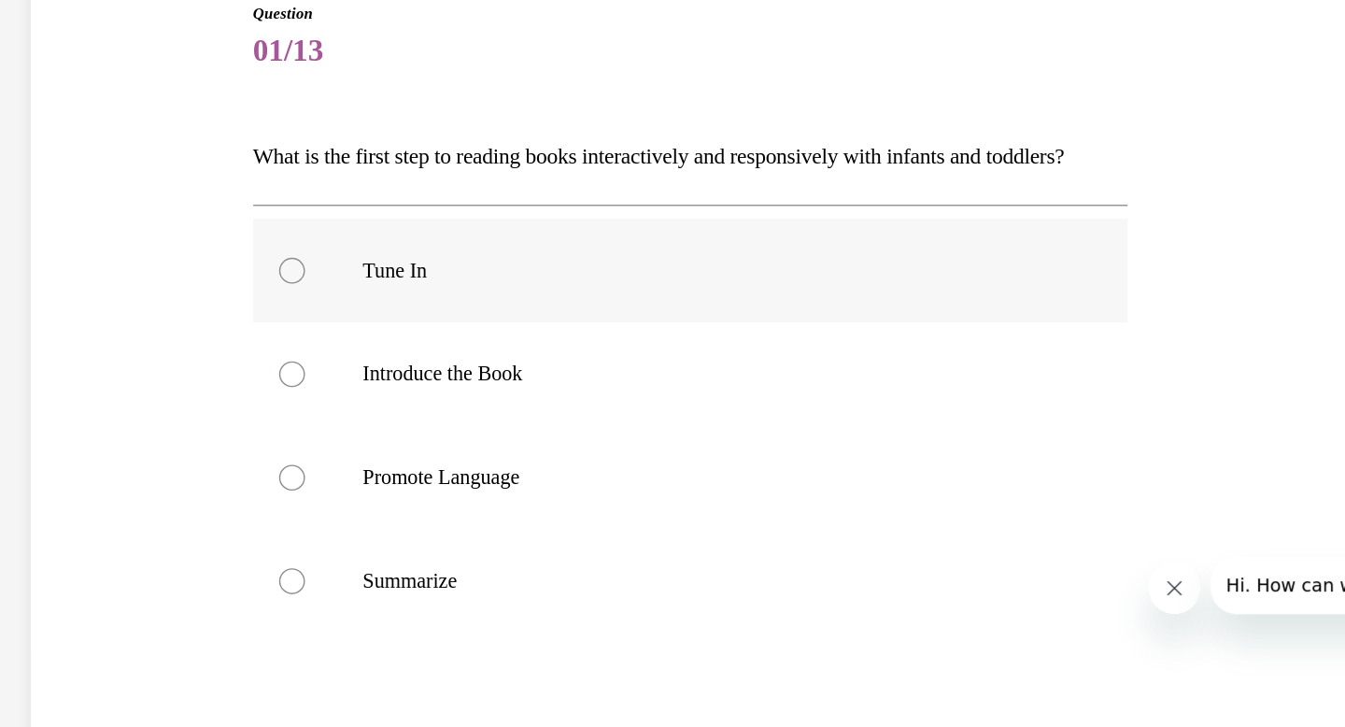
click at [90, 144] on div at bounding box center [94, 134] width 19 height 19
click at [90, 144] on input "Tune In" at bounding box center [94, 134] width 19 height 19
radio input "true"
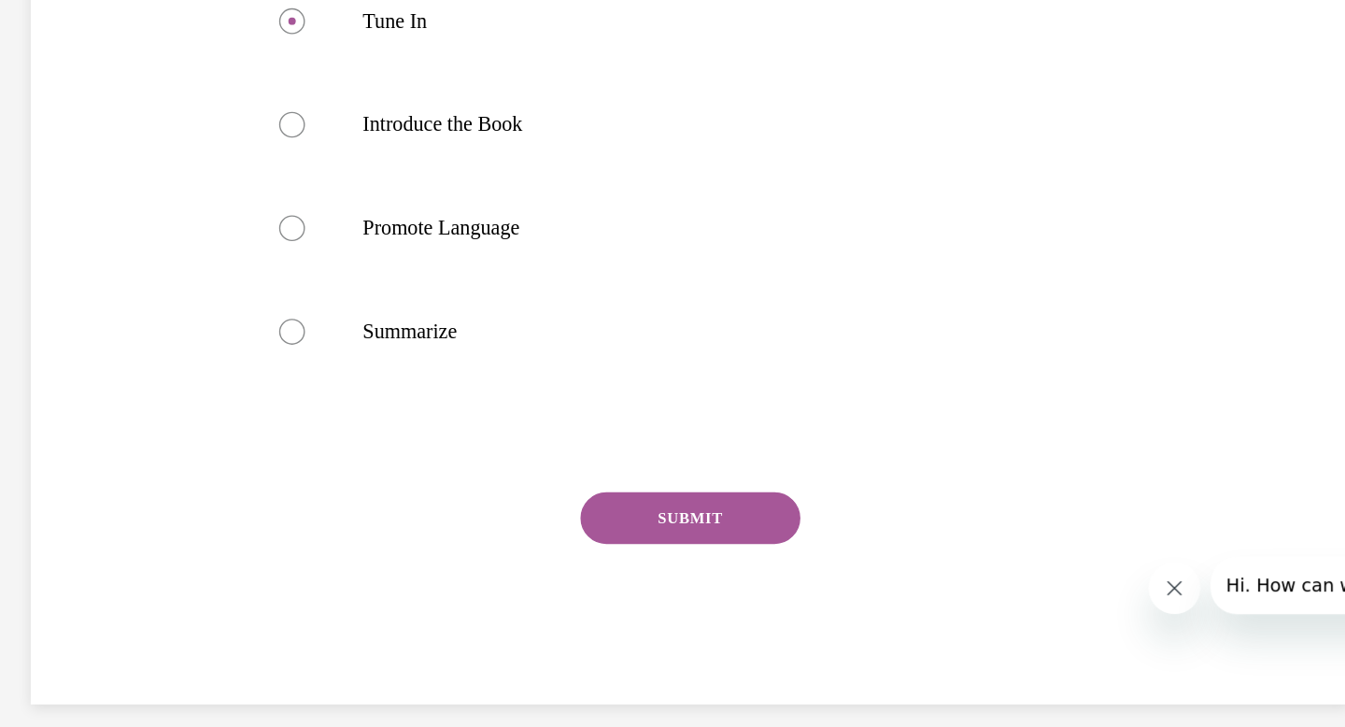
click at [372, 332] on button "SUBMIT" at bounding box center [382, 312] width 159 height 37
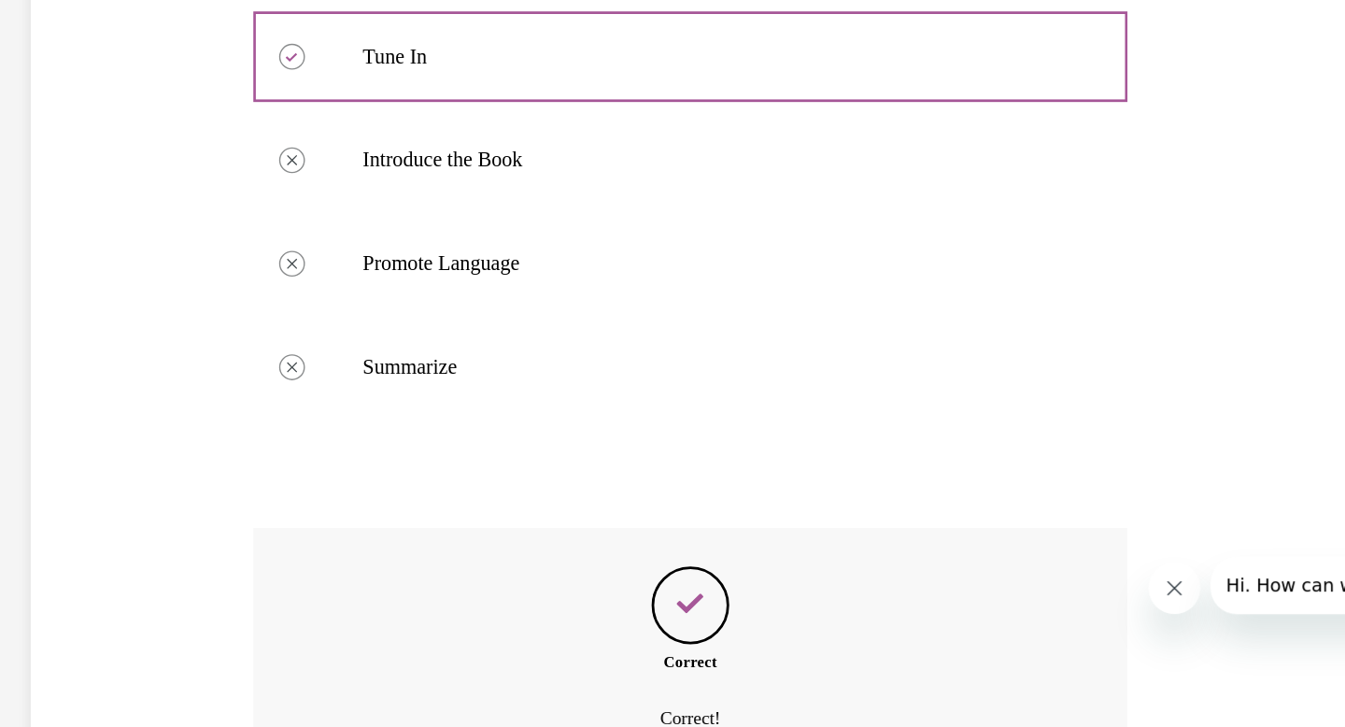
scroll to position [441, 0]
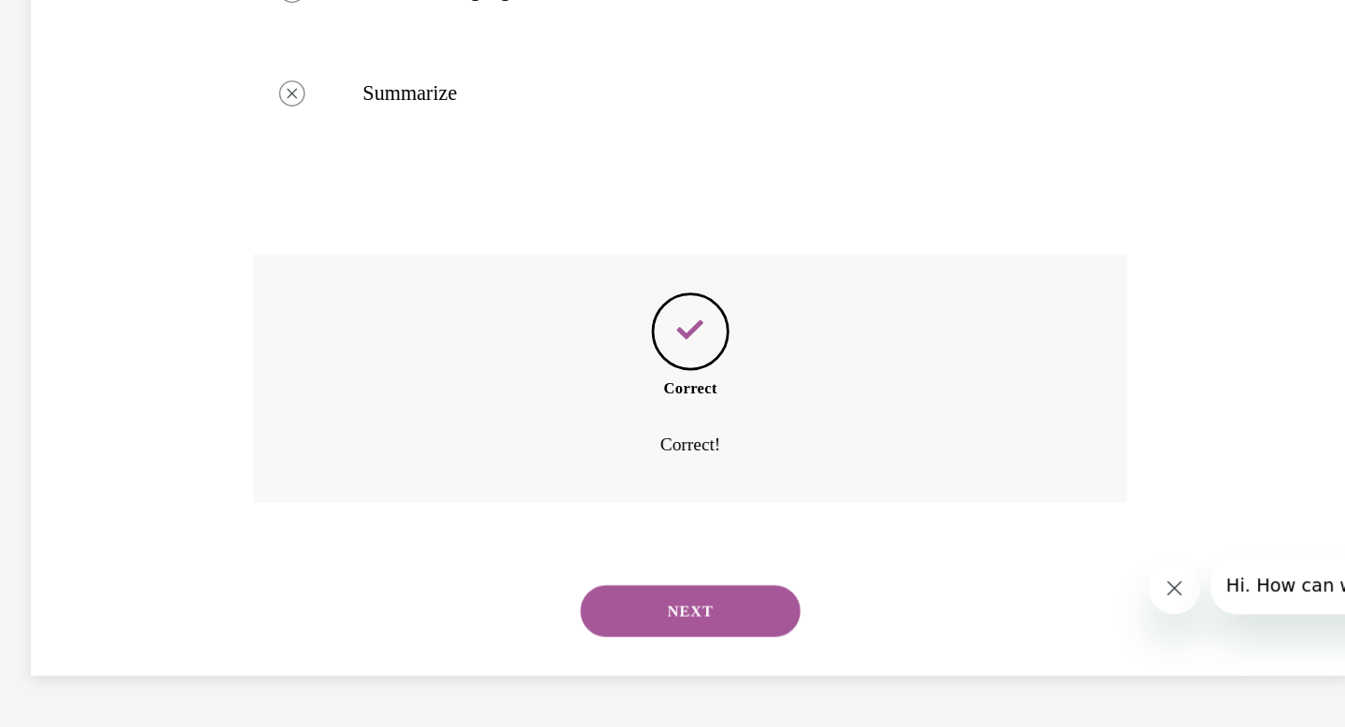
click at [378, 376] on button "NEXT" at bounding box center [382, 379] width 159 height 37
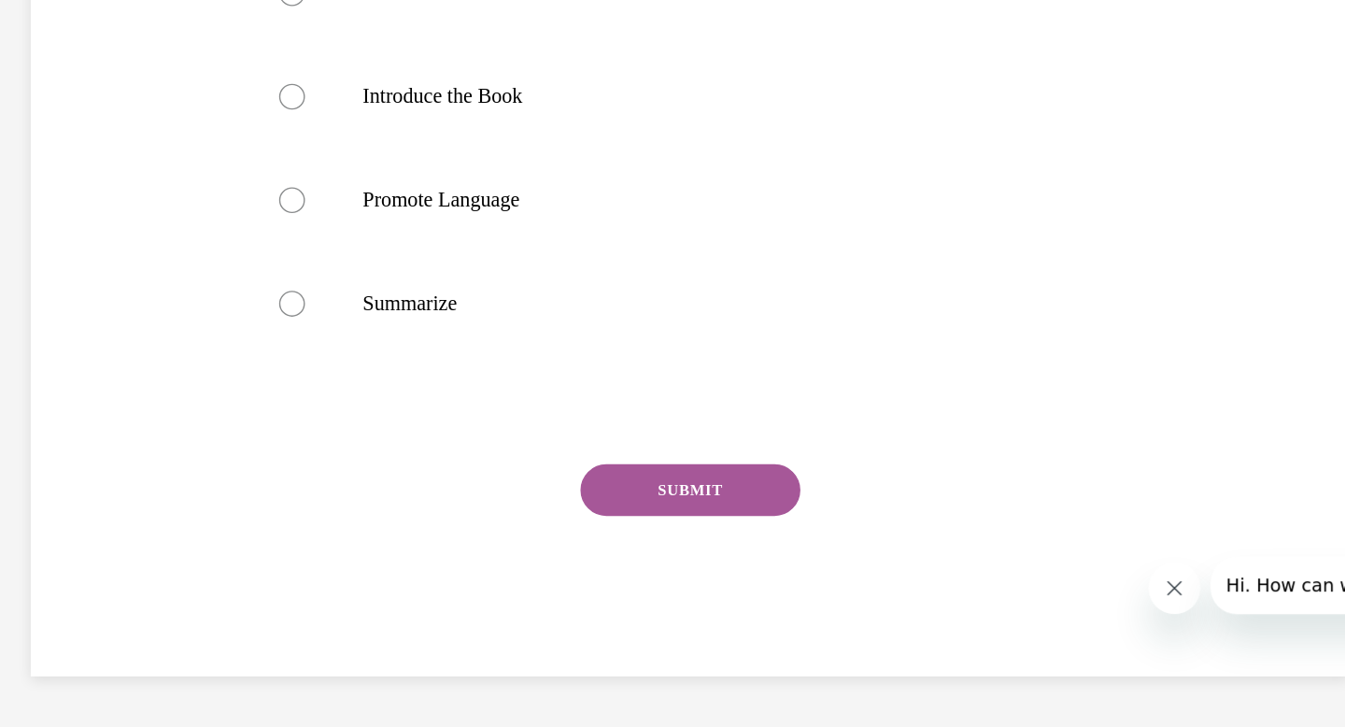
scroll to position [0, 0]
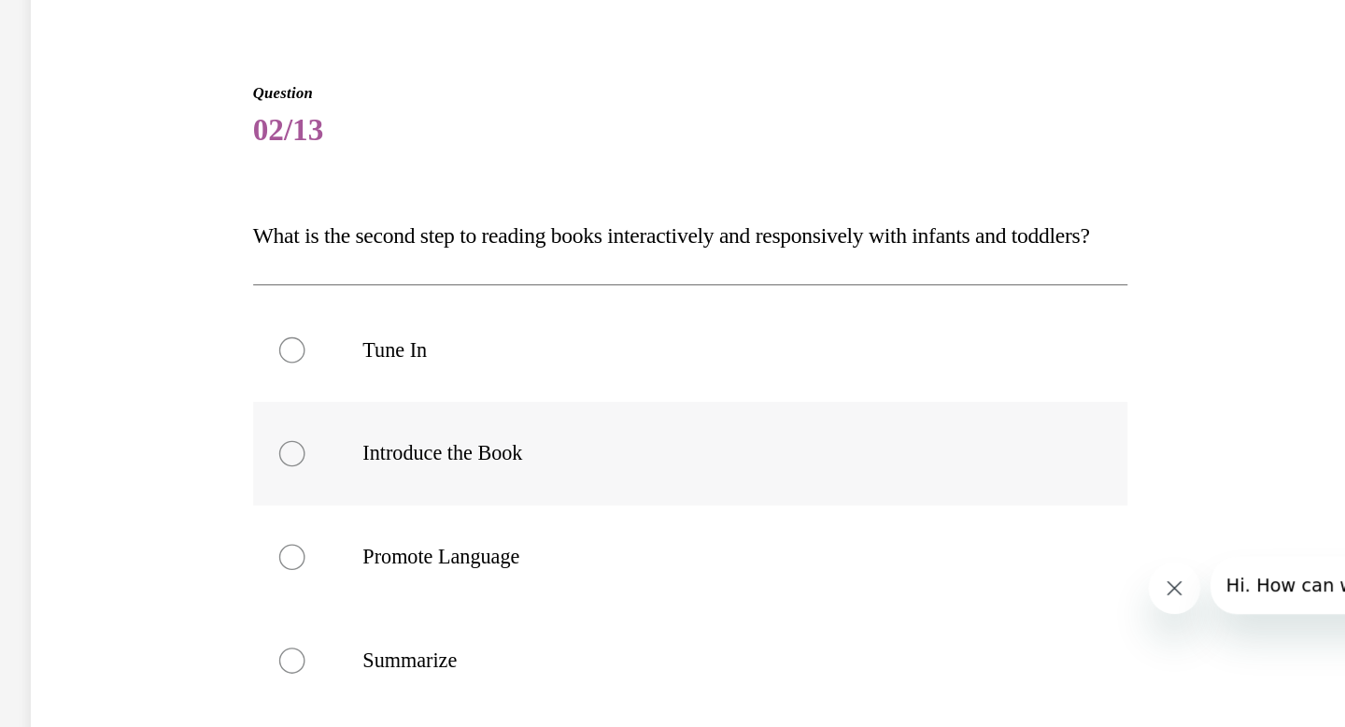
click at [95, 276] on div at bounding box center [94, 266] width 19 height 19
click at [95, 276] on input "Introduce the Book" at bounding box center [94, 266] width 19 height 19
radio input "true"
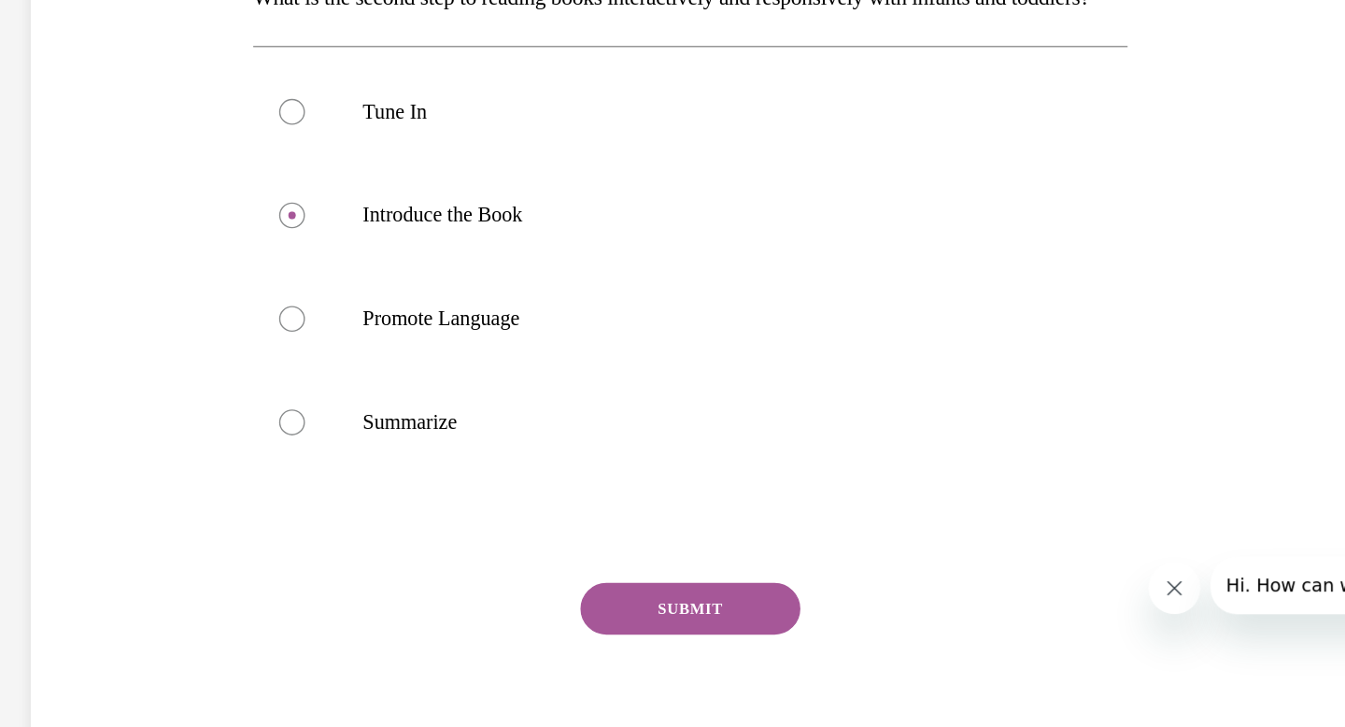
click at [421, 397] on button "SUBMIT" at bounding box center [382, 378] width 159 height 37
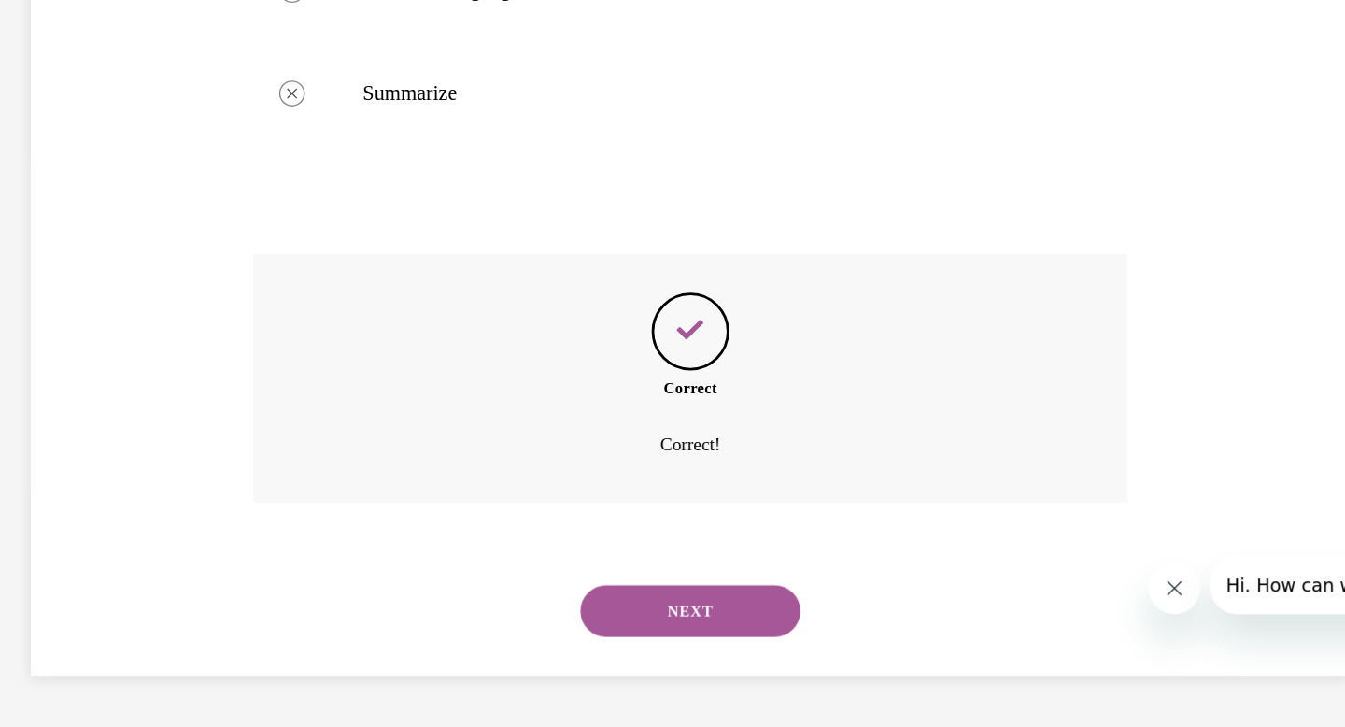
scroll to position [441, 0]
click at [402, 379] on button "NEXT" at bounding box center [382, 379] width 159 height 37
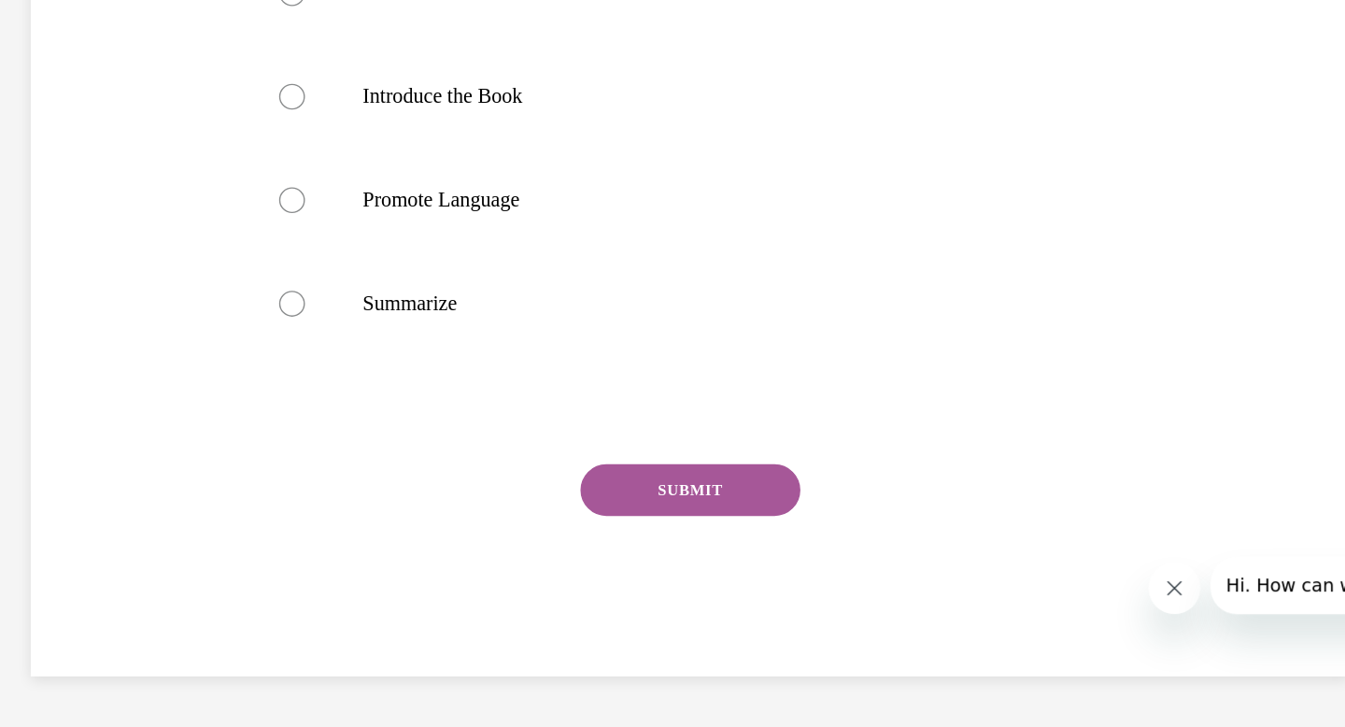
scroll to position [0, 0]
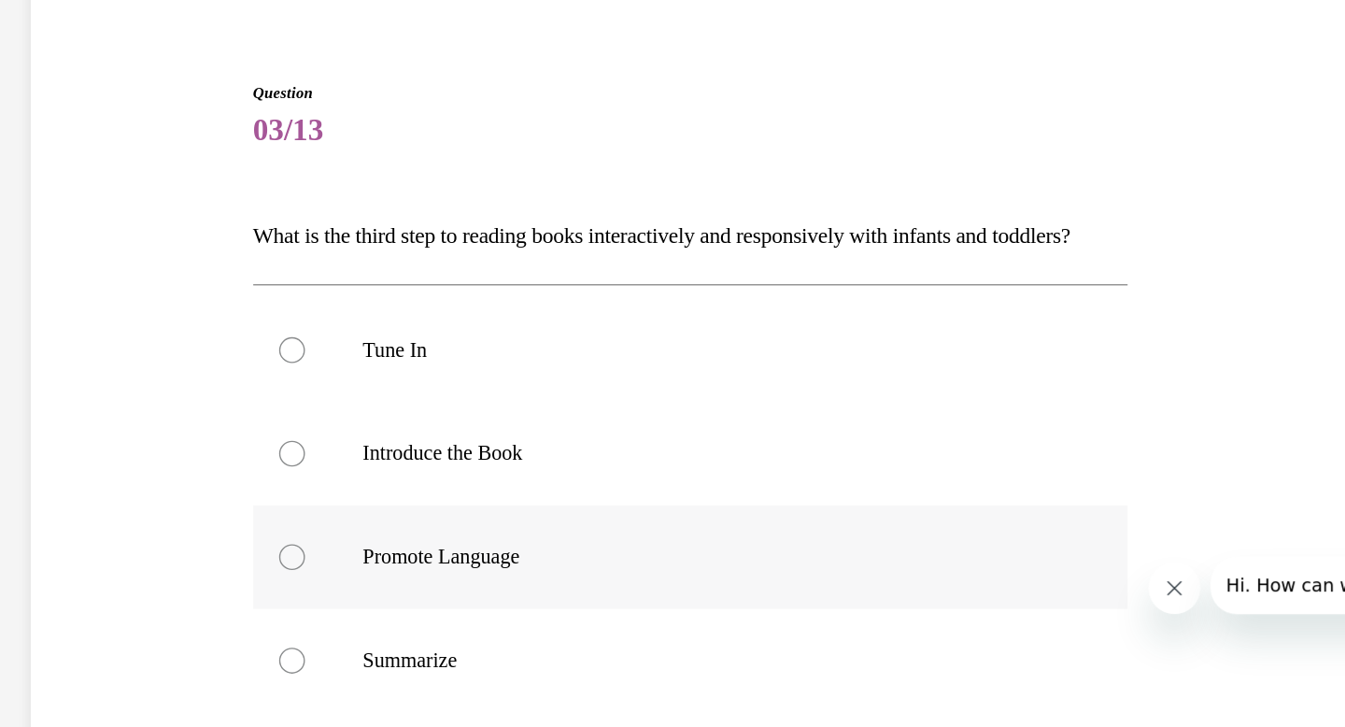
click at [93, 350] on div at bounding box center [94, 341] width 19 height 19
click at [93, 350] on input "Promote Language" at bounding box center [94, 341] width 19 height 19
radio input "true"
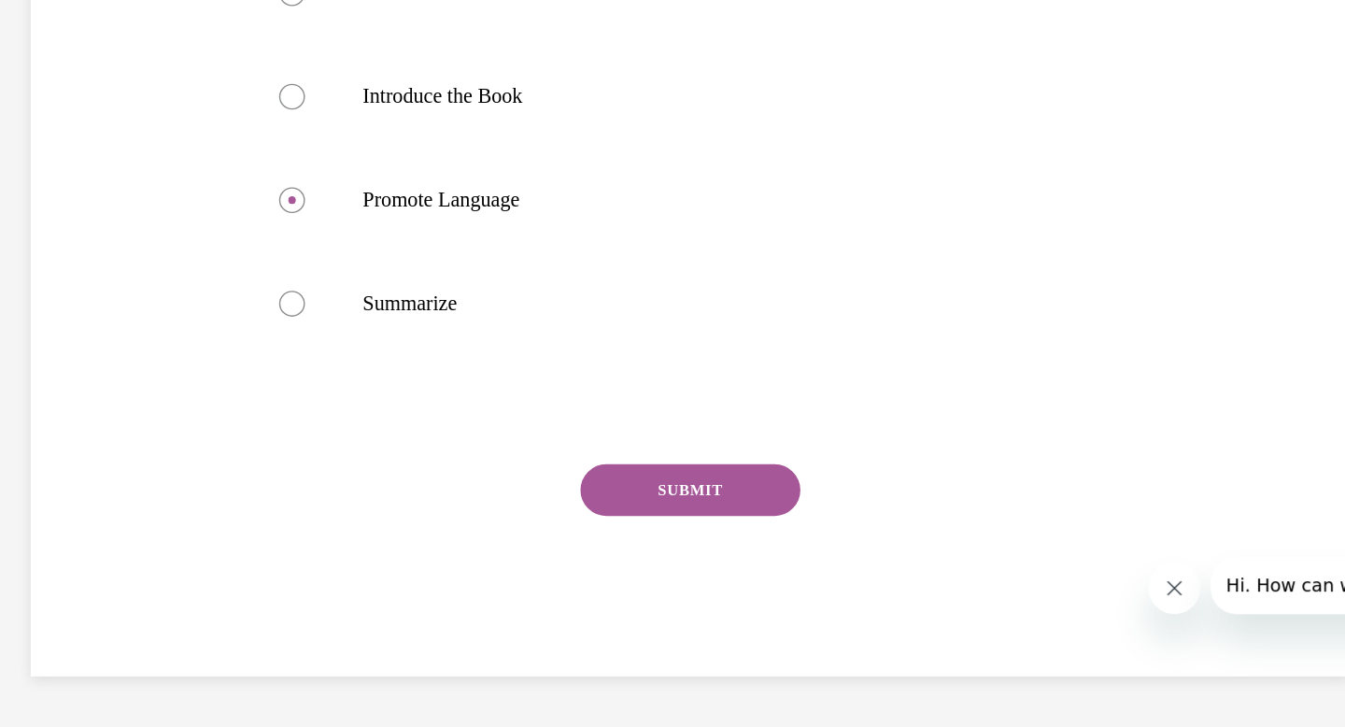
click at [407, 299] on button "SUBMIT" at bounding box center [382, 292] width 159 height 37
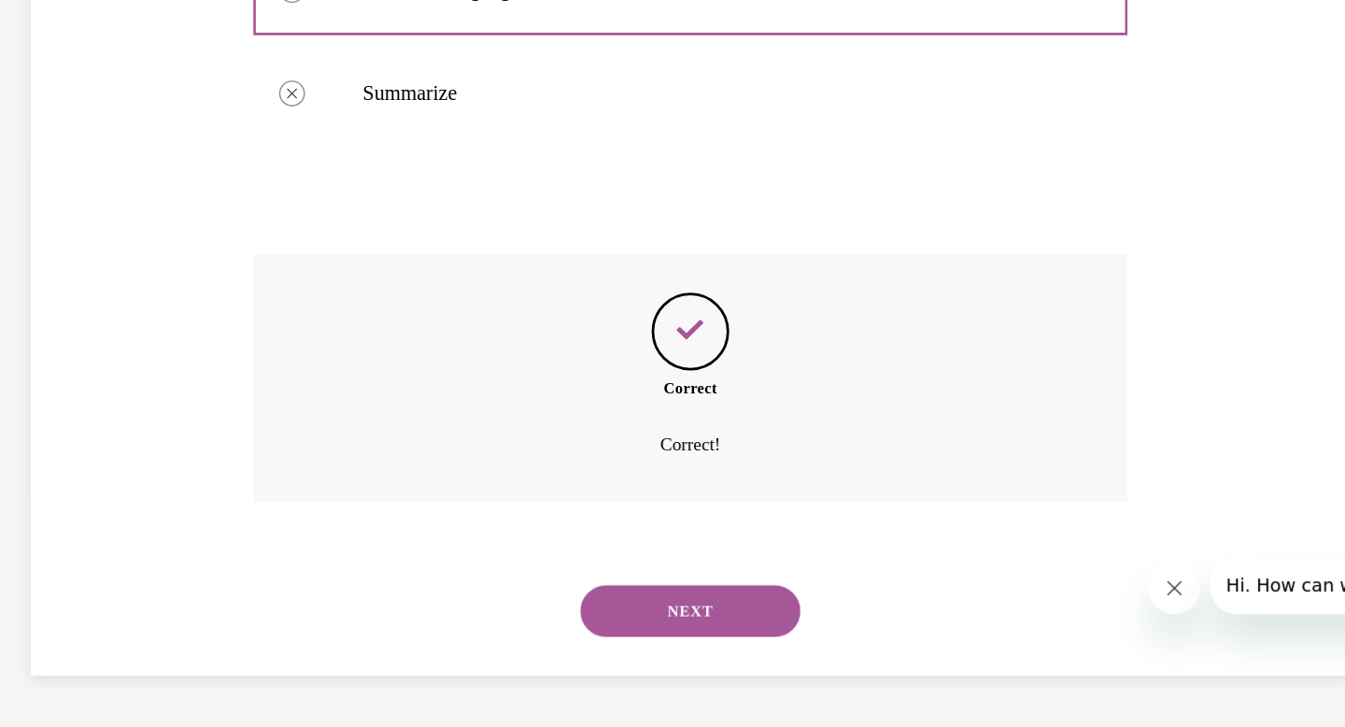
scroll to position [441, 0]
click at [391, 377] on button "NEXT" at bounding box center [382, 379] width 159 height 37
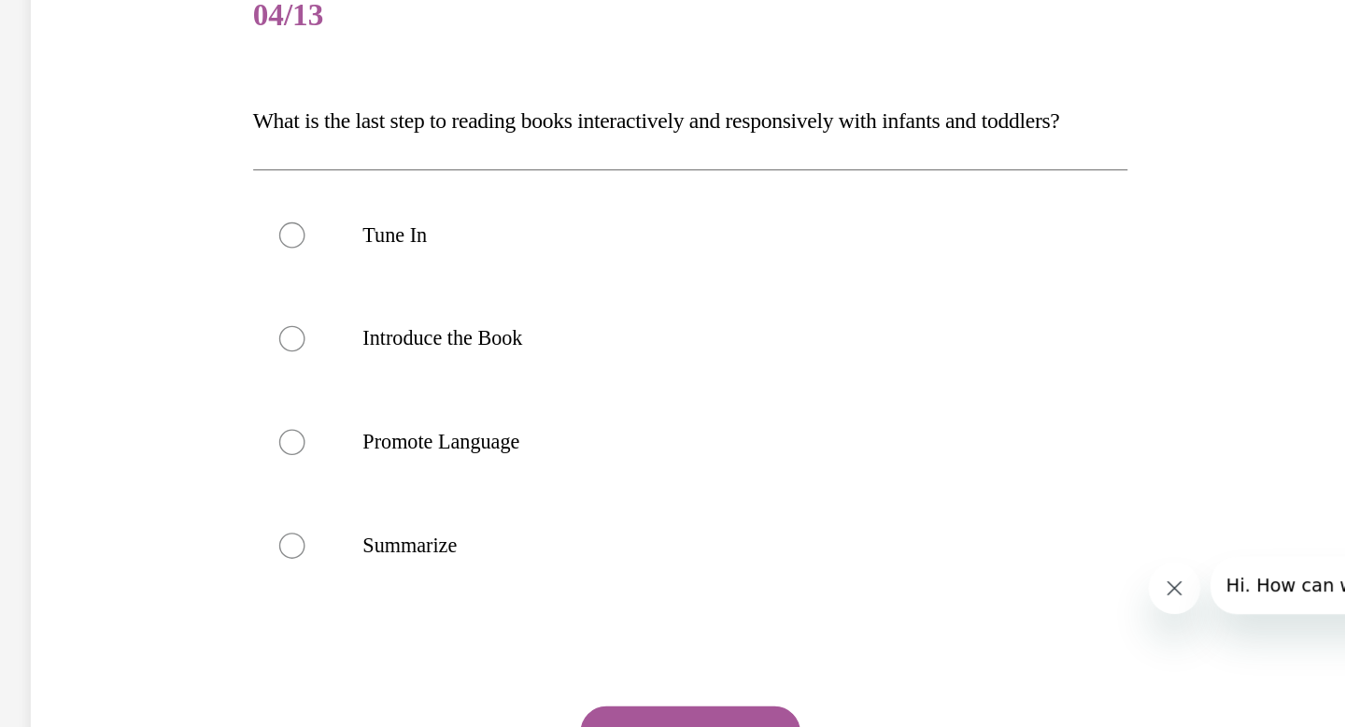
scroll to position [107, 0]
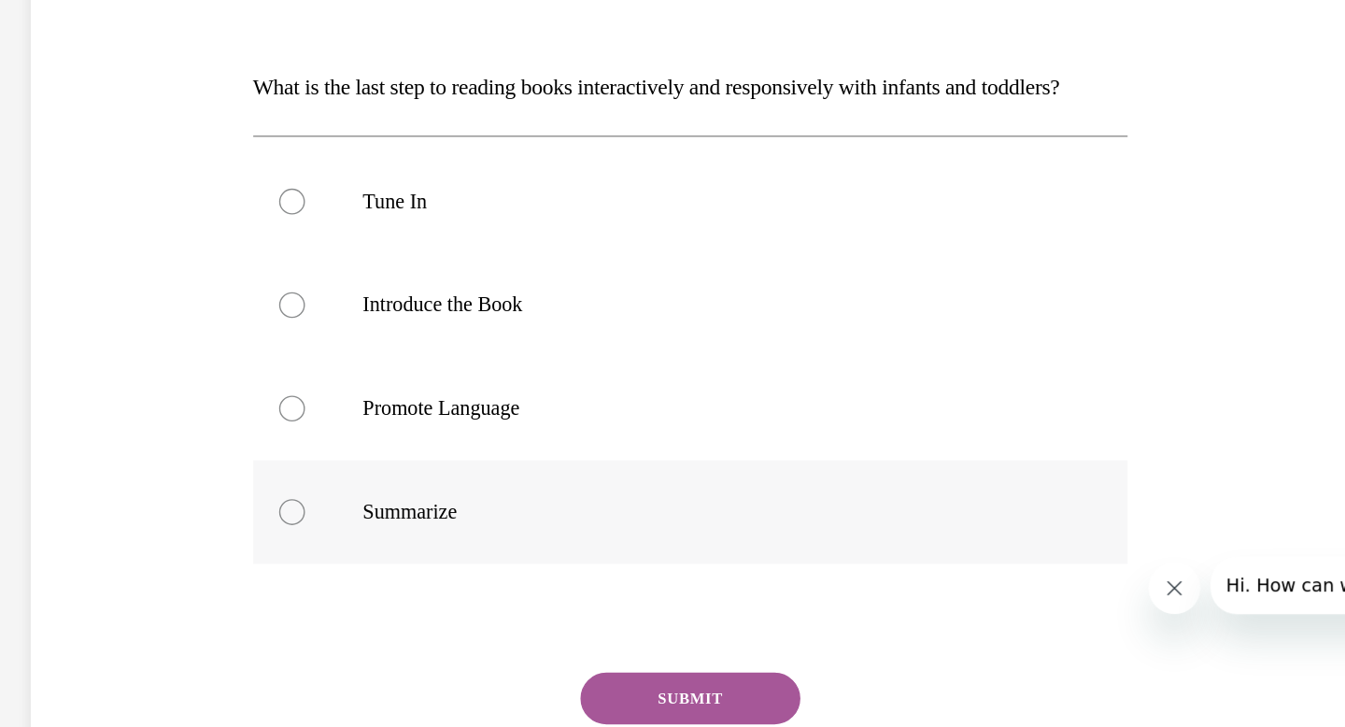
click at [94, 318] on div at bounding box center [94, 308] width 19 height 19
click at [94, 318] on input "Summarize" at bounding box center [94, 308] width 19 height 19
radio input "true"
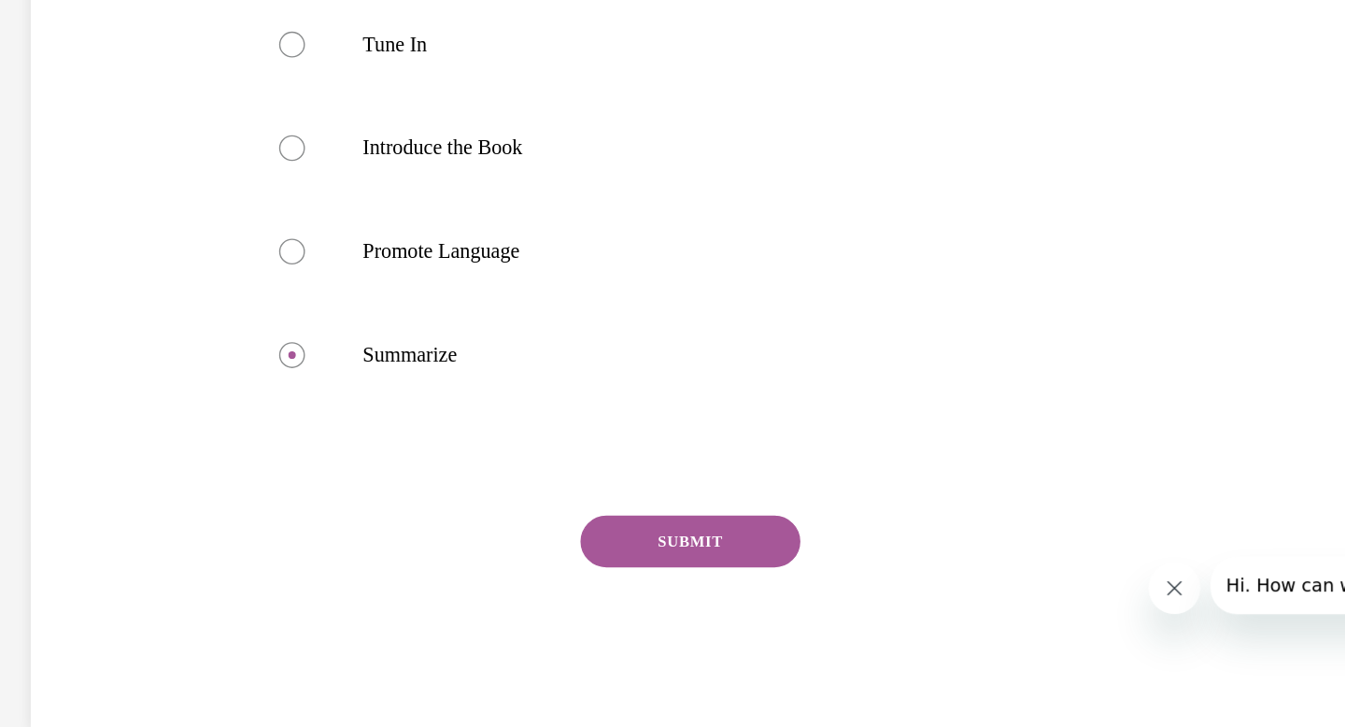
click at [374, 348] on button "SUBMIT" at bounding box center [382, 329] width 159 height 37
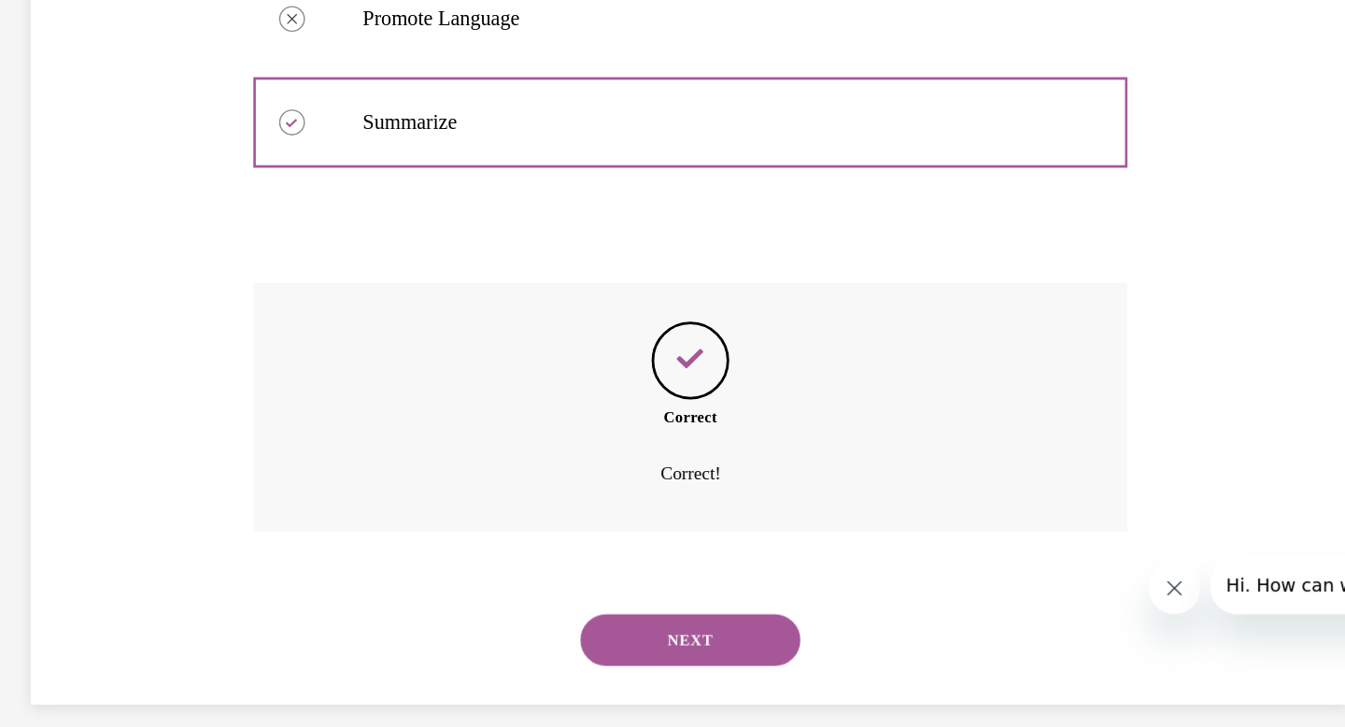
scroll to position [441, 0]
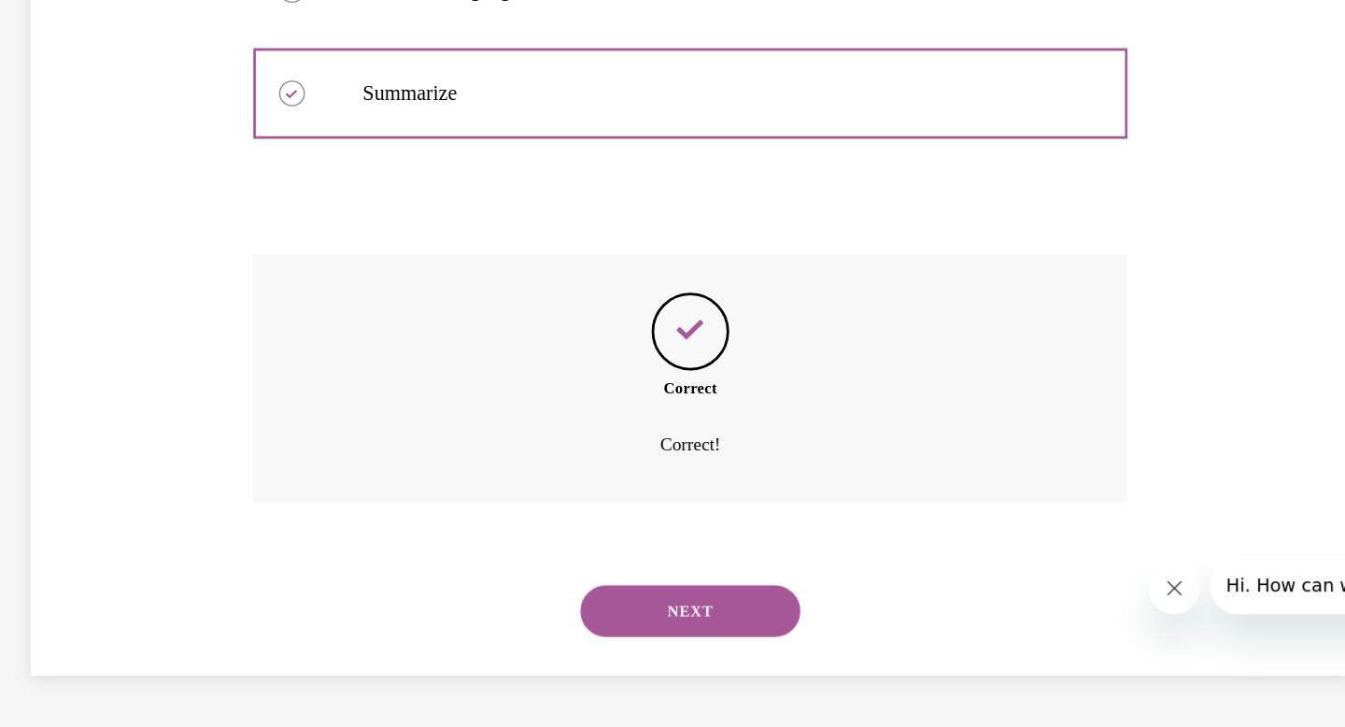
click at [366, 383] on button "NEXT" at bounding box center [382, 379] width 159 height 37
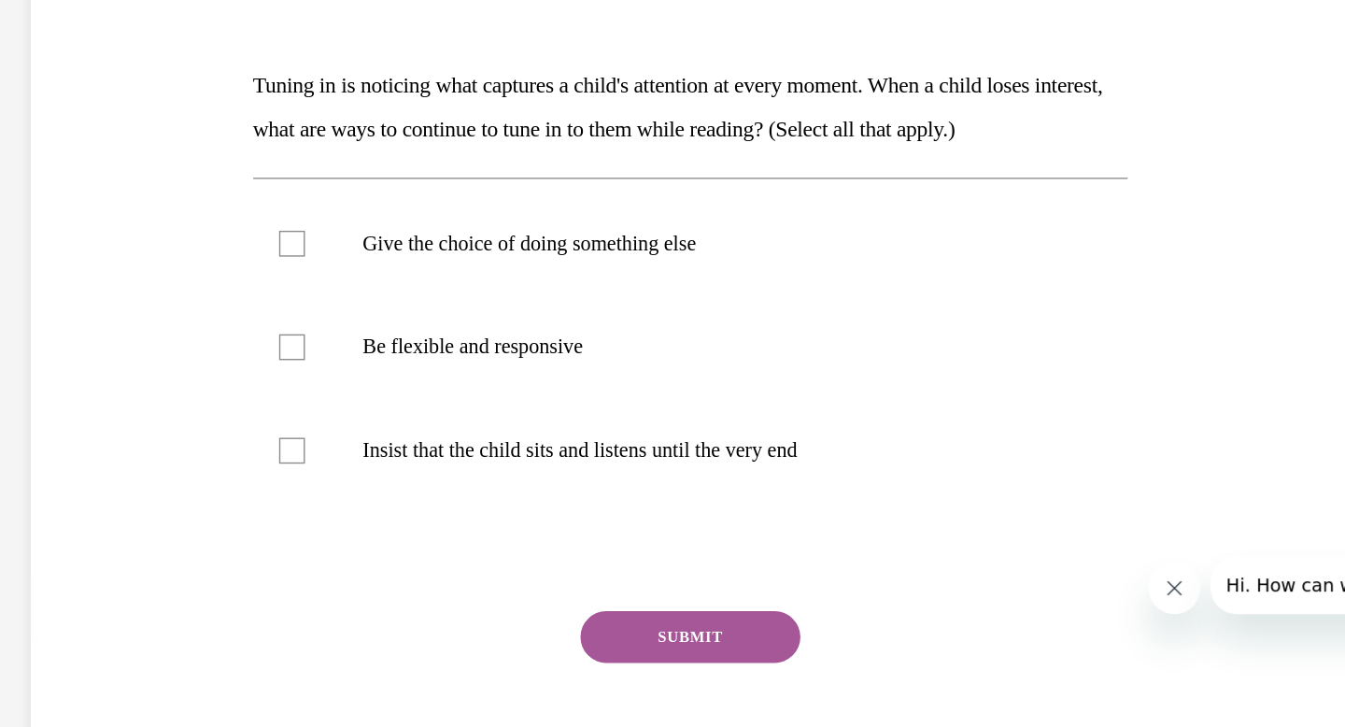
scroll to position [107, 0]
click at [95, 188] on div at bounding box center [94, 190] width 19 height 19
click at [95, 188] on input "Be flexible and responsive" at bounding box center [94, 190] width 19 height 19
checkbox input "true"
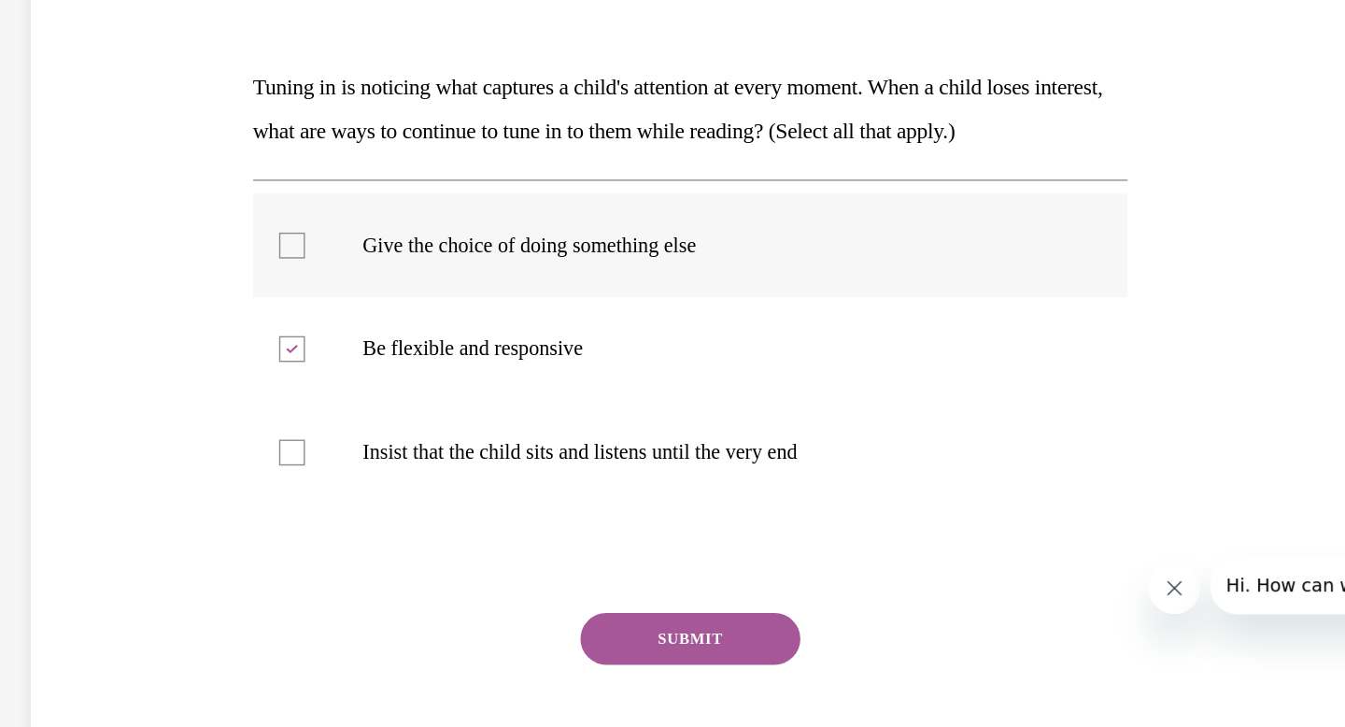
click at [95, 116] on div at bounding box center [94, 115] width 19 height 19
click at [95, 116] on input "Give the choice of doing something else" at bounding box center [94, 115] width 19 height 19
checkbox input "true"
click at [335, 397] on button "SUBMIT" at bounding box center [382, 399] width 159 height 37
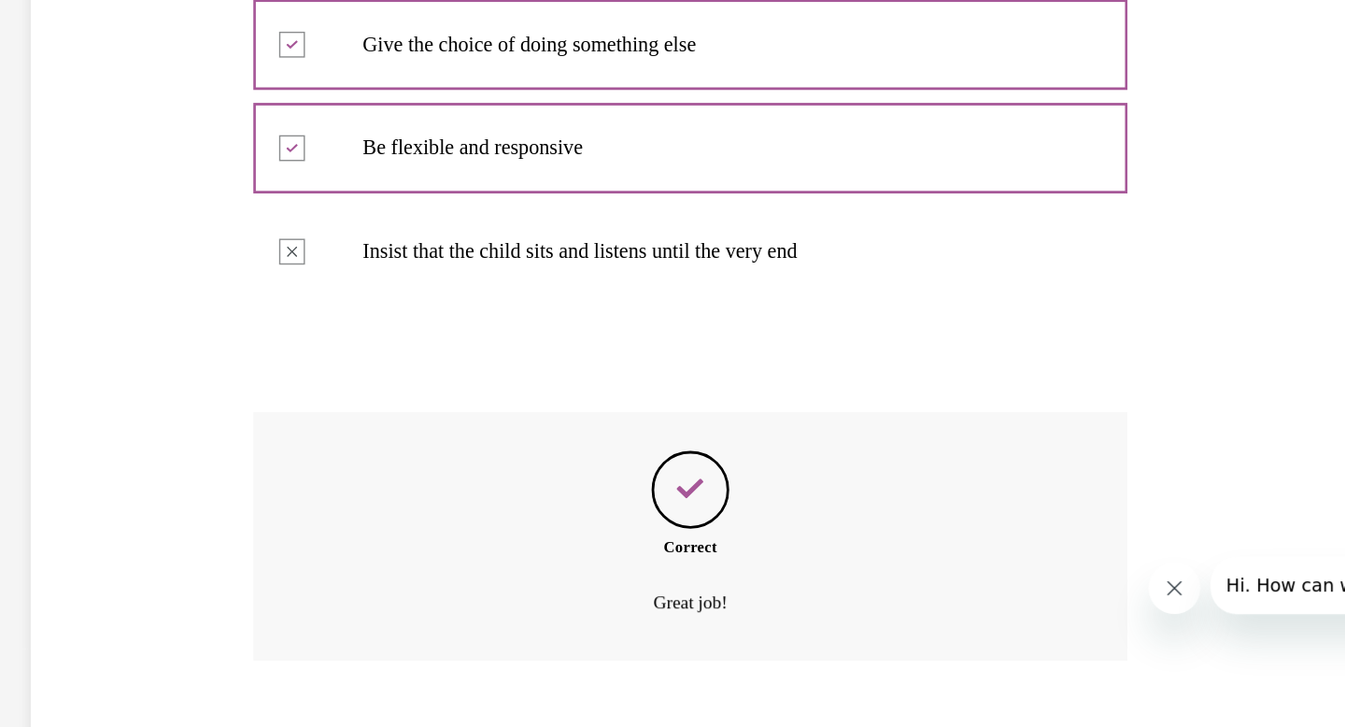
scroll to position [366, 0]
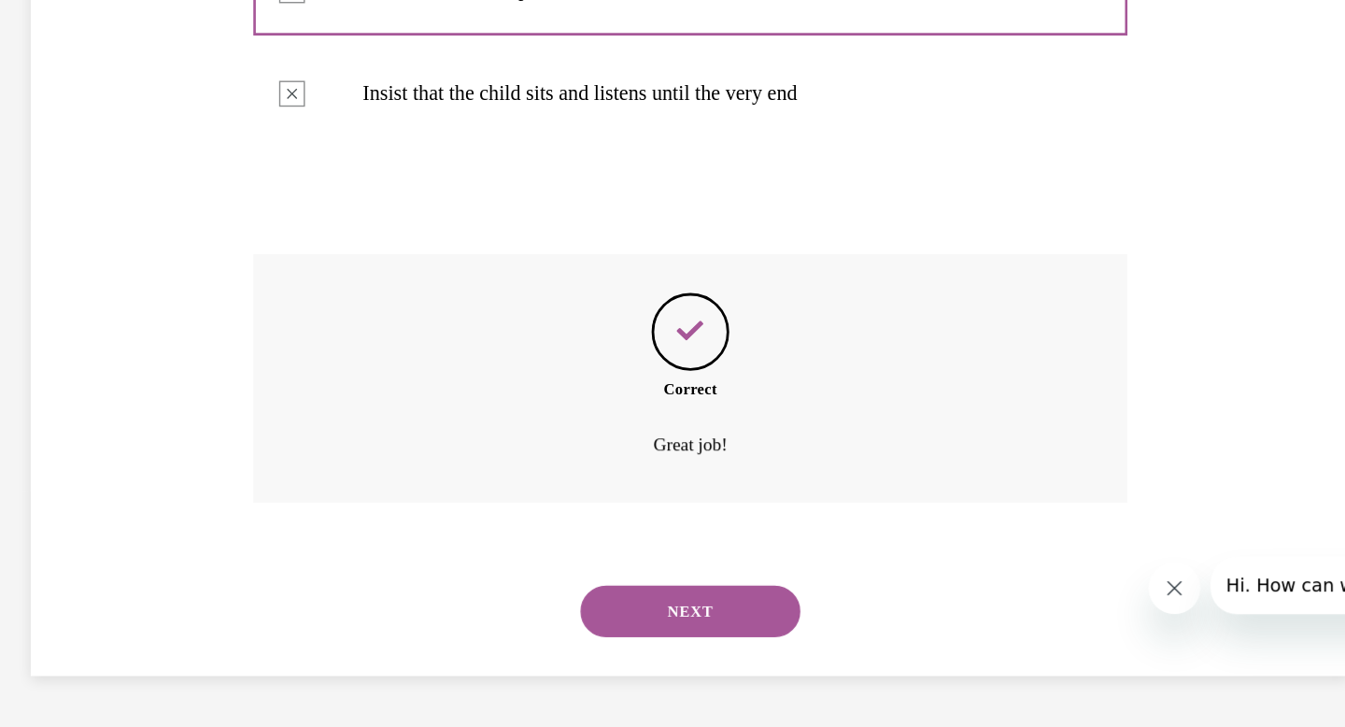
click at [397, 379] on button "NEXT" at bounding box center [382, 379] width 159 height 37
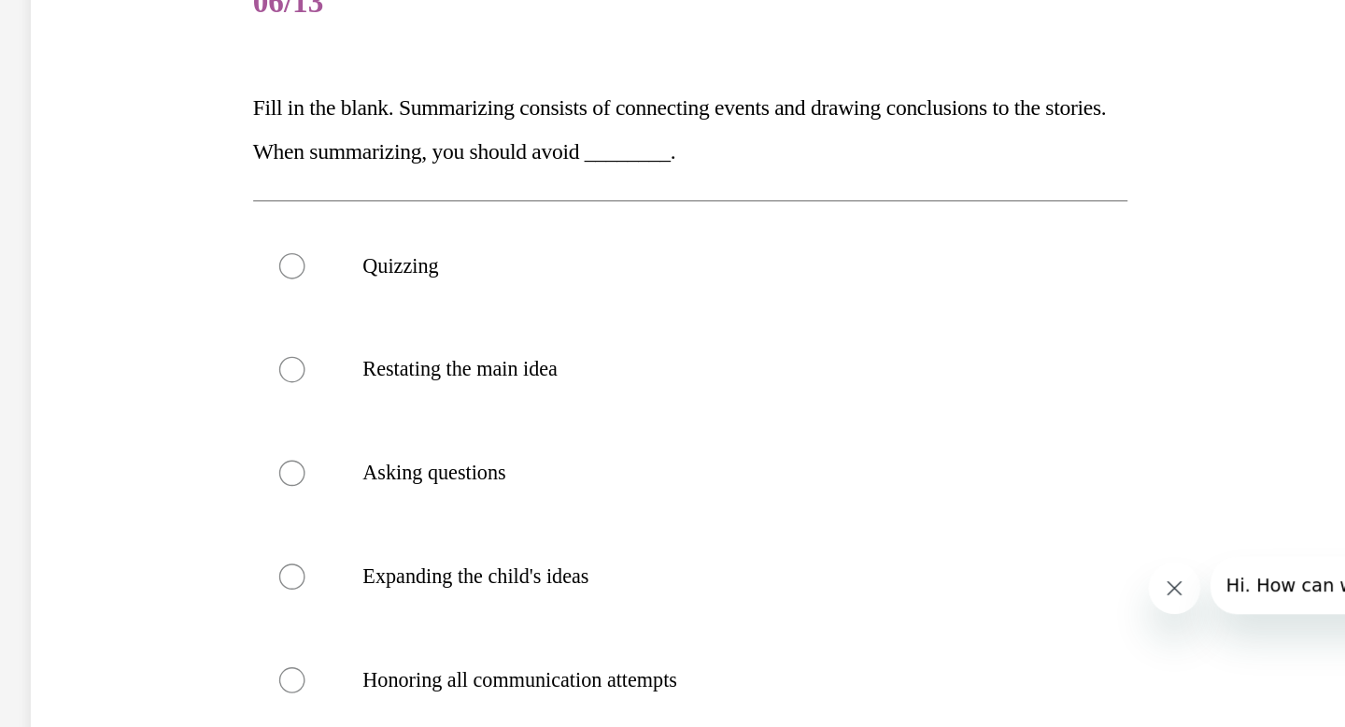
scroll to position [121, 0]
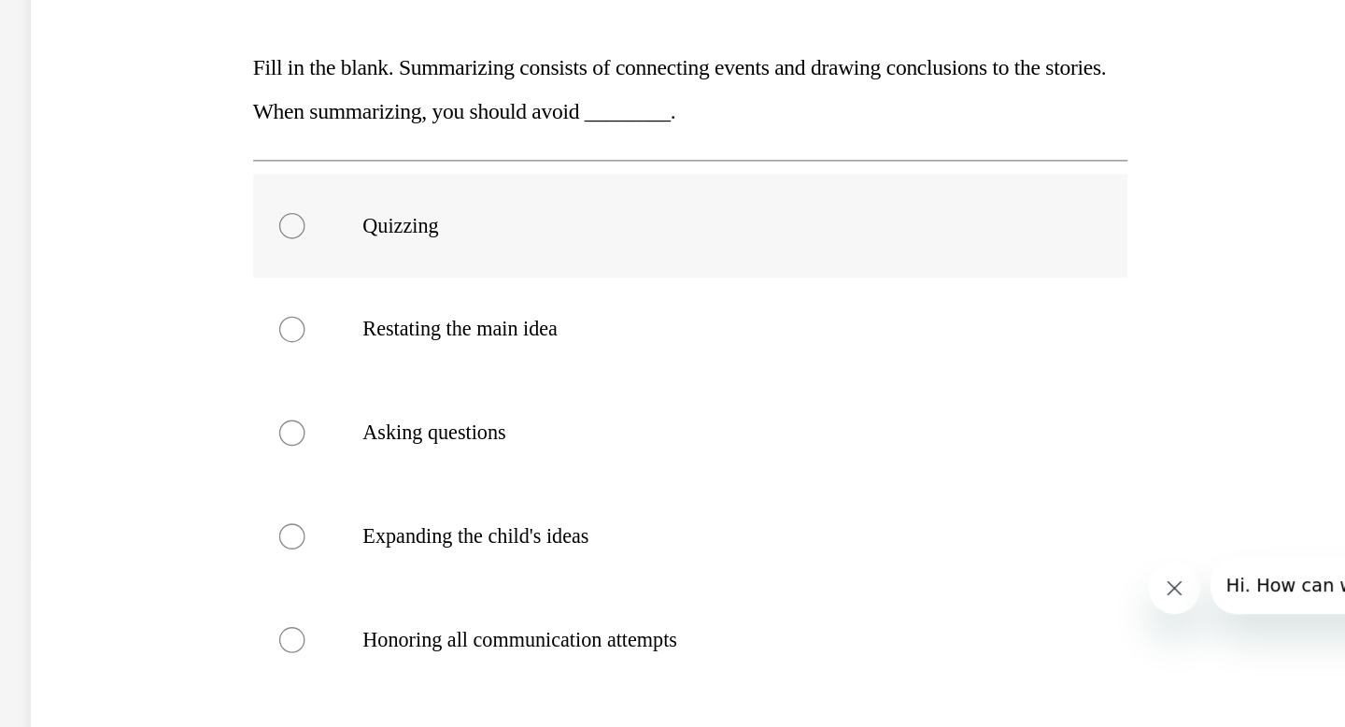
click at [92, 99] on div at bounding box center [94, 101] width 19 height 19
click at [92, 99] on input "Quizzing" at bounding box center [94, 101] width 19 height 19
radio input "true"
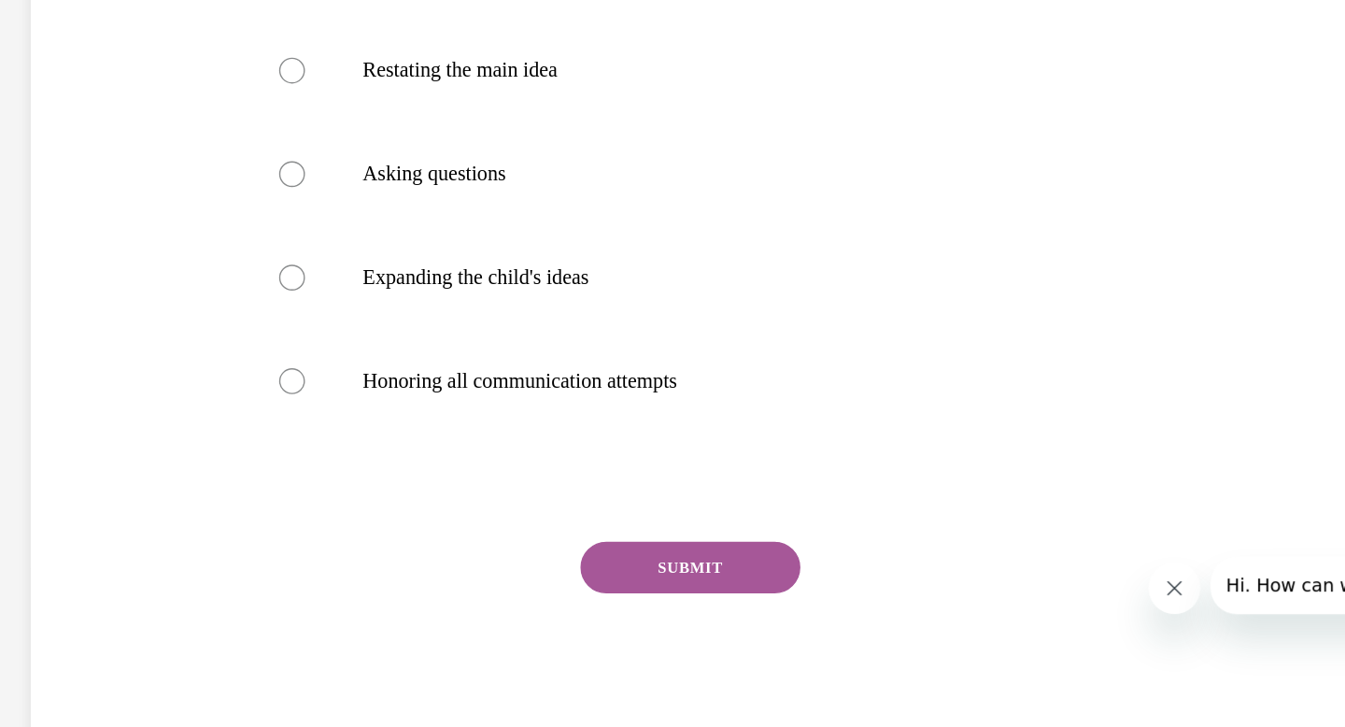
click at [370, 351] on button "SUBMIT" at bounding box center [382, 348] width 159 height 37
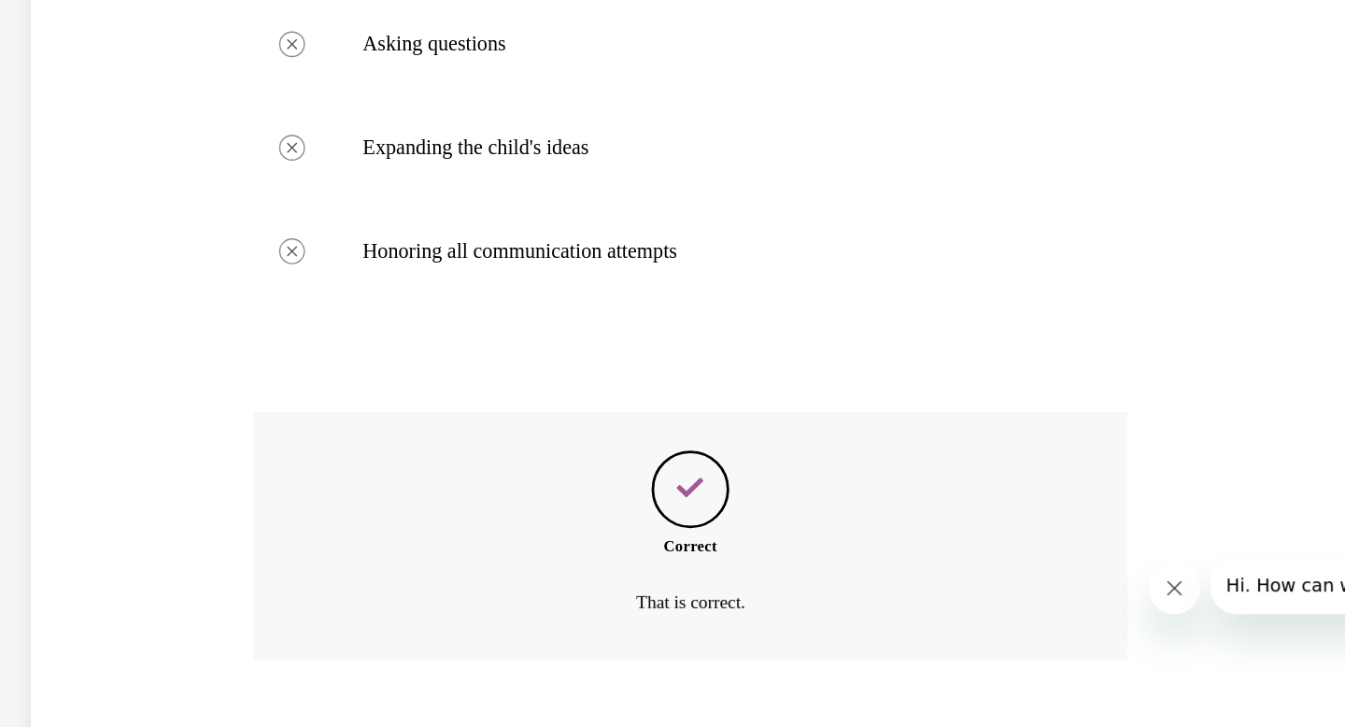
scroll to position [516, 0]
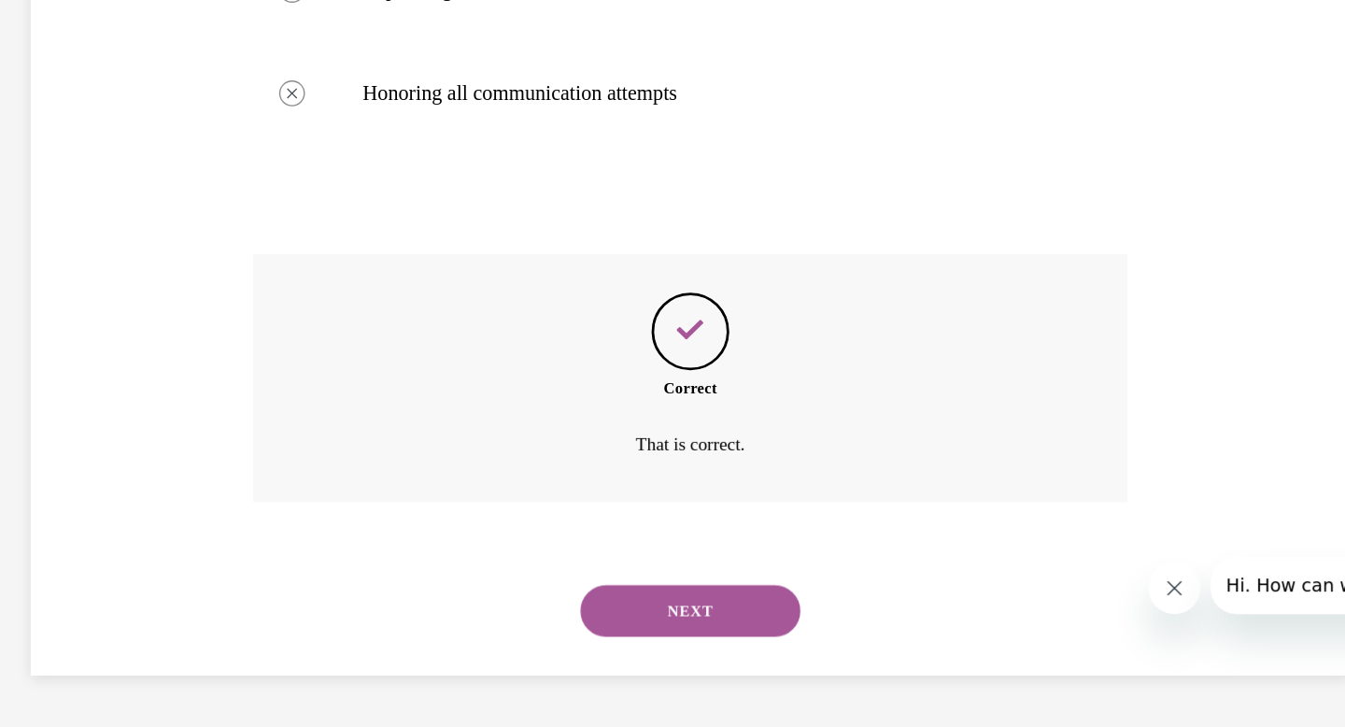
click at [375, 385] on button "NEXT" at bounding box center [382, 379] width 159 height 37
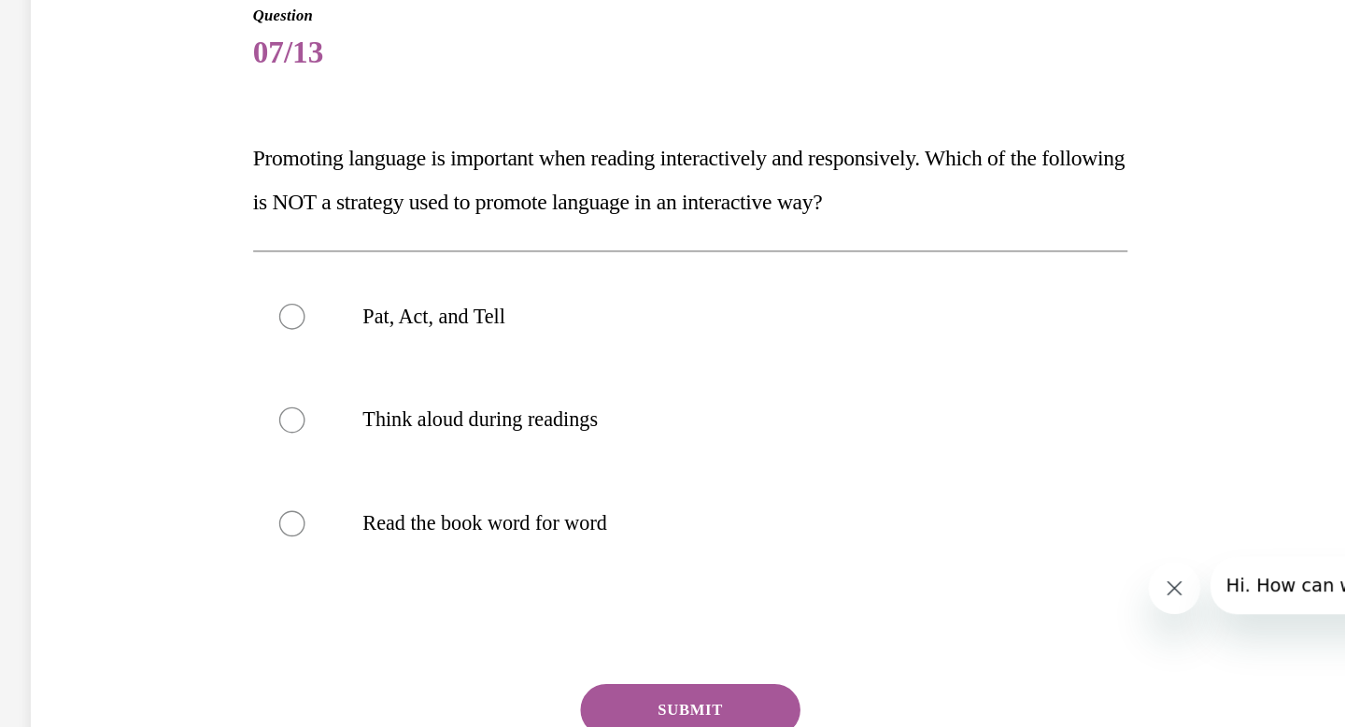
scroll to position [55, 0]
click at [95, 317] on div at bounding box center [94, 317] width 19 height 19
click at [95, 317] on input "Read the book word for word" at bounding box center [94, 317] width 19 height 19
radio input "true"
click at [388, 446] on button "SUBMIT" at bounding box center [382, 451] width 159 height 37
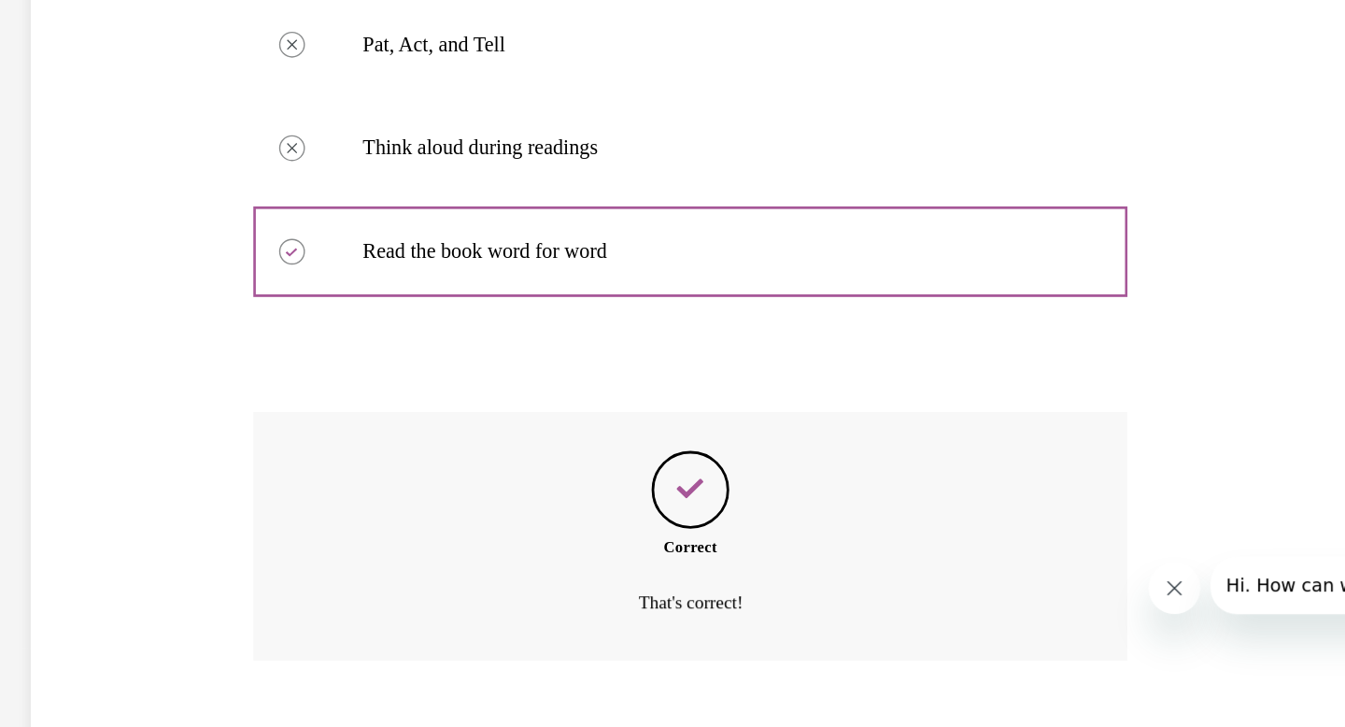
scroll to position [366, 0]
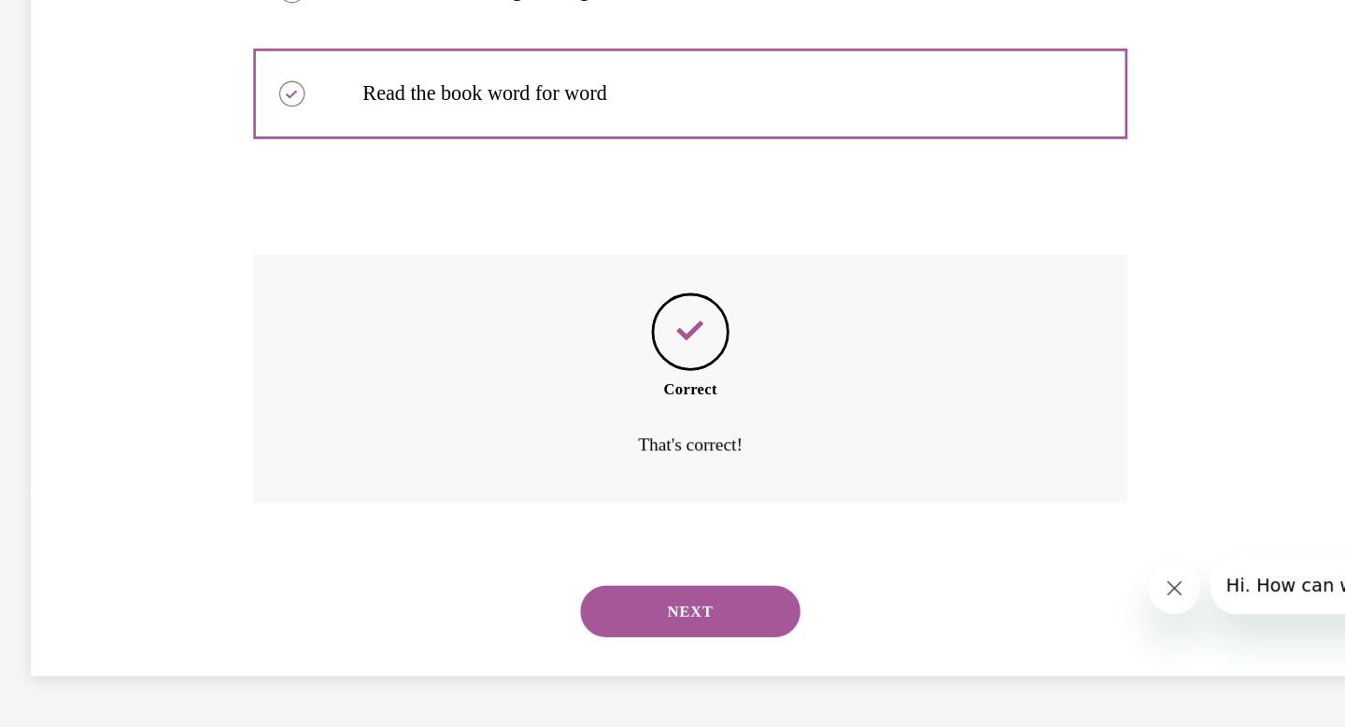
click at [403, 382] on button "NEXT" at bounding box center [382, 379] width 159 height 37
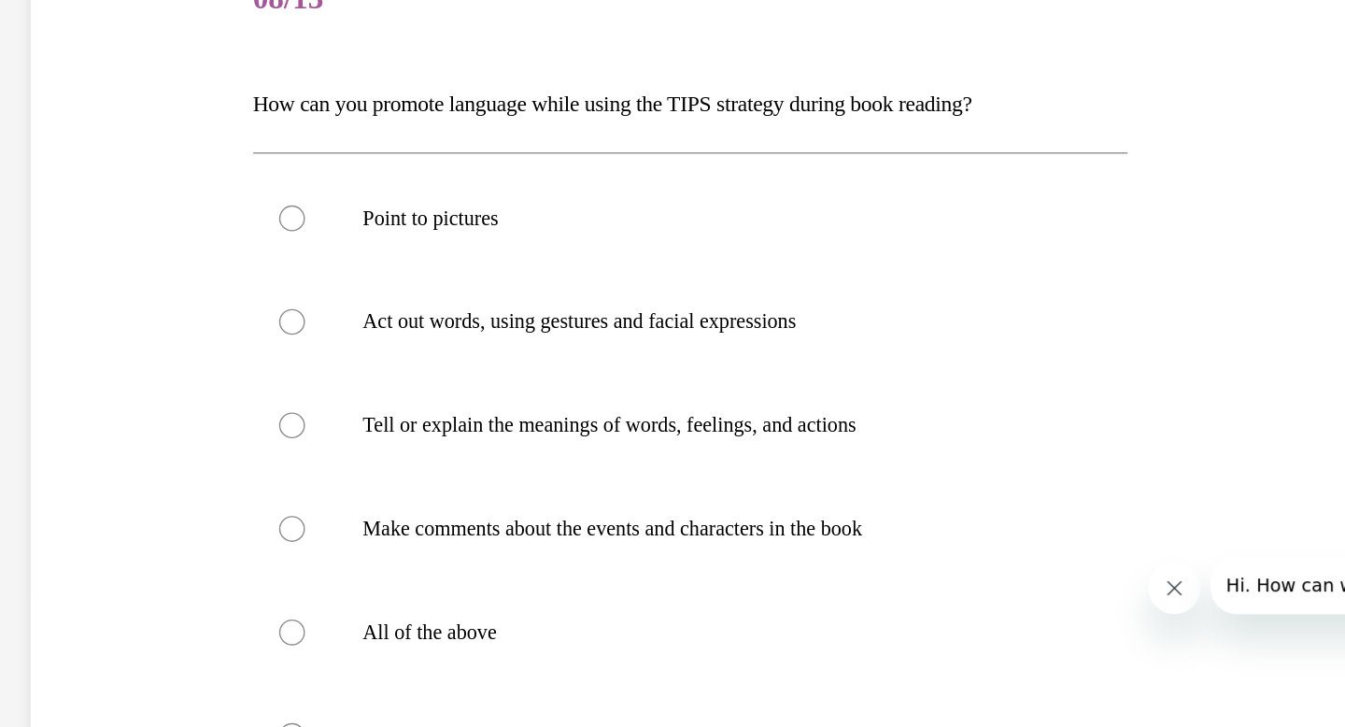
scroll to position [95, 0]
click at [93, 393] on div at bounding box center [94, 395] width 19 height 19
click at [93, 393] on input "All of the above" at bounding box center [94, 395] width 19 height 19
radio input "true"
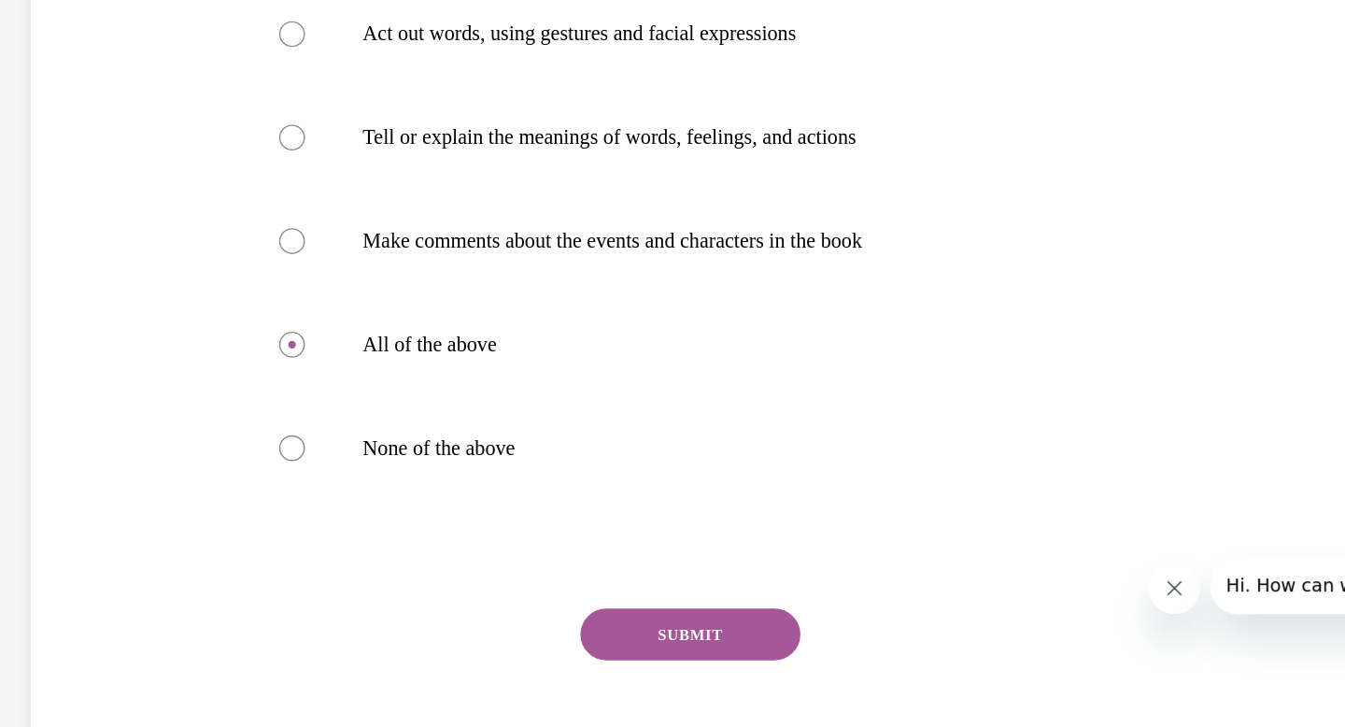
click at [370, 395] on button "SUBMIT" at bounding box center [382, 396] width 159 height 37
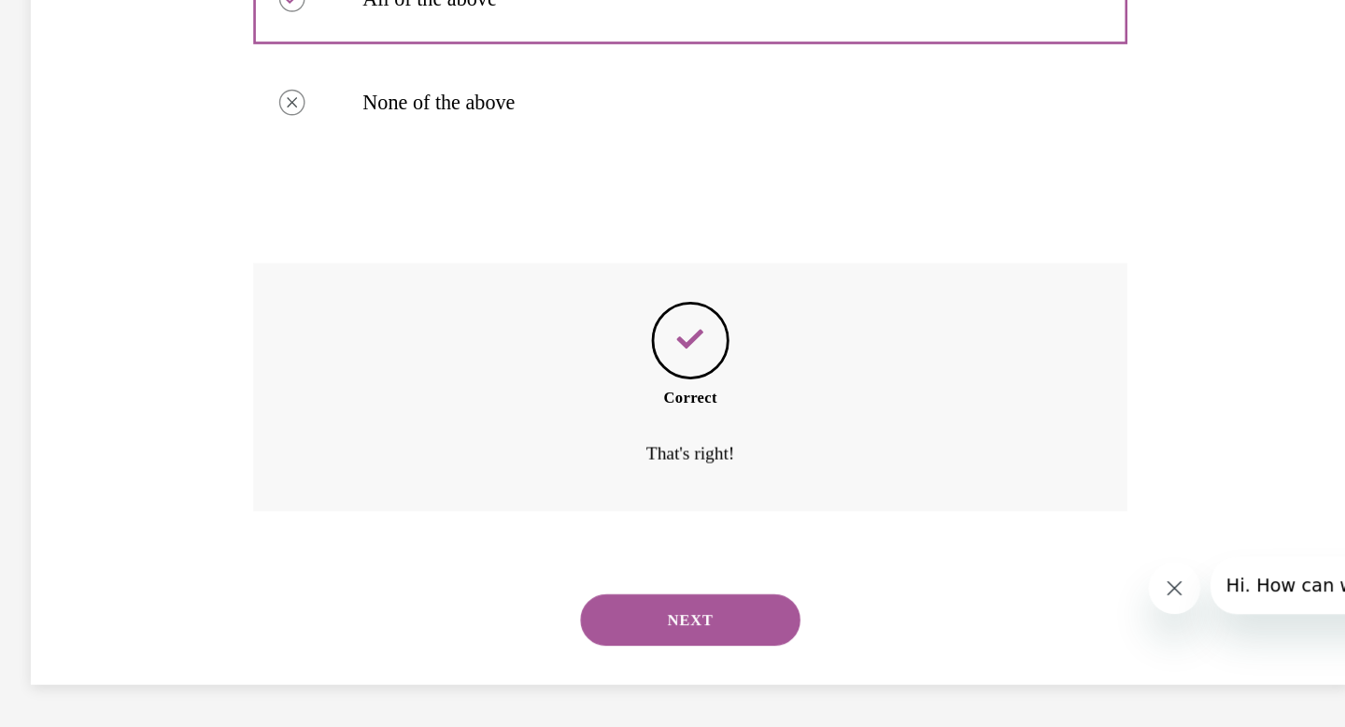
scroll to position [559, 0]
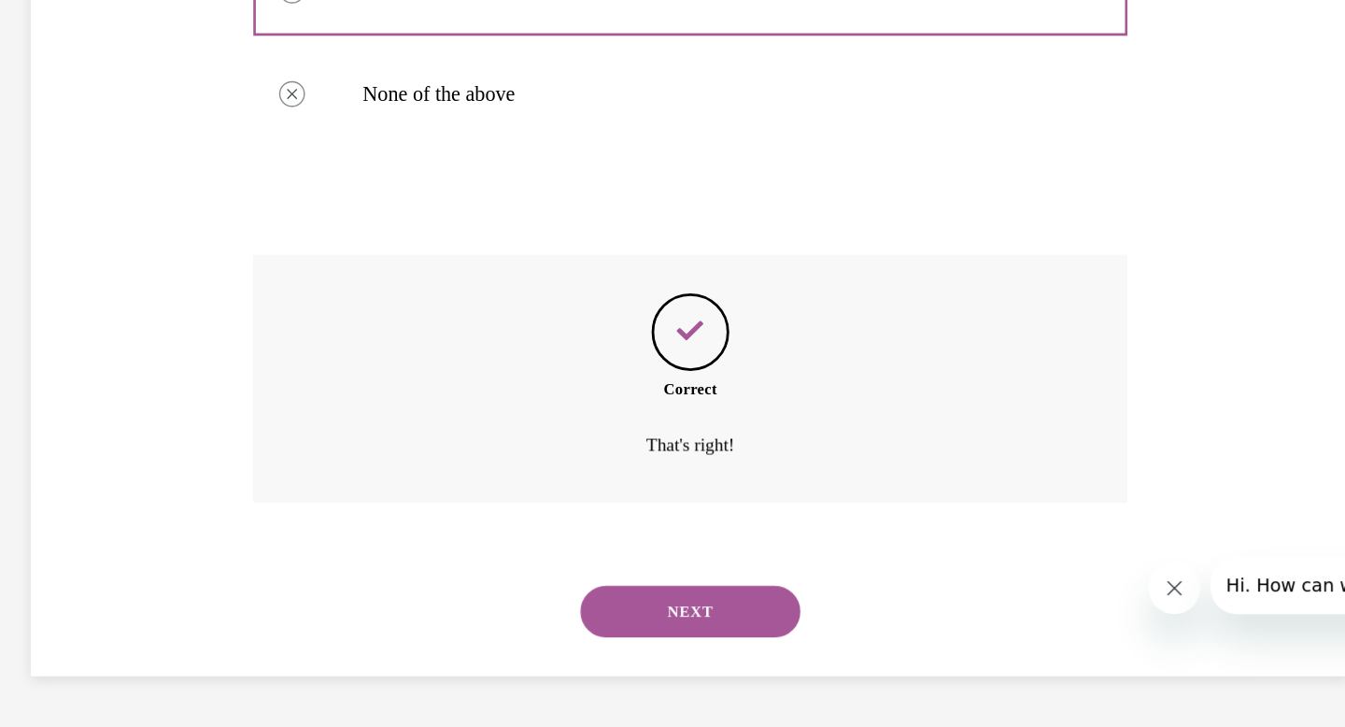
click at [402, 380] on button "NEXT" at bounding box center [382, 379] width 159 height 37
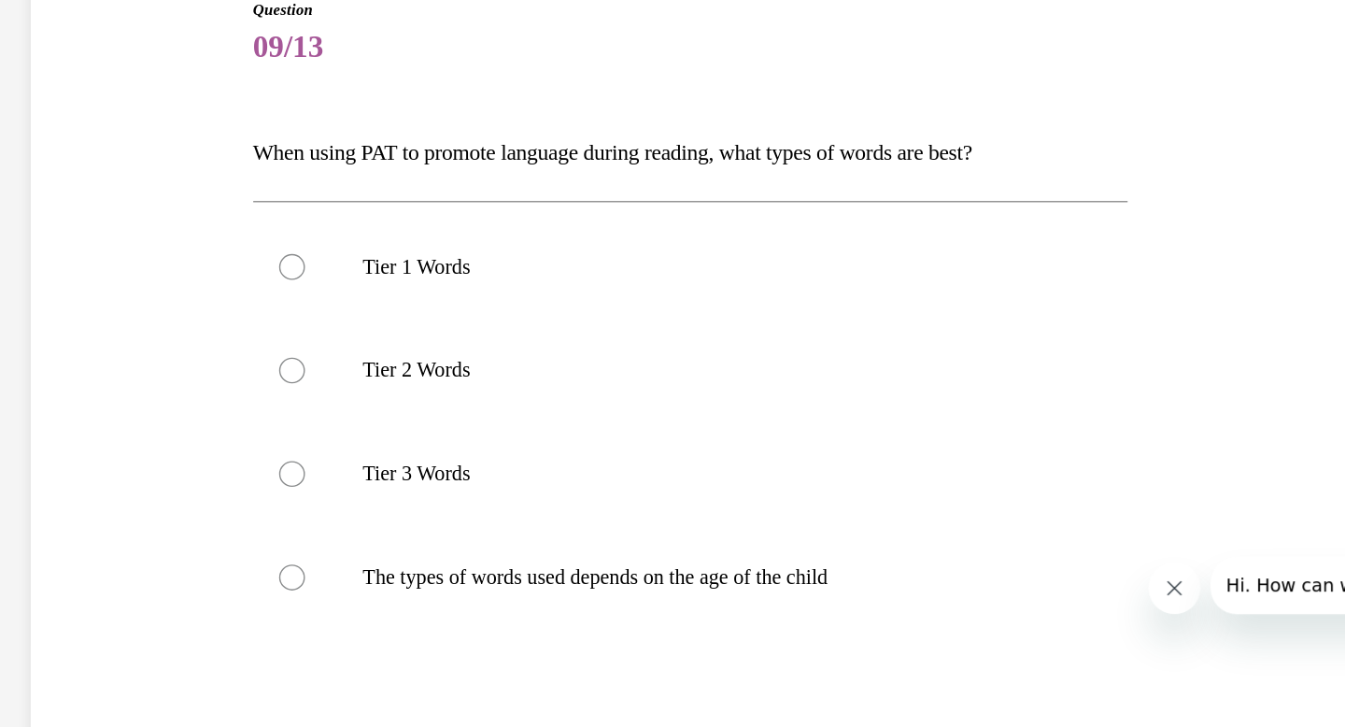
scroll to position [59, 0]
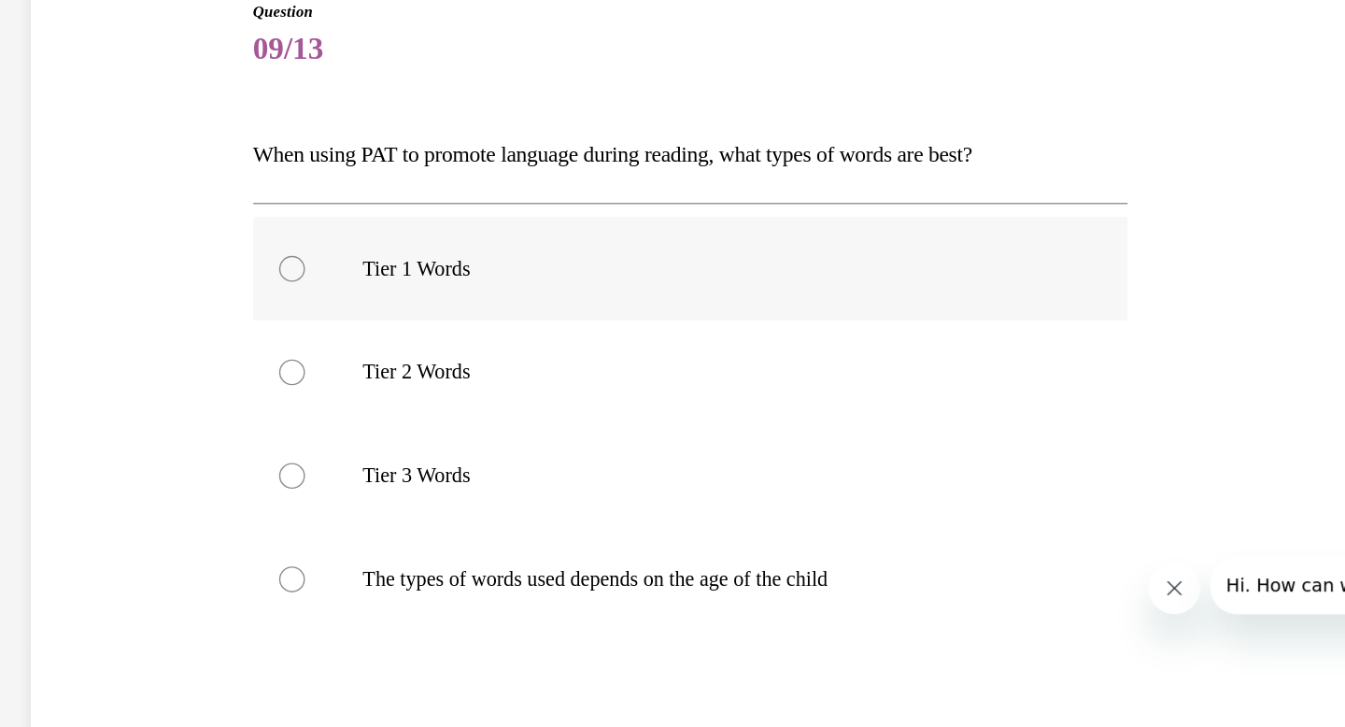
click at [93, 131] on div at bounding box center [94, 132] width 19 height 19
click at [93, 131] on input "Tier 1 Words" at bounding box center [94, 132] width 19 height 19
radio input "true"
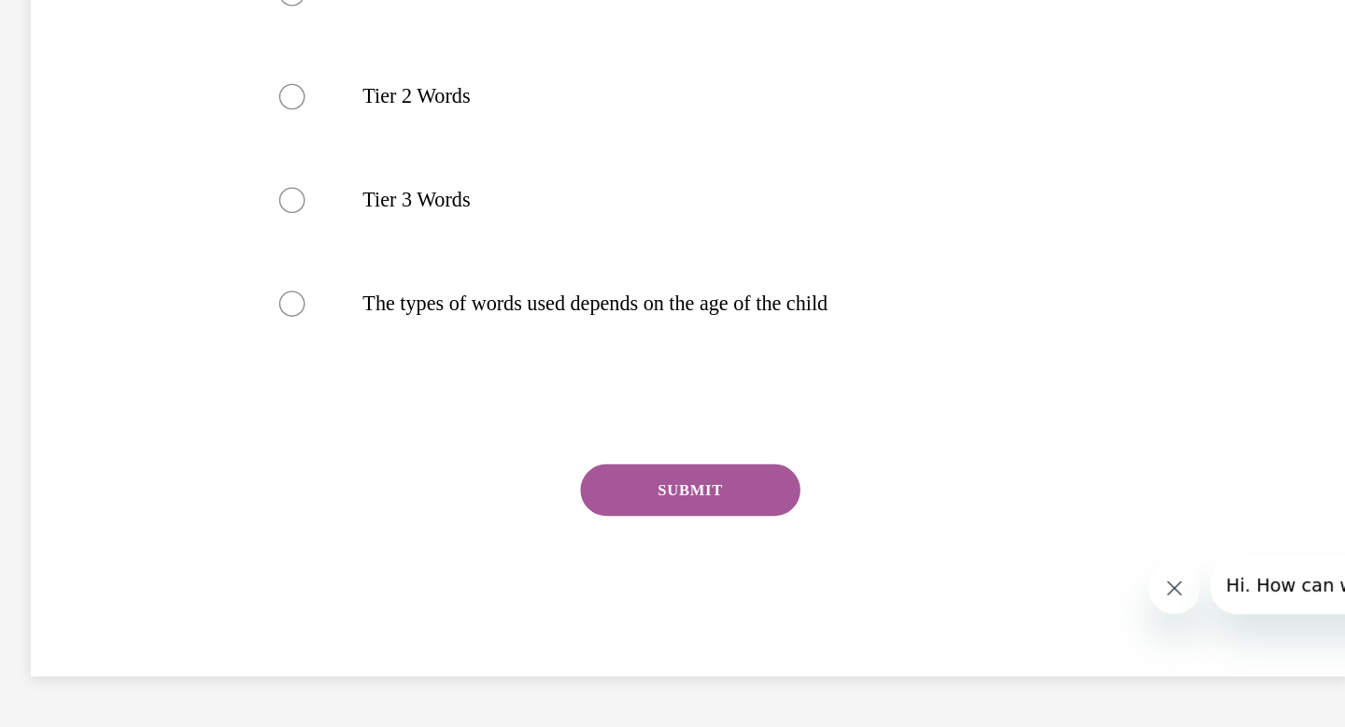
click at [391, 289] on button "SUBMIT" at bounding box center [382, 292] width 159 height 37
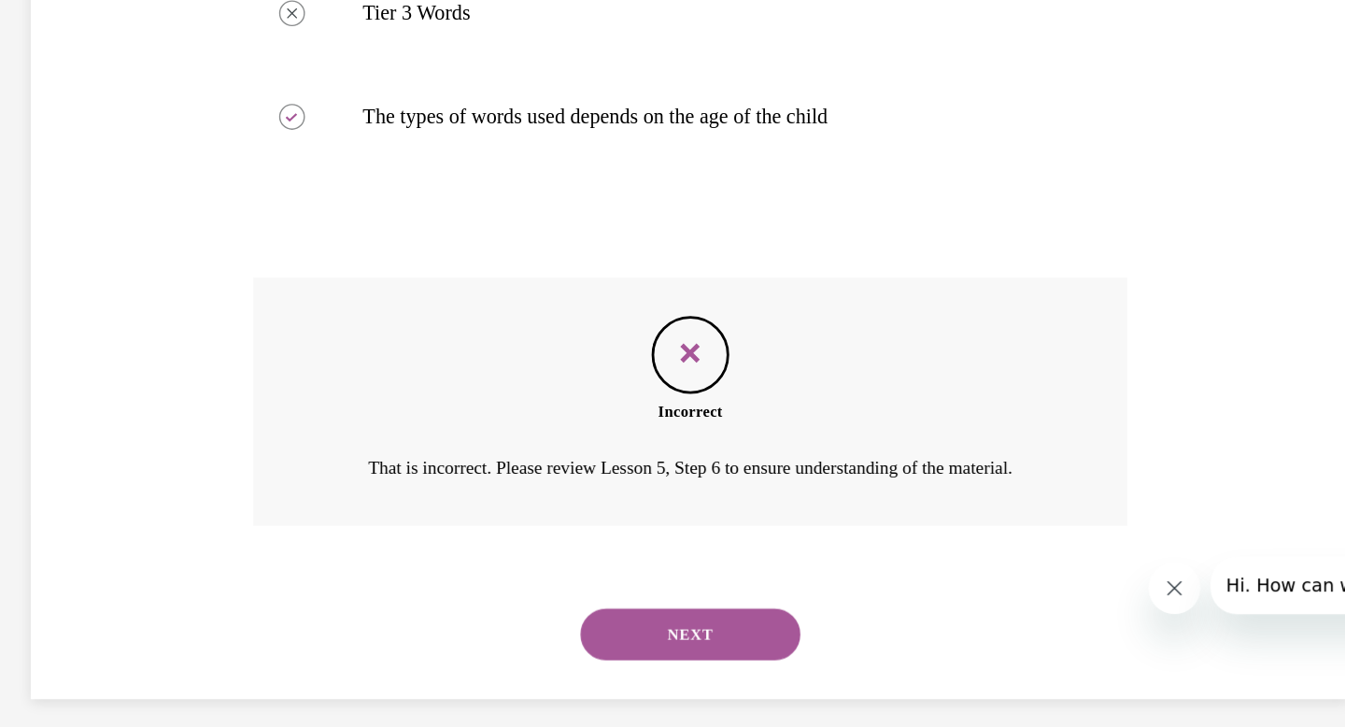
scroll to position [431, 0]
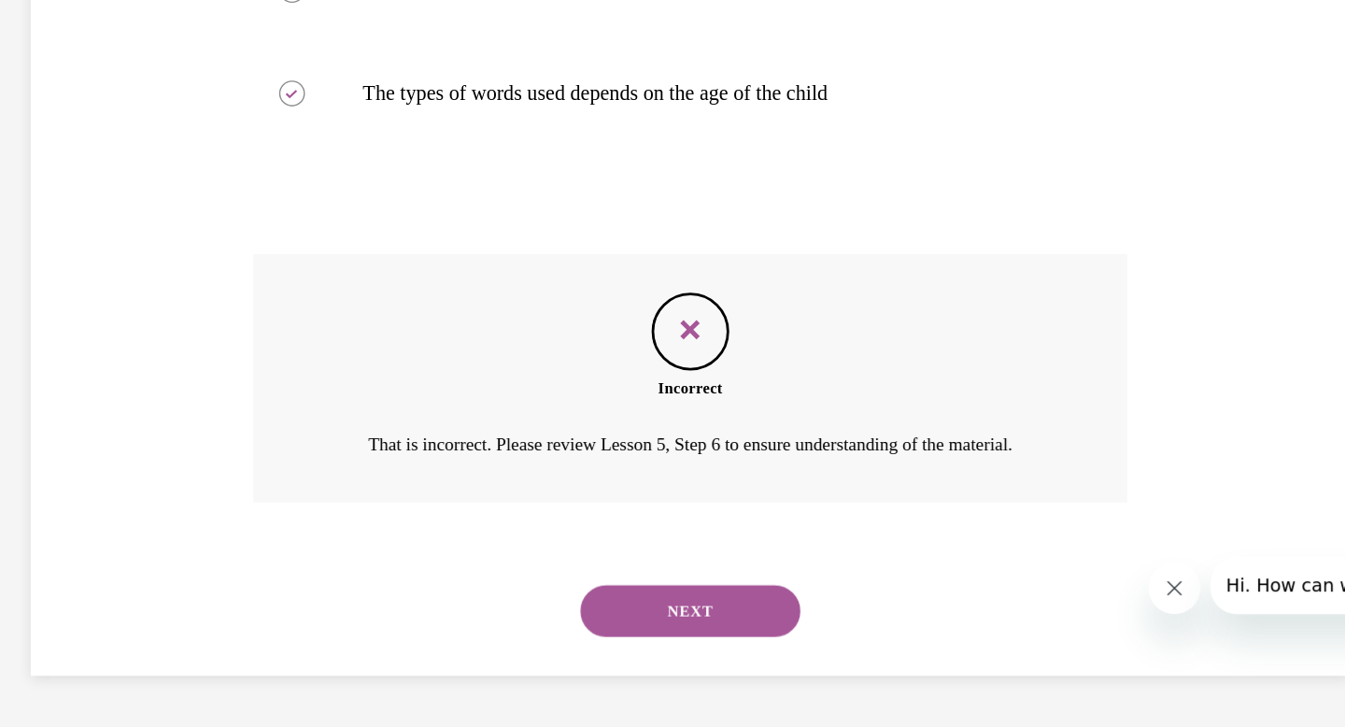
click at [361, 388] on button "NEXT" at bounding box center [382, 379] width 159 height 37
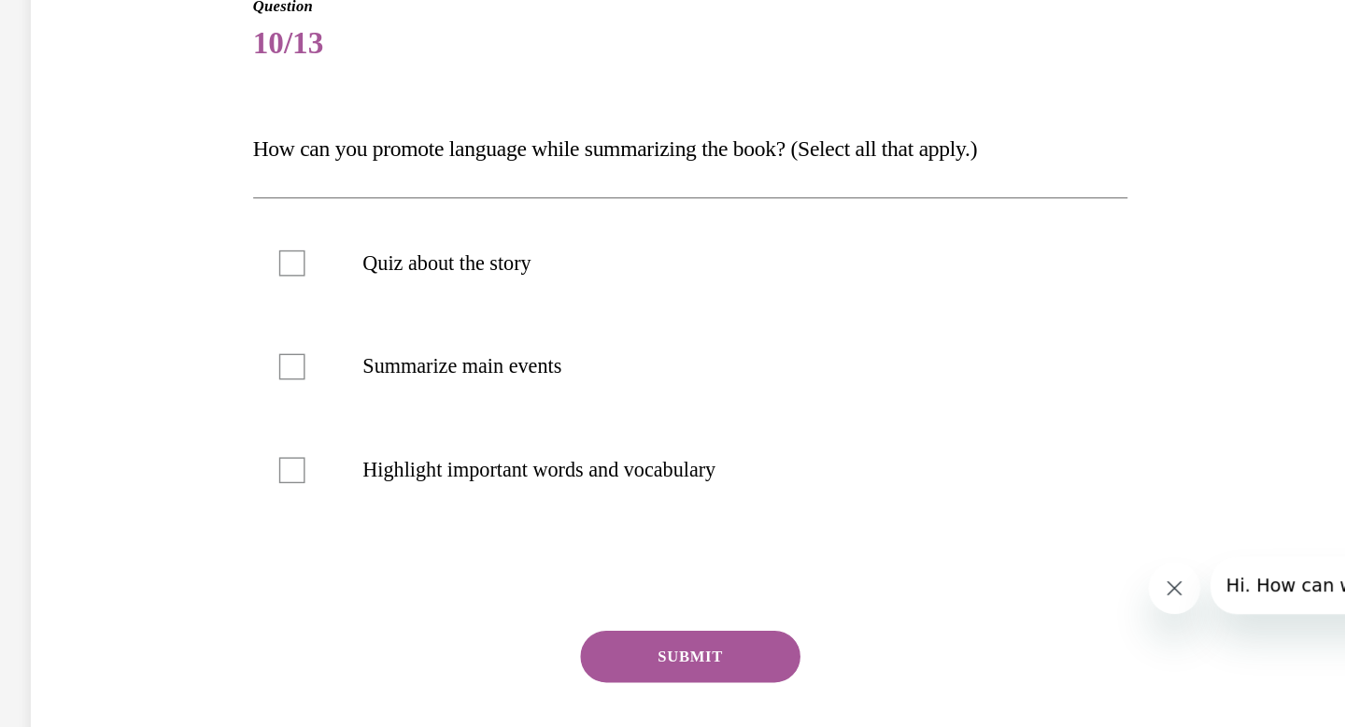
scroll to position [57, 0]
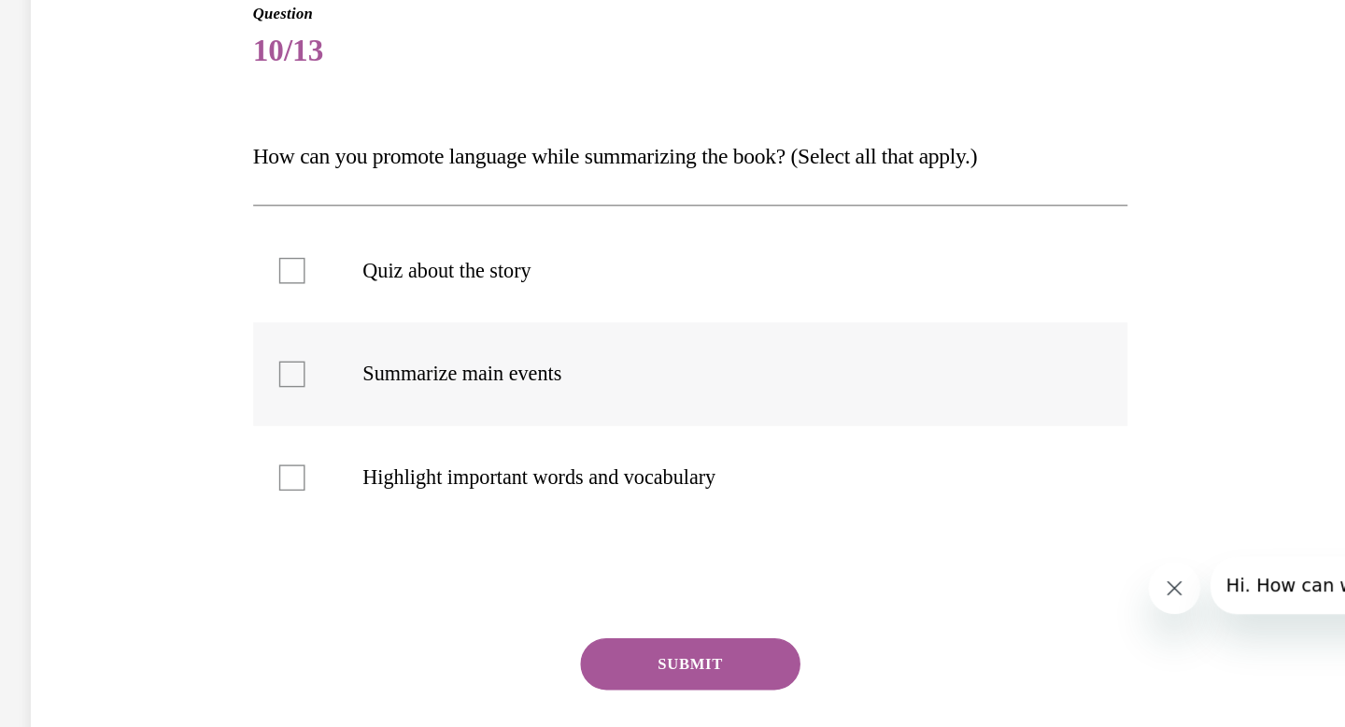
click at [94, 205] on div at bounding box center [94, 209] width 19 height 19
click at [94, 205] on input "Summarize main events" at bounding box center [94, 209] width 19 height 19
checkbox input "true"
click at [97, 281] on div at bounding box center [94, 284] width 19 height 19
click at [97, 281] on input "Highlight important words and vocabulary" at bounding box center [94, 284] width 19 height 19
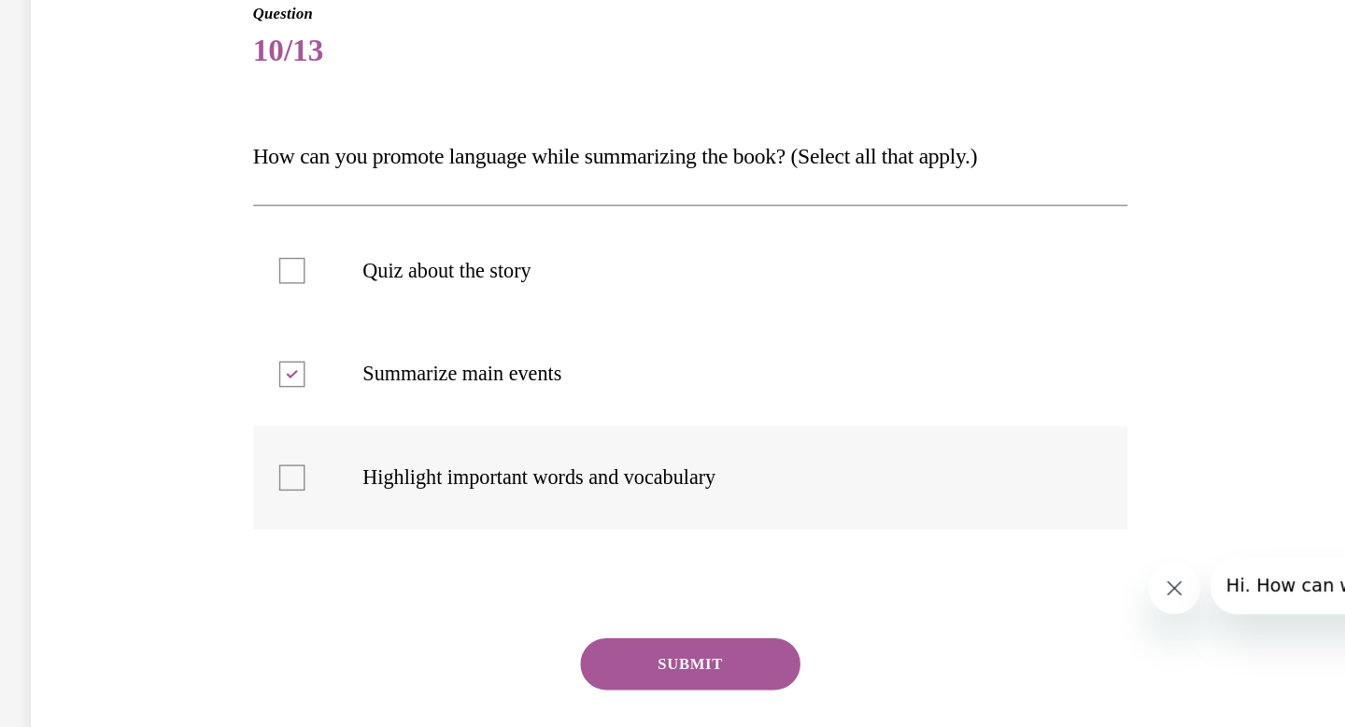
checkbox input "true"
click at [351, 407] on button "SUBMIT" at bounding box center [382, 418] width 159 height 37
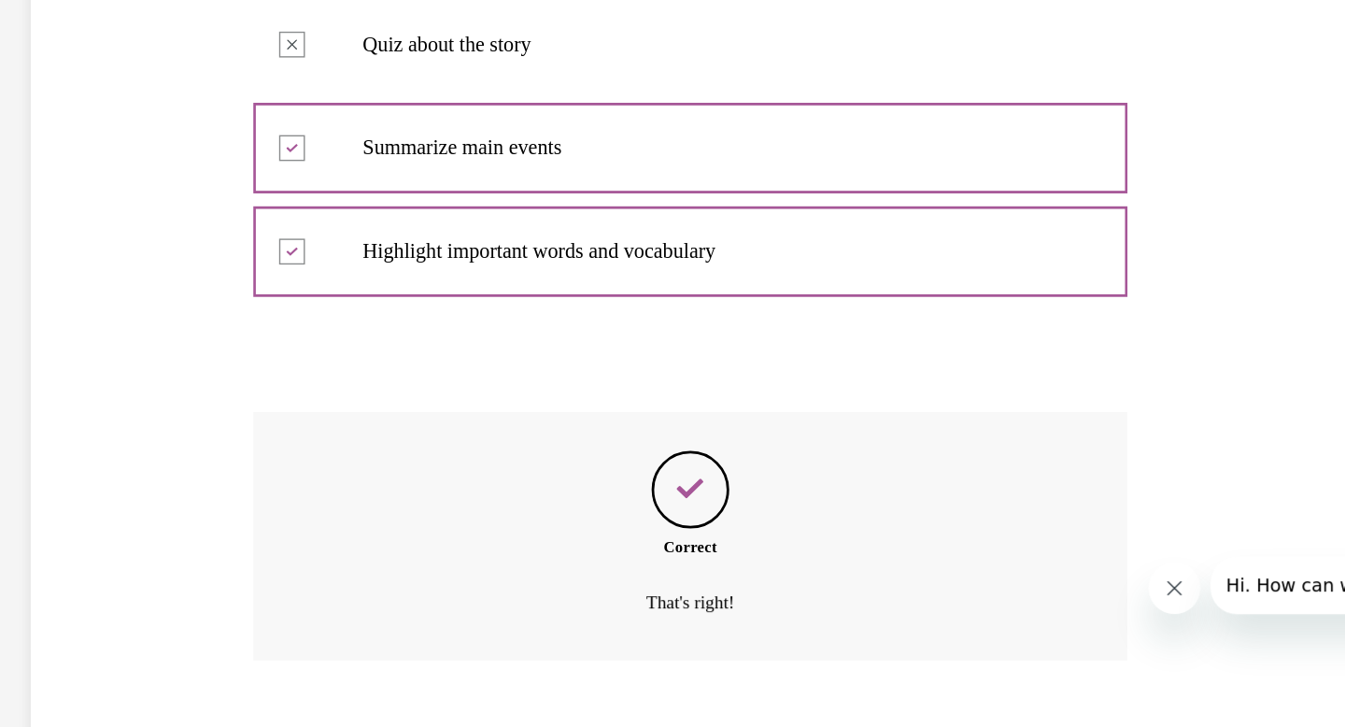
scroll to position [334, 0]
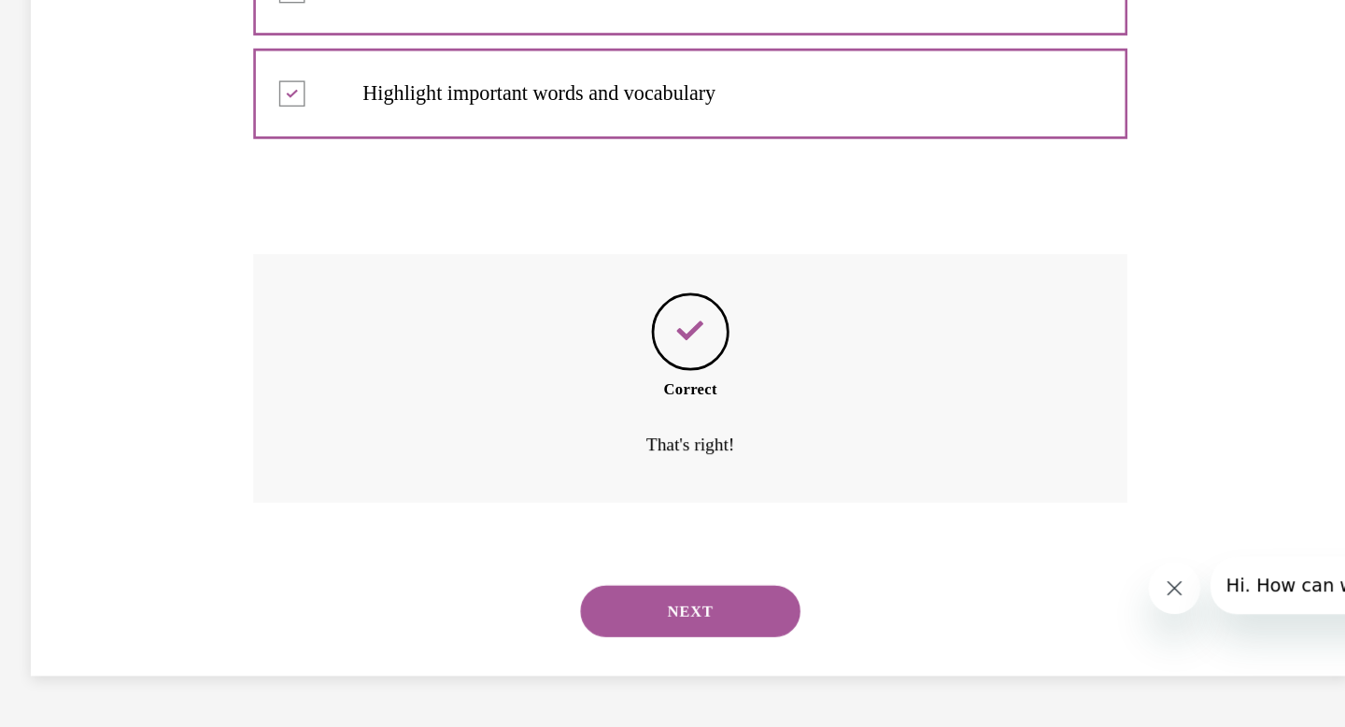
click at [380, 379] on button "NEXT" at bounding box center [382, 379] width 159 height 37
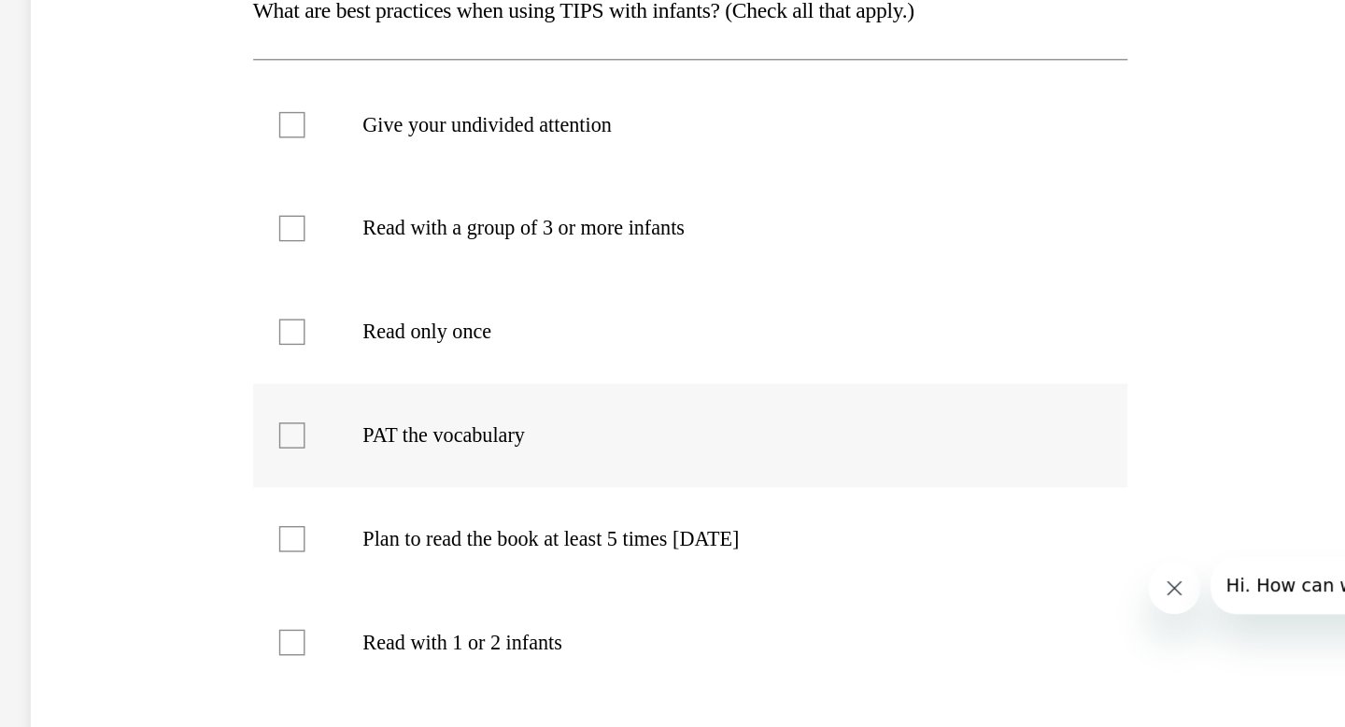
scroll to position [164, 0]
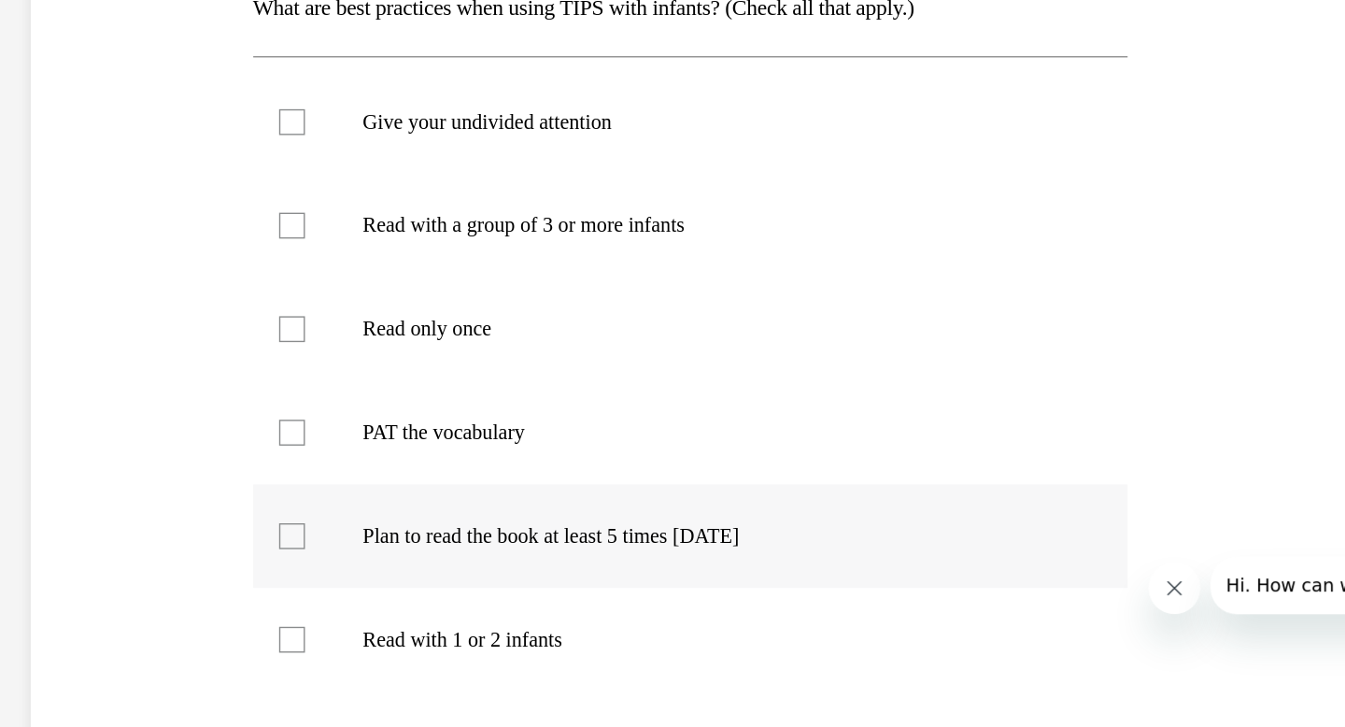
click at [98, 326] on div at bounding box center [94, 326] width 19 height 19
click at [98, 326] on input "Plan to read the book at least 5 times in 2 weeks" at bounding box center [94, 326] width 19 height 19
checkbox input "true"
click at [98, 402] on div at bounding box center [94, 400] width 19 height 19
click at [98, 402] on input "Read with 1 or 2 infants" at bounding box center [94, 400] width 19 height 19
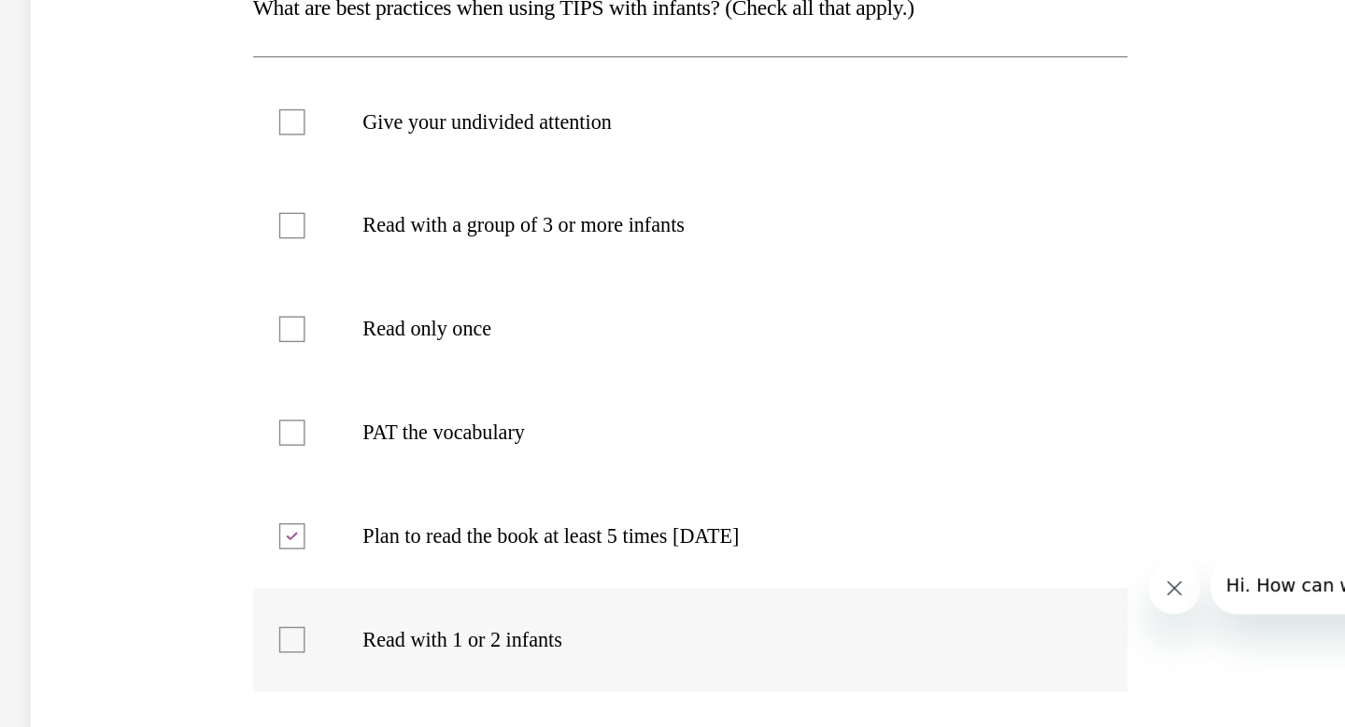
checkbox input "true"
click at [94, 21] on div at bounding box center [94, 27] width 19 height 19
click at [94, 21] on input "Give your undivided attention" at bounding box center [94, 27] width 19 height 19
checkbox input "true"
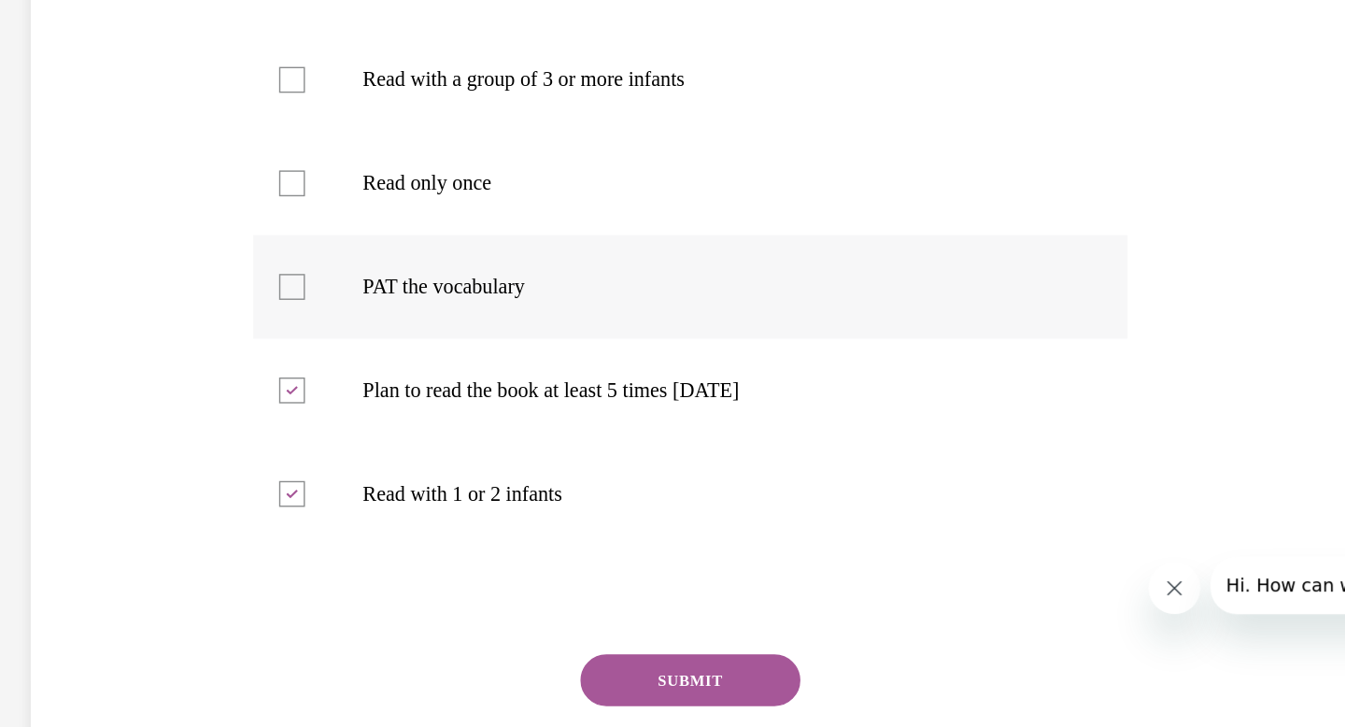
scroll to position [304, 0]
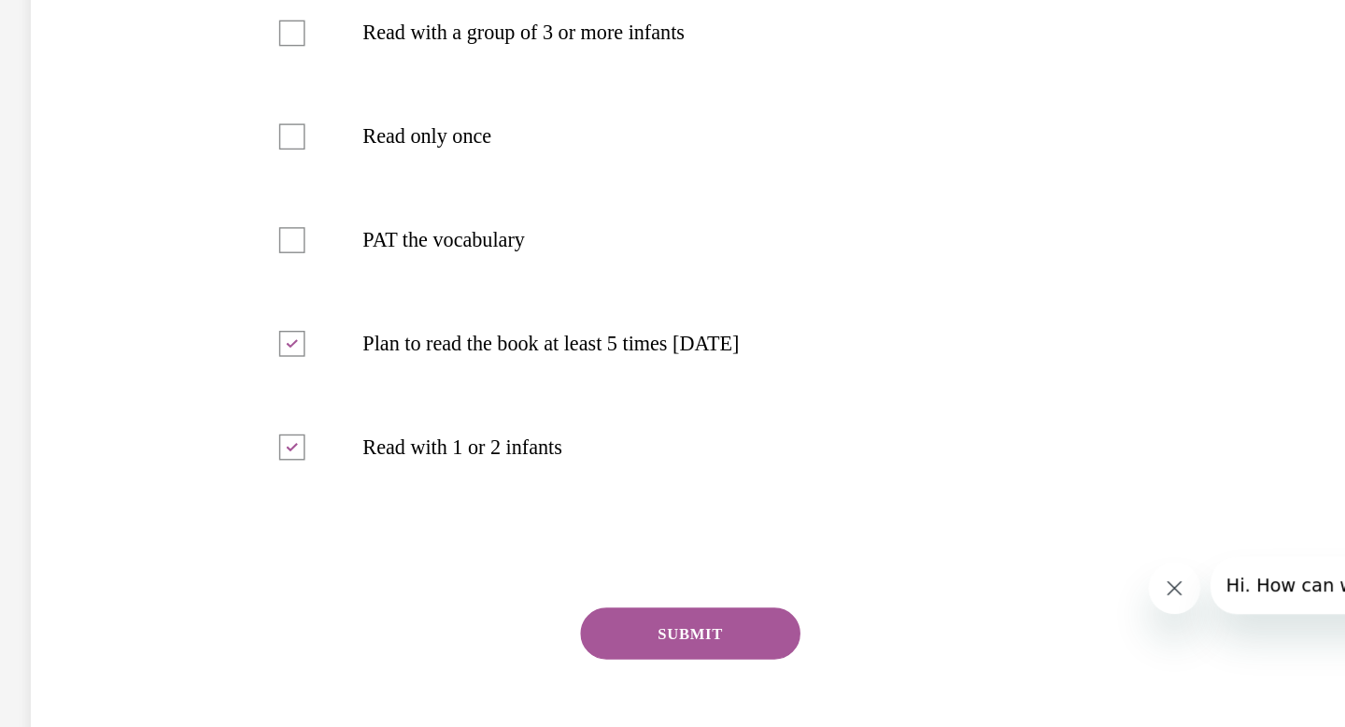
click at [388, 396] on button "SUBMIT" at bounding box center [382, 395] width 159 height 37
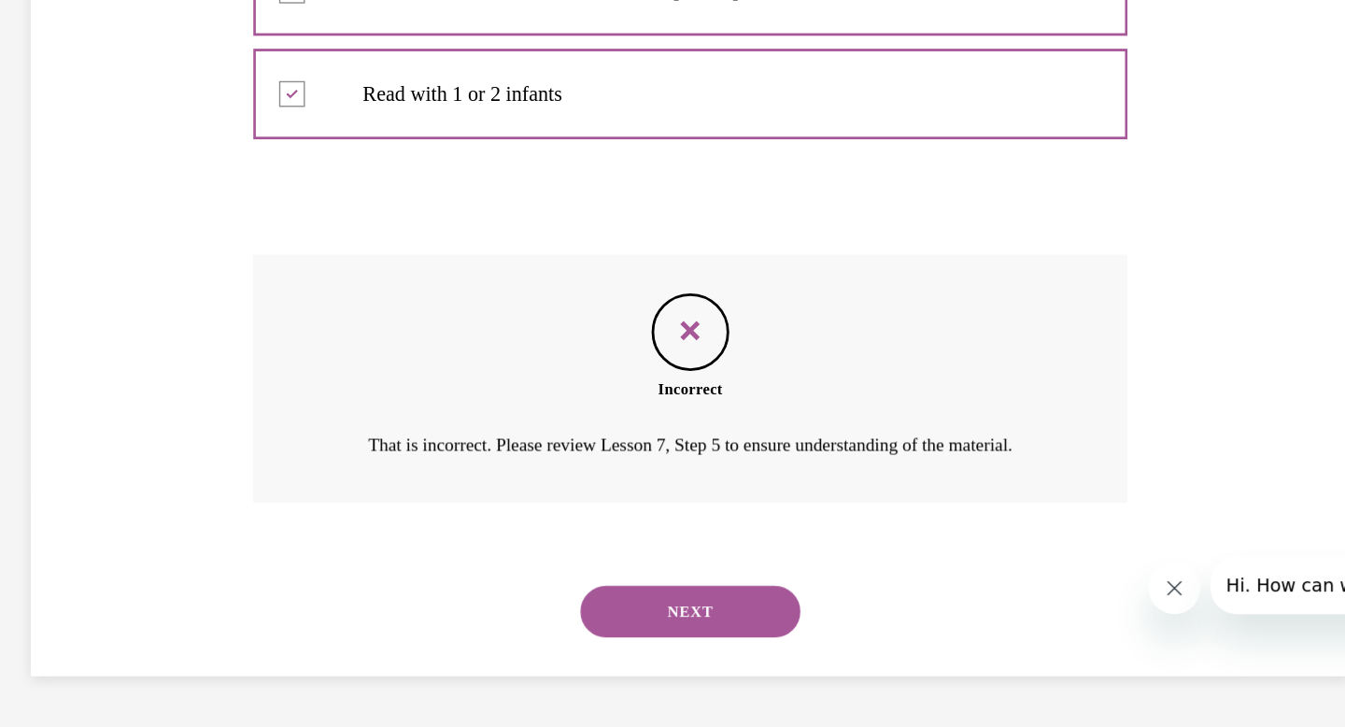
scroll to position [580, 0]
click at [429, 382] on button "NEXT" at bounding box center [382, 379] width 159 height 37
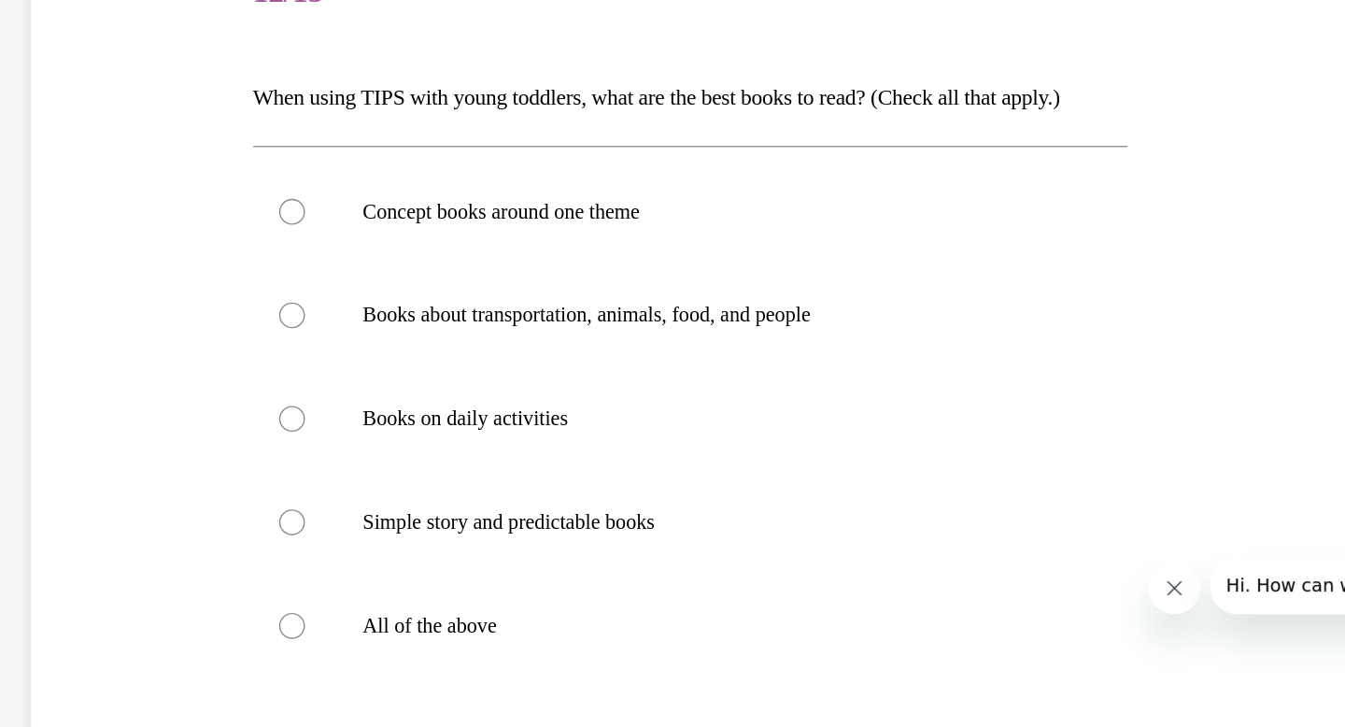
scroll to position [101, 0]
click at [97, 388] on div at bounding box center [94, 389] width 19 height 19
click at [97, 388] on input "All of the above" at bounding box center [94, 389] width 19 height 19
radio input "true"
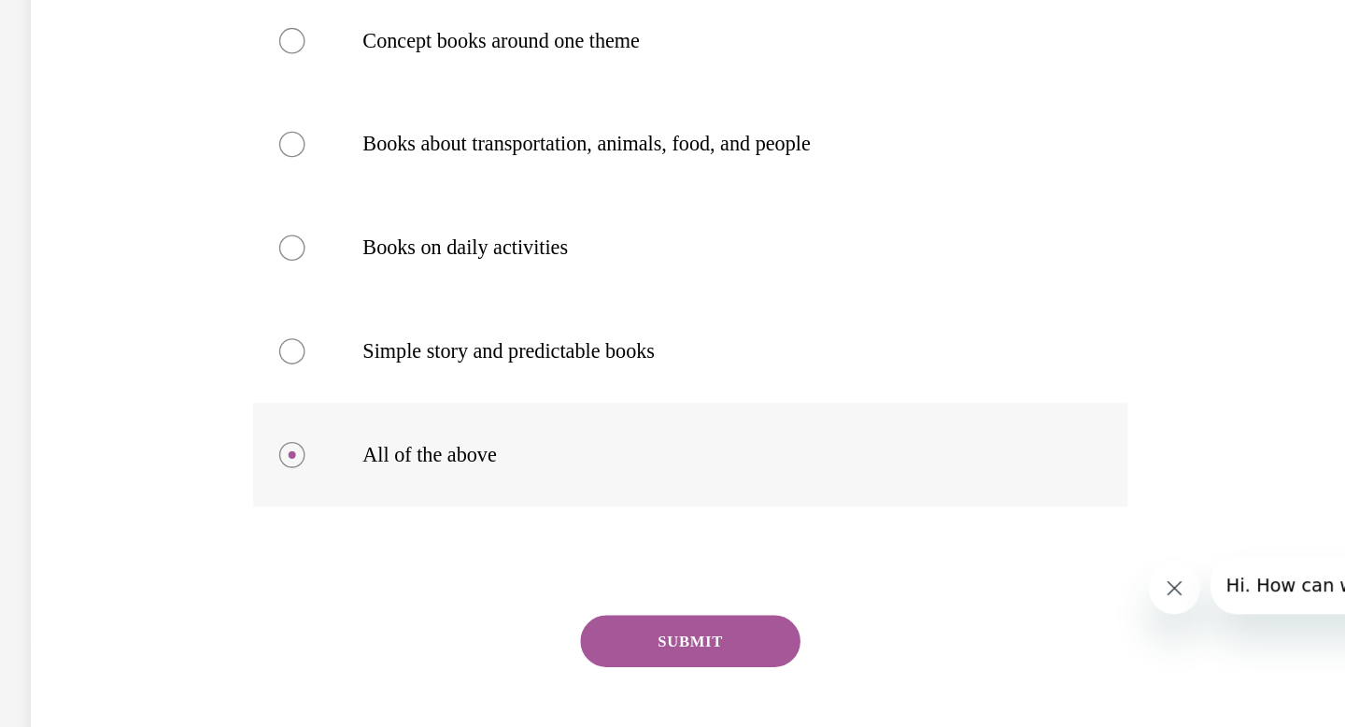
scroll to position [332, 0]
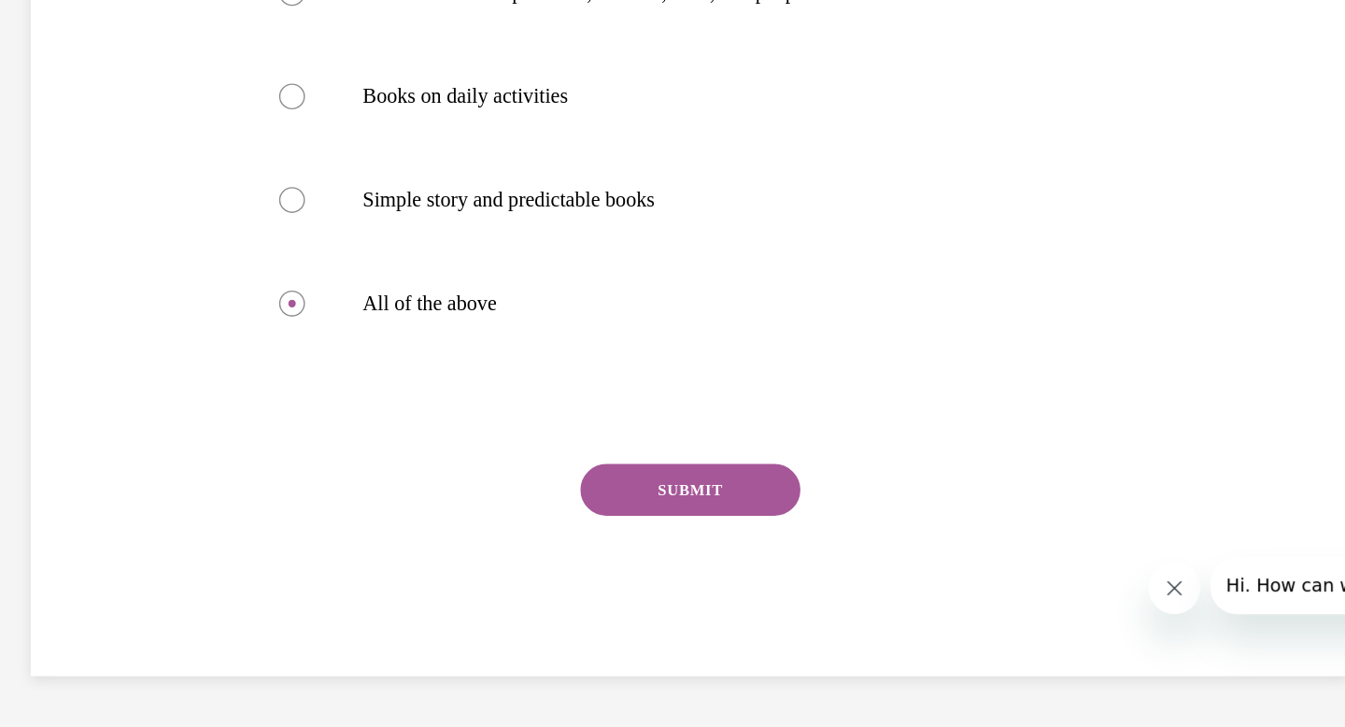
click at [409, 293] on button "SUBMIT" at bounding box center [382, 292] width 159 height 37
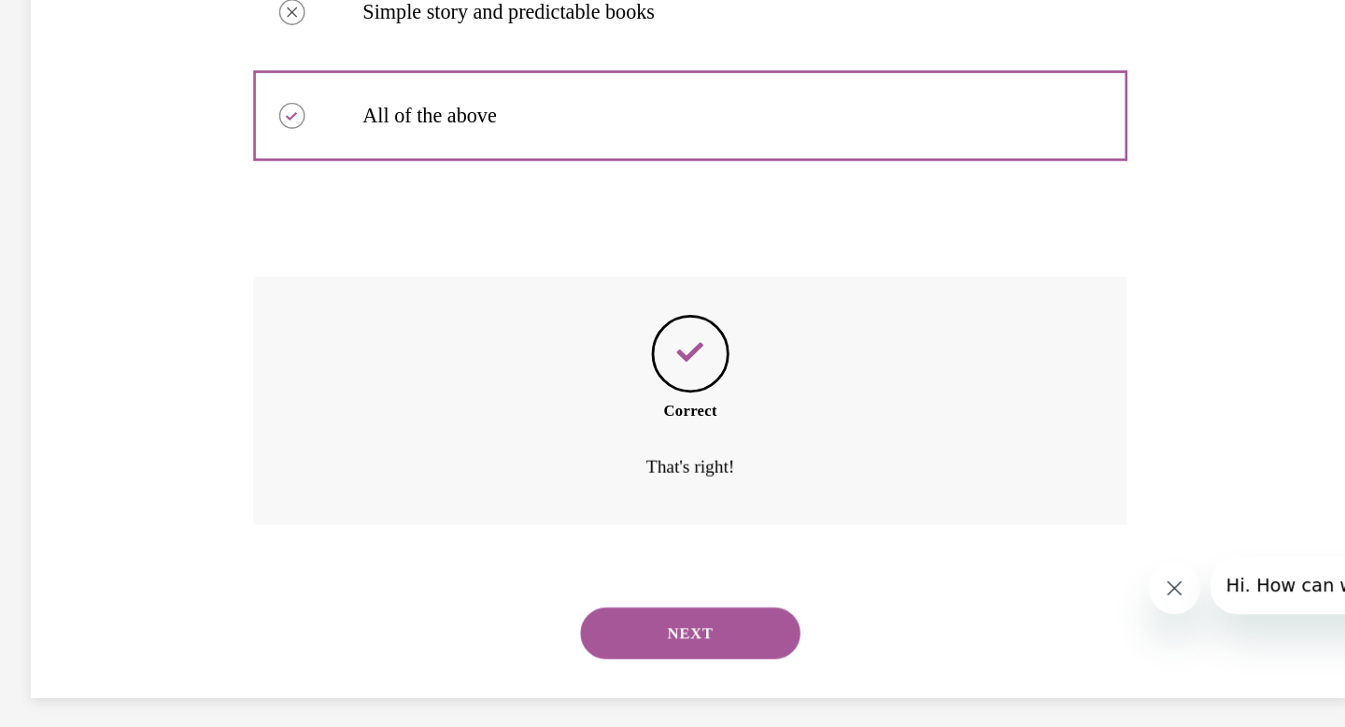
scroll to position [484, 0]
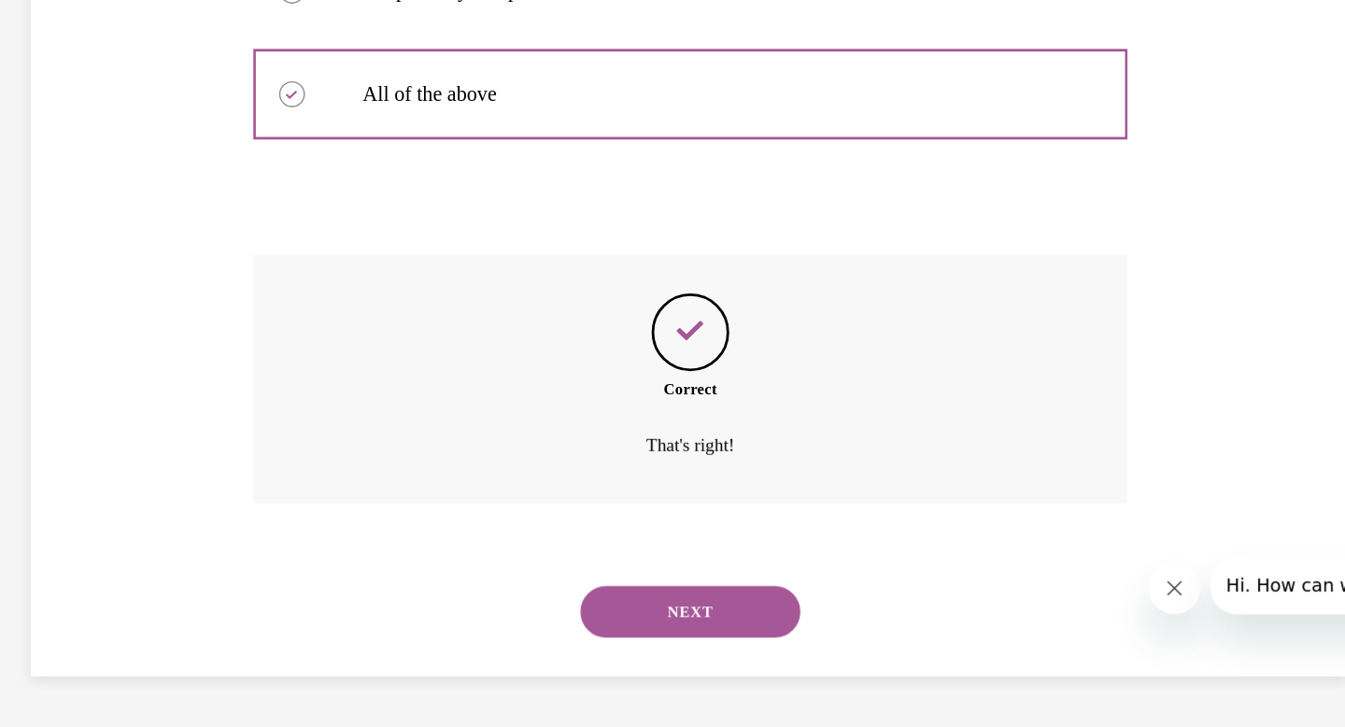
click at [402, 383] on button "NEXT" at bounding box center [382, 379] width 159 height 37
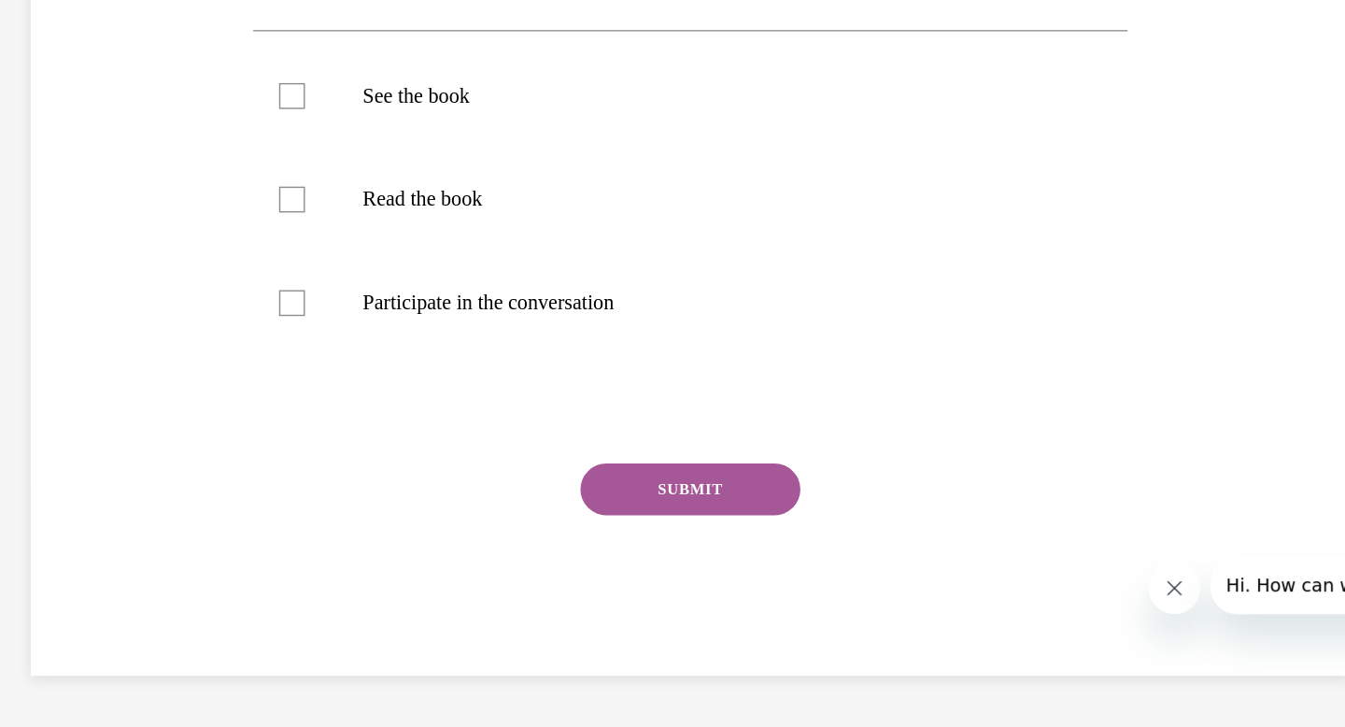
scroll to position [207, 0]
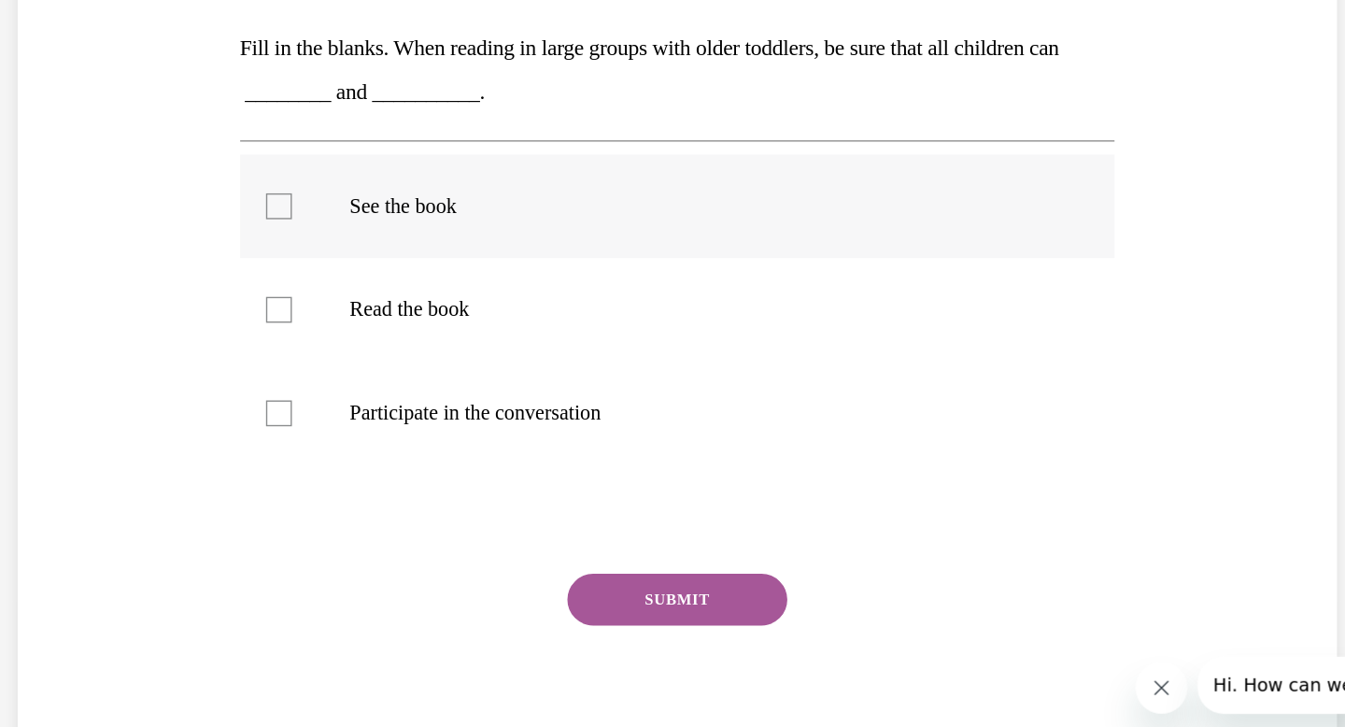
click at [80, 112] on div at bounding box center [81, 115] width 19 height 19
click at [80, 112] on input "See the book" at bounding box center [81, 115] width 19 height 19
checkbox input "true"
click at [86, 269] on div at bounding box center [81, 265] width 19 height 19
click at [86, 269] on input "Participate in the conversation" at bounding box center [81, 265] width 19 height 19
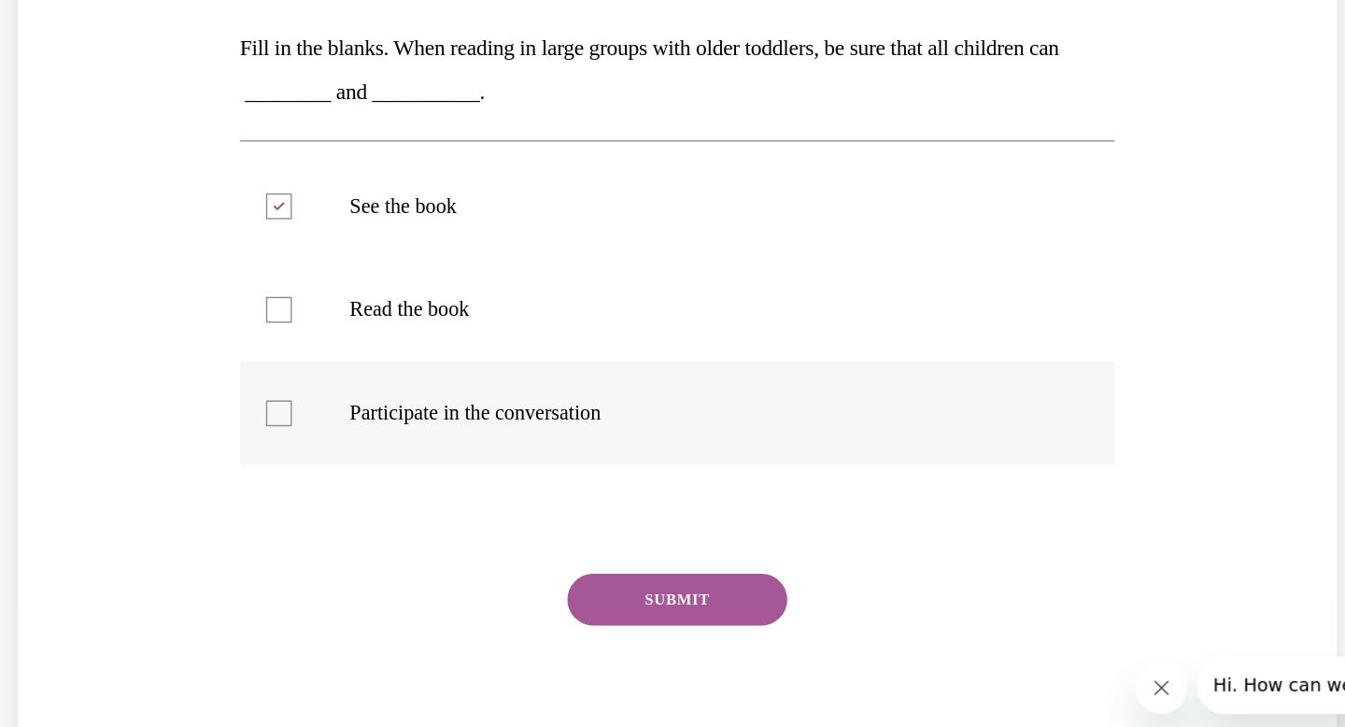
checkbox input "true"
click at [354, 402] on button "SUBMIT" at bounding box center [369, 399] width 159 height 37
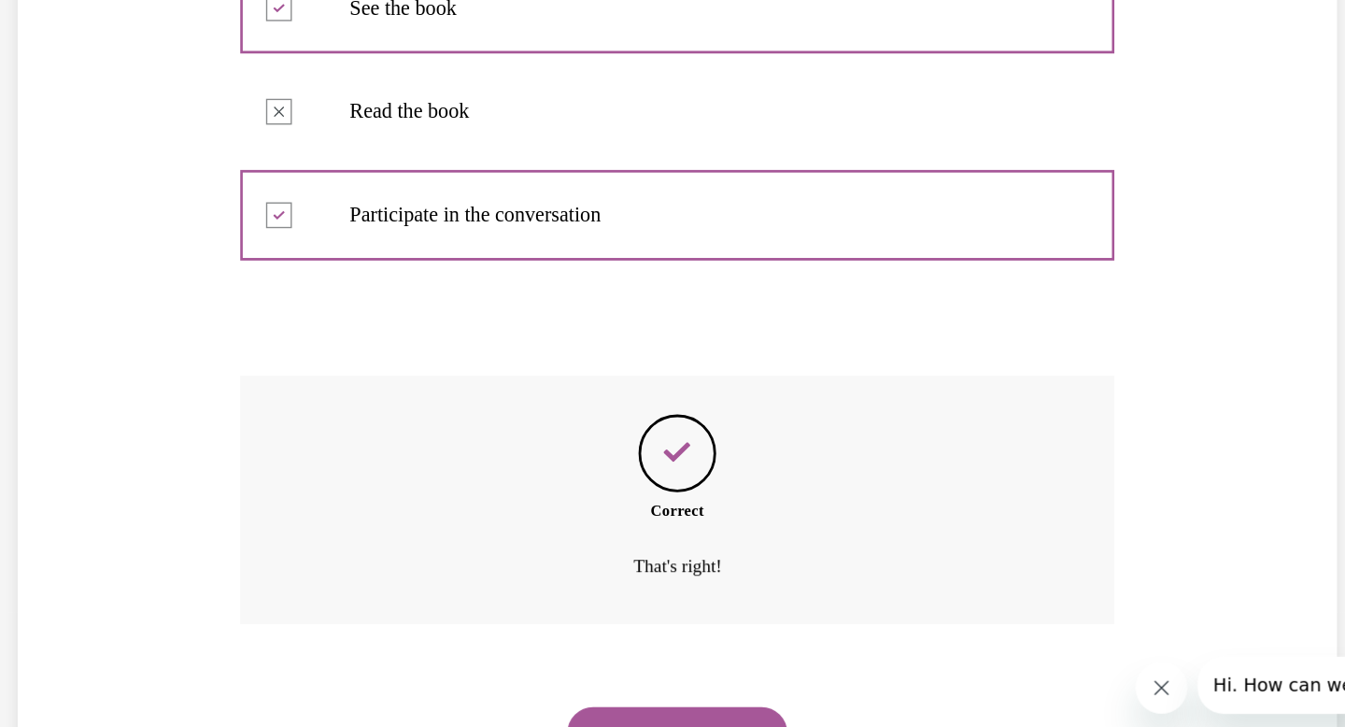
scroll to position [366, 0]
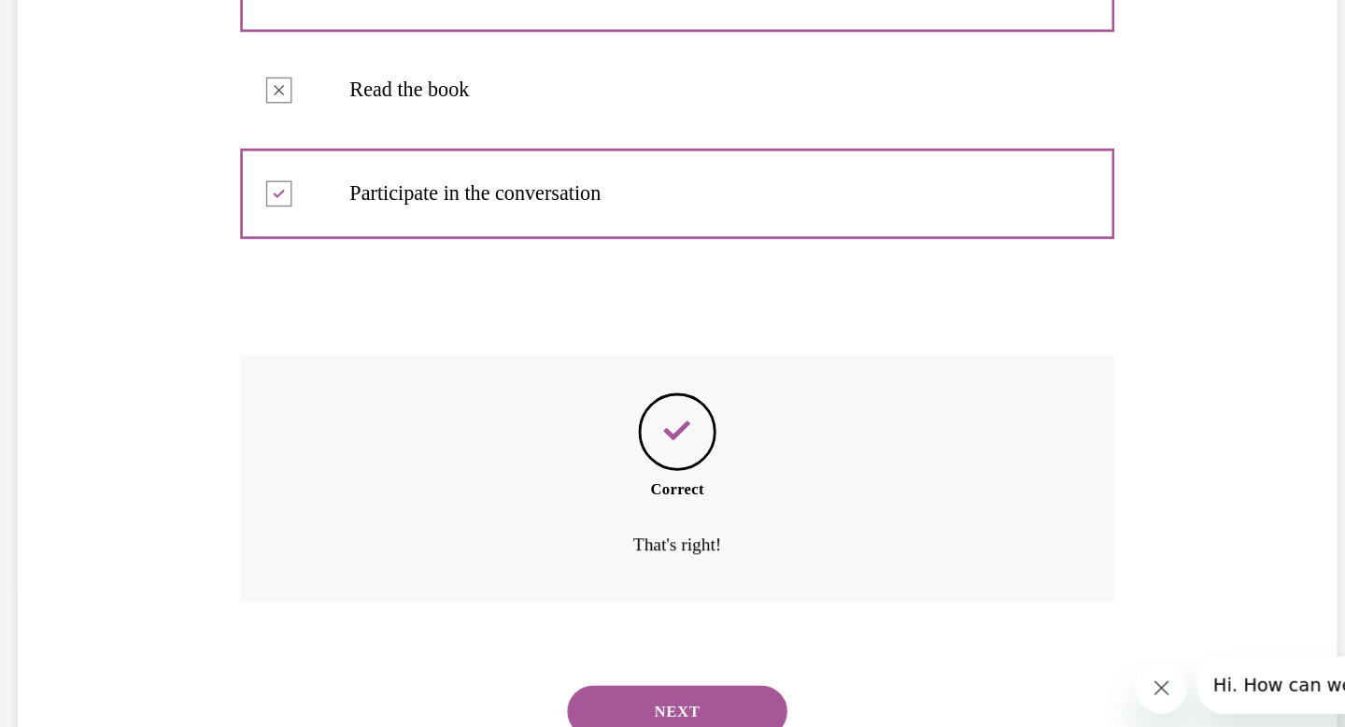
click at [370, 476] on button "NEXT" at bounding box center [369, 479] width 159 height 37
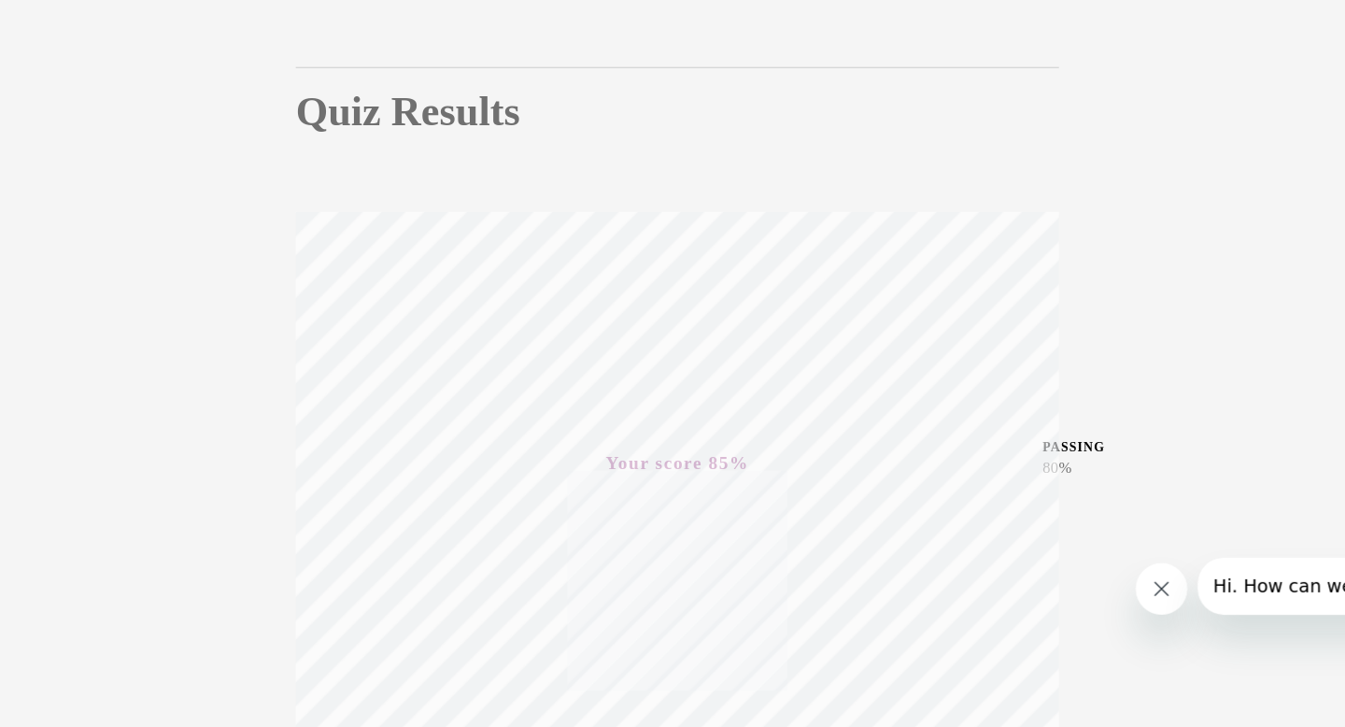
scroll to position [0, 0]
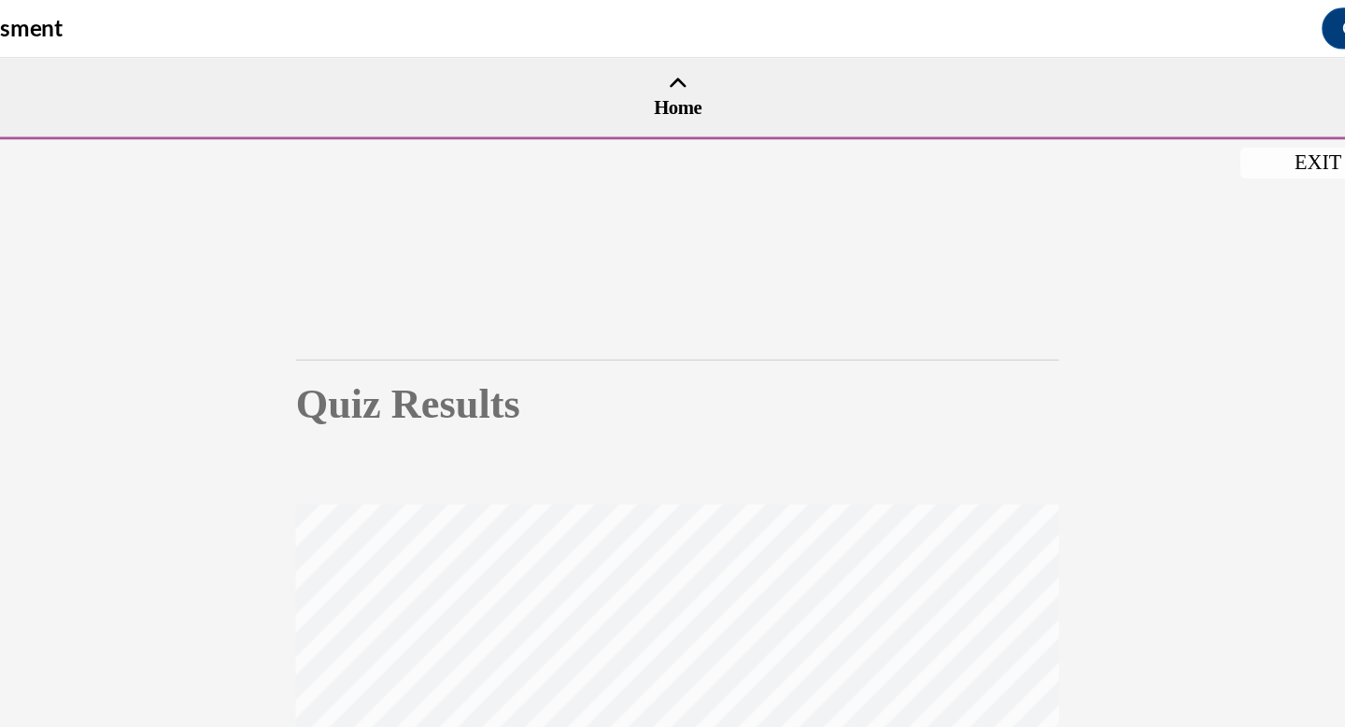
click at [822, 133] on button "EXIT" at bounding box center [831, 133] width 112 height 22
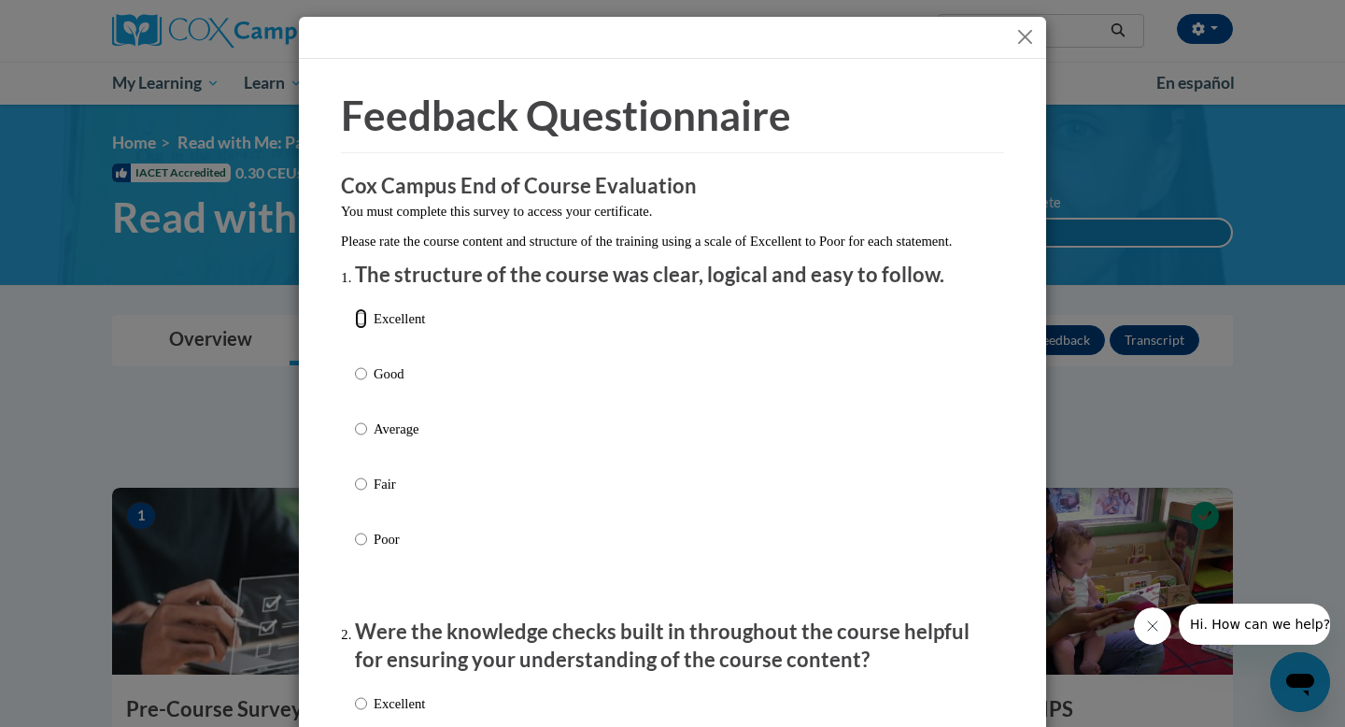
click at [362, 329] on input "Excellent" at bounding box center [361, 318] width 12 height 21
radio input "true"
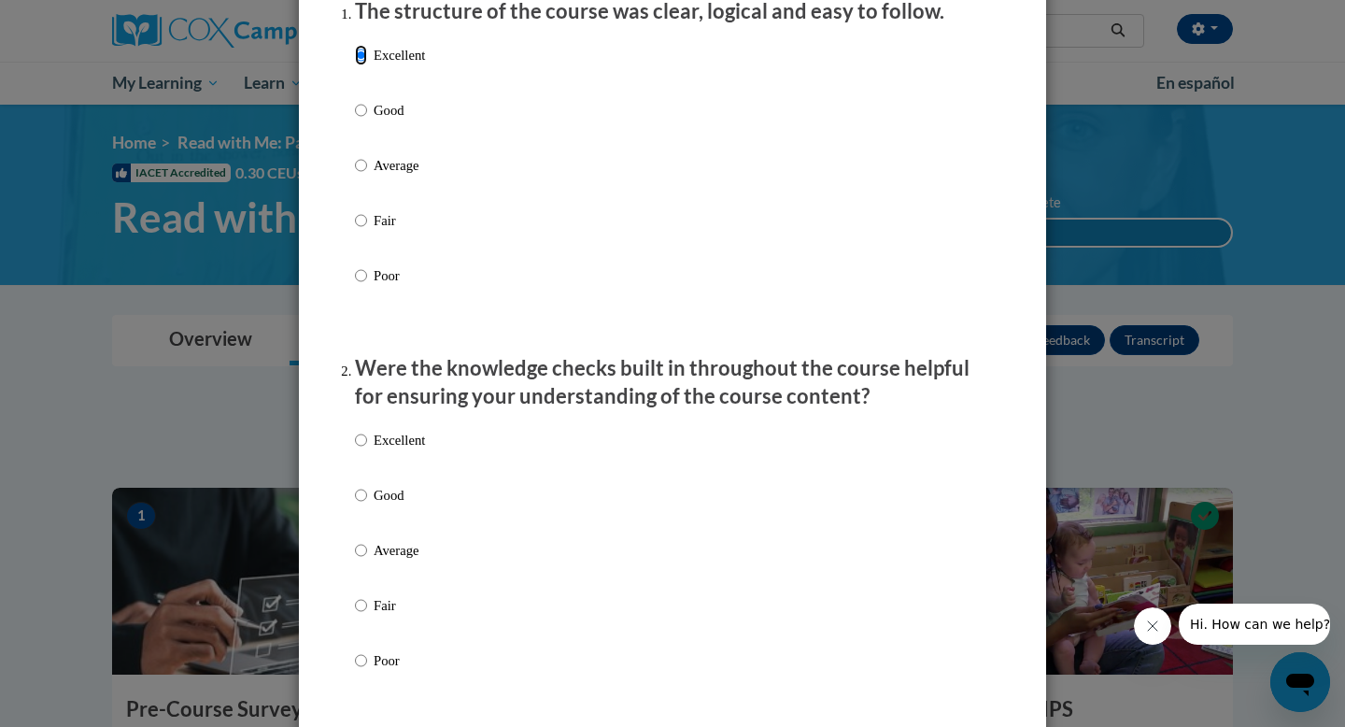
scroll to position [286, 0]
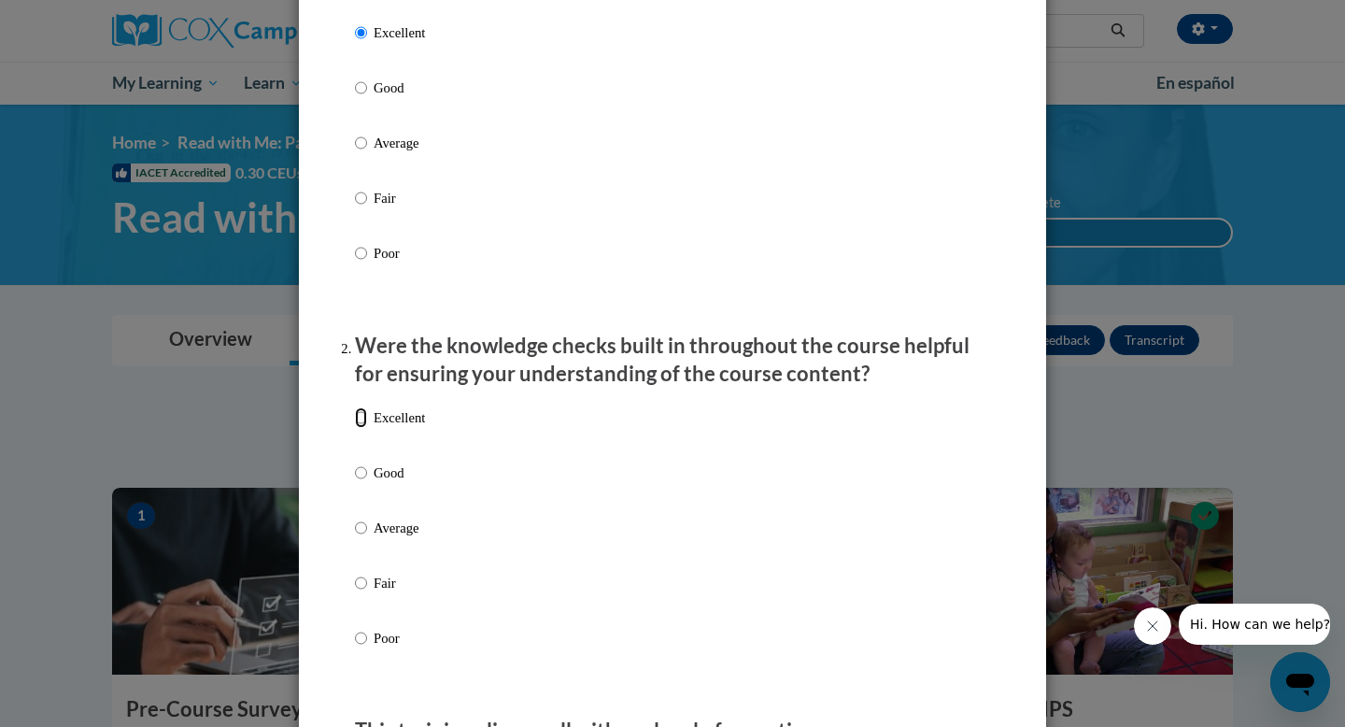
click at [360, 428] on input "Excellent" at bounding box center [361, 417] width 12 height 21
radio input "true"
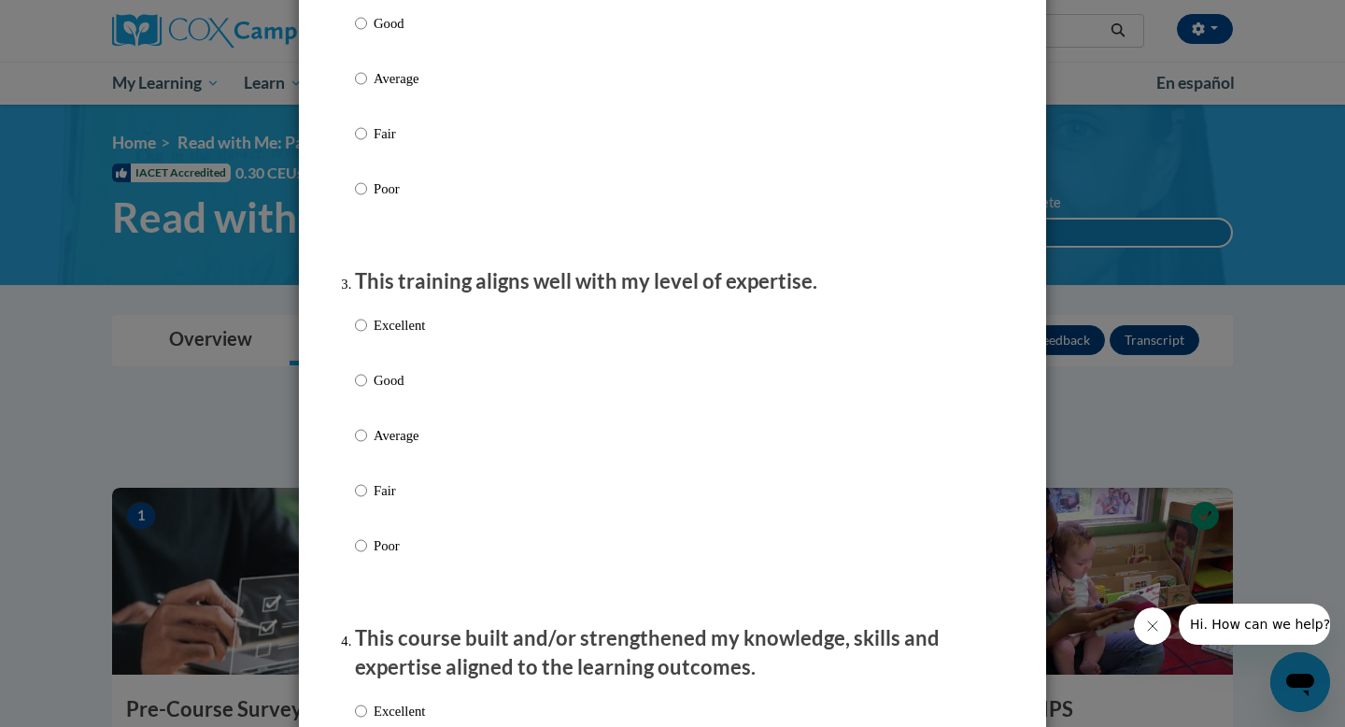
scroll to position [746, 0]
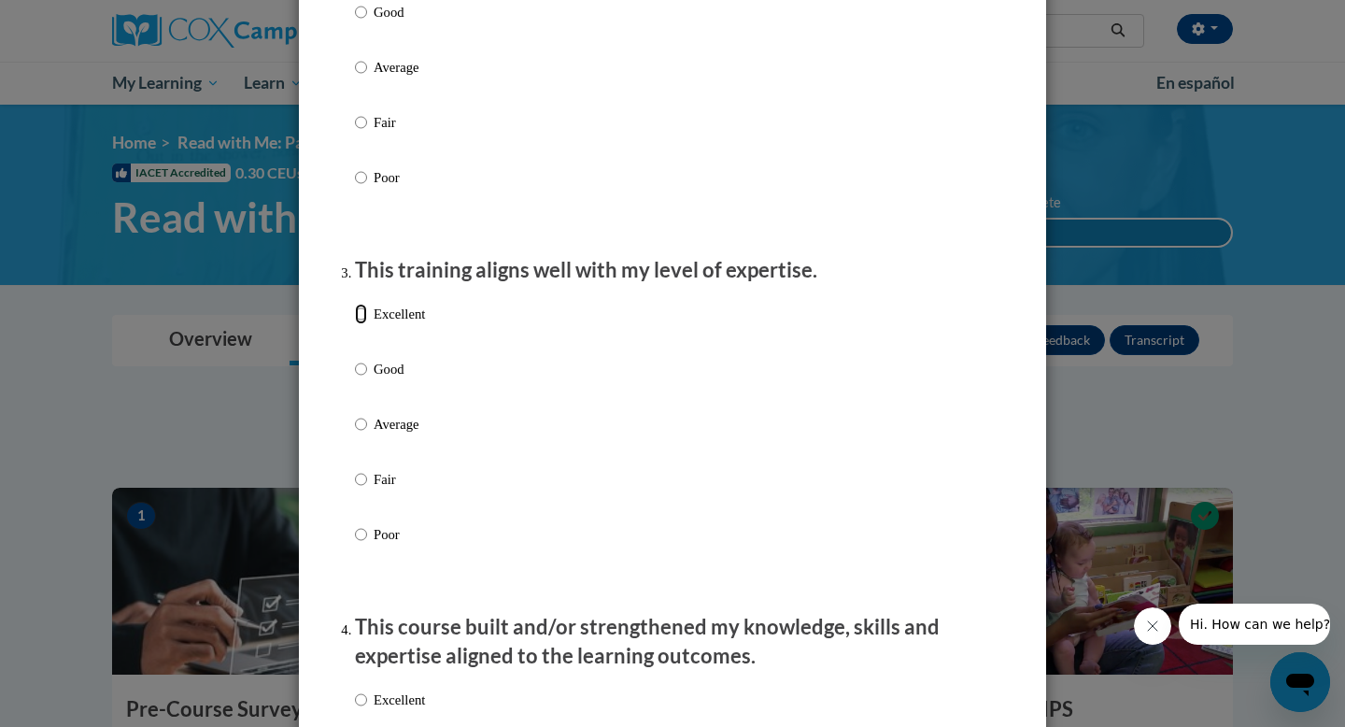
click at [361, 324] on input "Excellent" at bounding box center [361, 314] width 12 height 21
radio input "true"
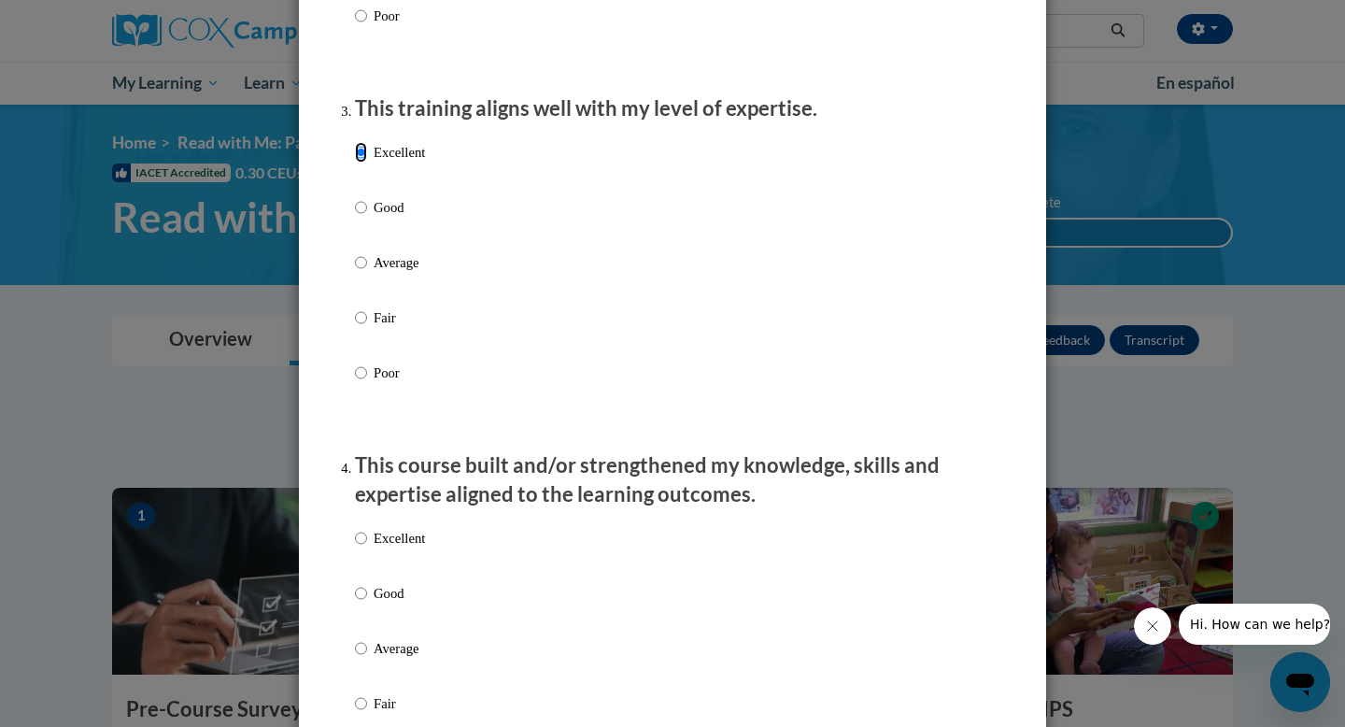
scroll to position [957, 0]
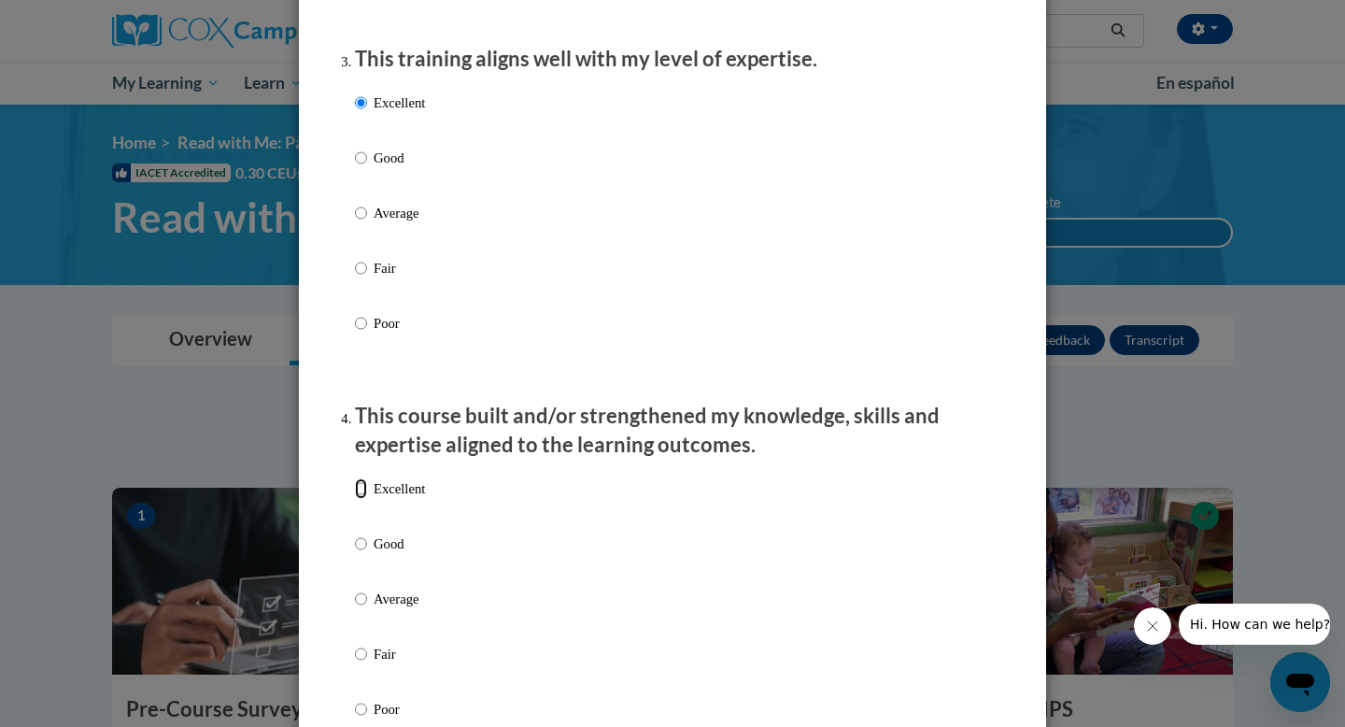
click at [360, 499] on input "Excellent" at bounding box center [361, 488] width 12 height 21
radio input "true"
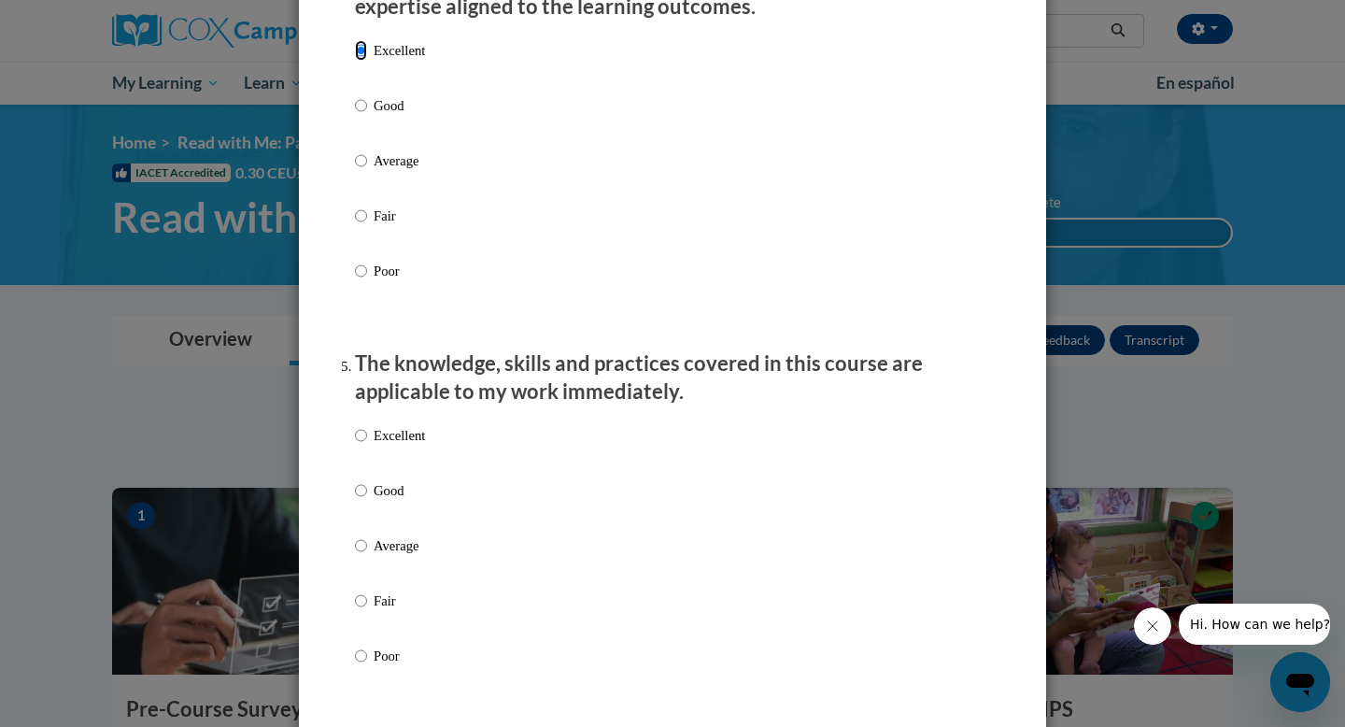
scroll to position [1399, 0]
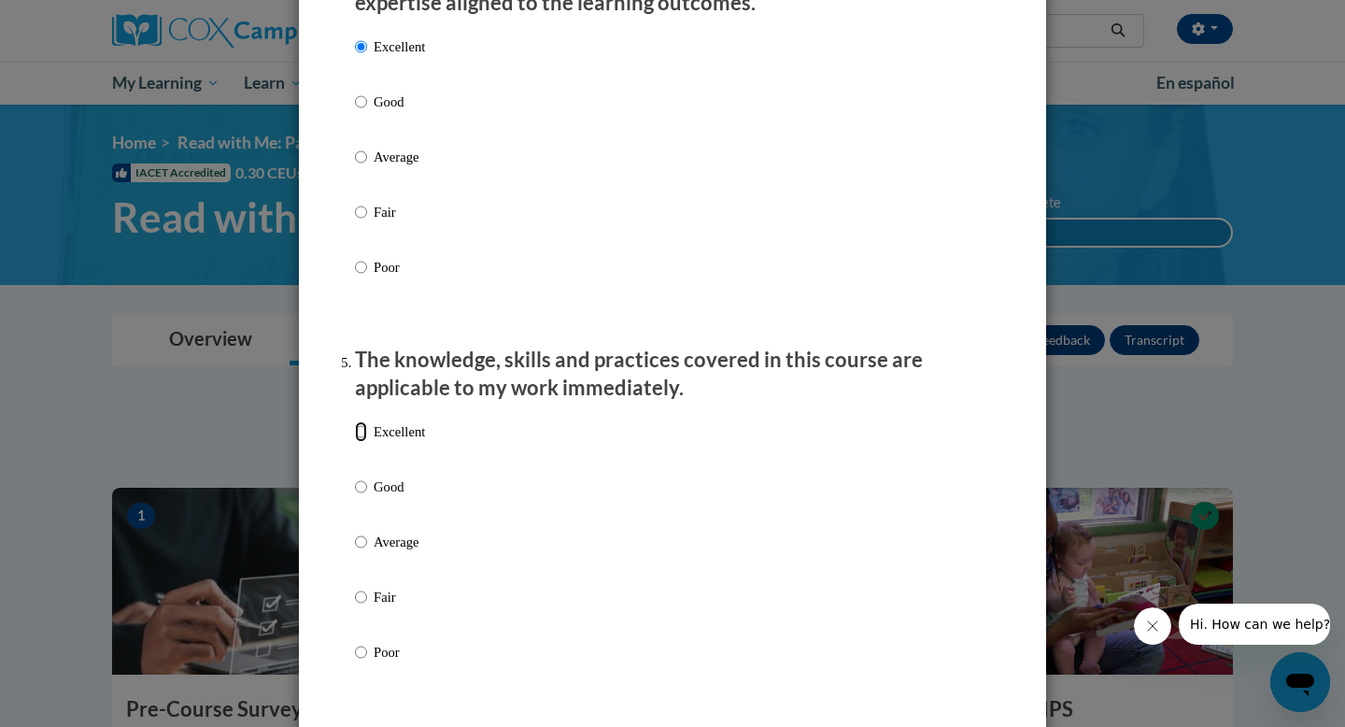
click at [360, 442] on input "Excellent" at bounding box center [361, 431] width 12 height 21
radio input "true"
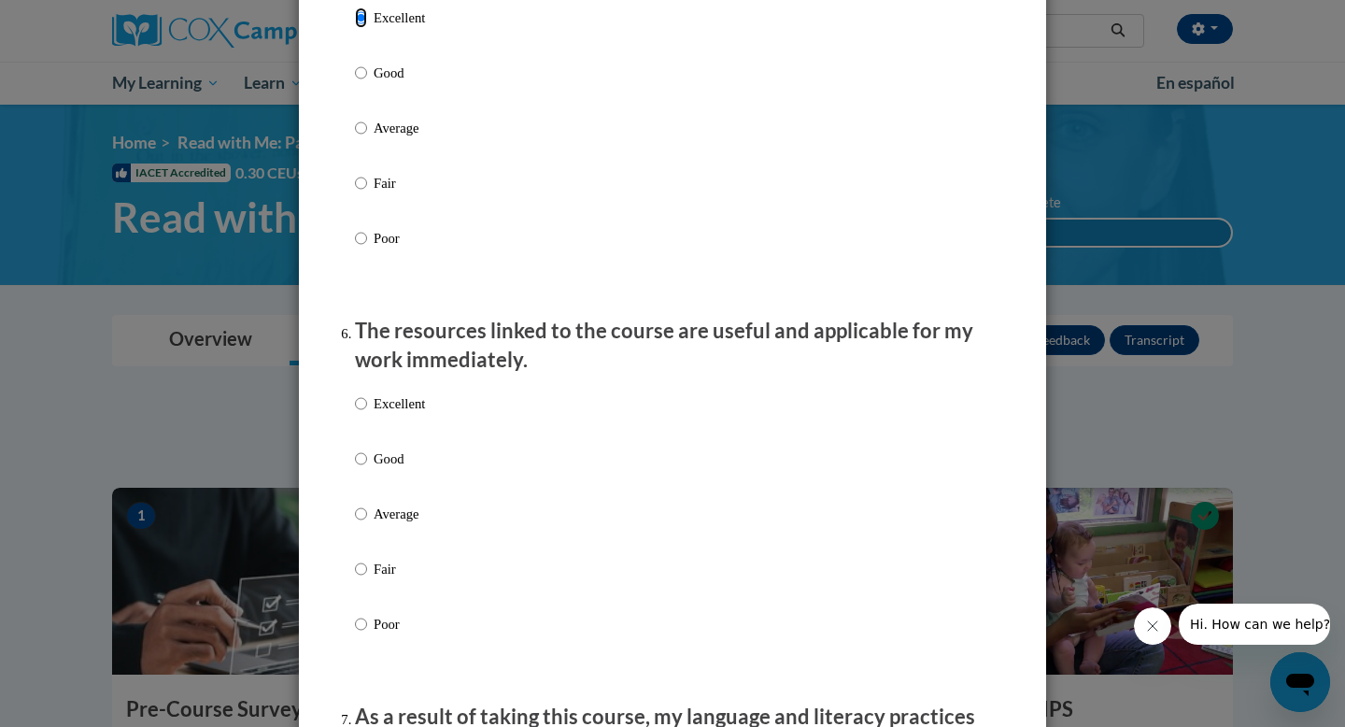
scroll to position [1874, 0]
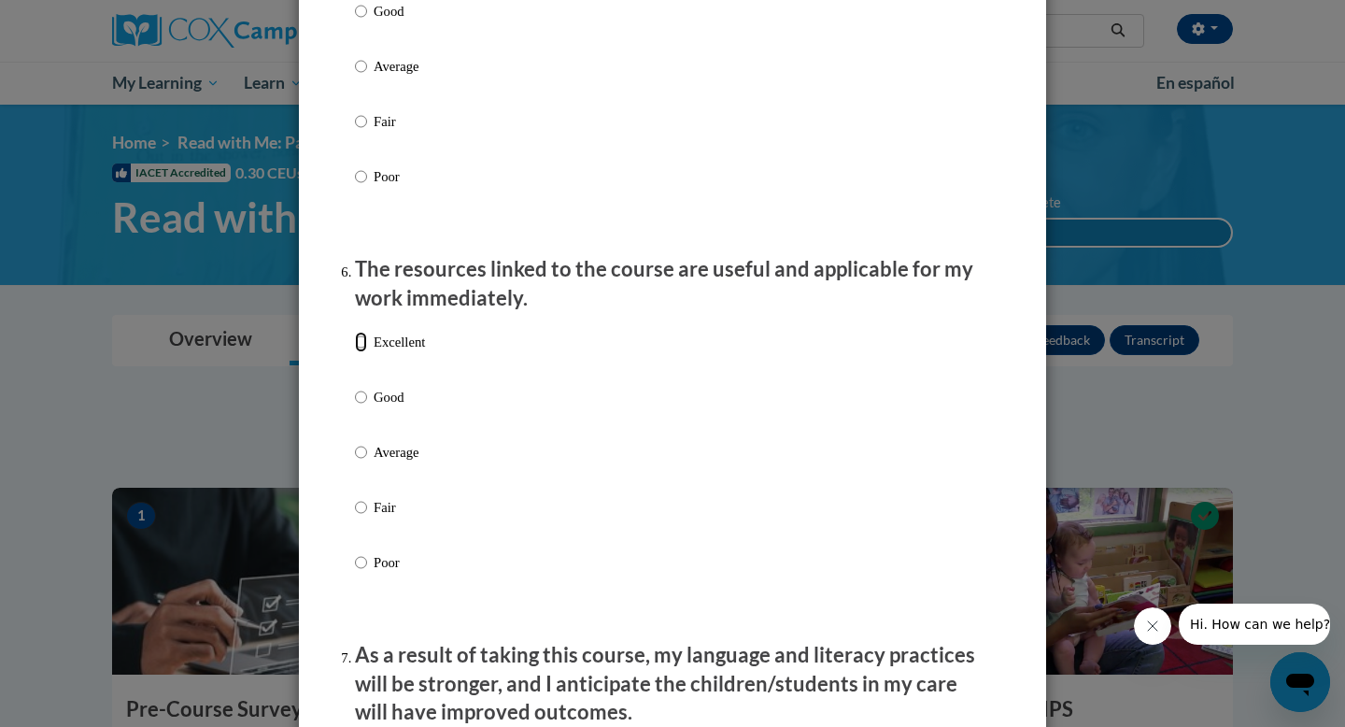
click at [362, 352] on input "Excellent" at bounding box center [361, 342] width 12 height 21
radio input "true"
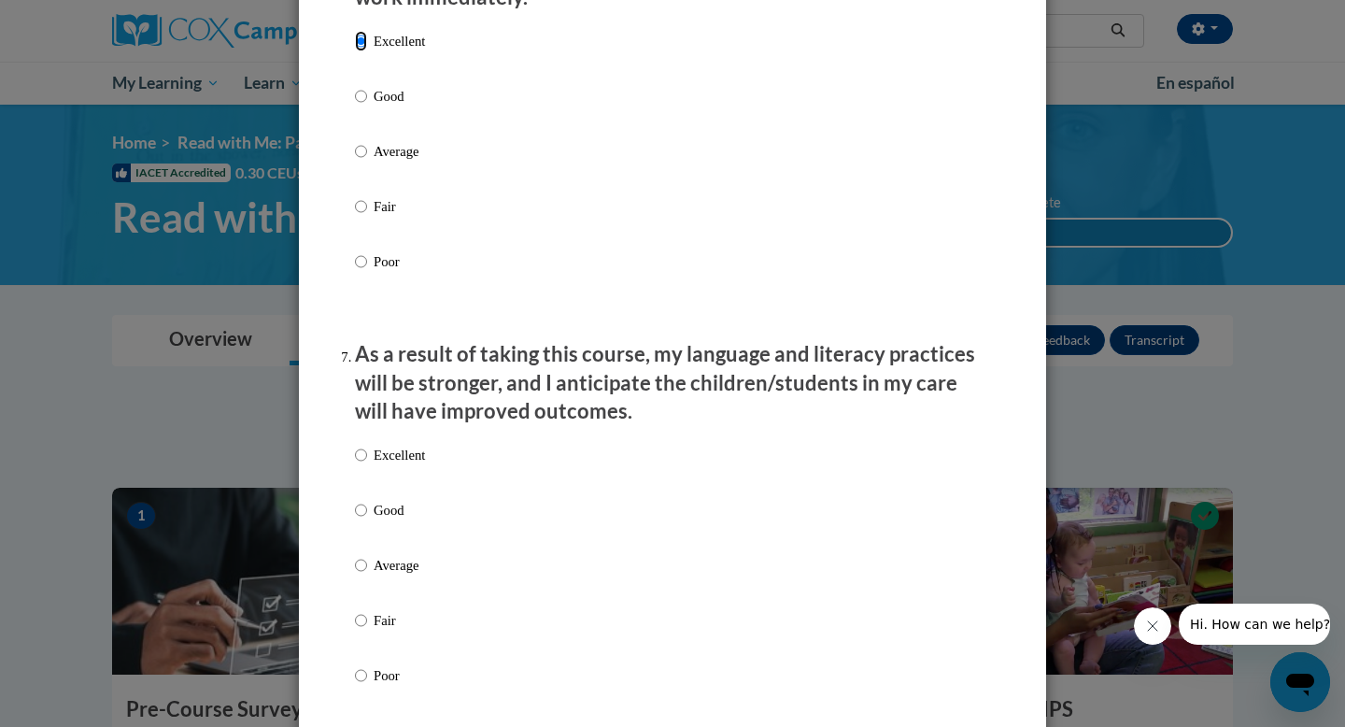
scroll to position [2176, 0]
click at [364, 464] on input "Excellent" at bounding box center [361, 454] width 12 height 21
radio input "true"
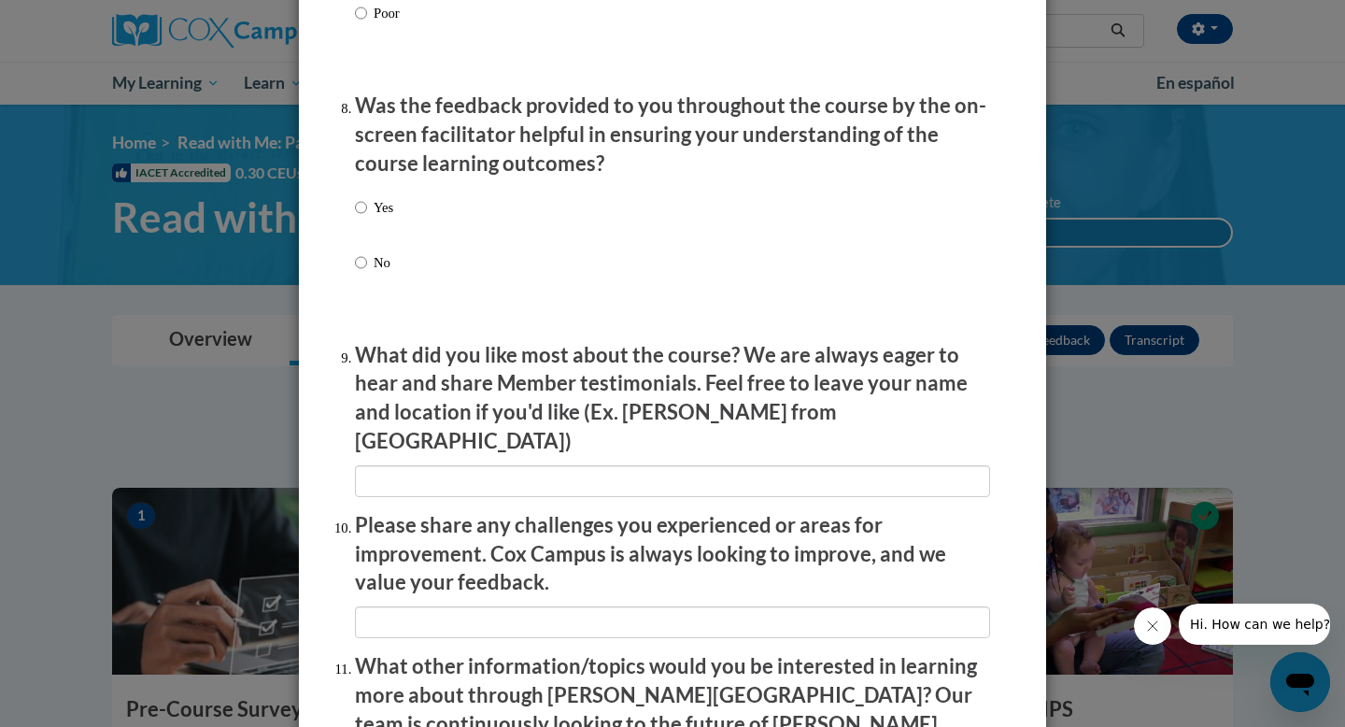
scroll to position [2839, 0]
click at [361, 216] on input "Yes" at bounding box center [361, 205] width 12 height 21
radio input "true"
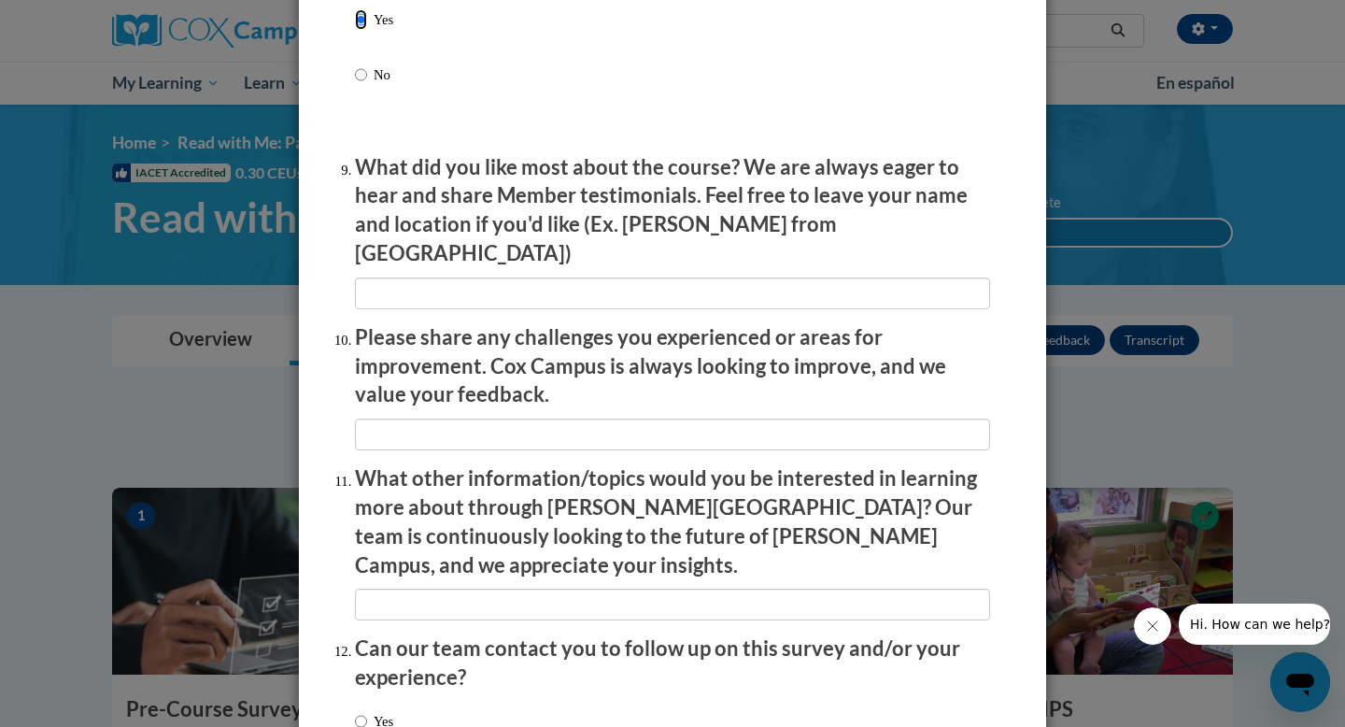
scroll to position [3159, 0]
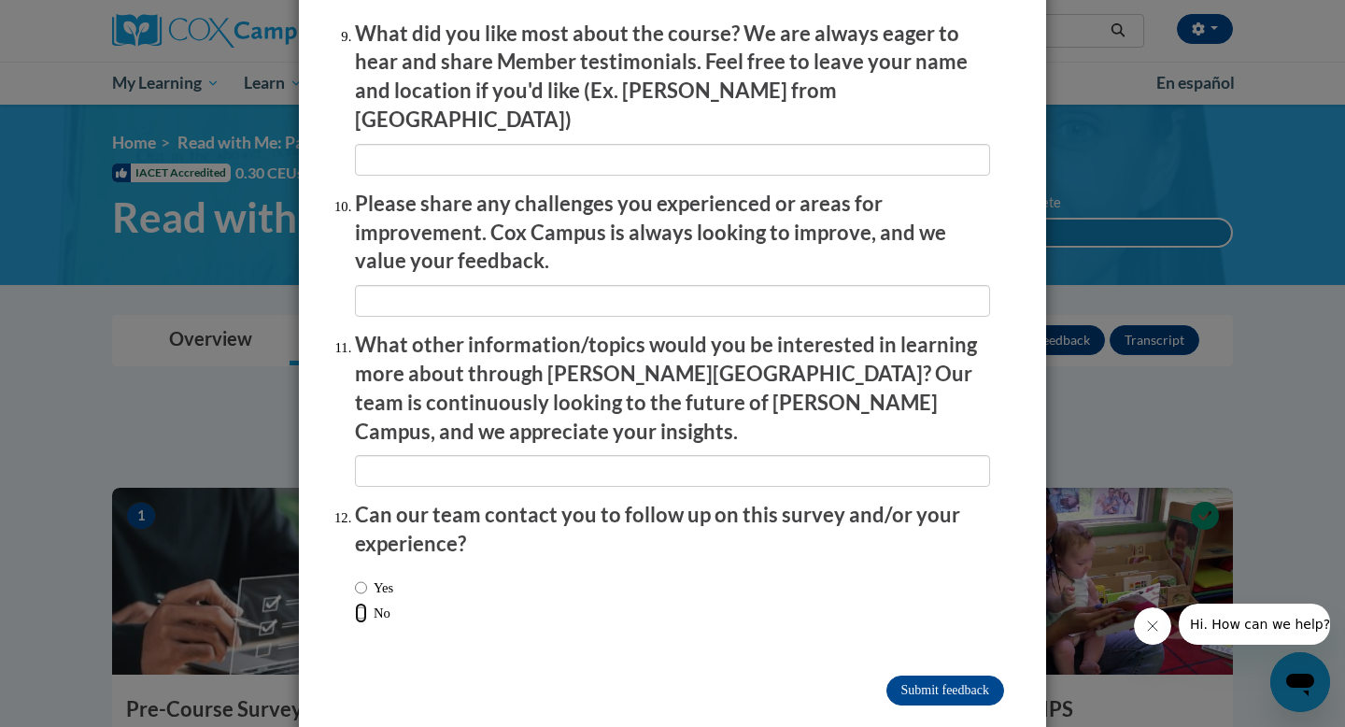
click at [360, 602] on input "No" at bounding box center [361, 612] width 12 height 21
radio input "true"
click at [915, 675] on input "Submit feedback" at bounding box center [945, 690] width 118 height 30
